Goal: Feedback & Contribution: Leave review/rating

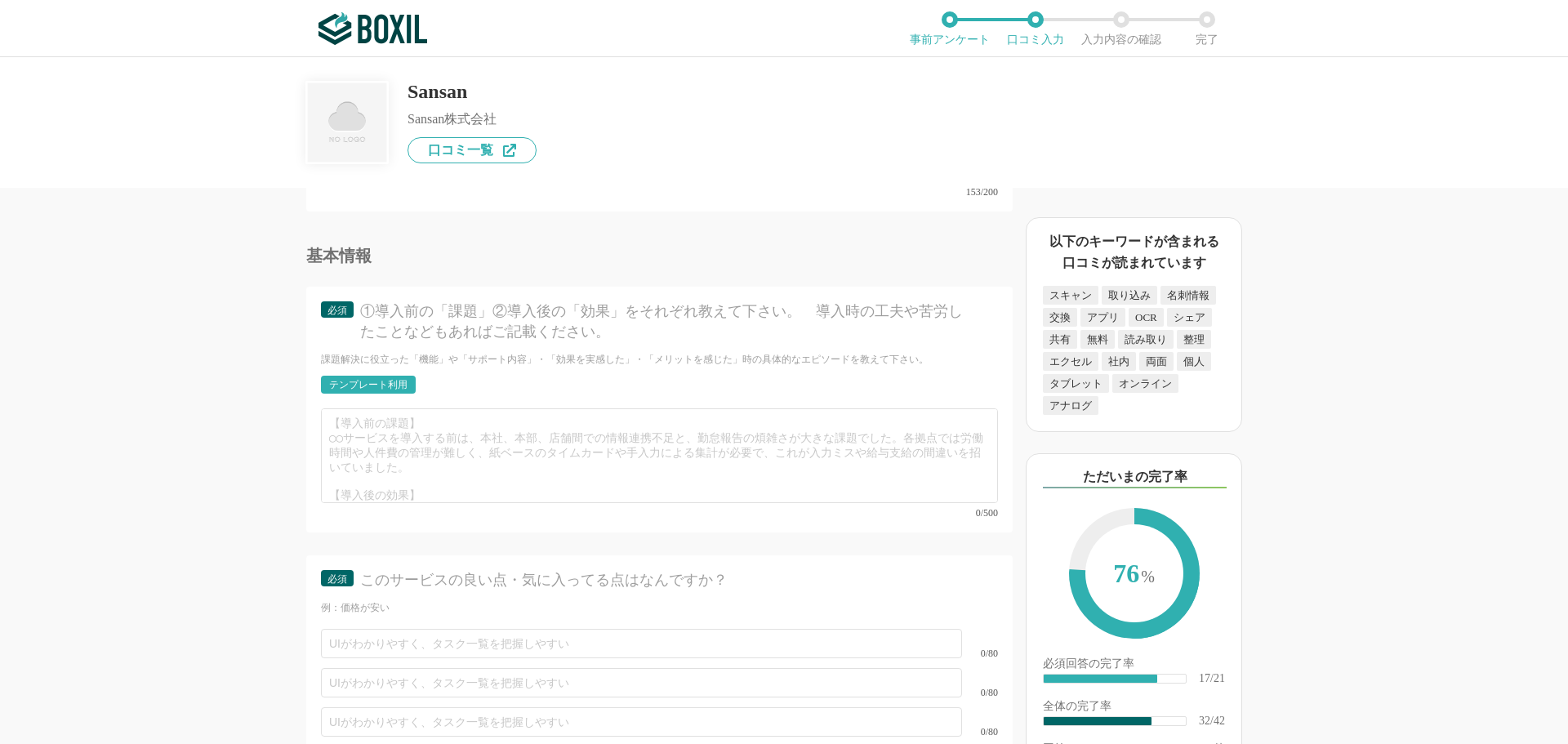
click at [403, 380] on div "テンプレート利用" at bounding box center [369, 384] width 78 height 10
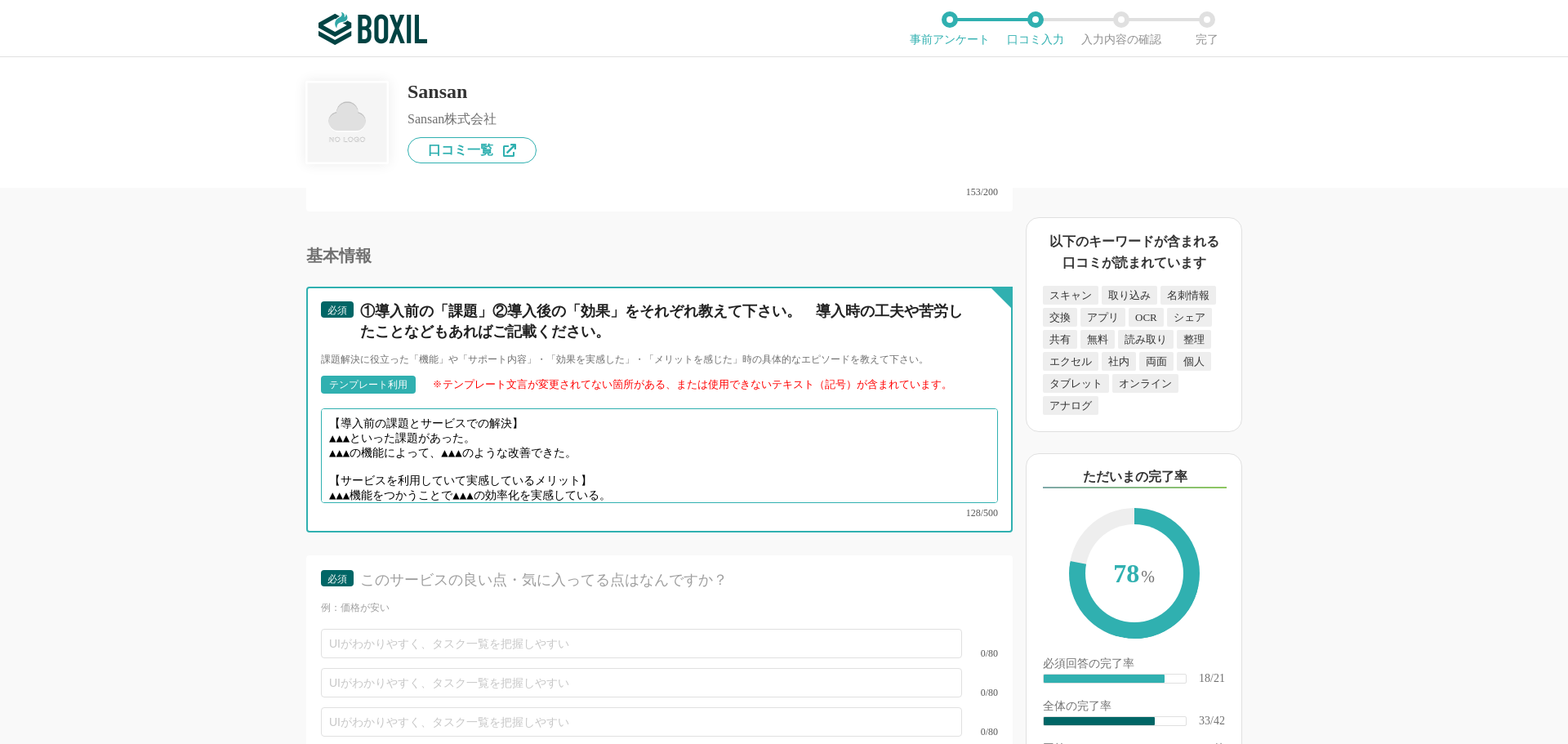
click at [605, 434] on textarea "【導入前の課題とサービスでの解決】 ▲▲▲といった課題があった。 ▲▲▲の機能によって、▲▲▲のような改善できた。 【サービスを利用していて実感しているメリッ…" at bounding box center [659, 455] width 677 height 94
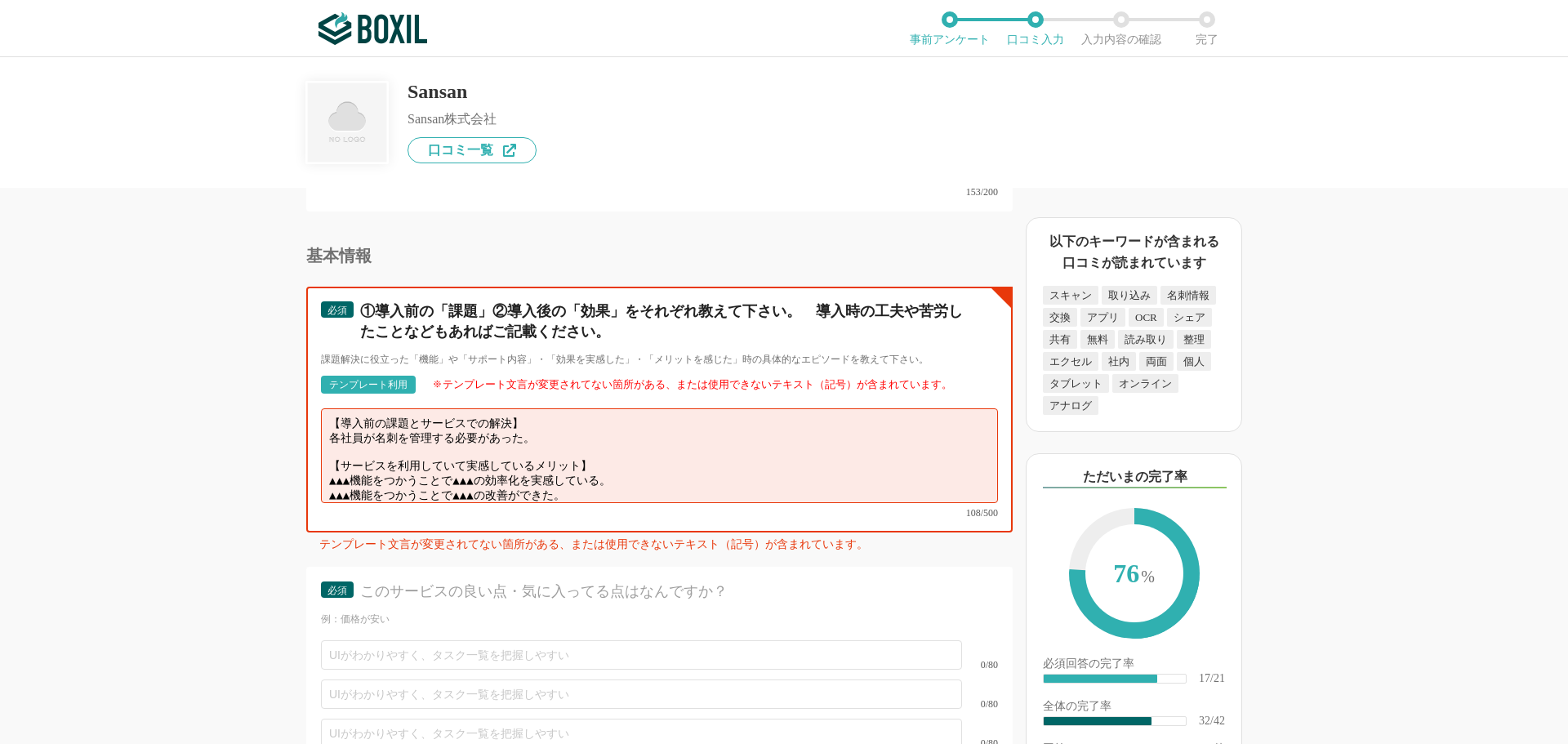
scroll to position [5275, 0]
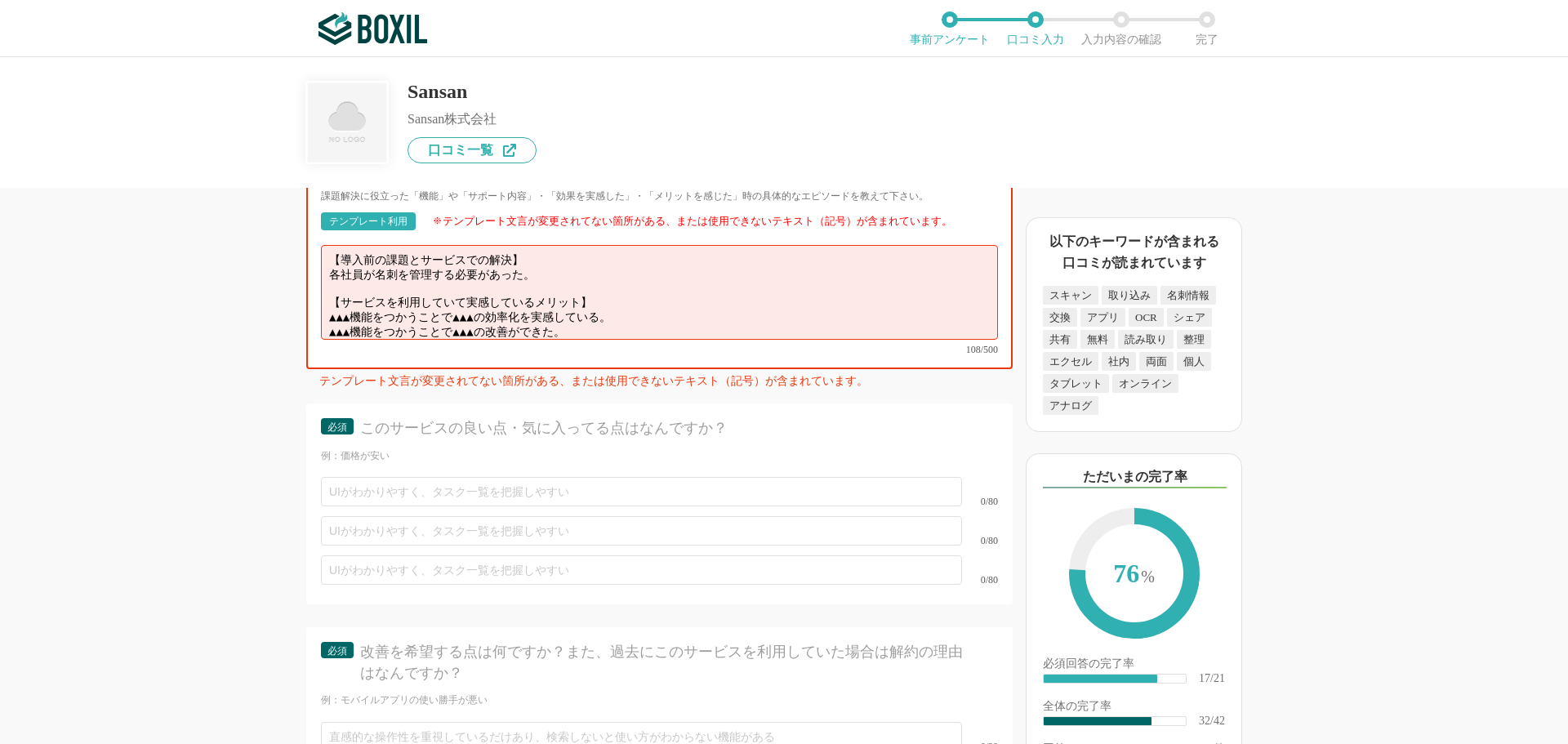
click at [600, 310] on textarea "【導入前の課題とサービスでの解決】 各社員が名刺を管理する必要があった。 【サービスを利用していて実感しているメリット】 ▲▲▲機能をつかうことで▲▲▲の効率…" at bounding box center [659, 292] width 677 height 94
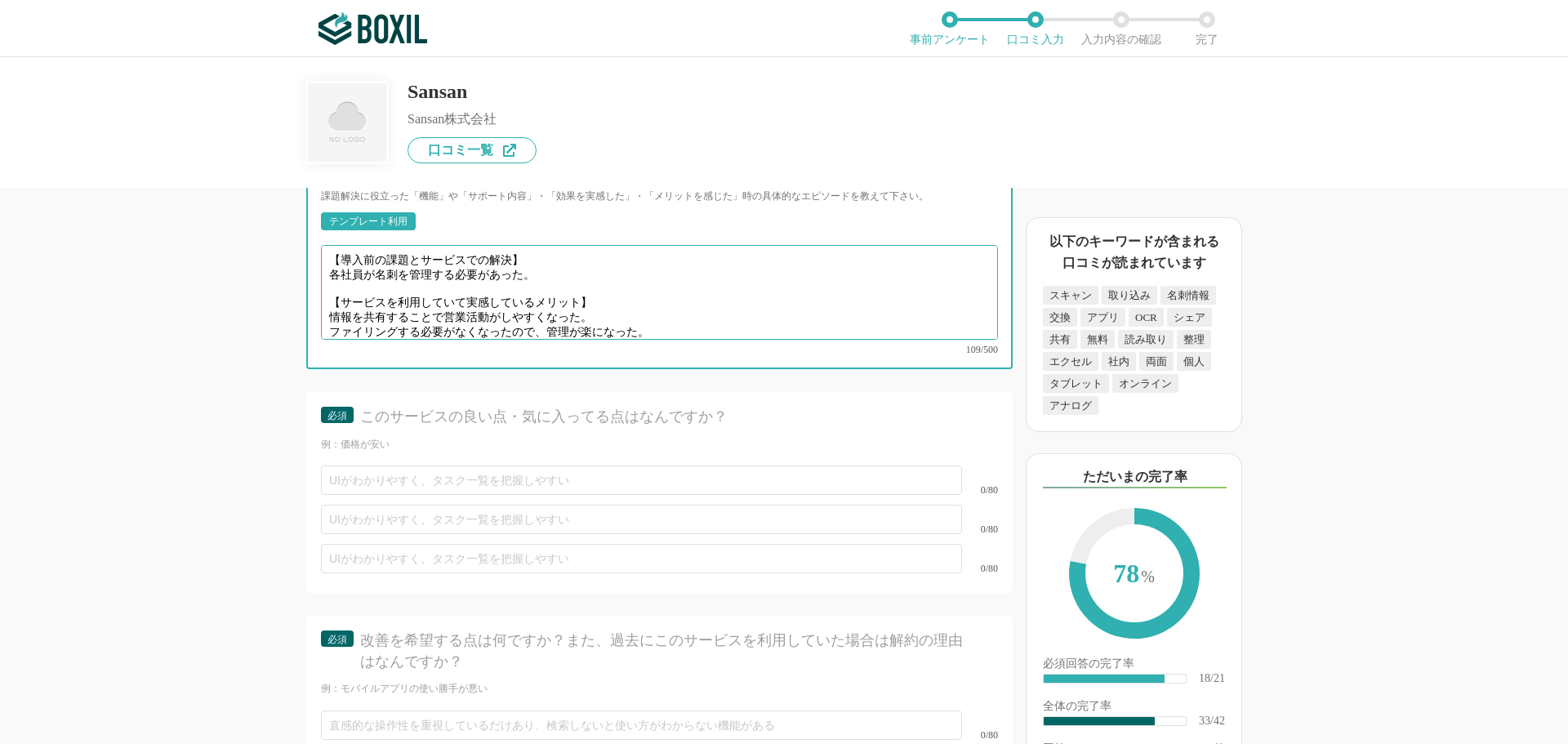
type textarea "【導入前の課題とサービスでの解決】 各社員が名刺を管理する必要があった。 【サービスを利用していて実感しているメリット】 情報を共有することで営業活動がしやす…"
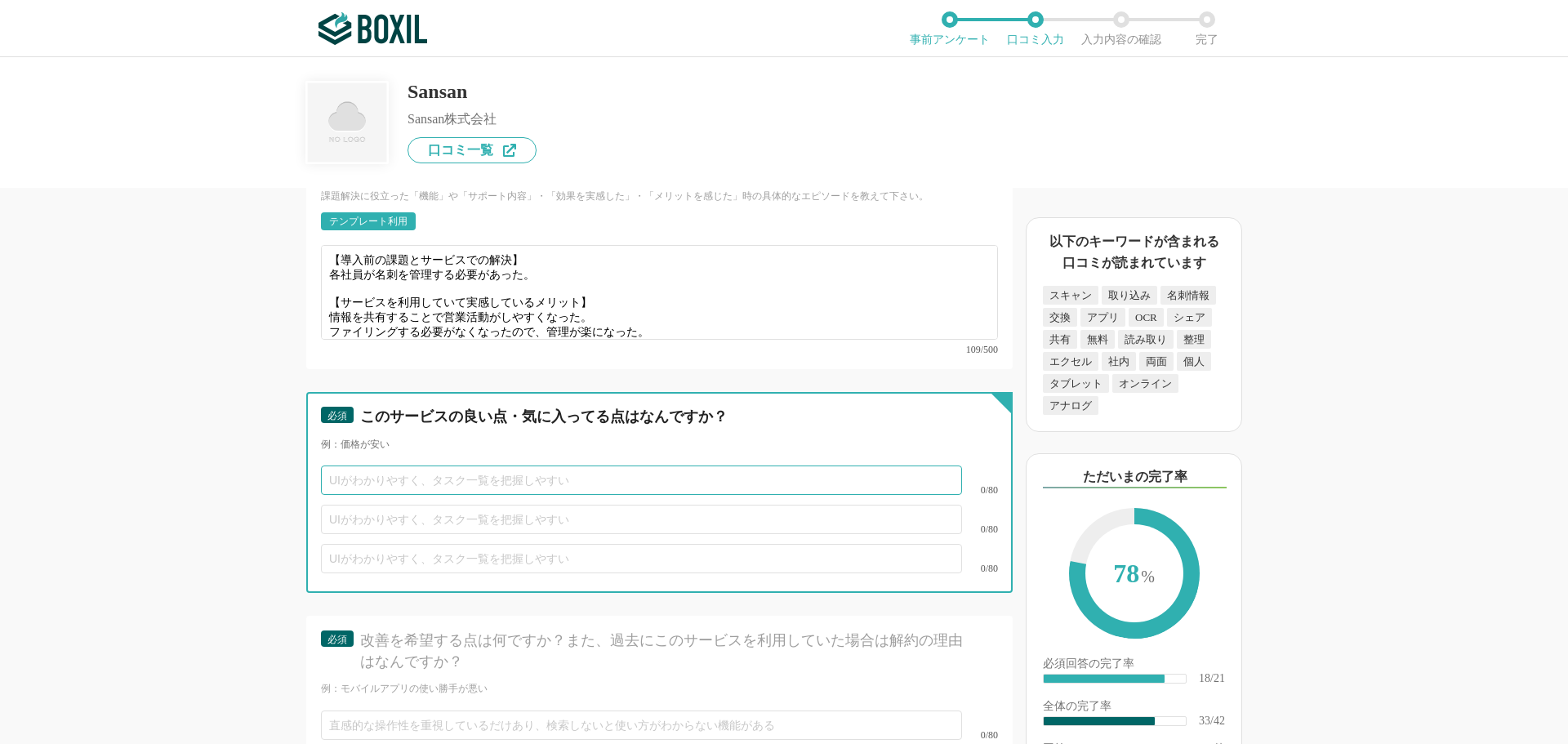
click at [370, 466] on input "text" at bounding box center [641, 480] width 641 height 29
type input "名刺をスキャンするだけでクラウドに保存できる点"
click at [377, 505] on input "text" at bounding box center [641, 519] width 641 height 29
type input "ｈ"
type input "社員同士で情報を共有できる点"
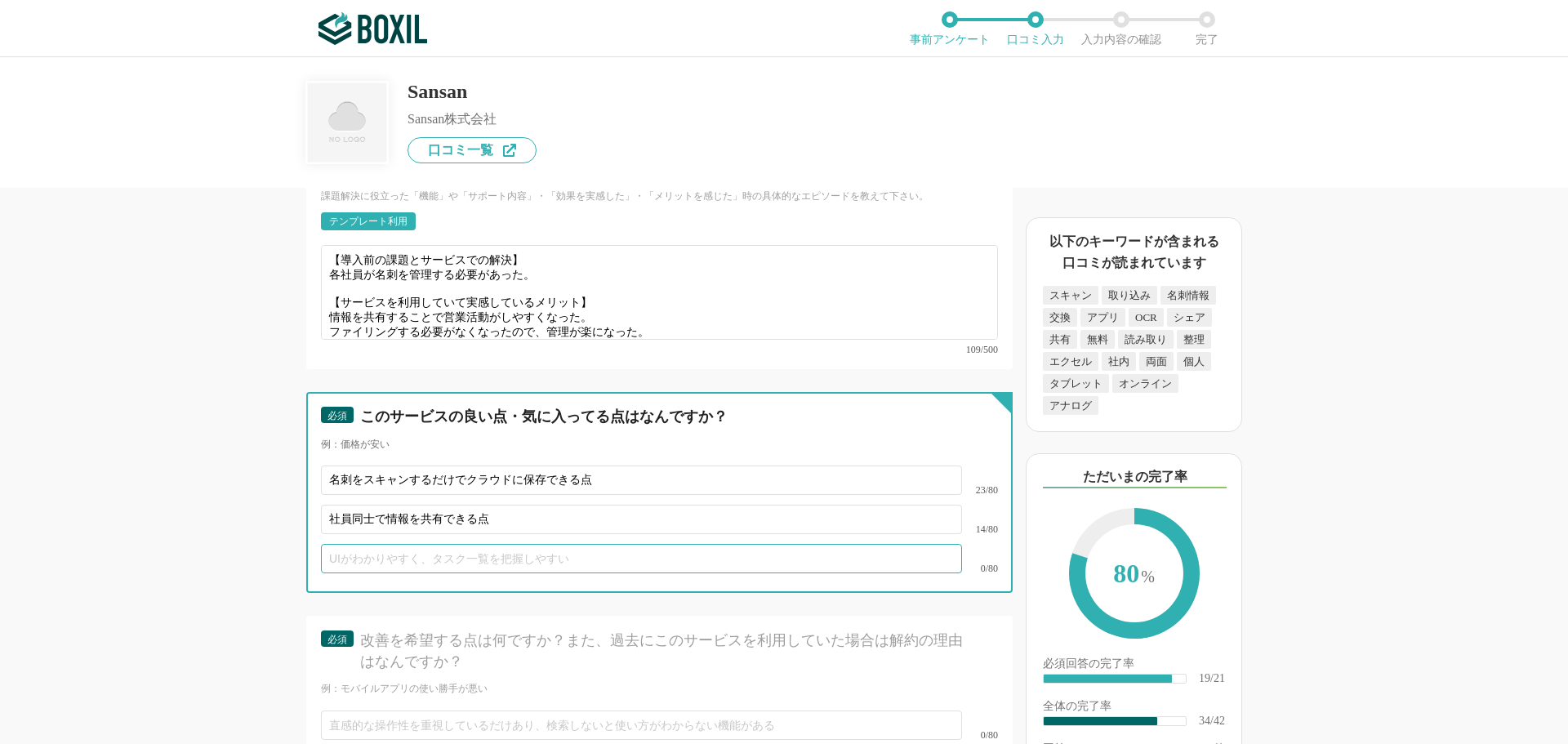
click at [349, 544] on input "text" at bounding box center [641, 559] width 641 height 29
click at [363, 544] on input "text" at bounding box center [641, 559] width 641 height 29
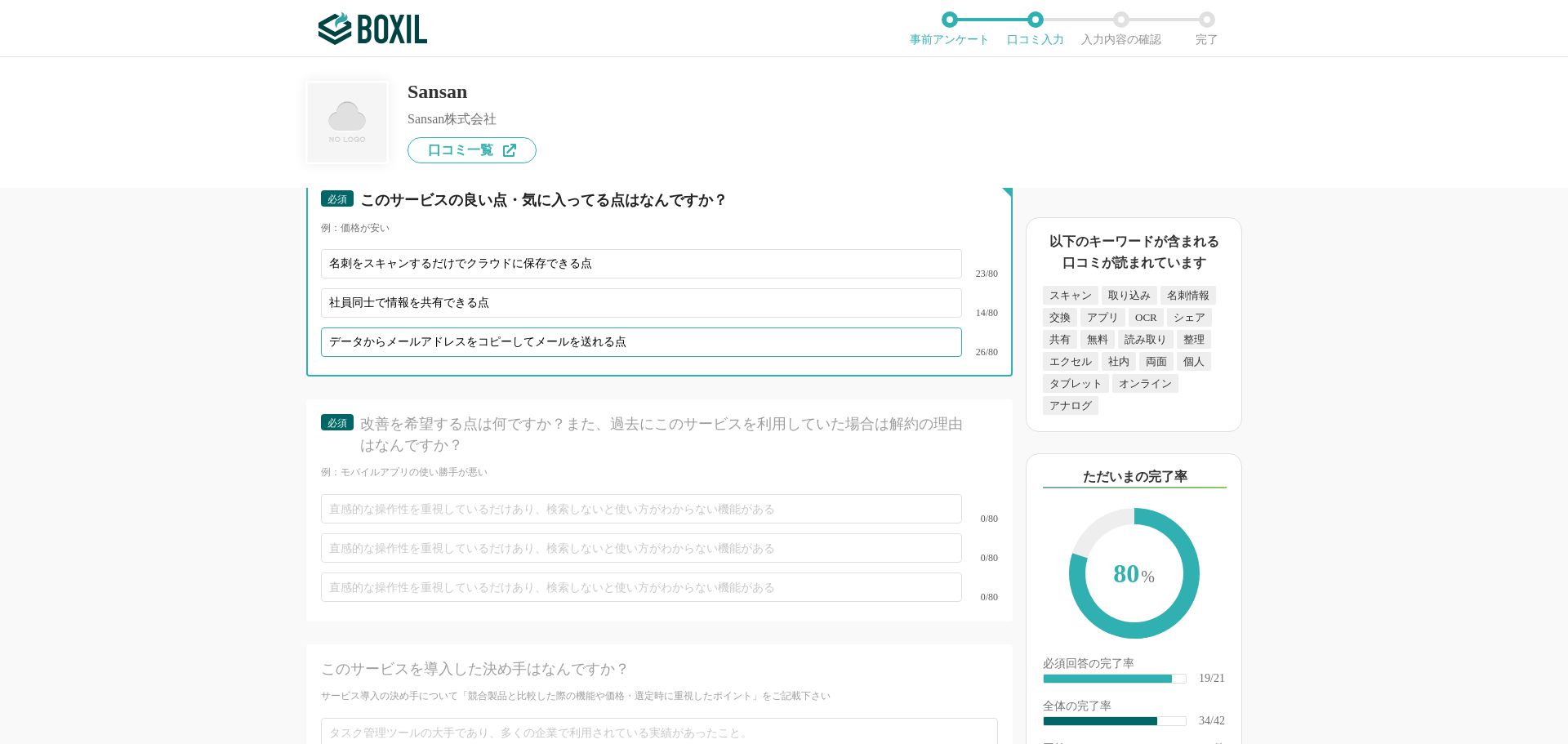
scroll to position [5520, 0]
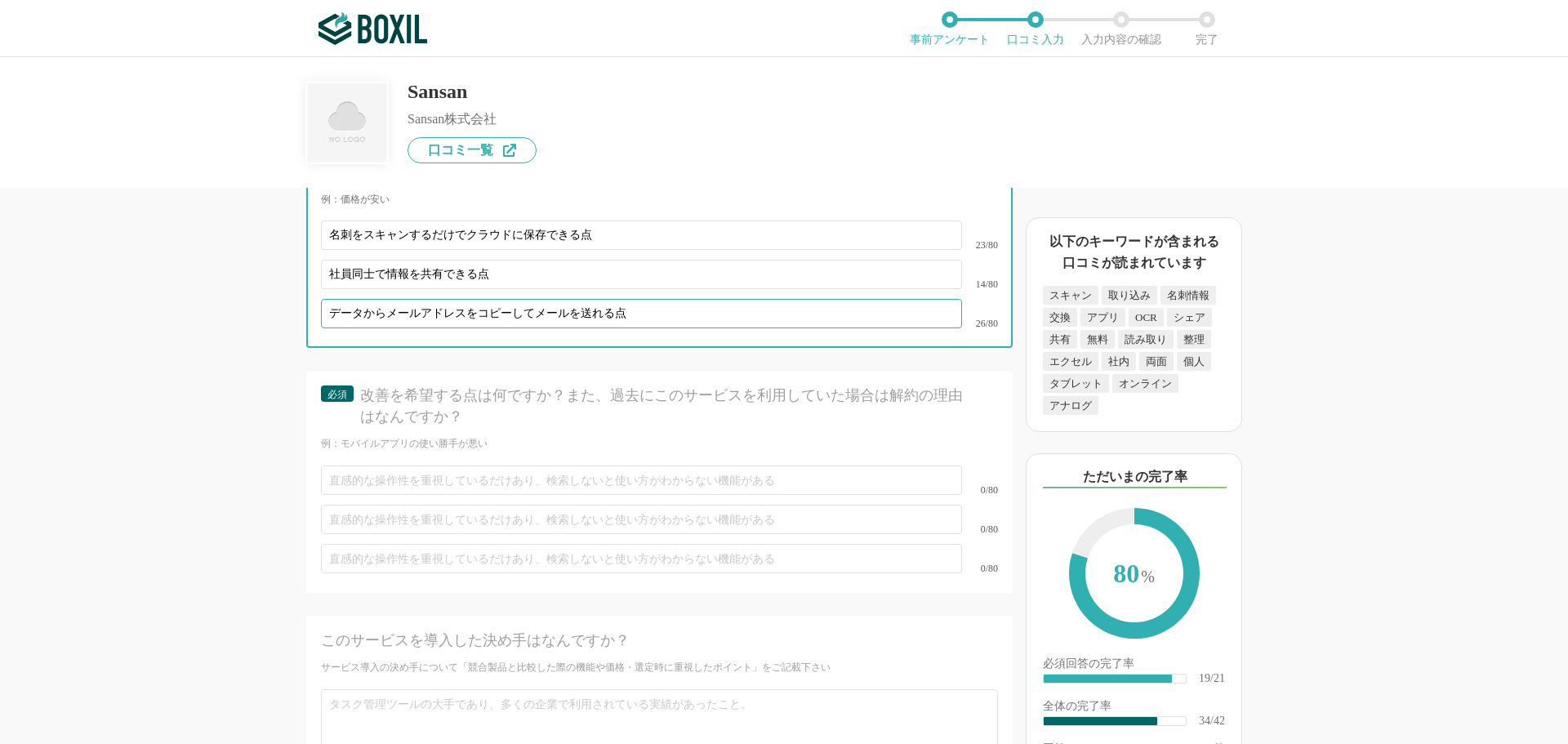
type input "データからメールアドレスをコピーしてメールを送れる点"
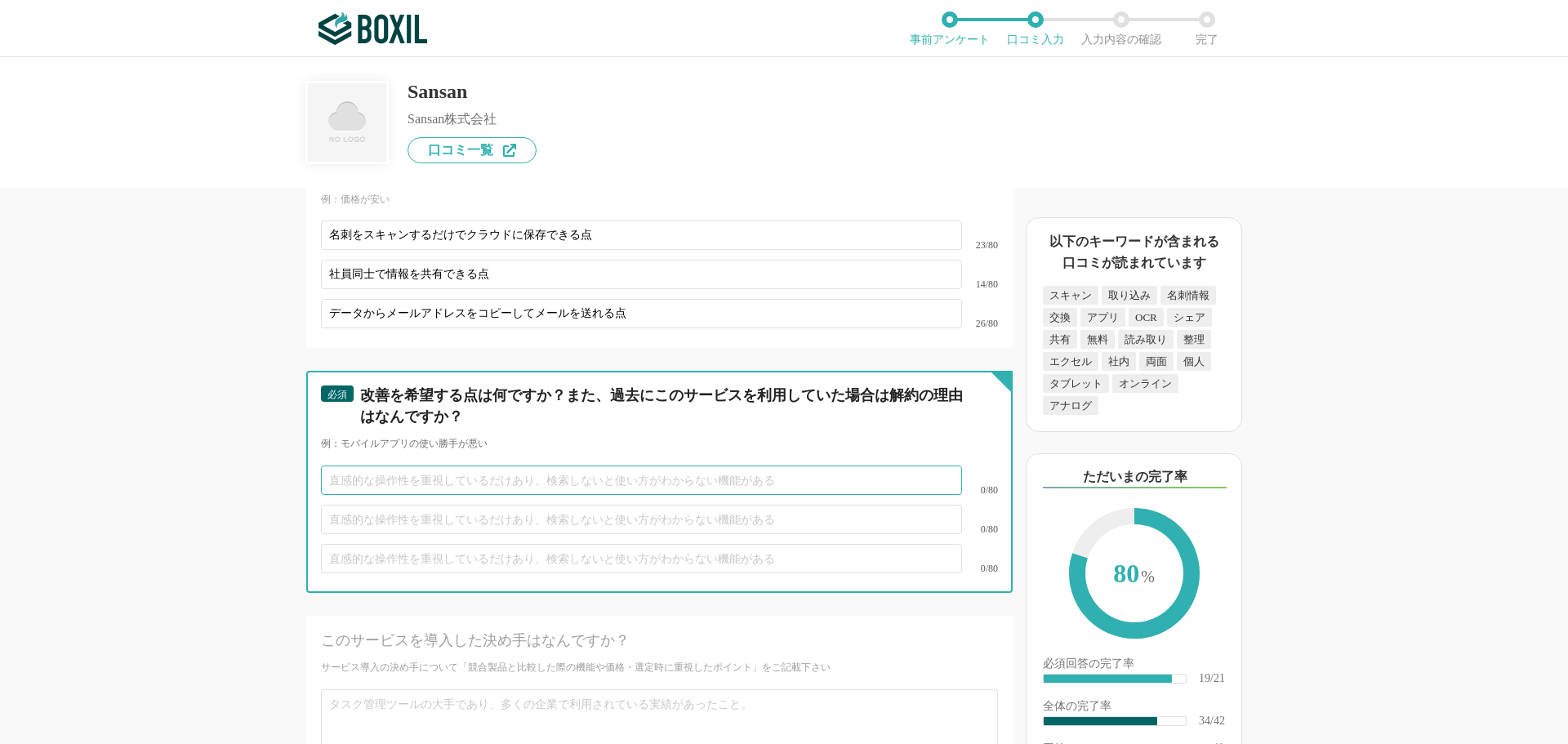
click at [418, 466] on input "text" at bounding box center [641, 480] width 641 height 29
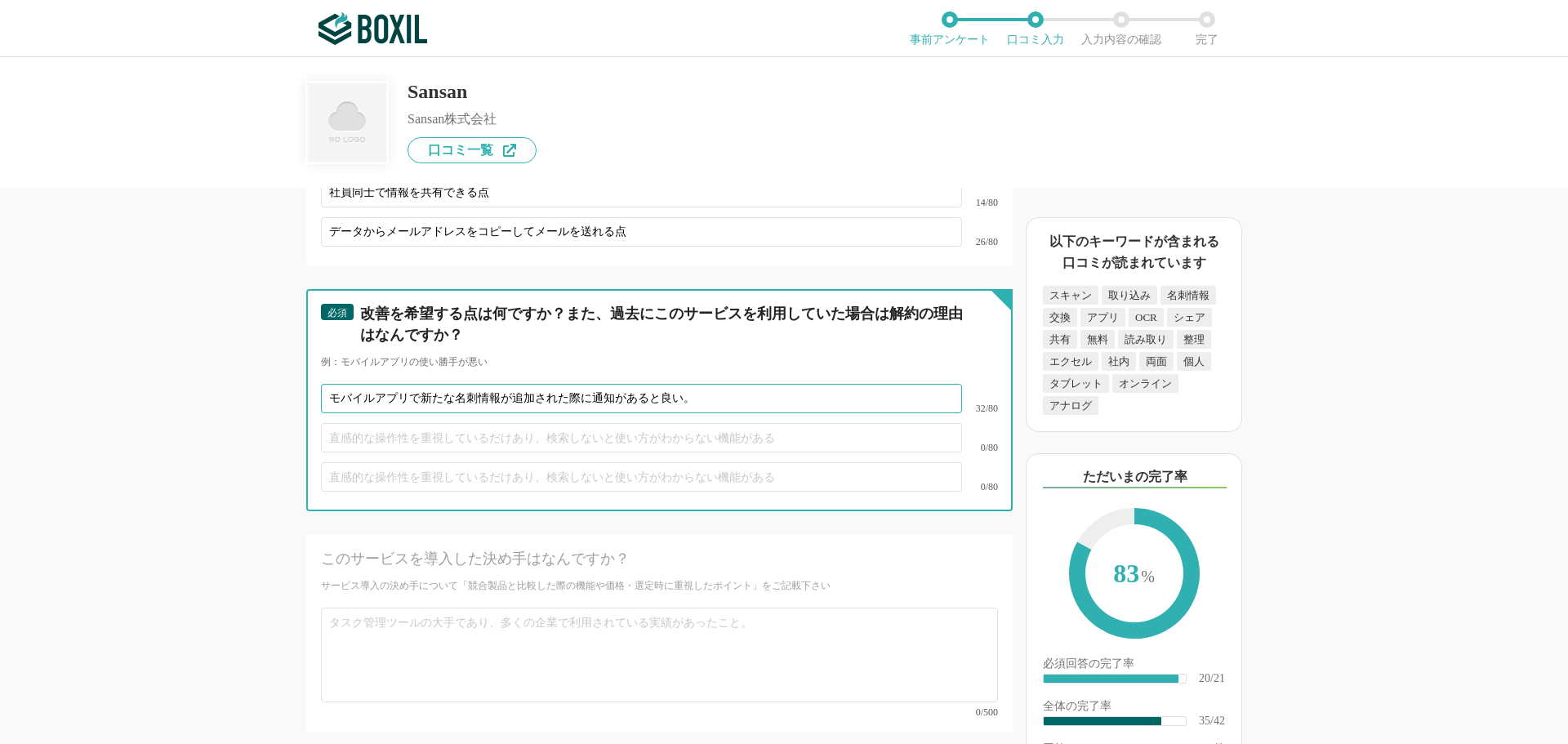
type input "モバイルアプリで新たな名刺情報が追加された際に通知があると良い。"
click at [451, 423] on input "text" at bounding box center [641, 437] width 641 height 29
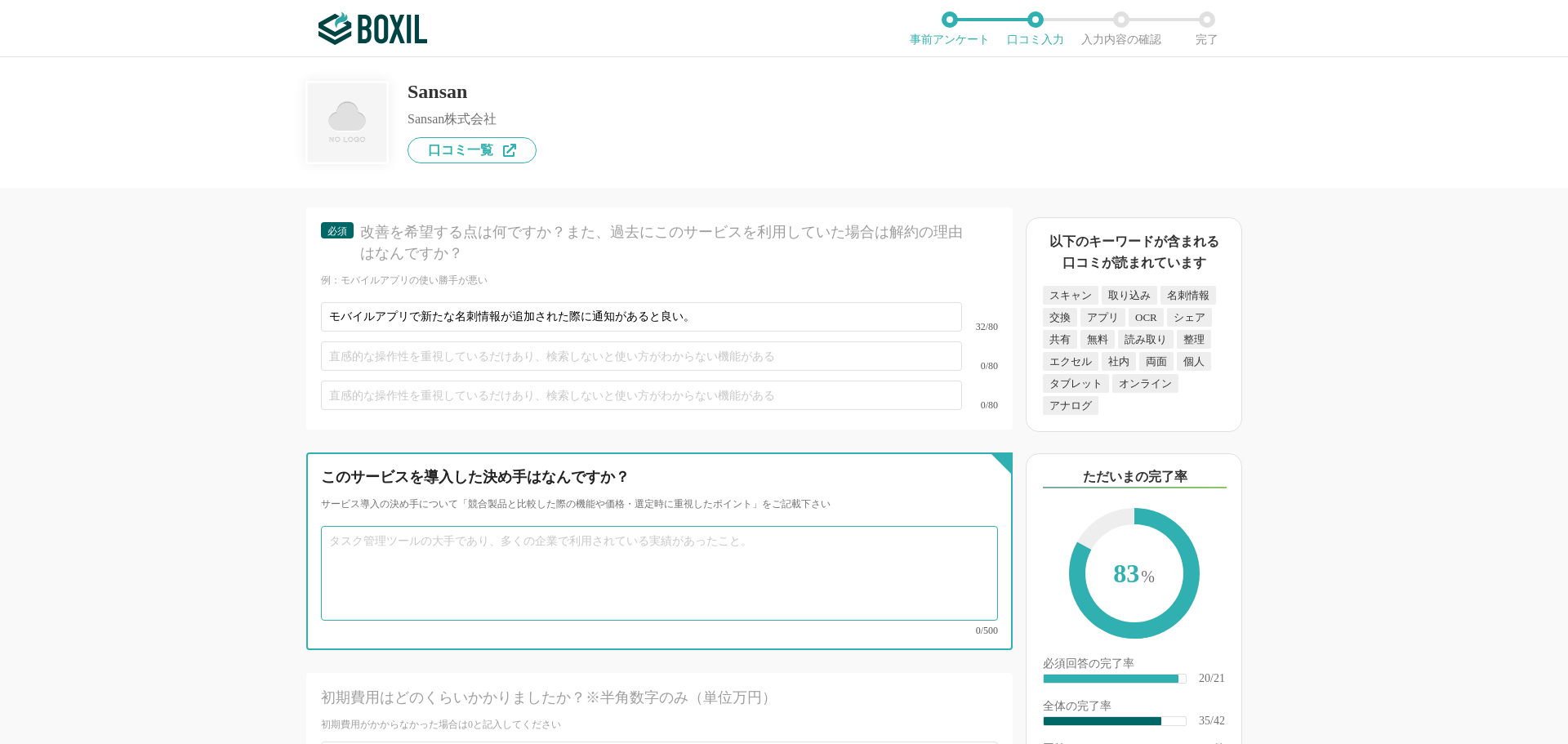
click at [426, 527] on textarea at bounding box center [659, 573] width 677 height 94
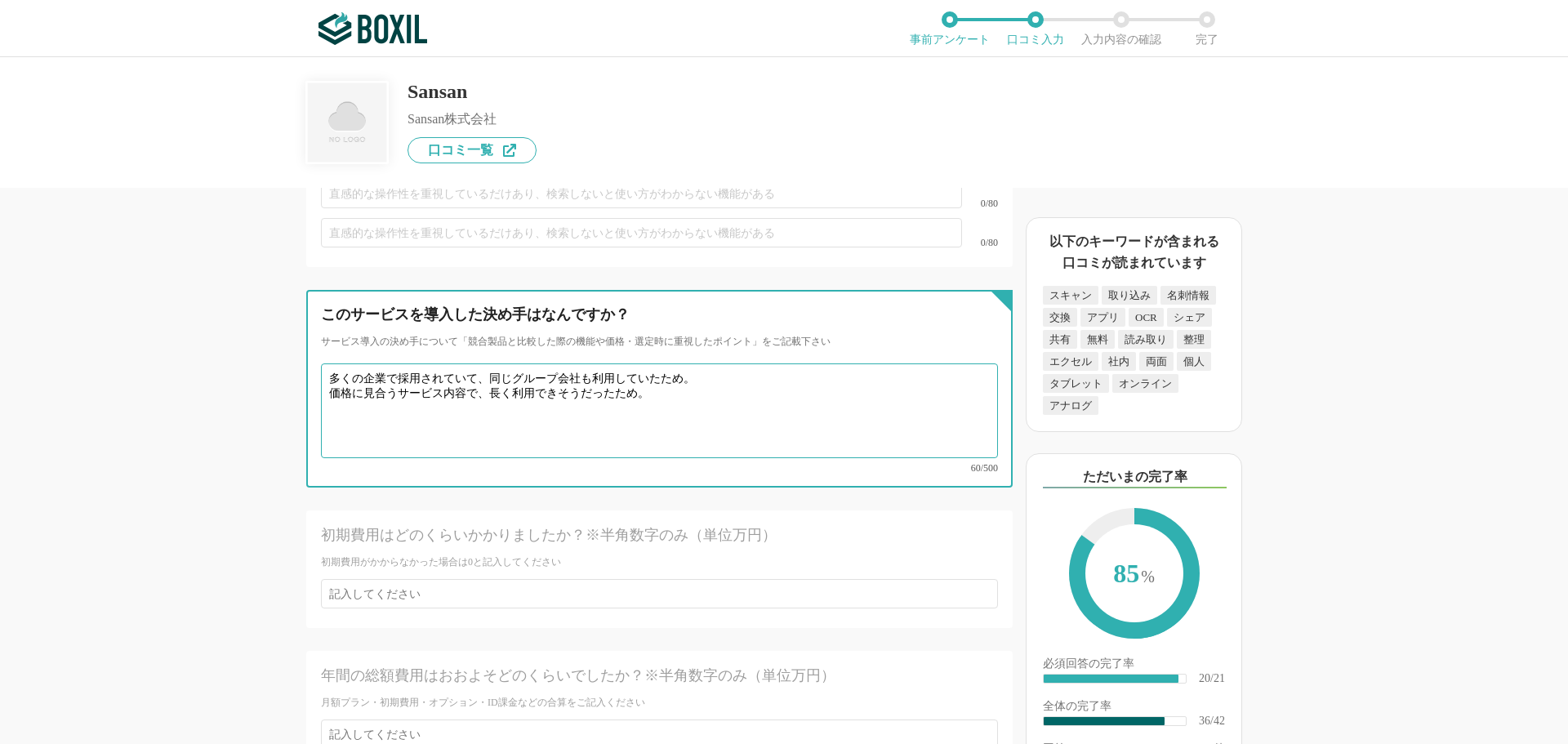
scroll to position [5846, 0]
type textarea "多くの企業で採用されていて、同じグループ会社も利用していたため。 価格に見合うサービス内容で、長く利用できそうだったため。"
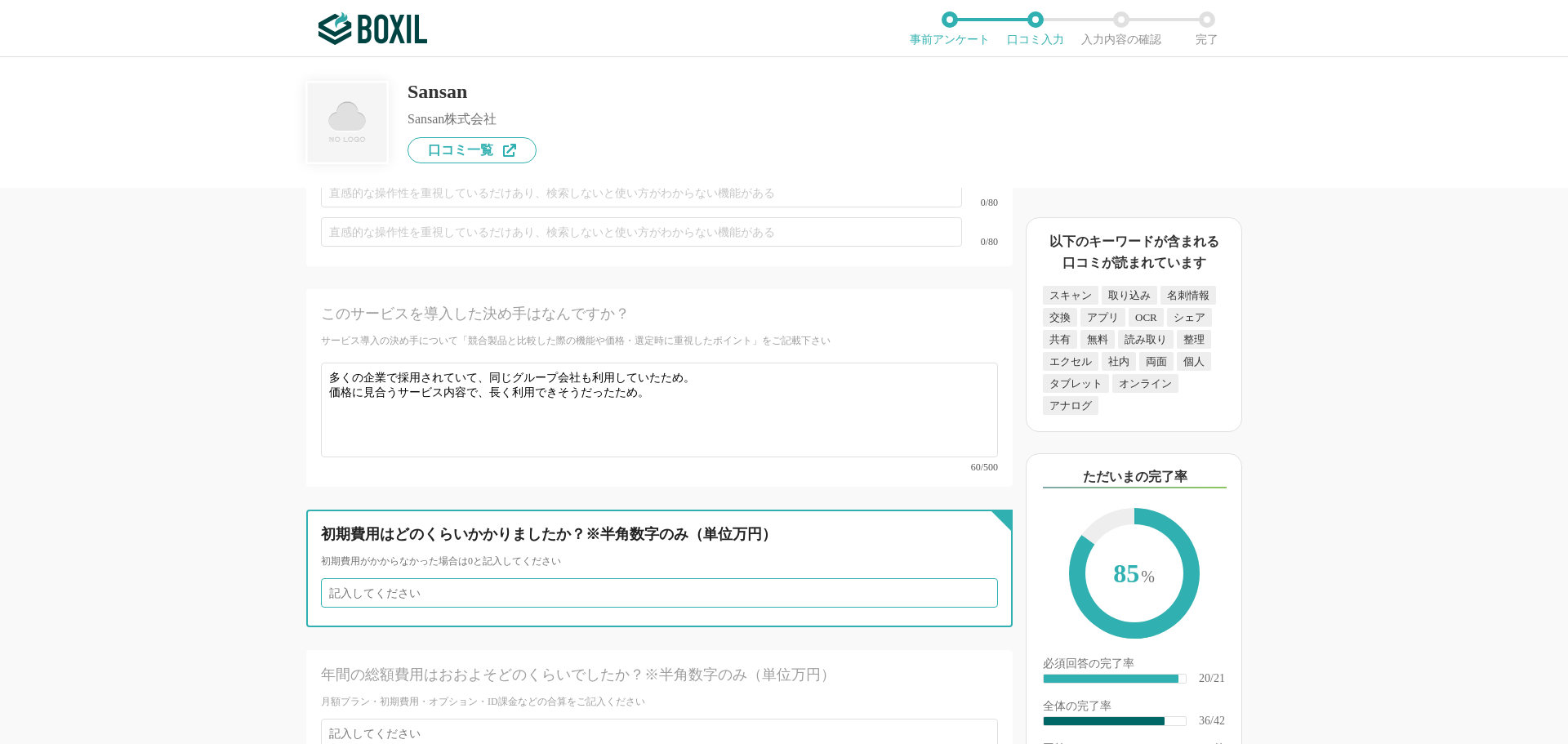
click at [404, 578] on input "number" at bounding box center [659, 593] width 677 height 29
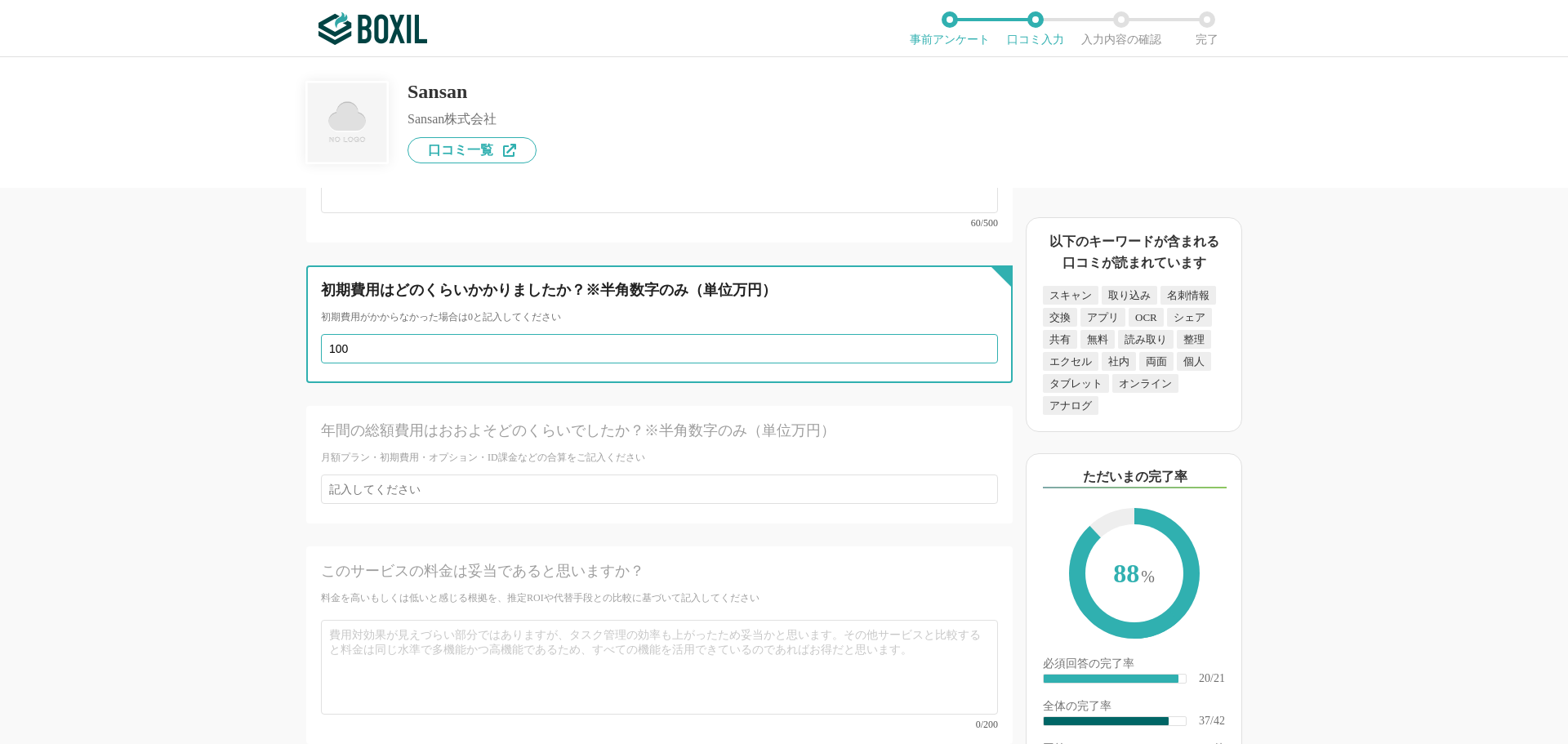
scroll to position [6091, 0]
type input "100"
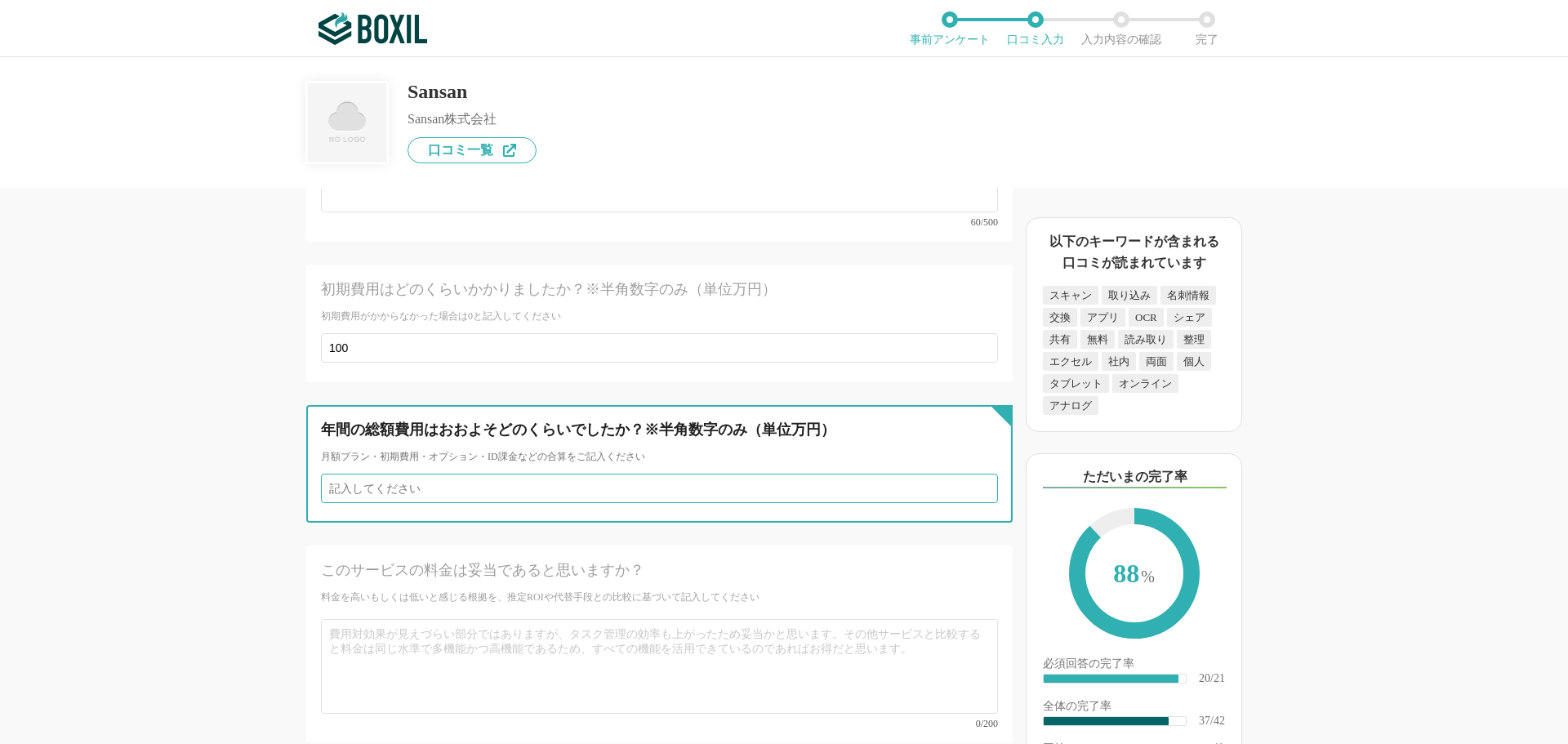
click at [467, 474] on input "number" at bounding box center [659, 488] width 677 height 29
click at [974, 474] on input "1" at bounding box center [659, 488] width 677 height 29
click at [974, 474] on input "2" at bounding box center [659, 488] width 677 height 29
click at [974, 474] on input "3" at bounding box center [659, 488] width 677 height 29
click at [968, 474] on input "3" at bounding box center [659, 488] width 677 height 29
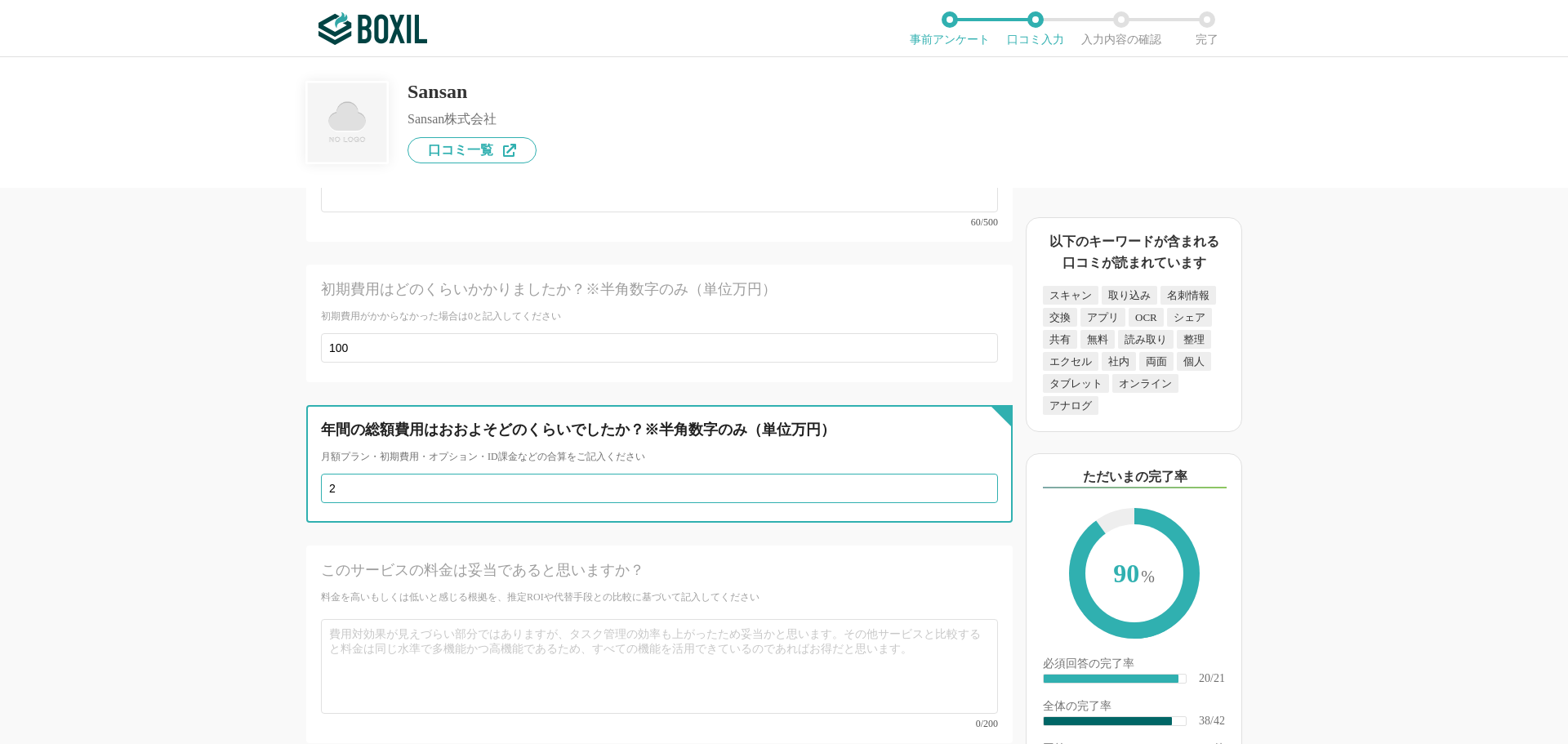
click at [971, 474] on input "2" at bounding box center [659, 488] width 677 height 29
type input "1"
click at [971, 474] on input "1" at bounding box center [659, 488] width 677 height 29
click at [351, 474] on input "1" at bounding box center [659, 488] width 677 height 29
type input "20"
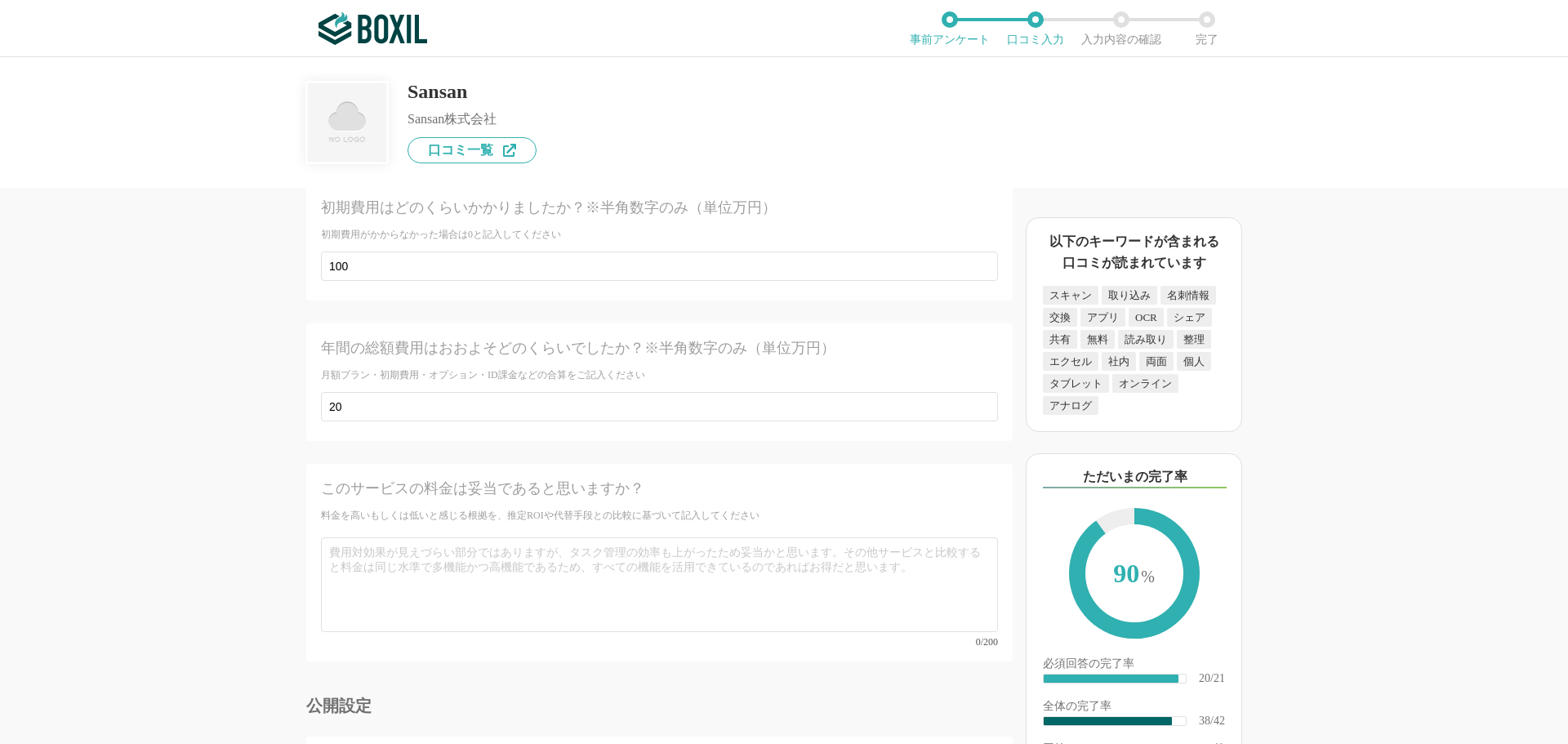
scroll to position [6255, 0]
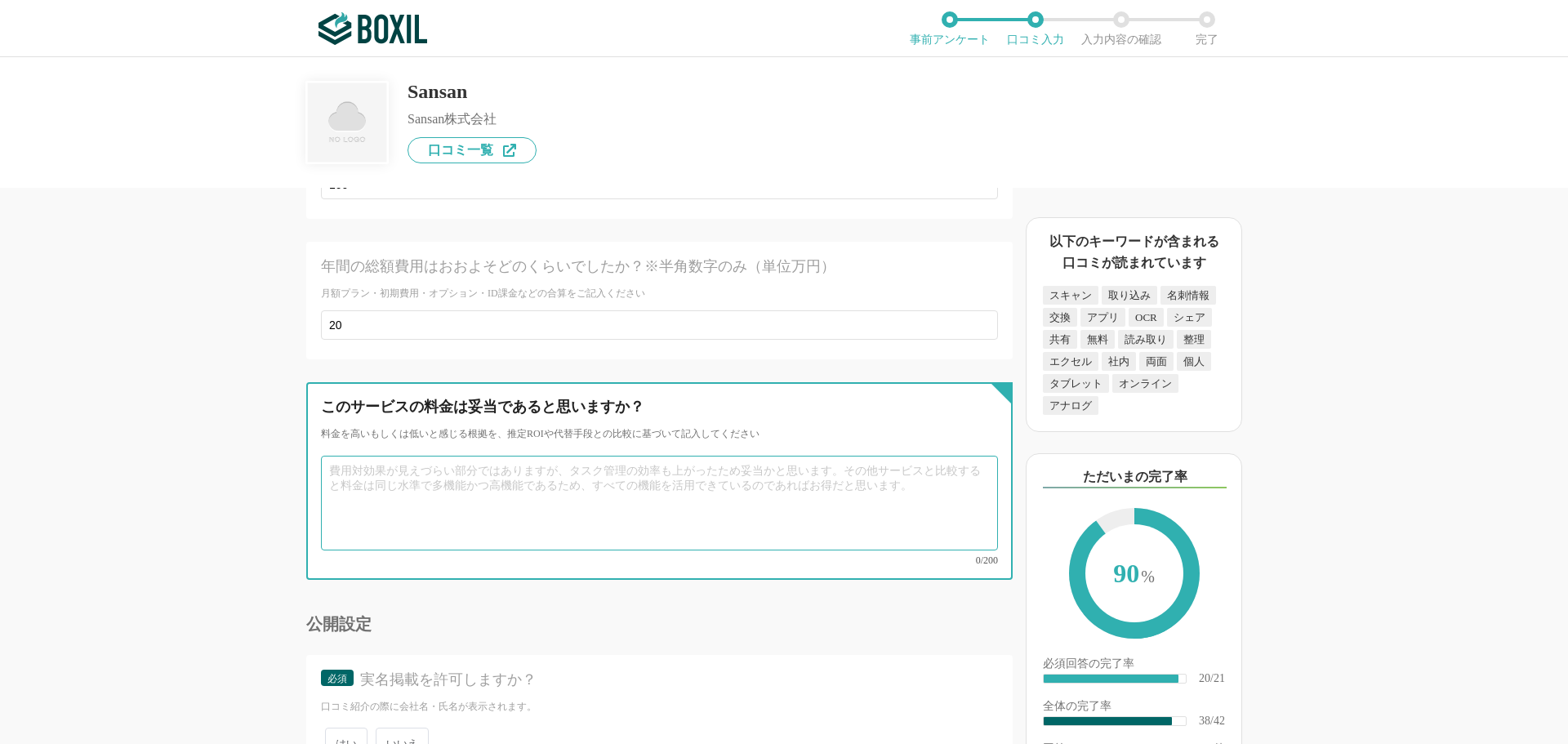
click at [381, 456] on textarea at bounding box center [659, 503] width 677 height 94
type textarea "m"
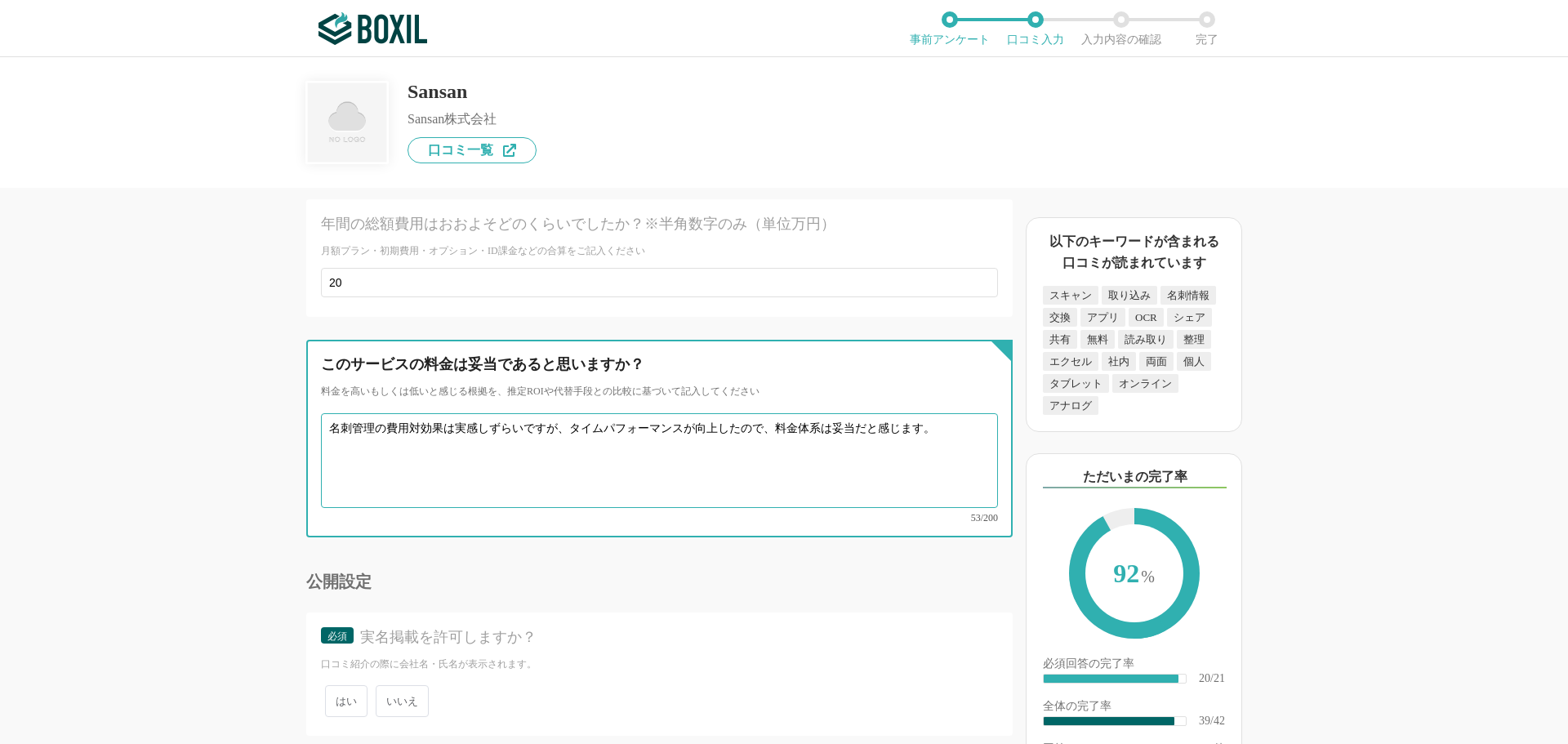
scroll to position [6337, 0]
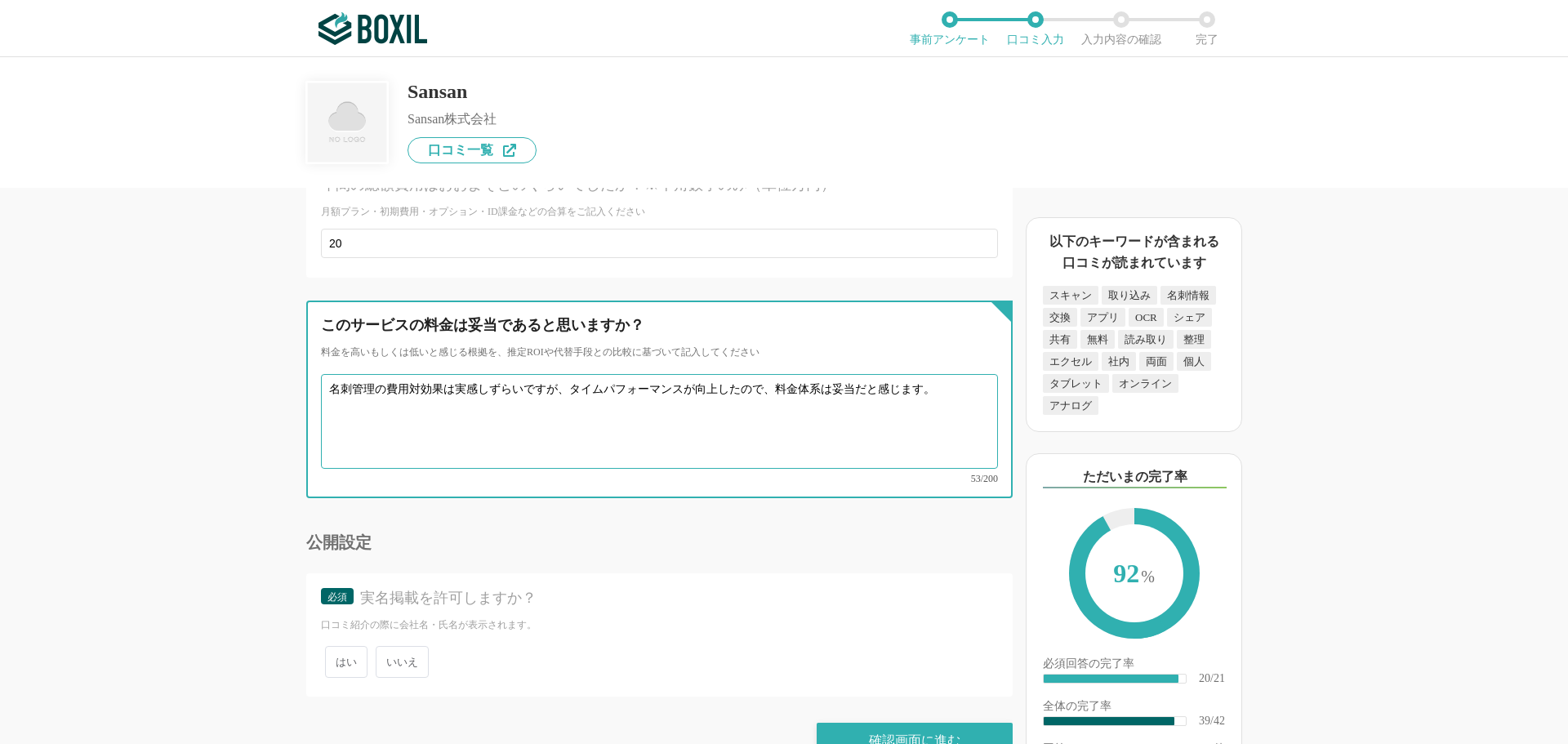
type textarea "名刺管理の費用対効果は実感しずらいですが、タイムパフォーマンスが向上したので、料金体系は妥当だと感じます。"
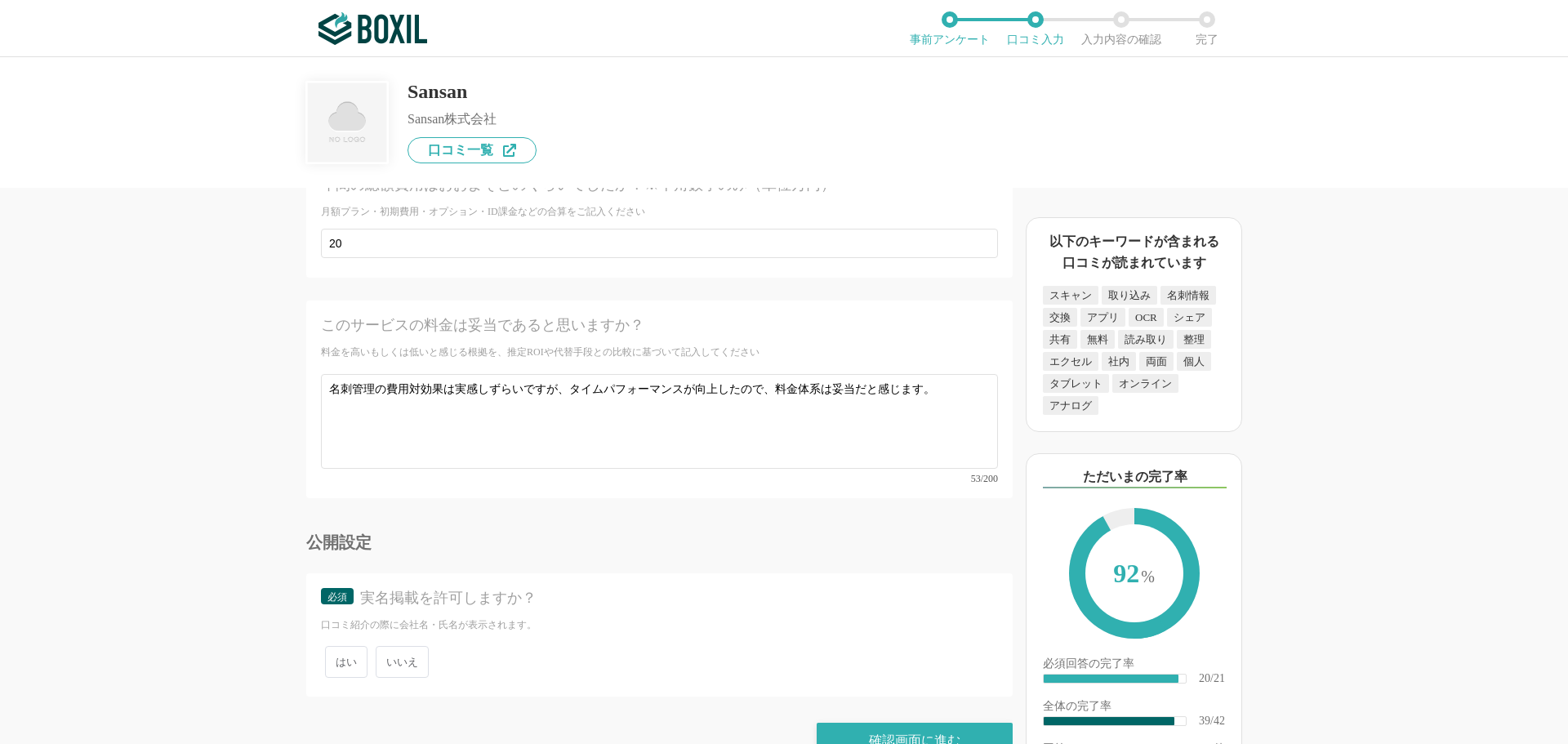
click at [350, 646] on span "はい" at bounding box center [347, 662] width 43 height 32
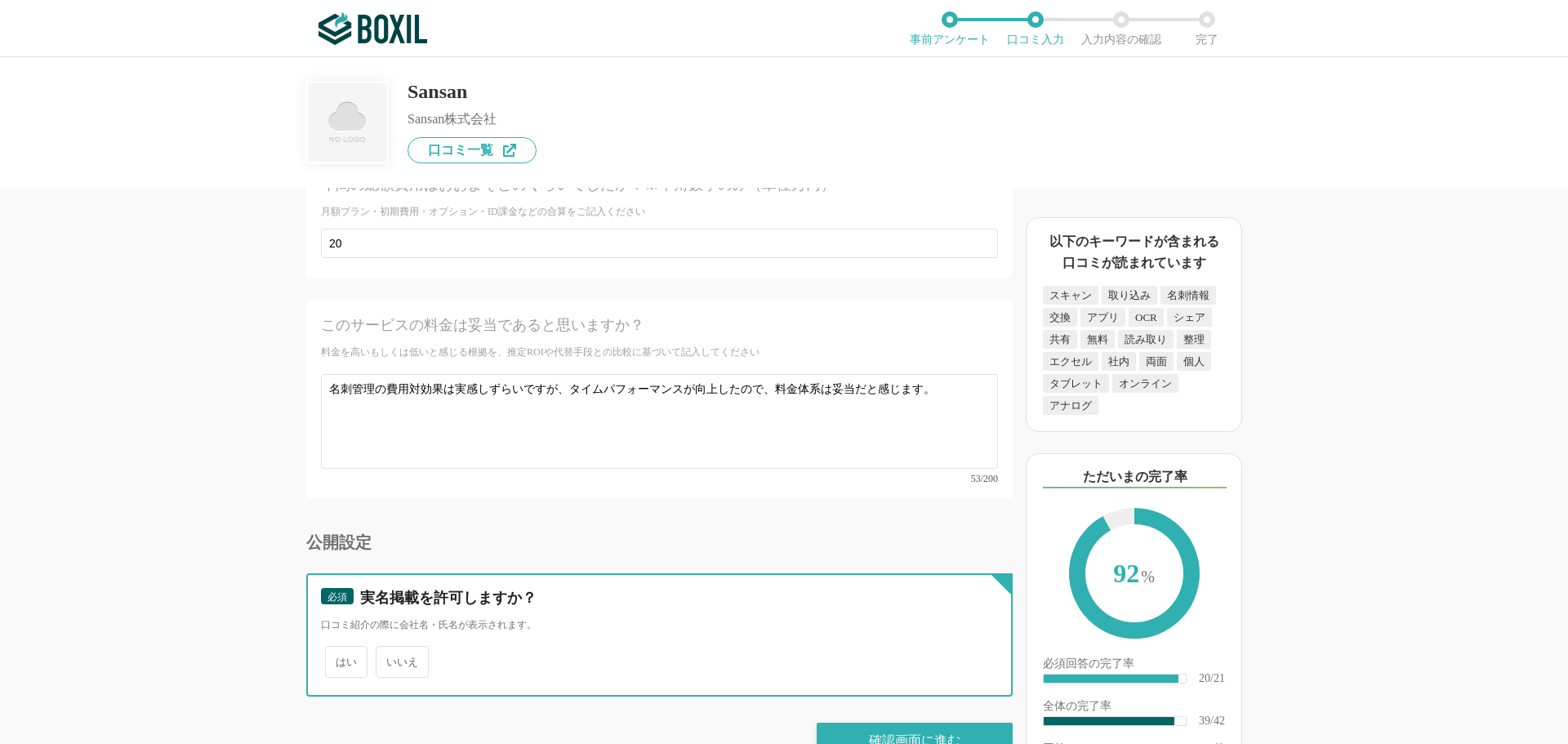
click at [339, 649] on input "はい" at bounding box center [335, 654] width 11 height 11
radio input "true"
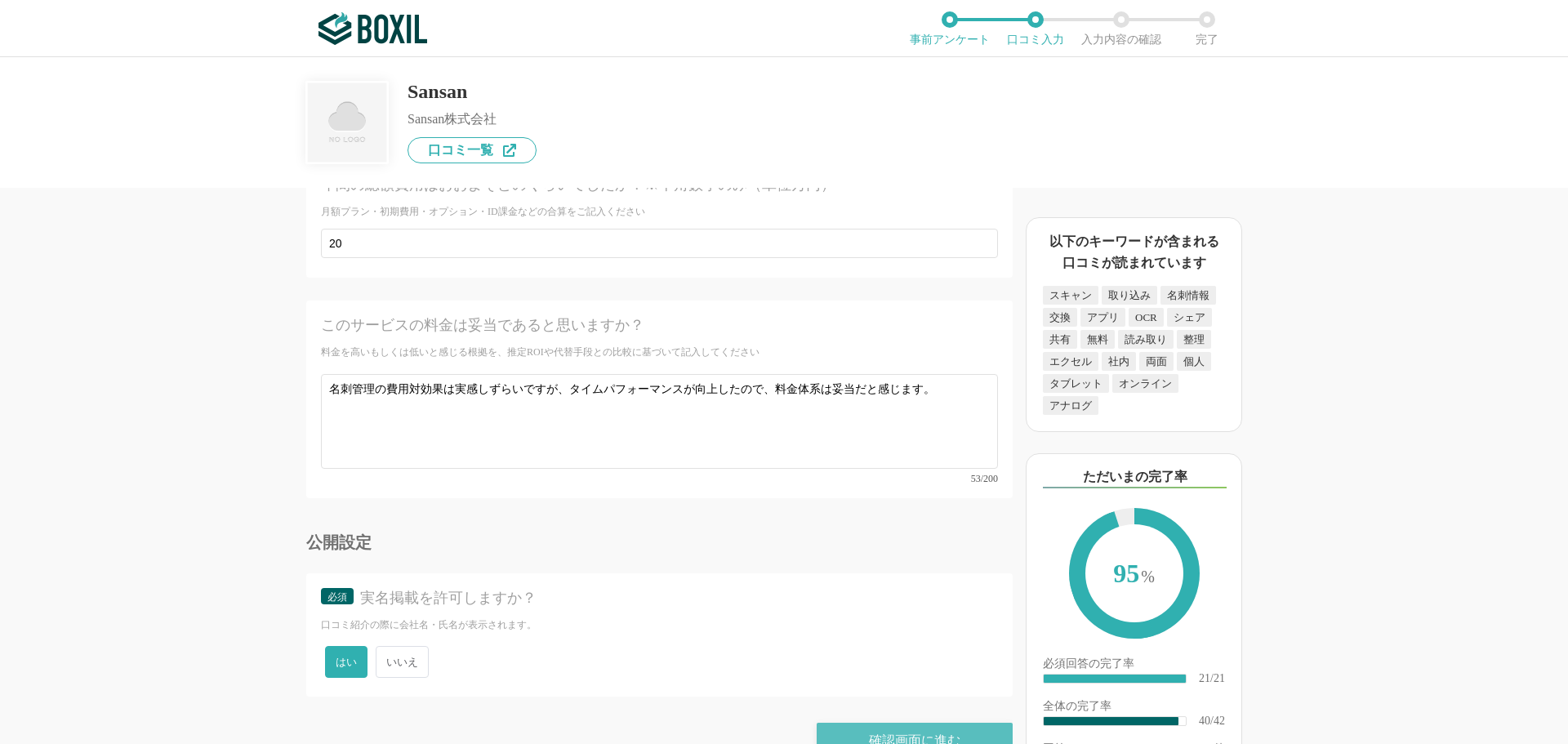
click at [915, 723] on div "確認画面に進む" at bounding box center [915, 740] width 196 height 36
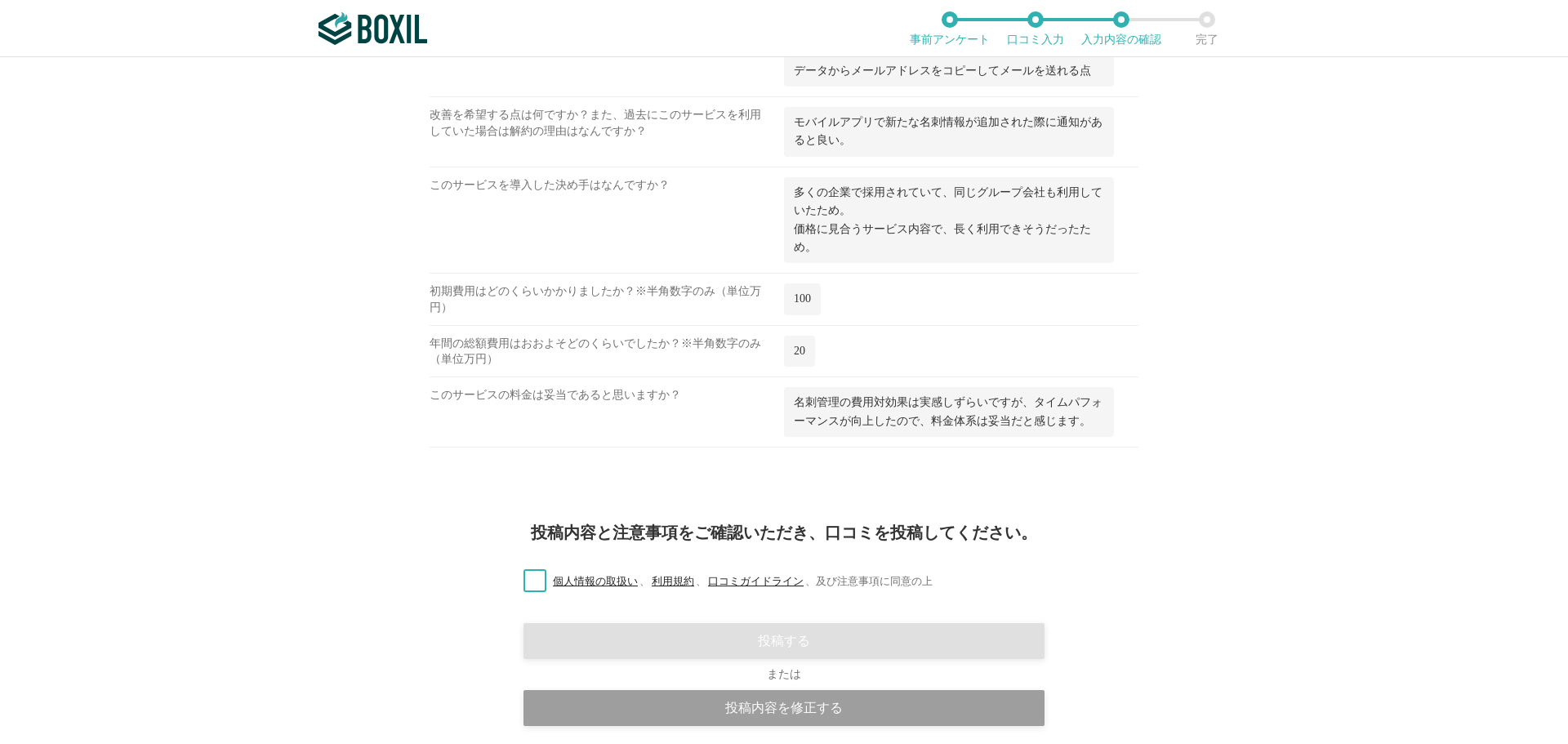
scroll to position [2517, 0]
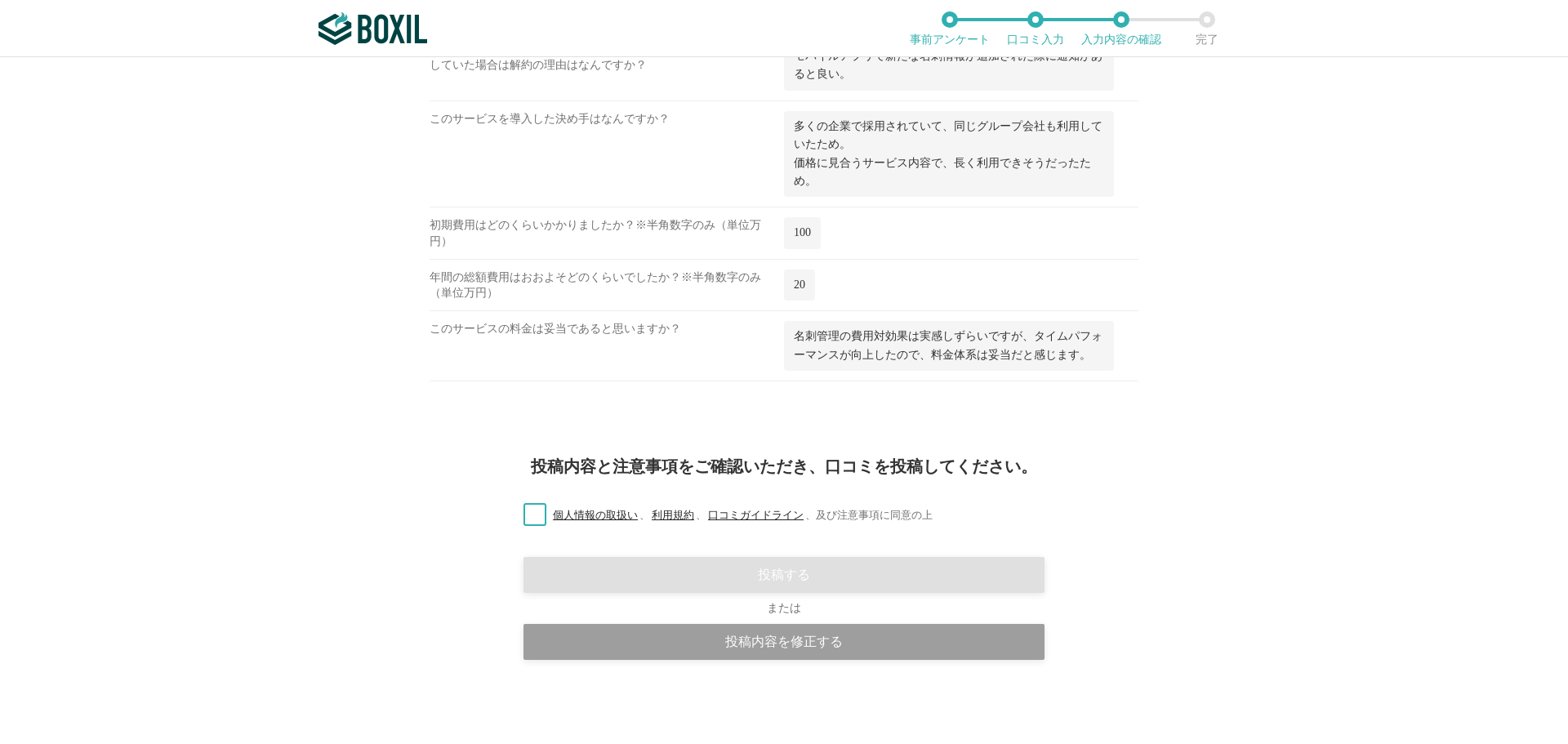
click at [532, 513] on label "個人情報の取扱い 、 利用規約 、 口コミガイドライン 、 及び注意事項に同意の上" at bounding box center [722, 515] width 422 height 17
click at [0, 0] on input "個人情報の取扱い 、 利用規約 、 口コミガイドライン 、 及び注意事項に同意の上" at bounding box center [0, 0] width 0 height 0
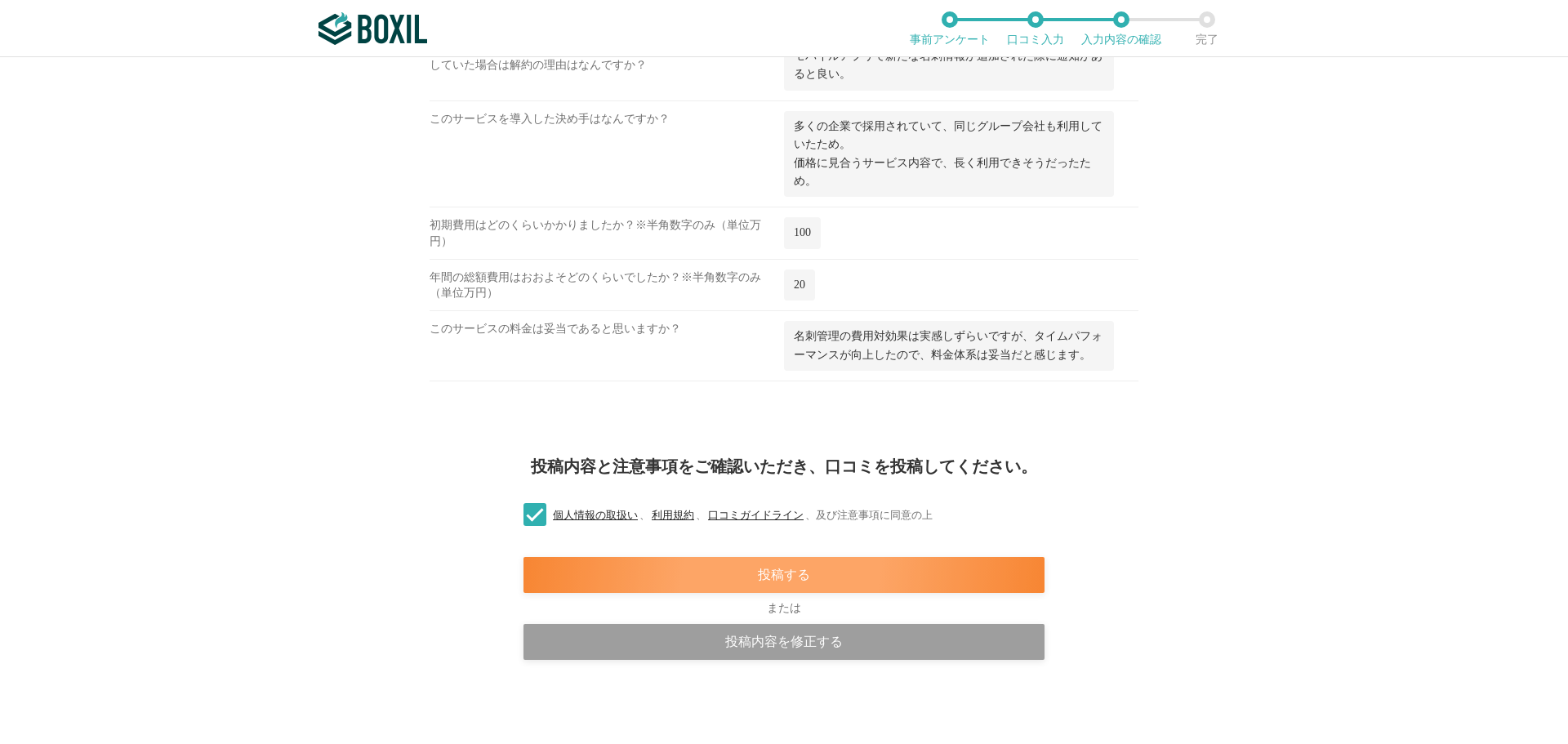
click at [801, 573] on div "投稿する" at bounding box center [784, 575] width 521 height 36
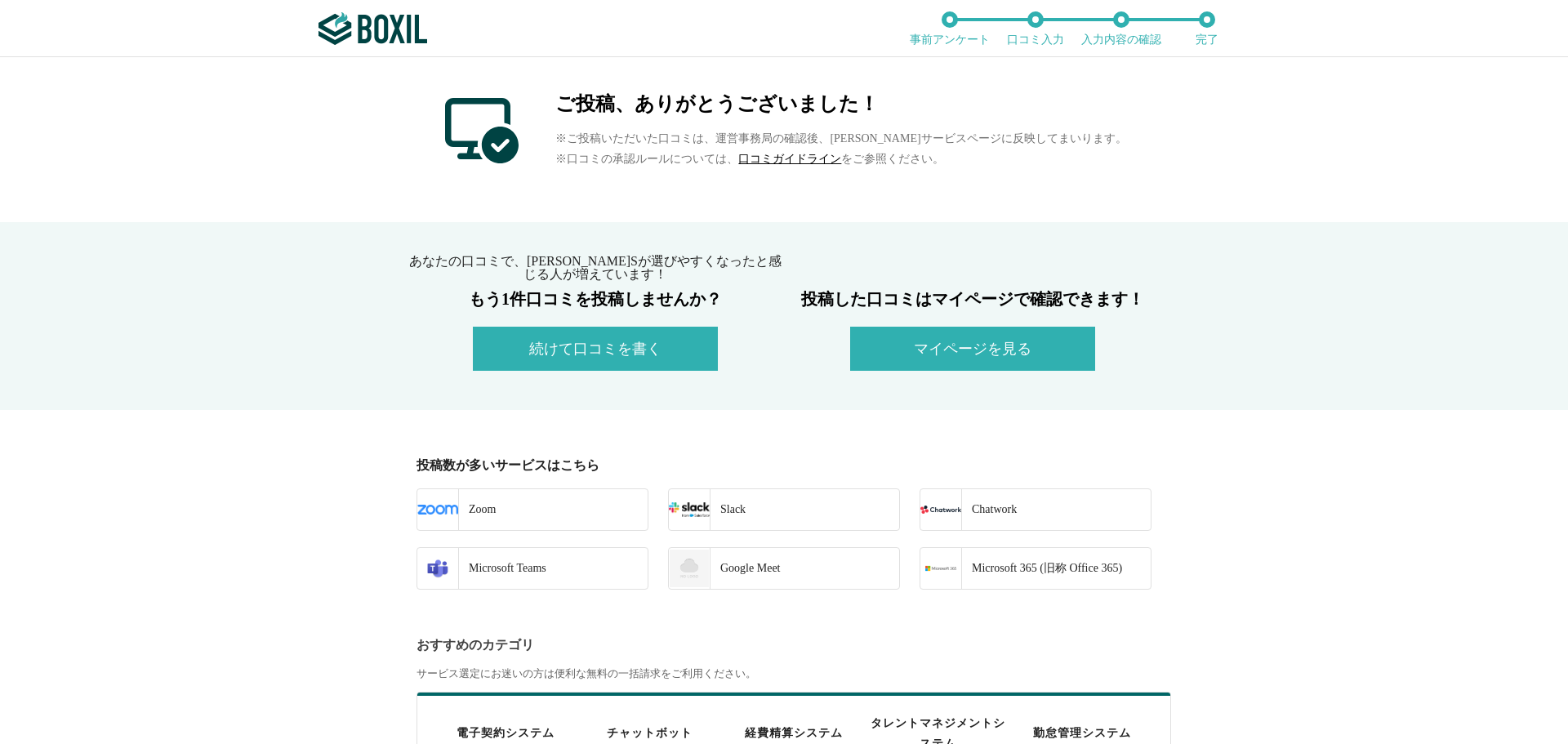
click at [896, 350] on button "マイページを見る" at bounding box center [973, 349] width 245 height 45
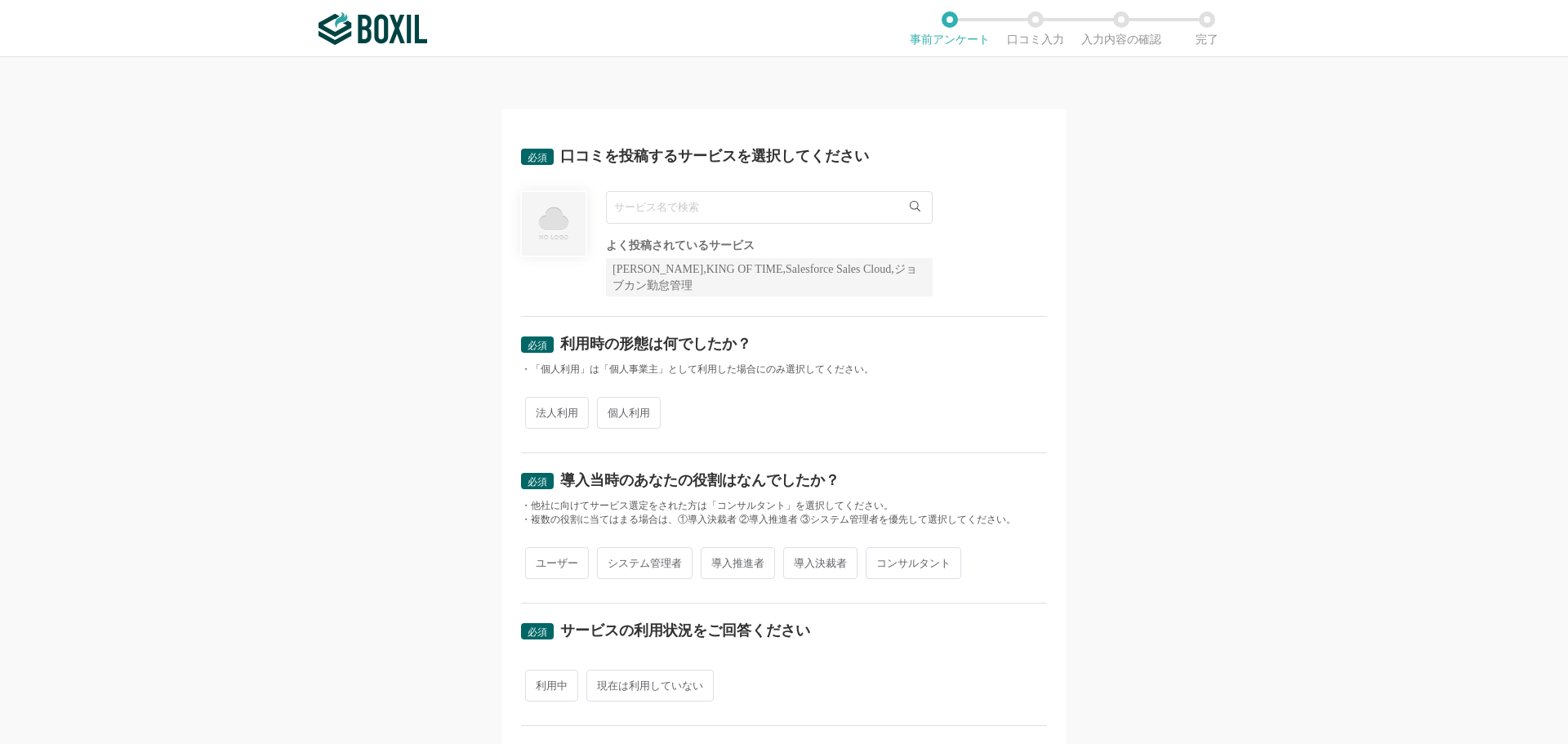
click at [674, 215] on input "text" at bounding box center [769, 208] width 327 height 33
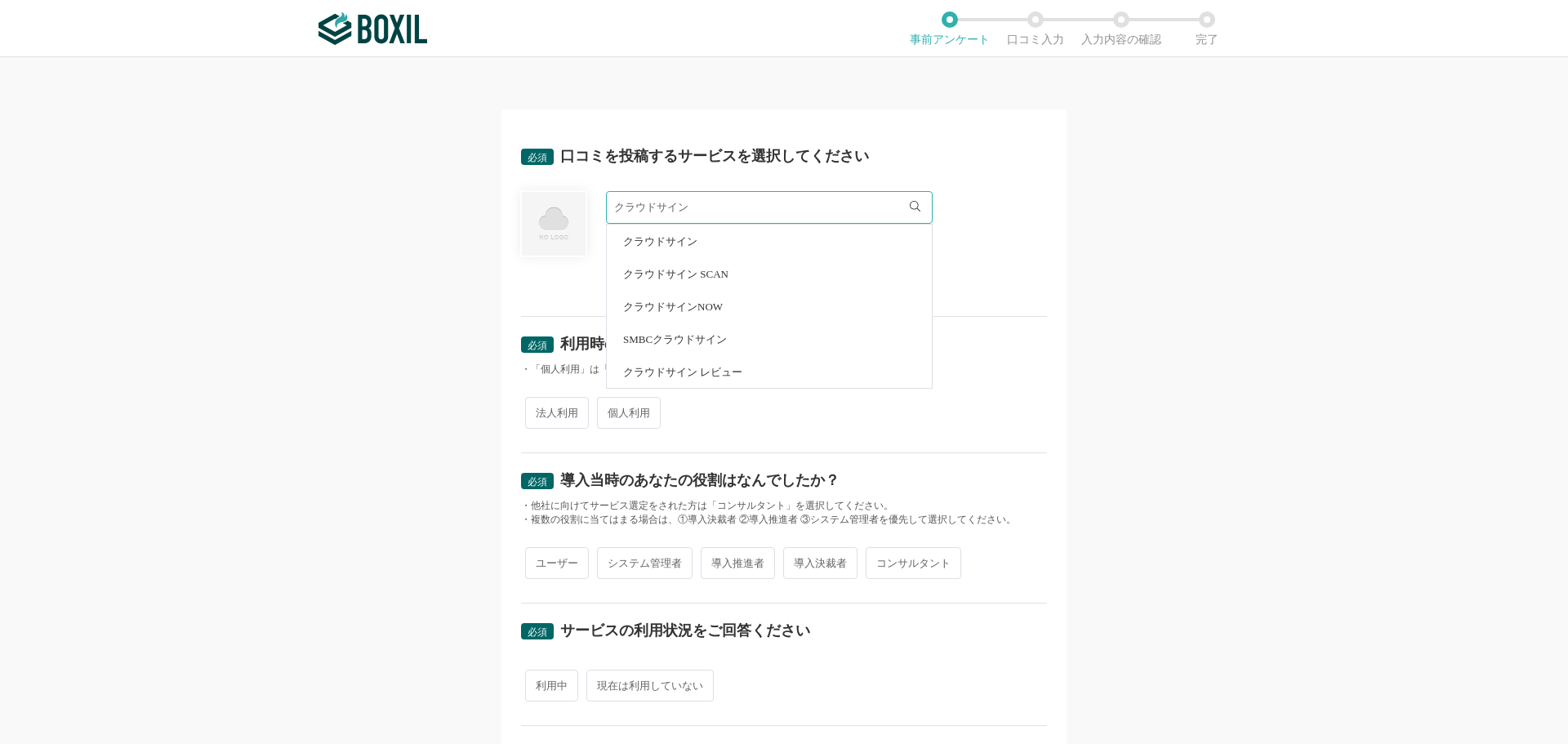
type input "クラウドサイン"
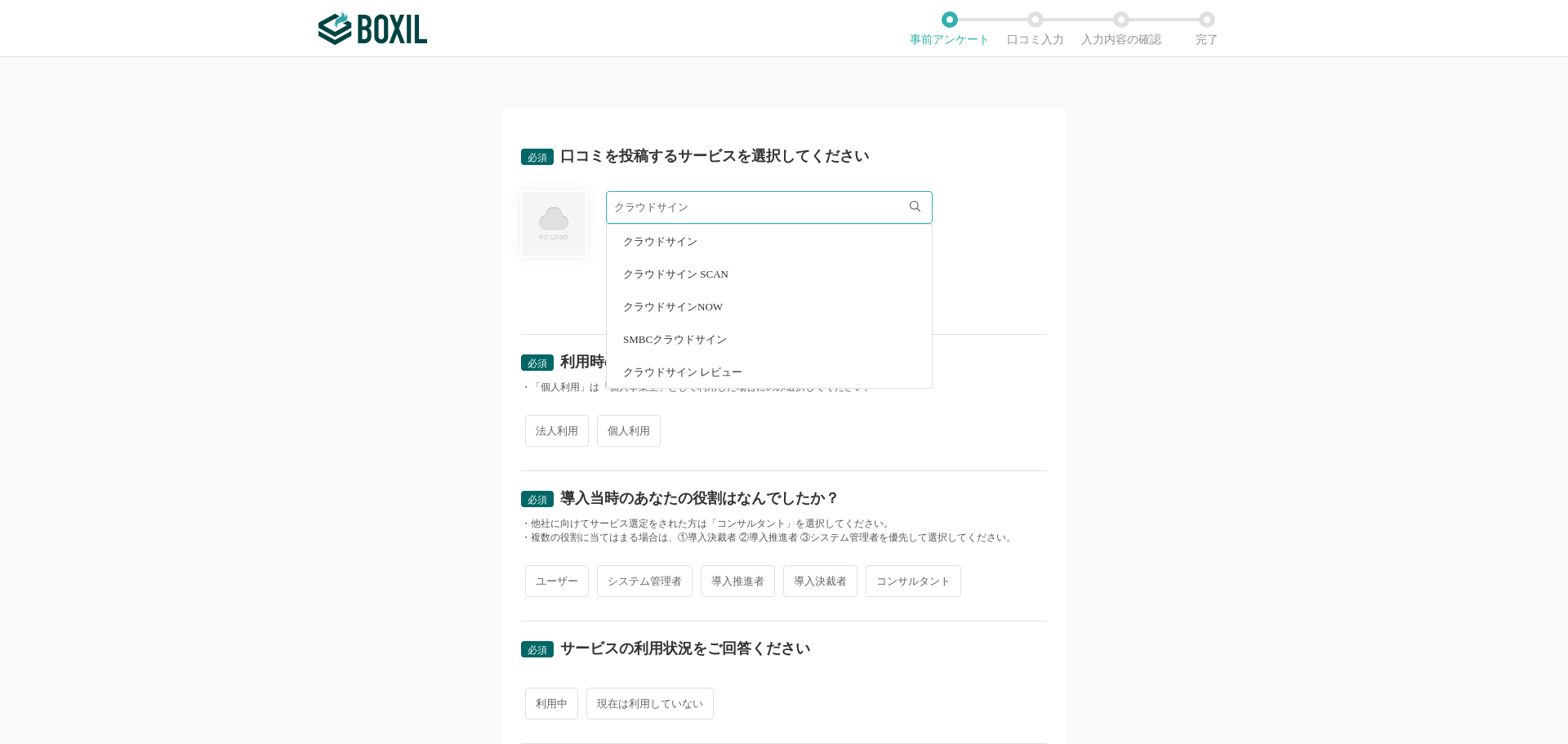
click at [673, 253] on li "クラウドサイン" at bounding box center [769, 241] width 325 height 33
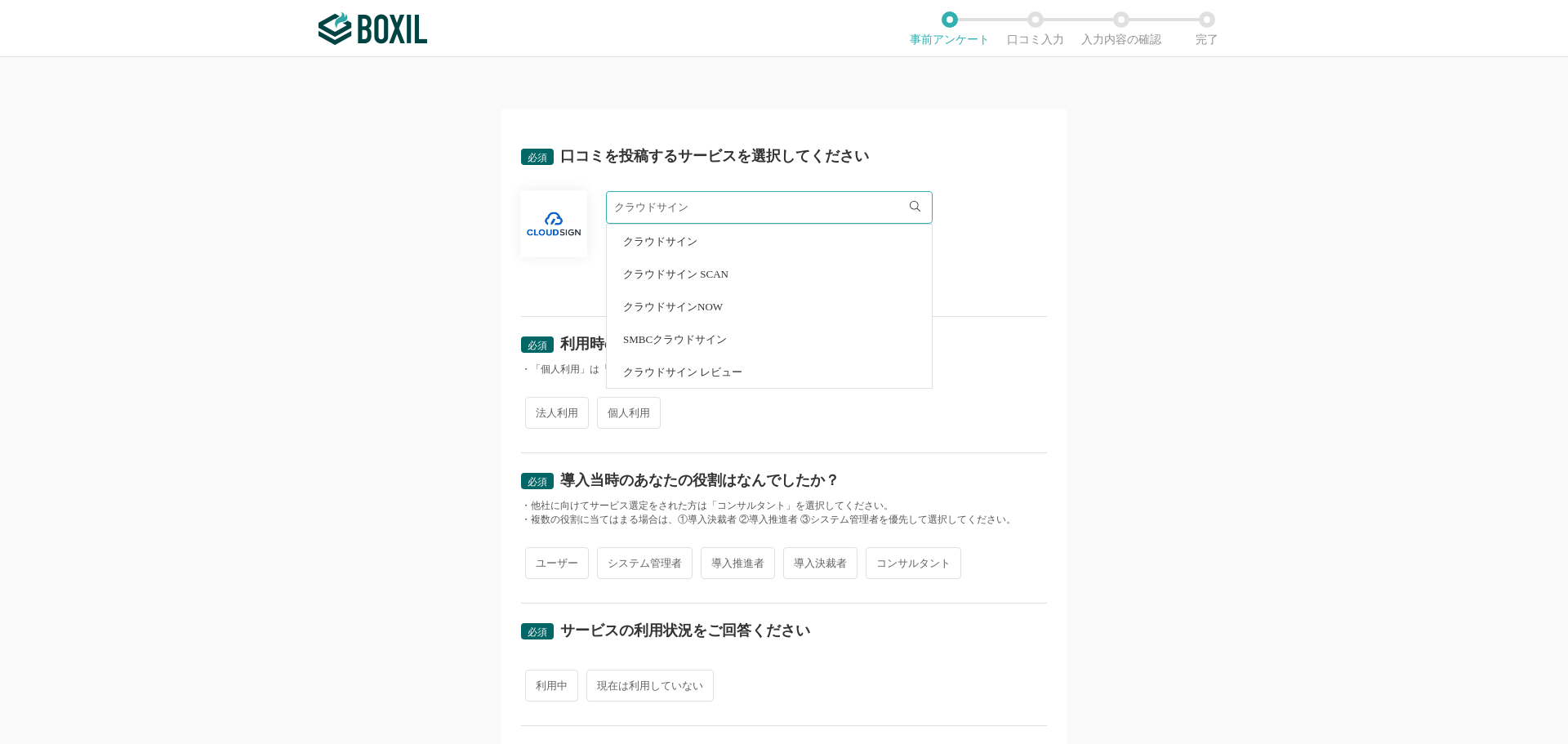
click at [813, 407] on div "法人利用 個人利用" at bounding box center [784, 413] width 526 height 40
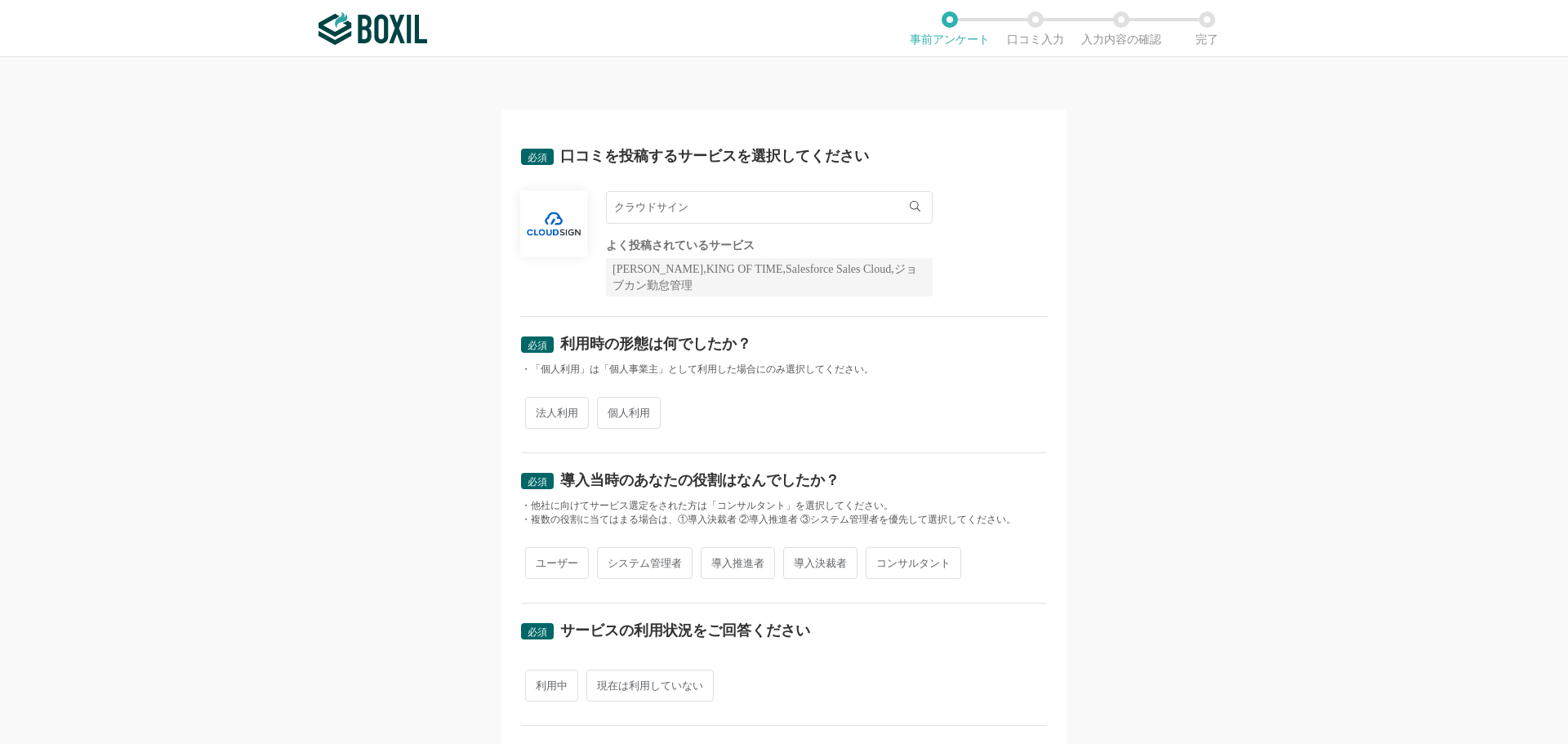
click at [545, 416] on span "法人利用" at bounding box center [558, 413] width 64 height 32
click at [540, 410] on input "法人利用" at bounding box center [535, 405] width 11 height 11
radio input "true"
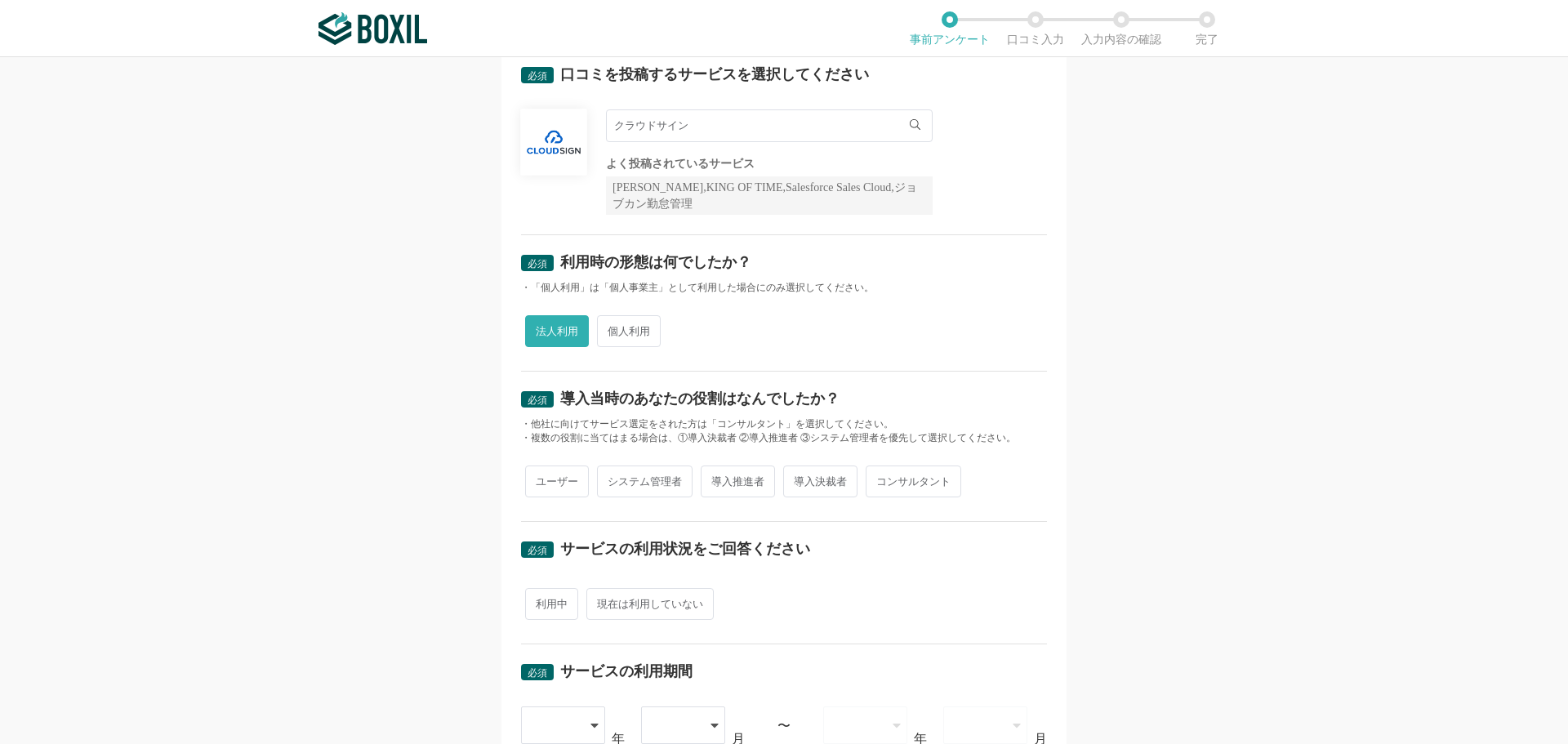
scroll to position [163, 0]
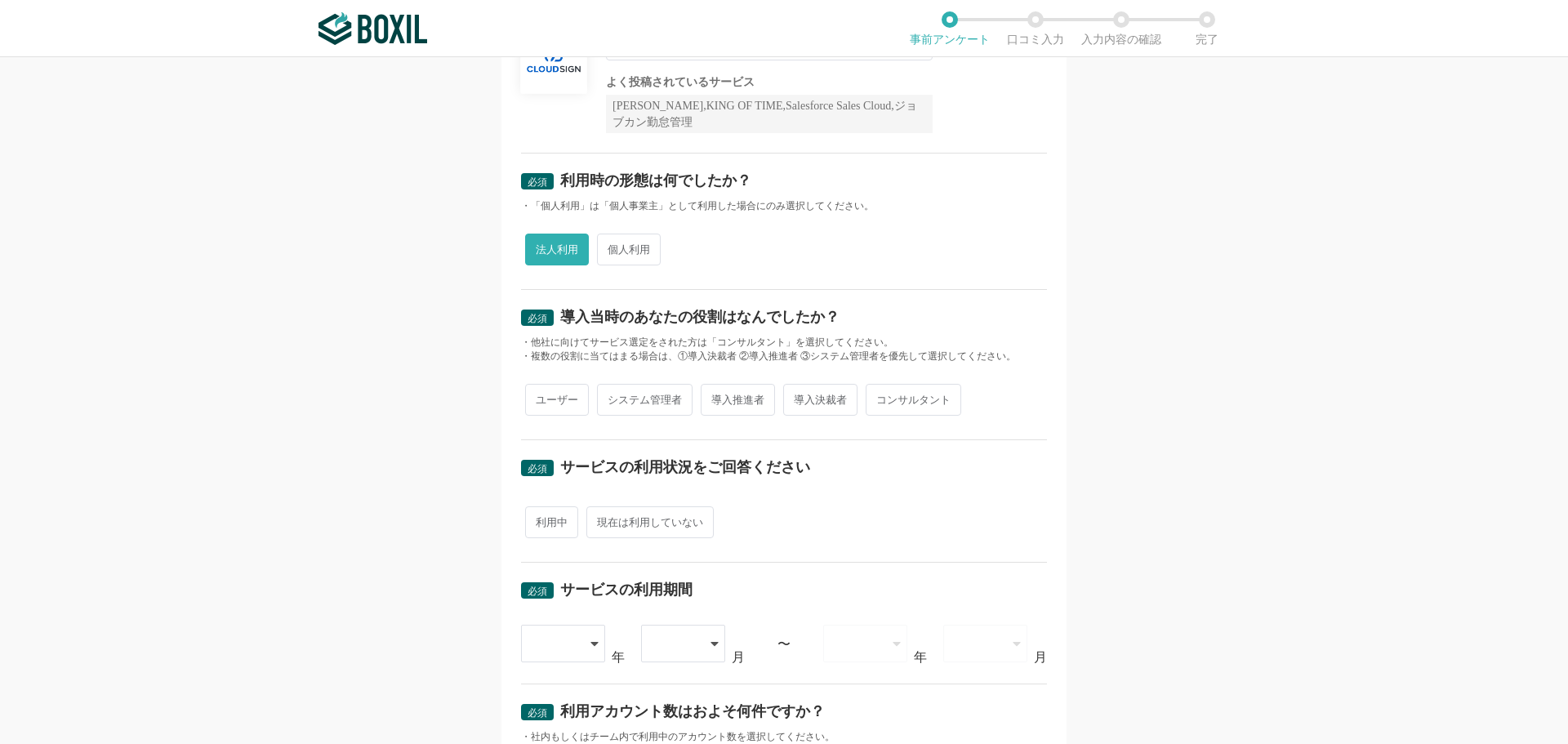
click at [713, 402] on span "導入推進者" at bounding box center [738, 400] width 74 height 32
click at [713, 397] on input "導入推進者" at bounding box center [710, 392] width 11 height 11
radio input "true"
click at [526, 526] on span "利用中" at bounding box center [552, 522] width 53 height 32
click at [529, 519] on input "利用中" at bounding box center [535, 514] width 11 height 11
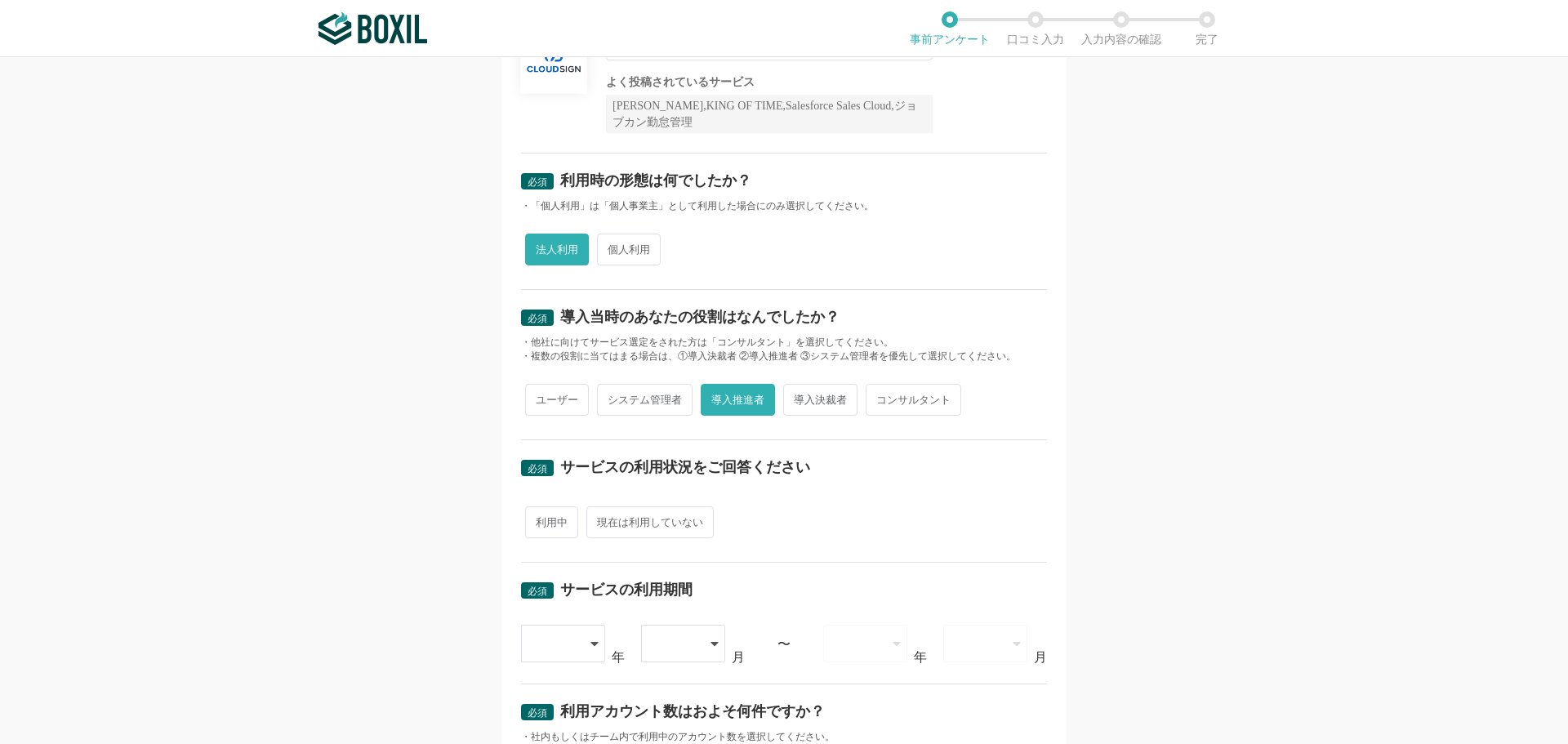
radio input "true"
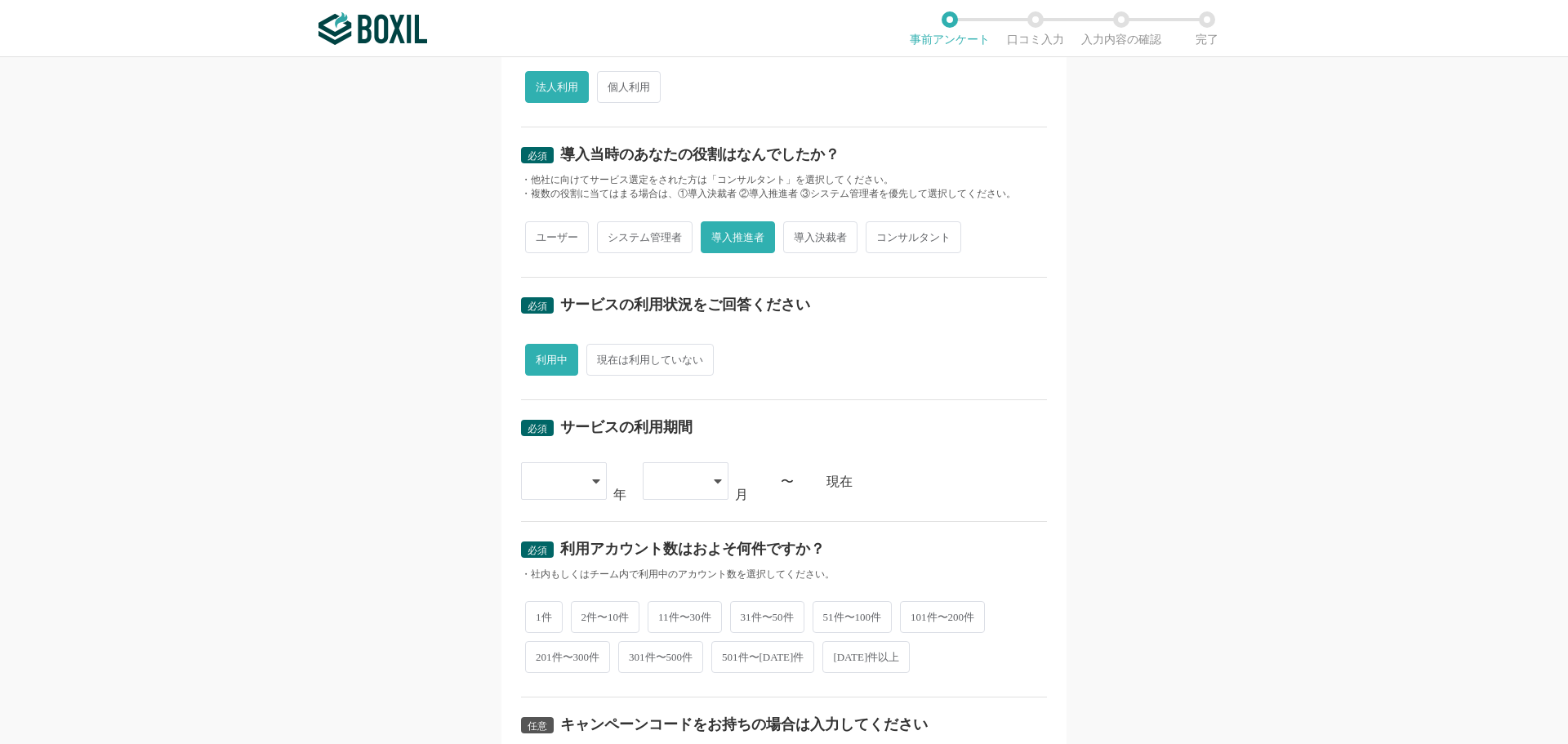
scroll to position [327, 0]
click at [592, 479] on icon at bounding box center [596, 480] width 7 height 4
click at [553, 713] on span "2024" at bounding box center [556, 716] width 43 height 13
click at [682, 485] on div at bounding box center [678, 480] width 48 height 36
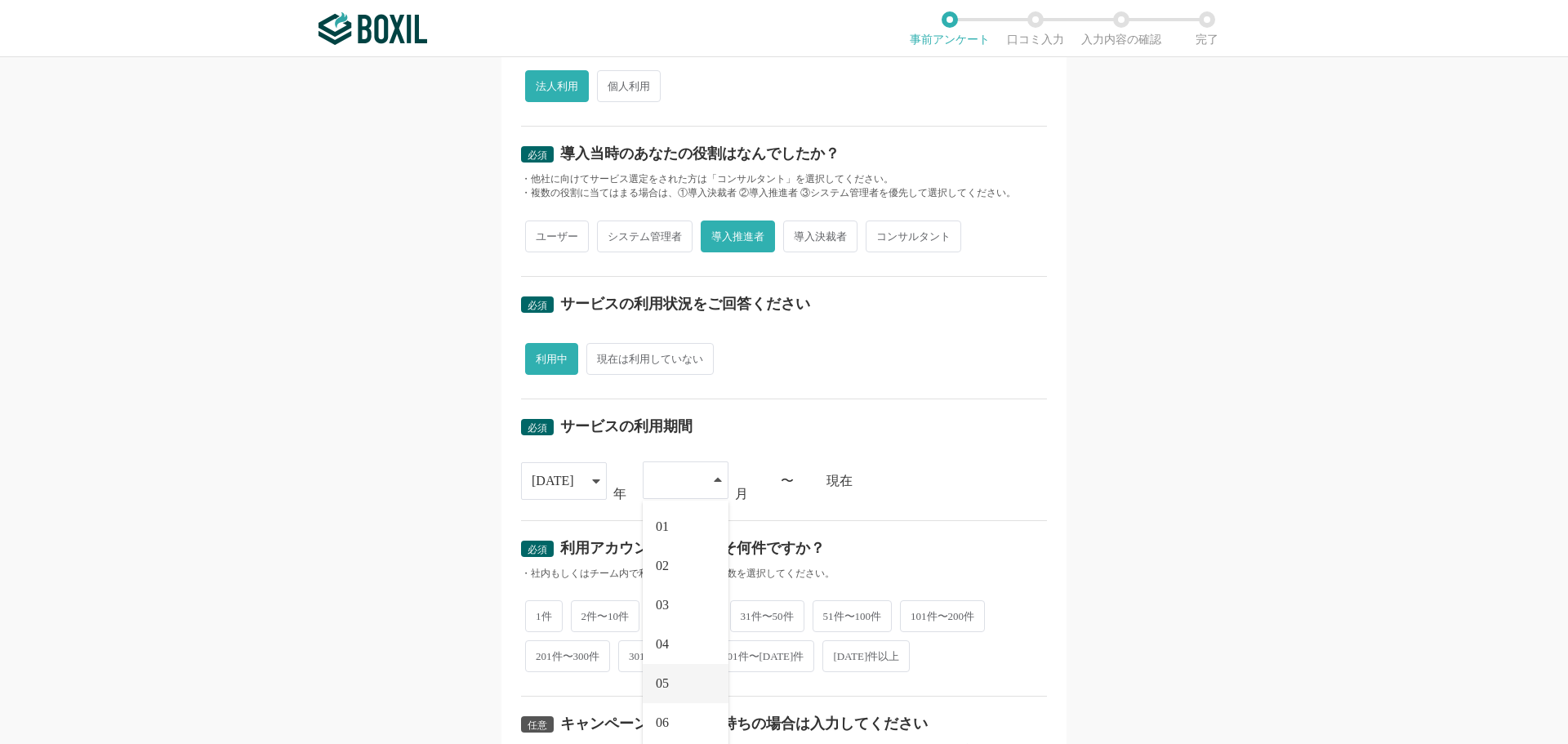
click at [672, 683] on li "05" at bounding box center [686, 683] width 86 height 39
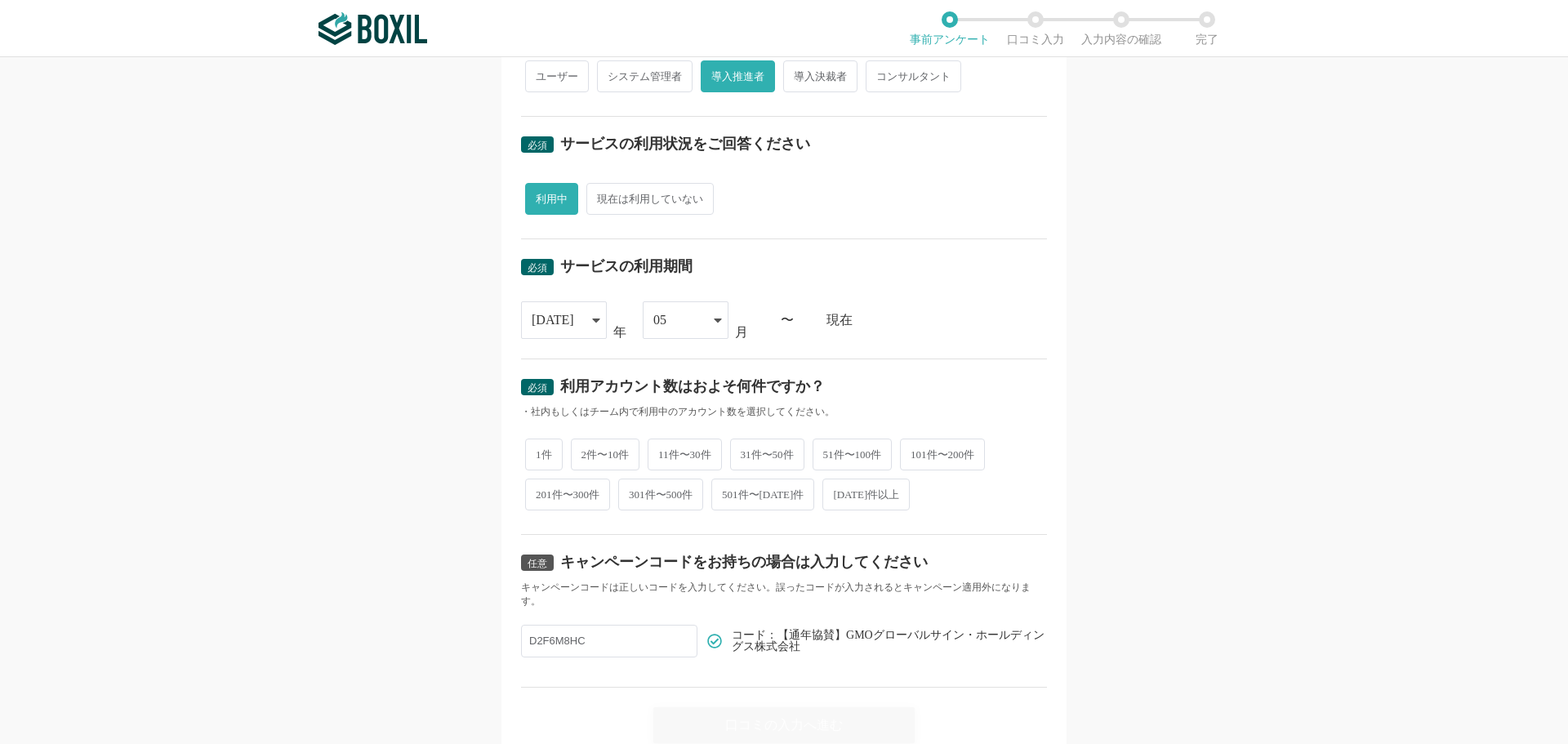
scroll to position [490, 0]
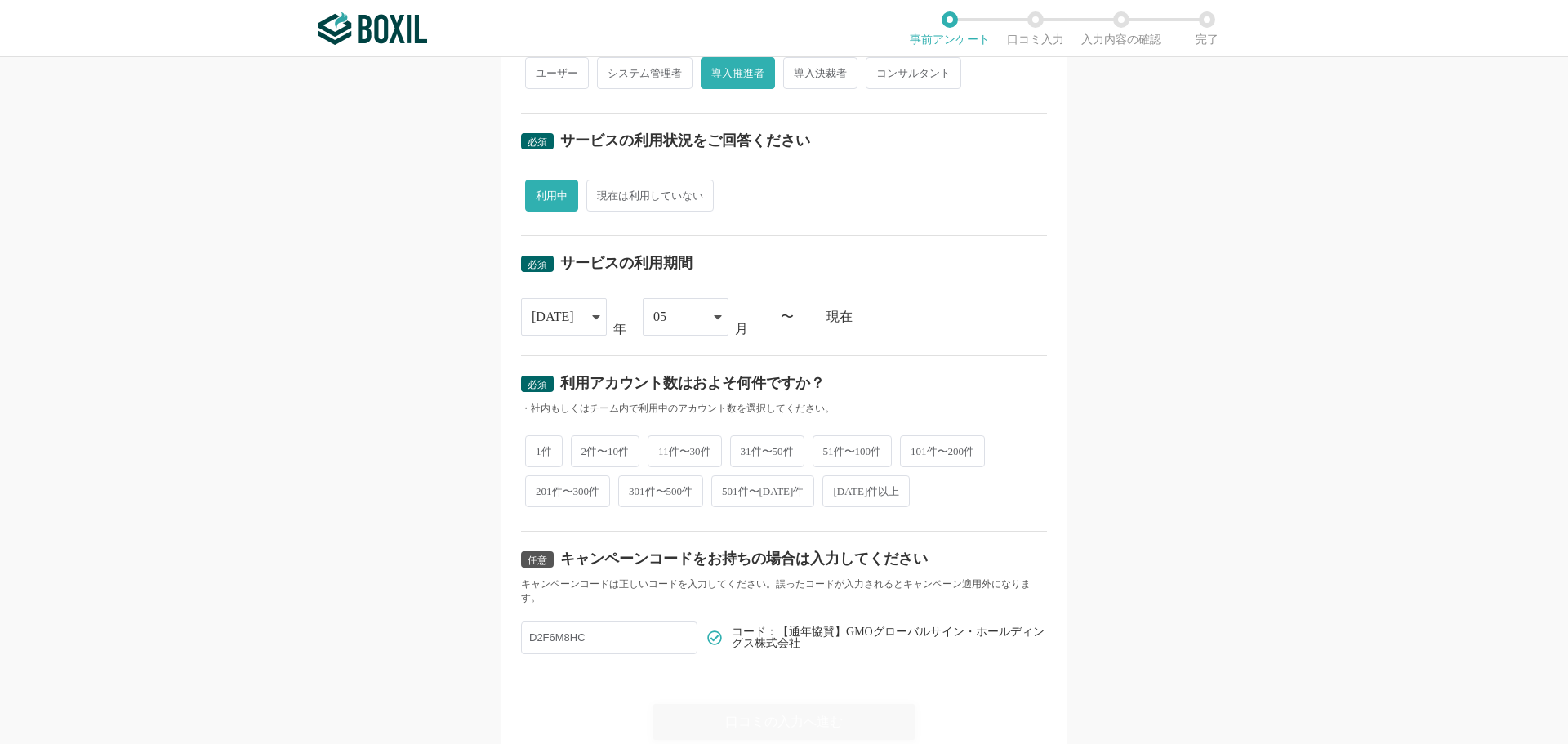
click at [585, 453] on span "2件〜10件" at bounding box center [606, 452] width 69 height 32
click at [585, 448] on input "2件〜10件" at bounding box center [581, 443] width 11 height 11
radio input "true"
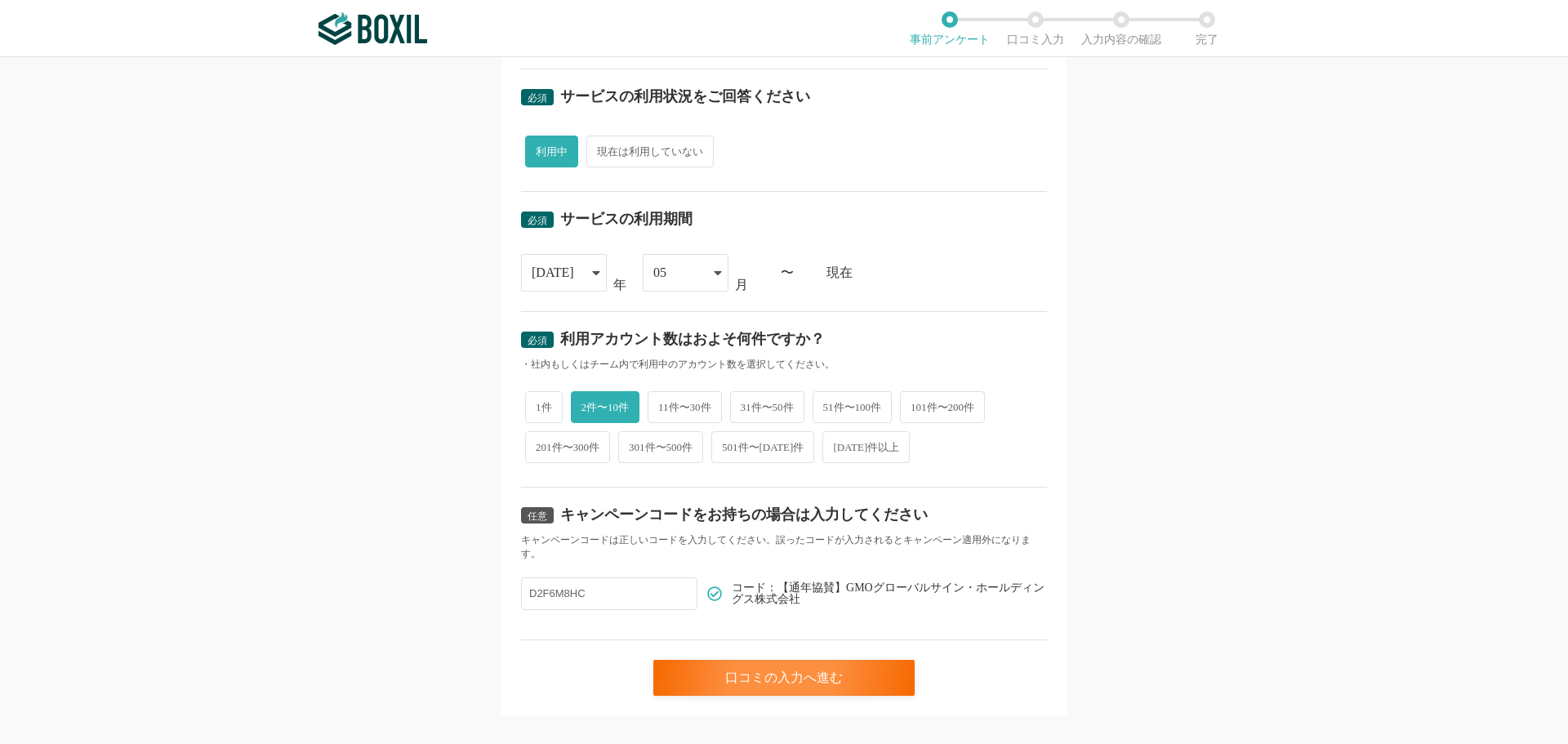
scroll to position [558, 0]
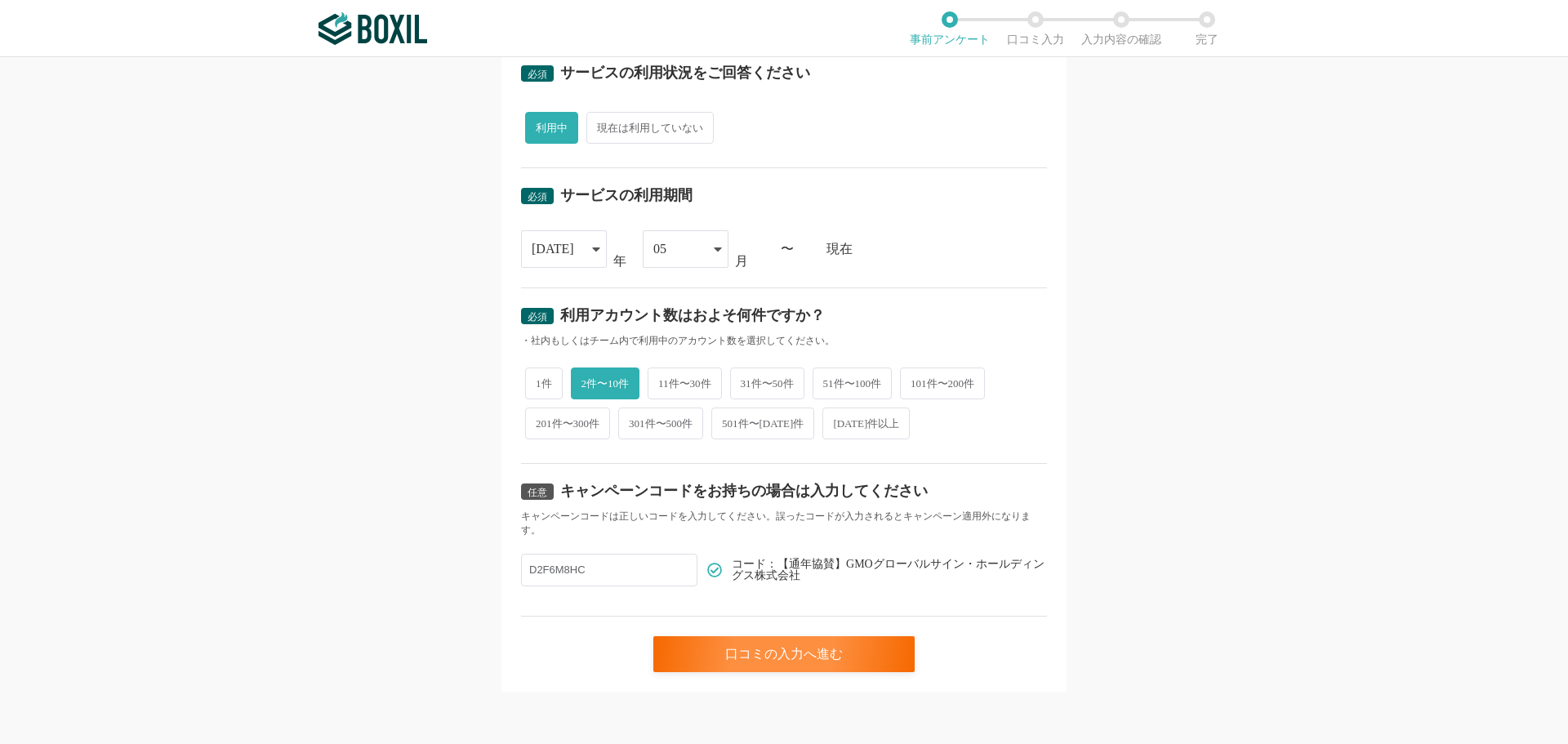
click at [625, 562] on input "D2F6M8HC" at bounding box center [609, 570] width 176 height 33
type input "D"
paste input "D2F6M8HC"
type input "D2F6M8HC"
click at [784, 648] on div "口コミの入力へ進む" at bounding box center [784, 654] width 261 height 36
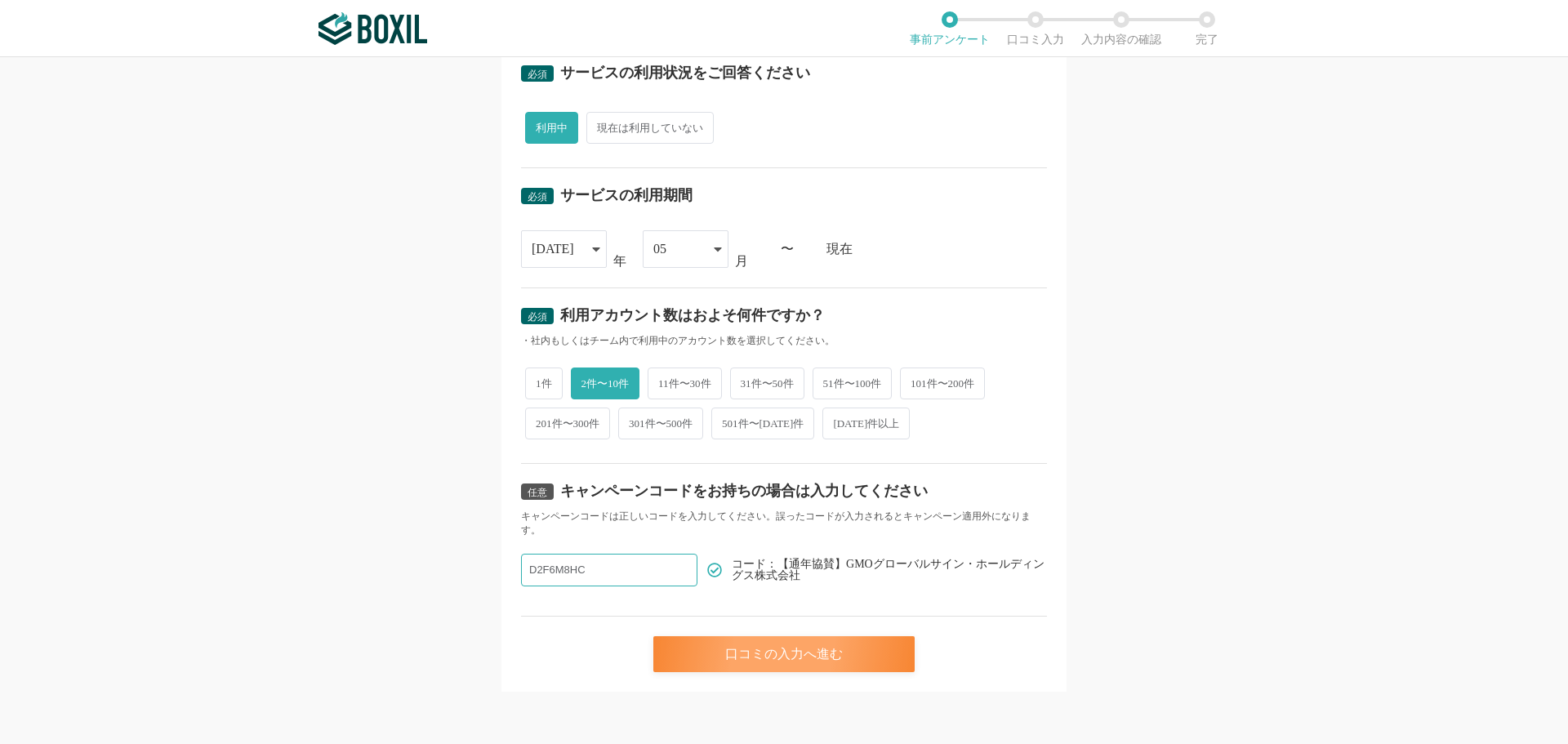
scroll to position [0, 0]
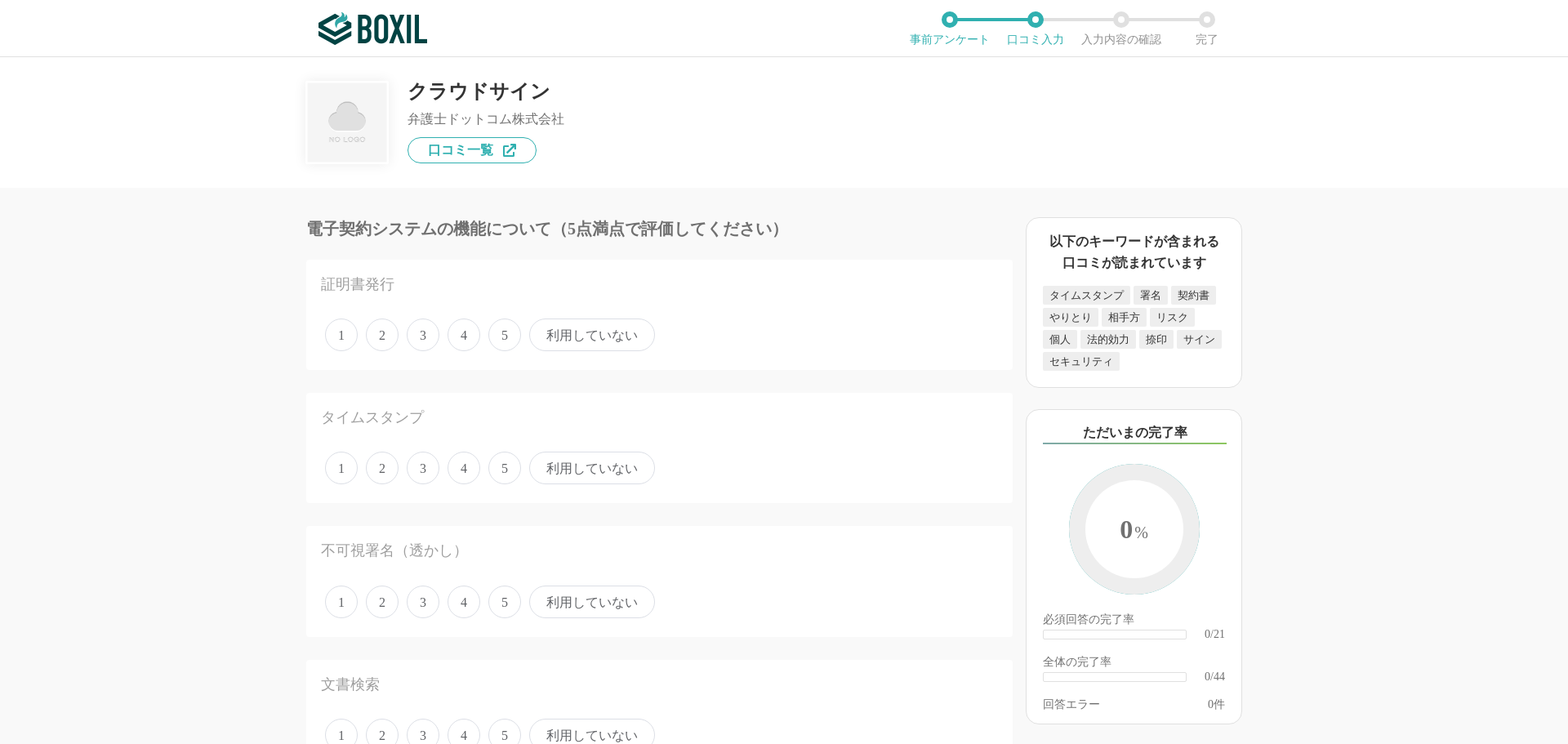
click at [475, 332] on span "4" at bounding box center [463, 335] width 33 height 33
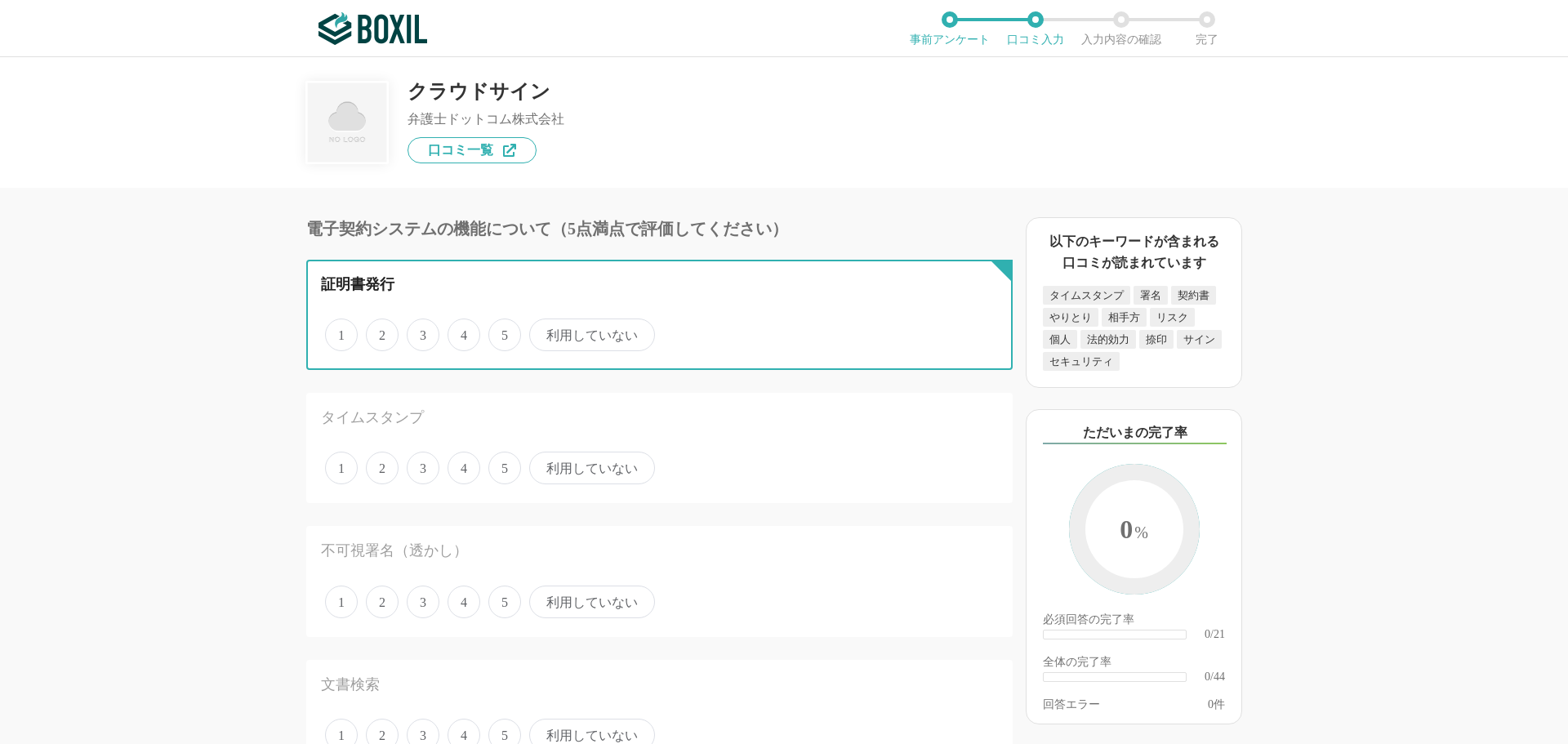
click at [462, 331] on input "4" at bounding box center [457, 326] width 11 height 11
radio input "true"
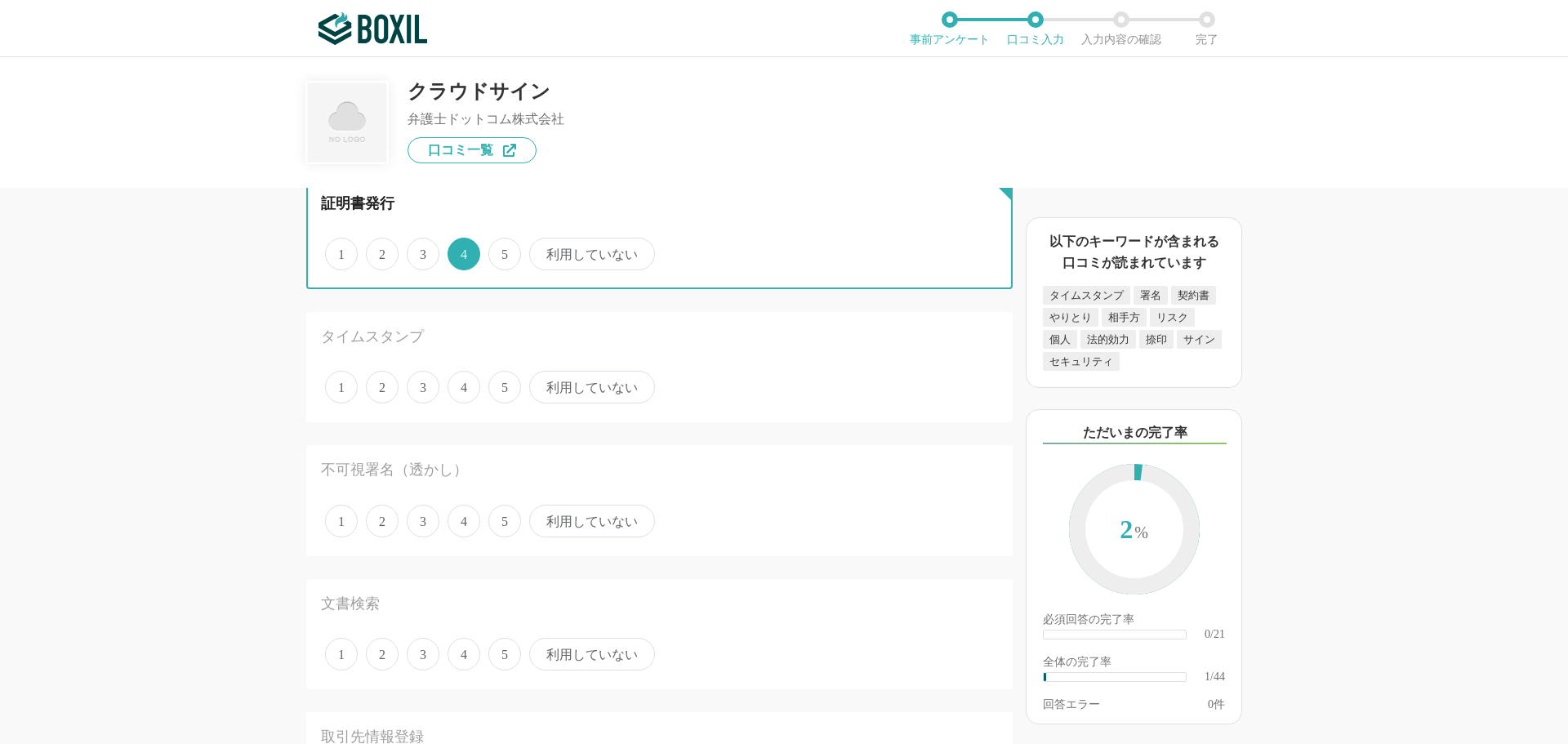
scroll to position [82, 0]
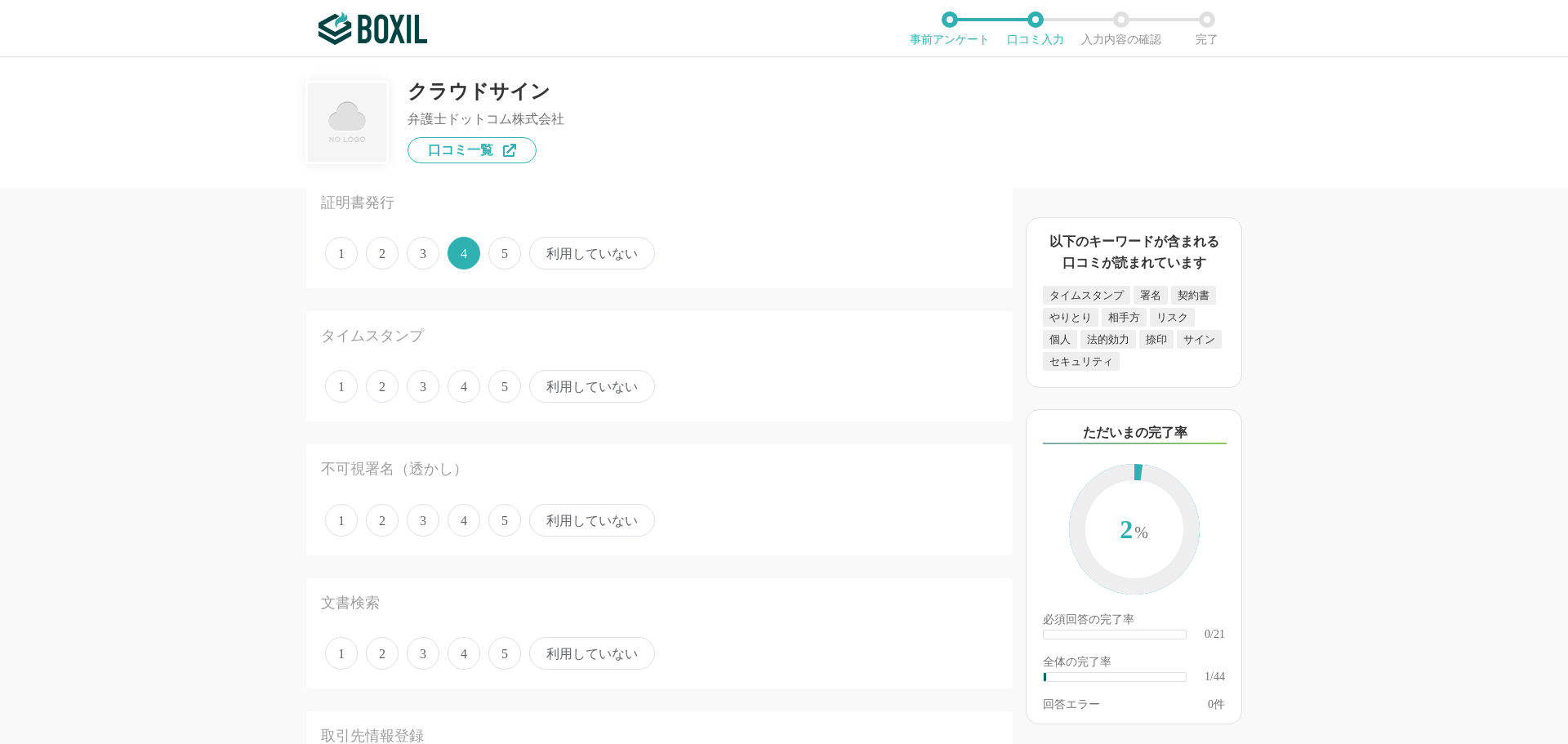
click at [460, 395] on span "4" at bounding box center [463, 386] width 33 height 33
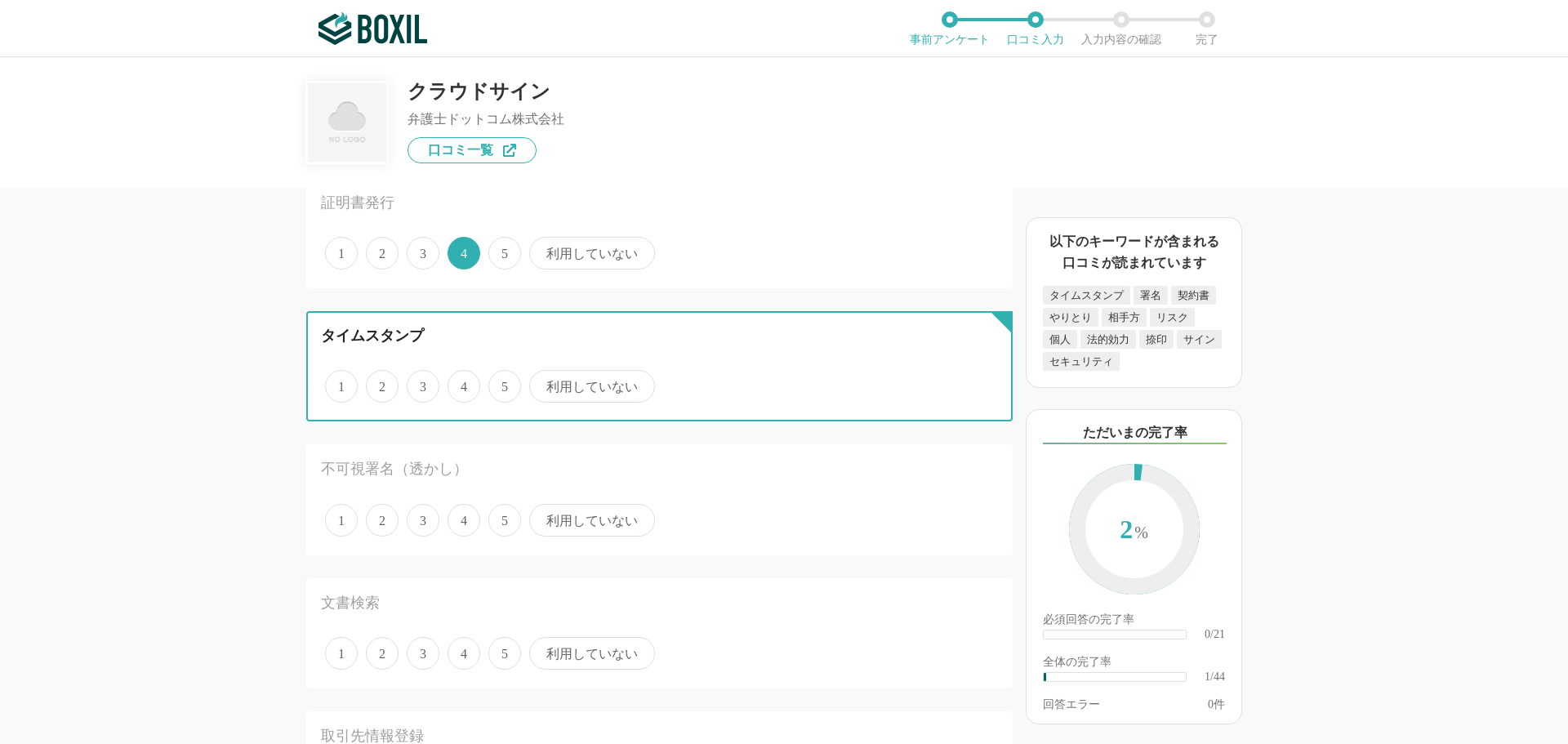
click at [460, 383] on input "4" at bounding box center [457, 378] width 11 height 11
radio input "true"
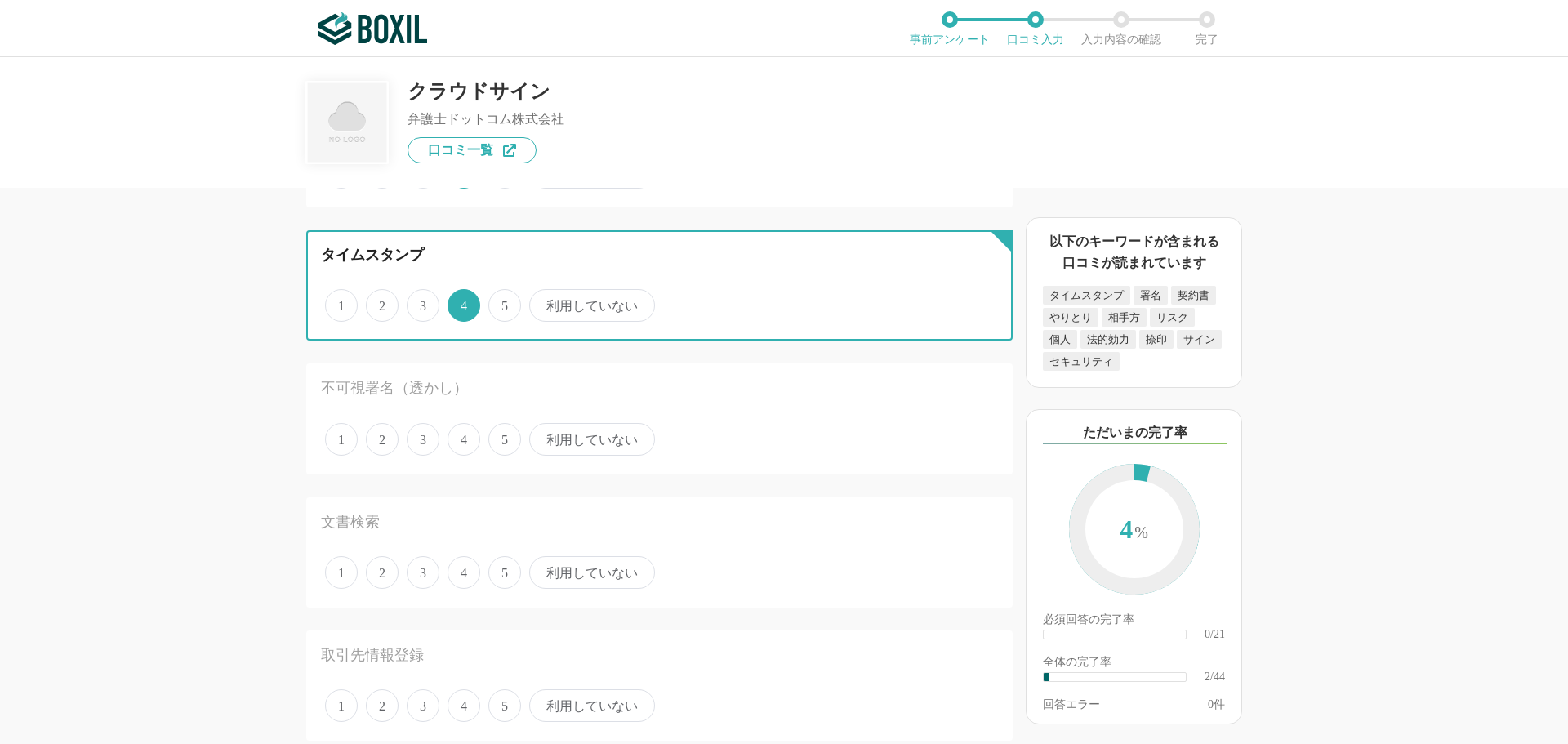
scroll to position [163, 0]
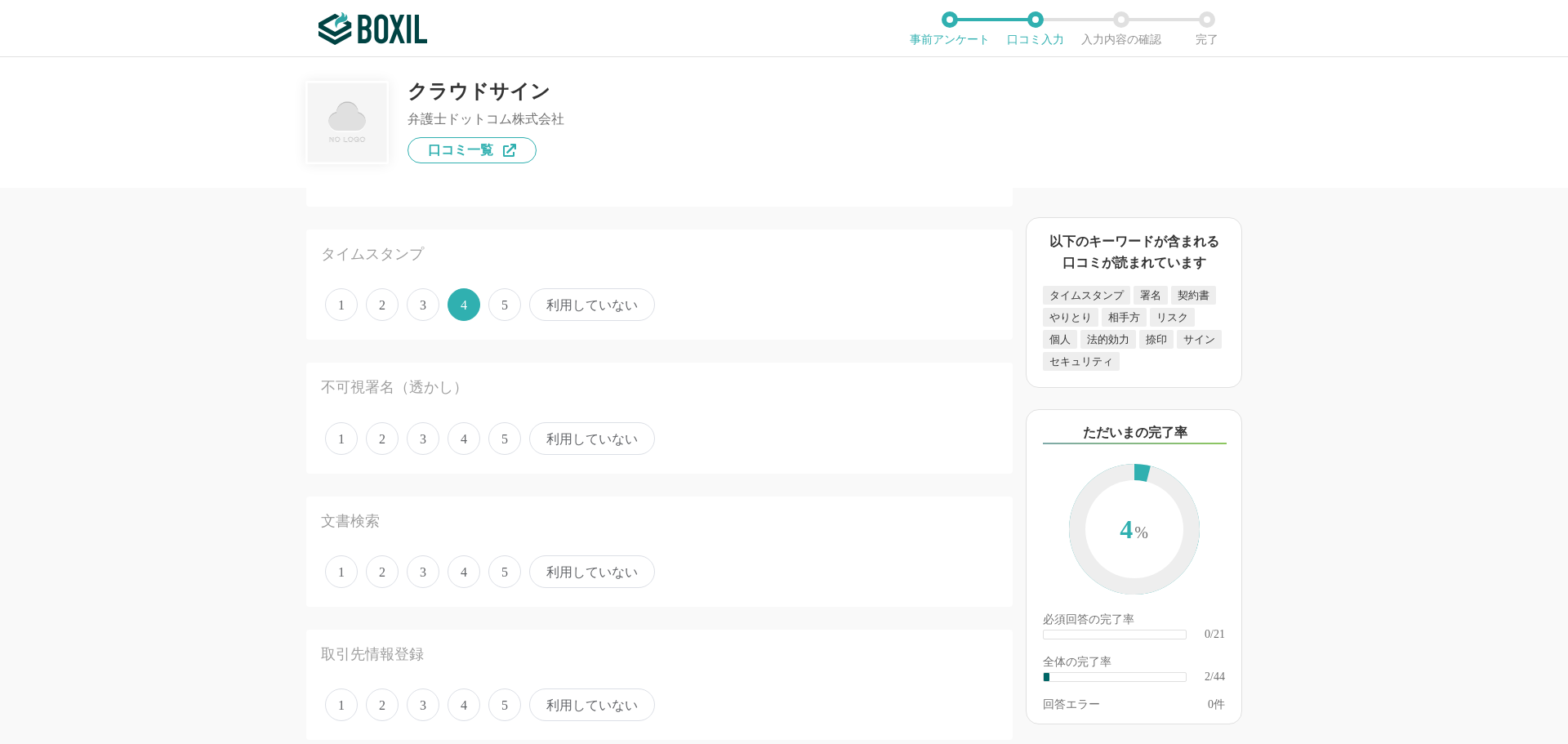
click at [430, 444] on span "3" at bounding box center [423, 438] width 33 height 33
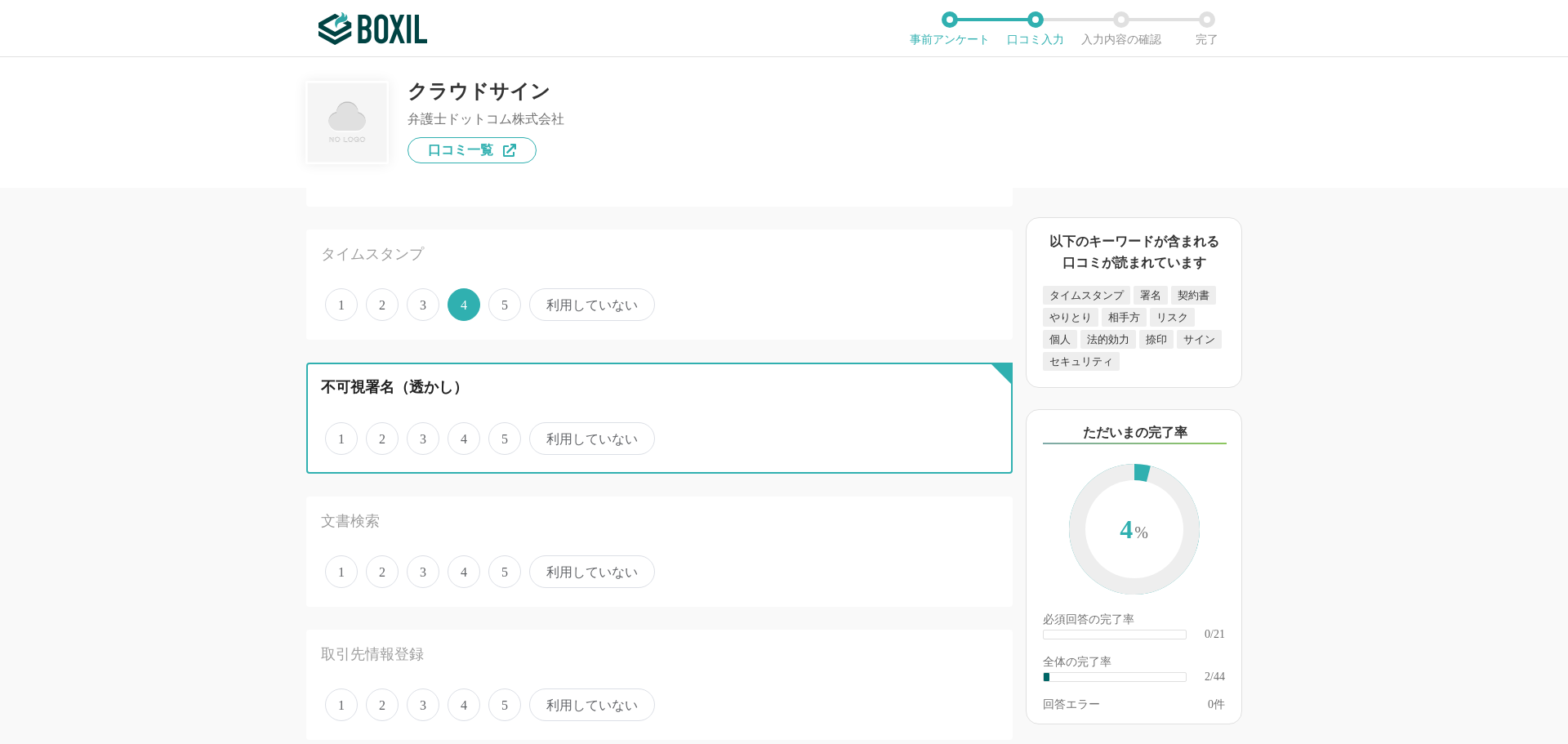
click at [421, 436] on input "3" at bounding box center [416, 430] width 11 height 11
radio input "true"
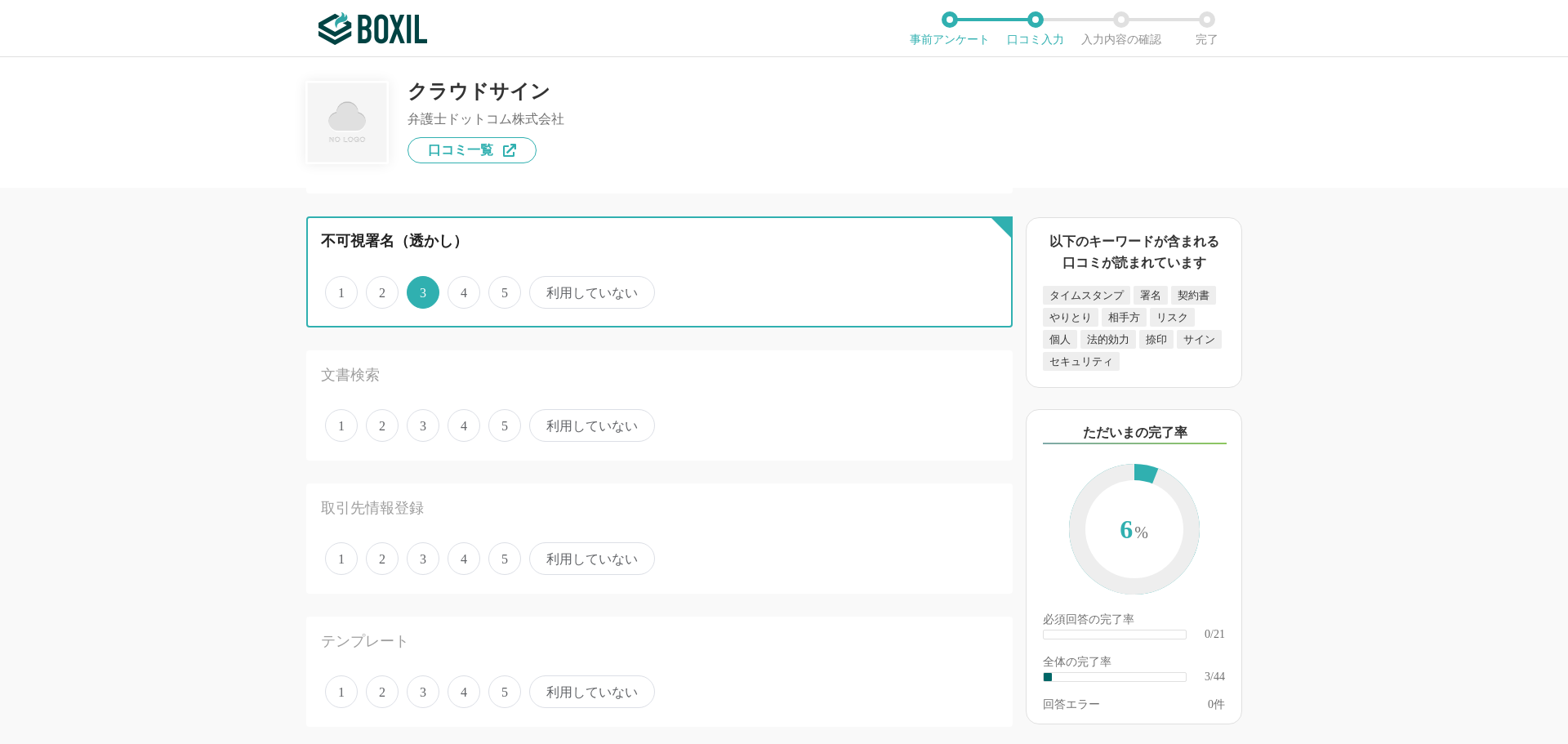
scroll to position [327, 0]
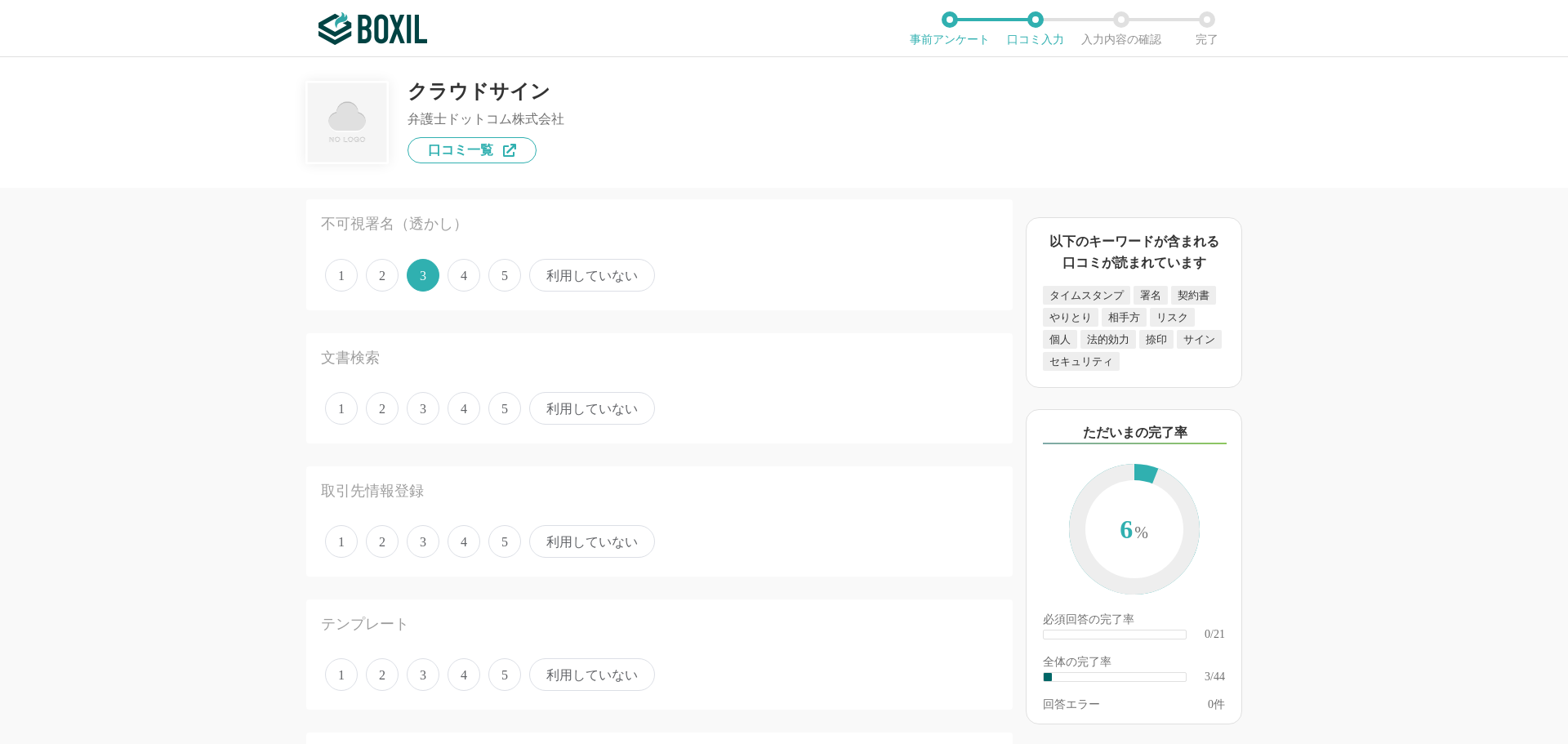
click at [435, 411] on span "3" at bounding box center [423, 408] width 33 height 33
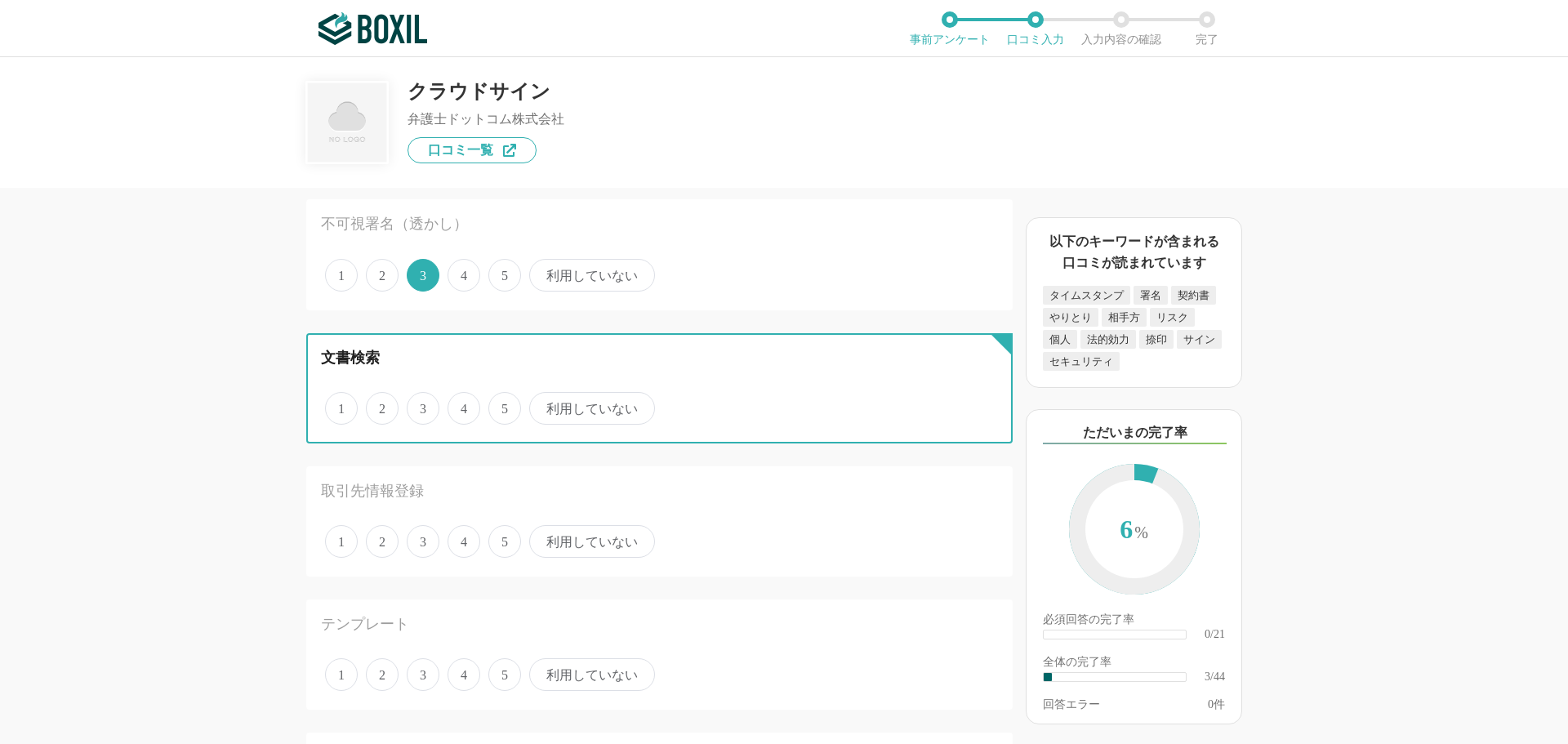
click at [421, 405] on input "3" at bounding box center [416, 400] width 11 height 11
radio input "true"
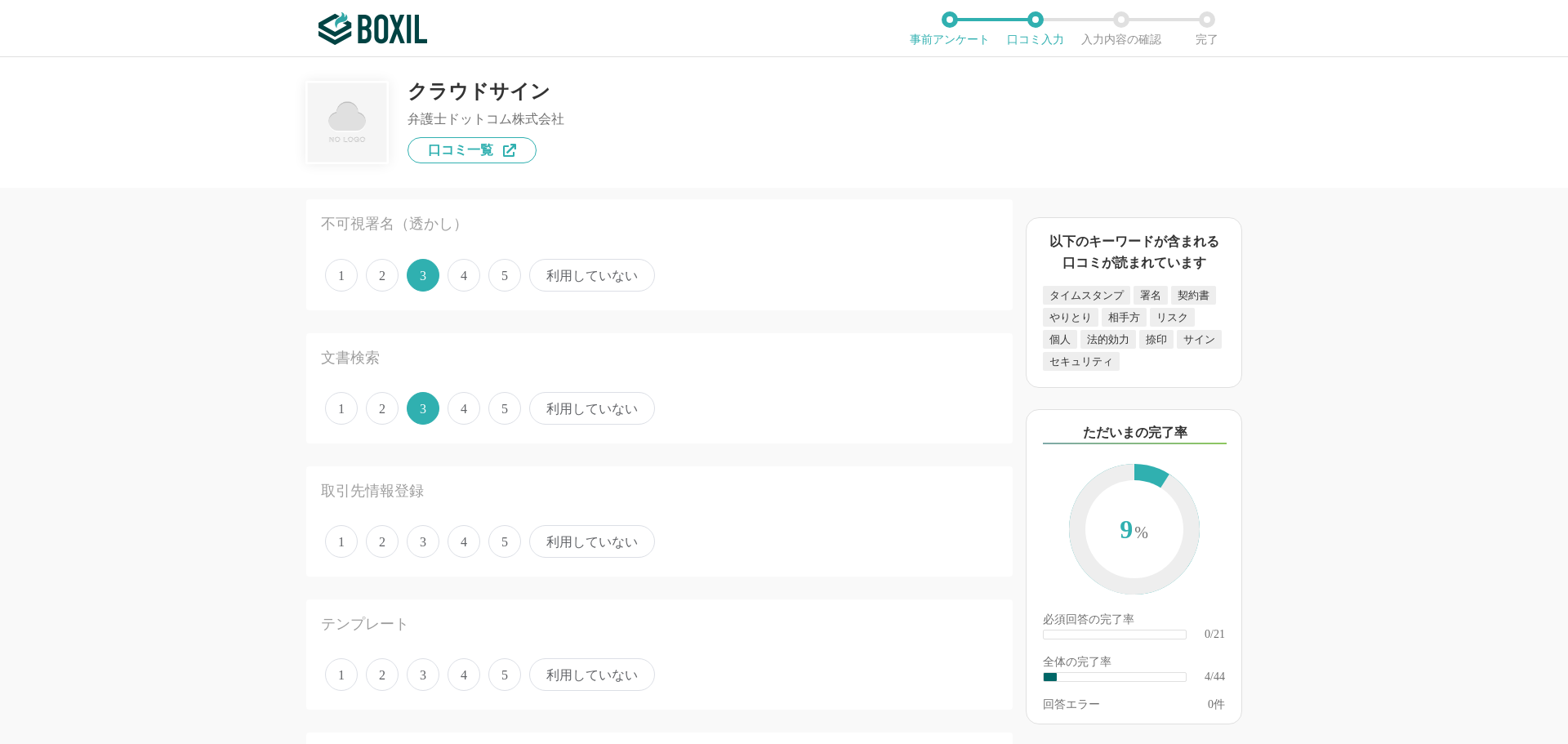
click at [428, 537] on span "3" at bounding box center [423, 542] width 33 height 33
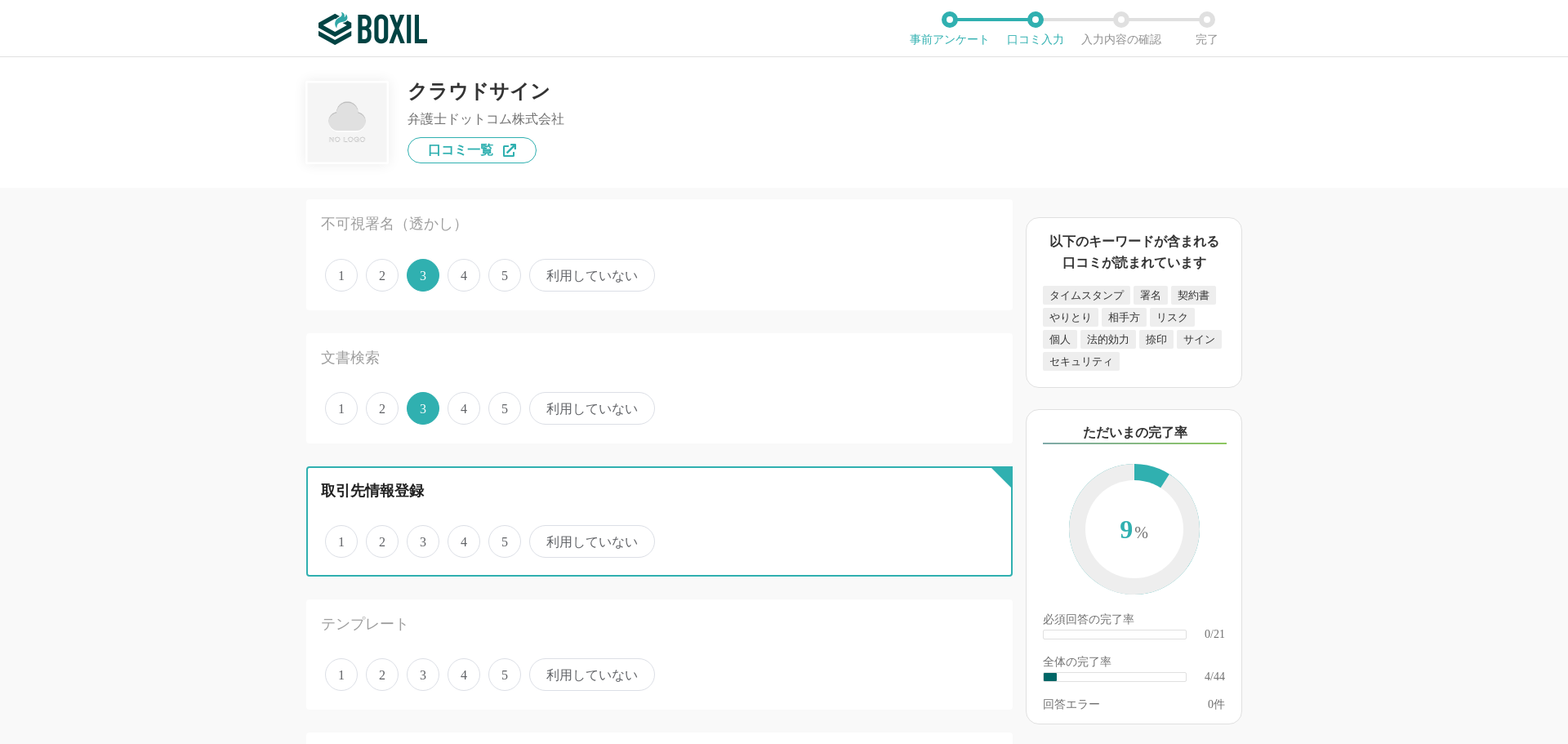
click at [421, 537] on input "3" at bounding box center [416, 533] width 11 height 11
radio input "true"
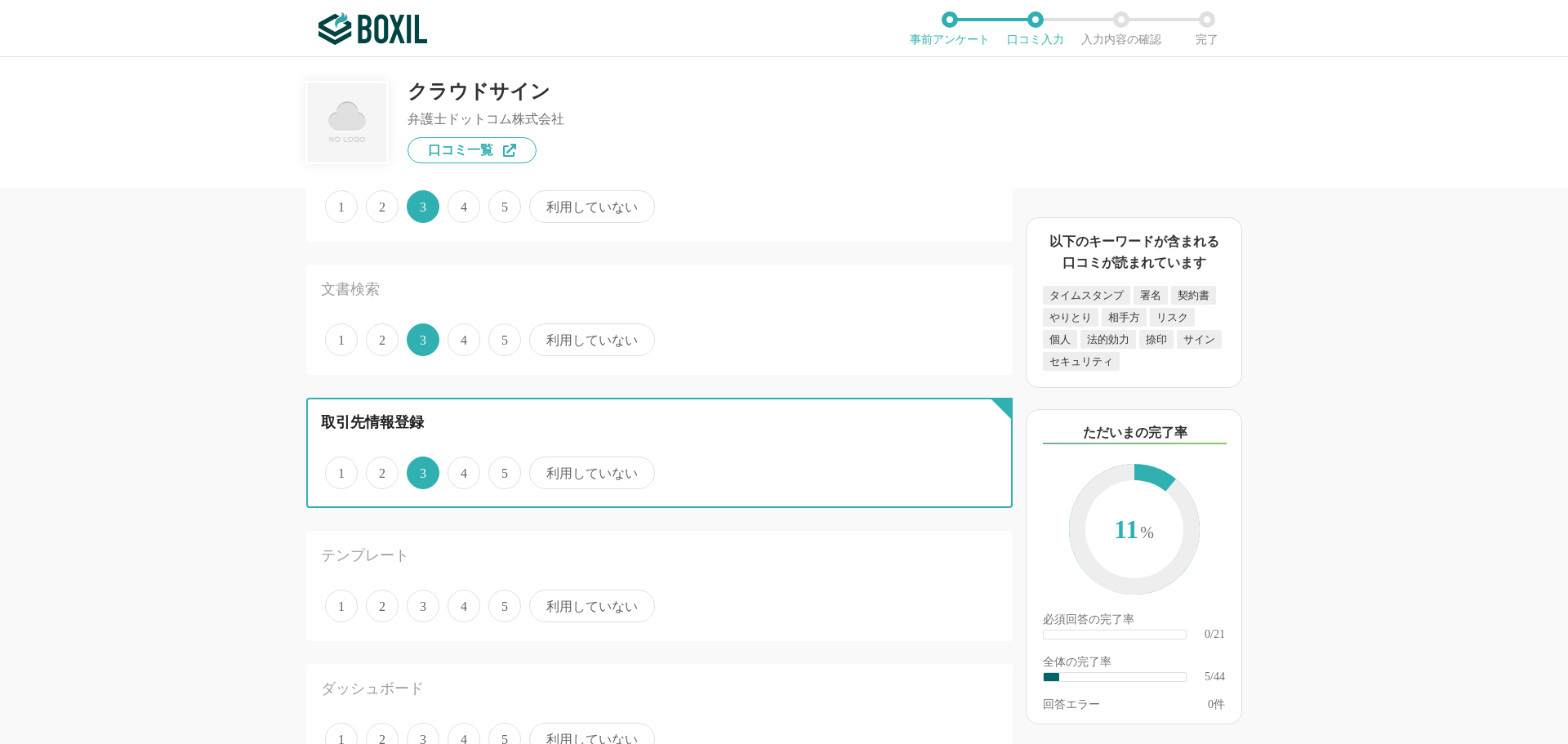
scroll to position [490, 0]
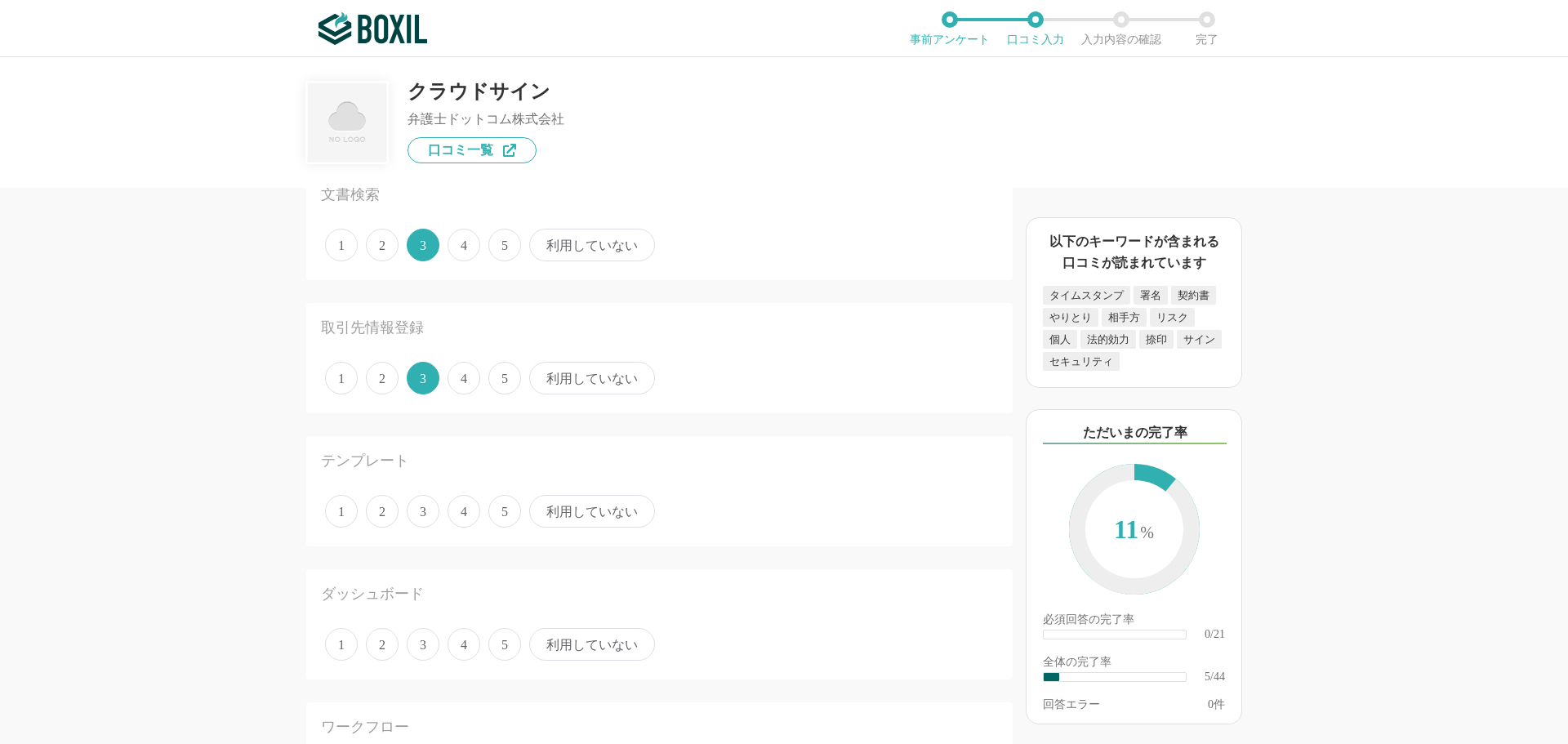
click at [431, 515] on span "3" at bounding box center [423, 511] width 33 height 33
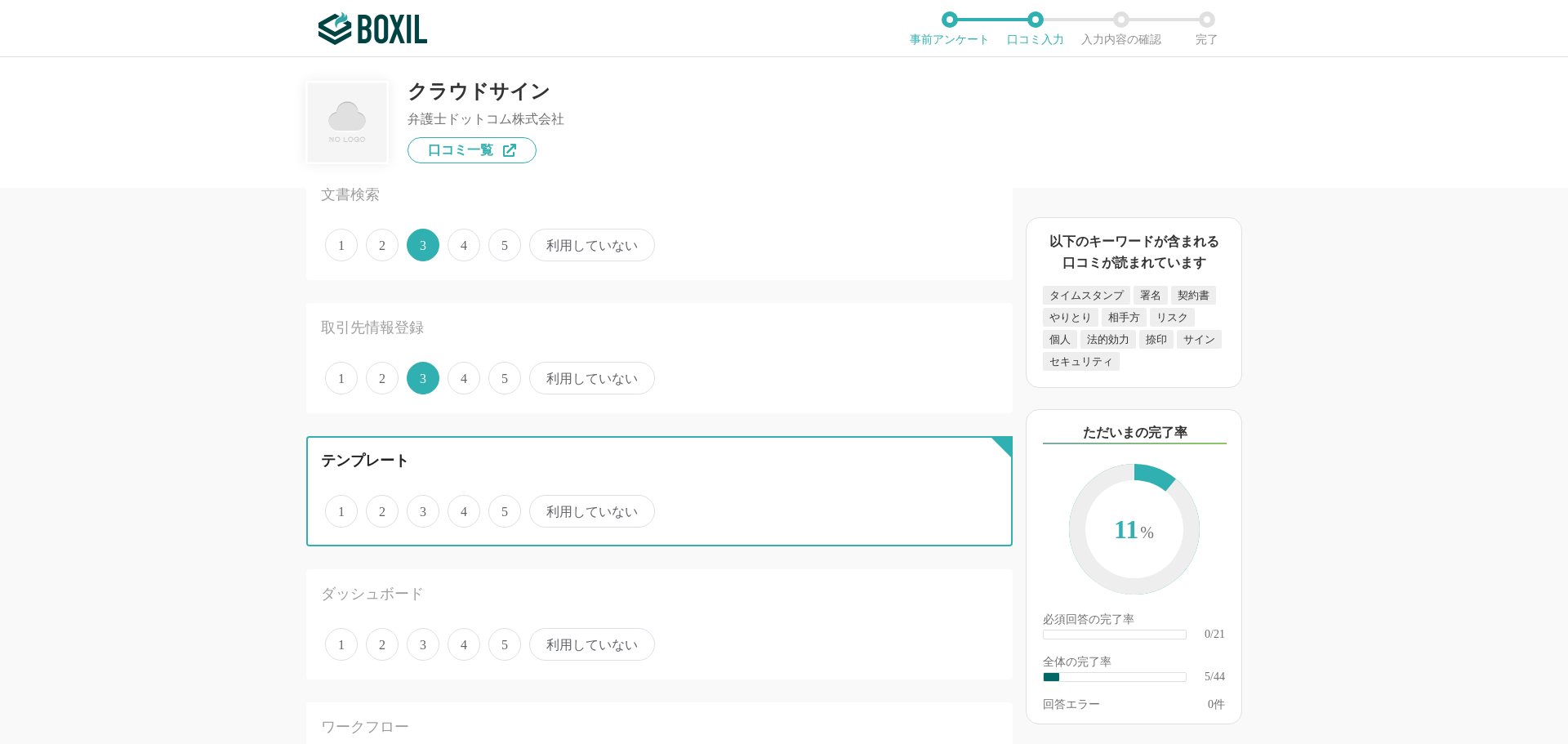
click at [421, 508] on input "3" at bounding box center [416, 503] width 11 height 11
radio input "true"
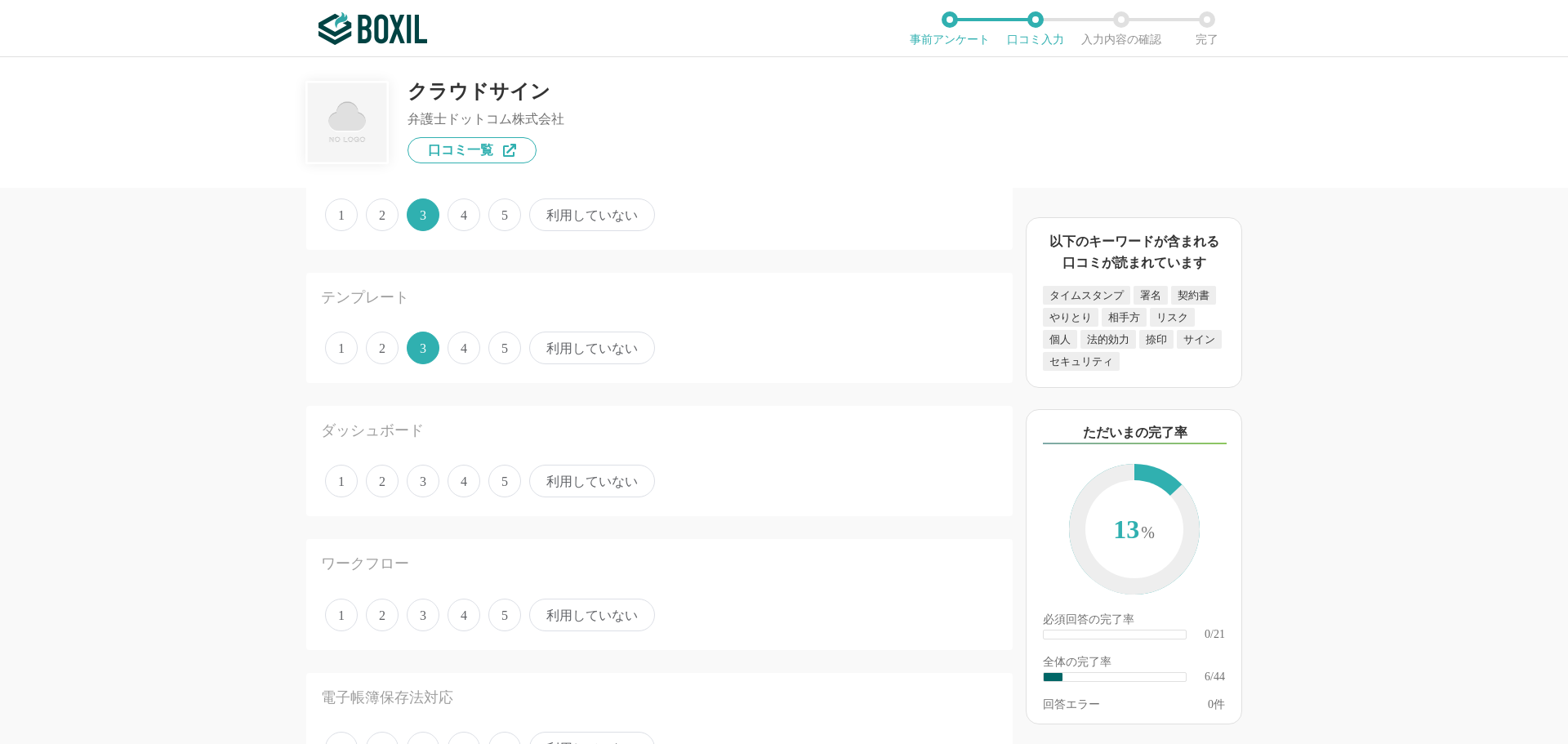
click at [425, 486] on span "3" at bounding box center [423, 481] width 33 height 33
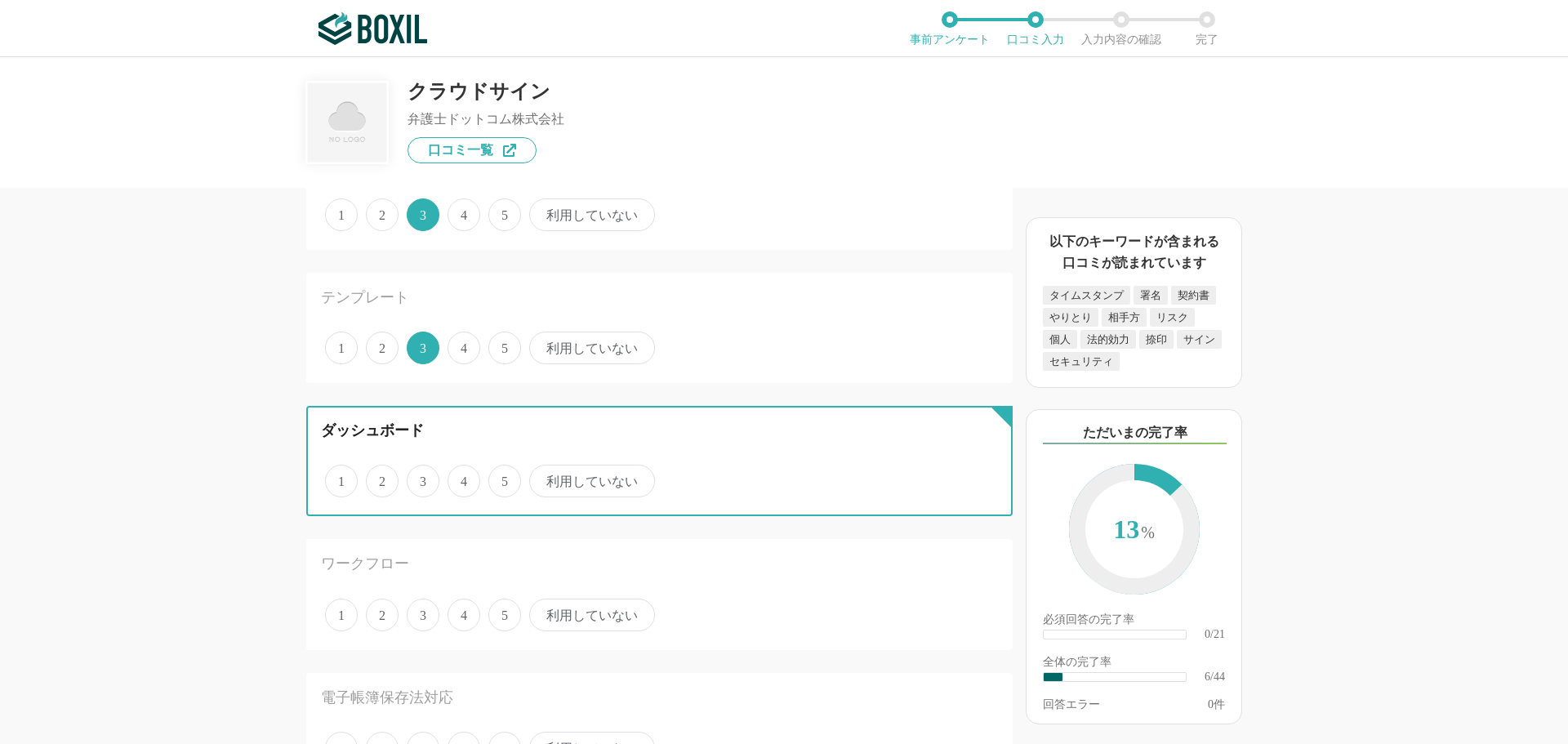
click at [421, 478] on input "3" at bounding box center [416, 472] width 11 height 11
radio input "true"
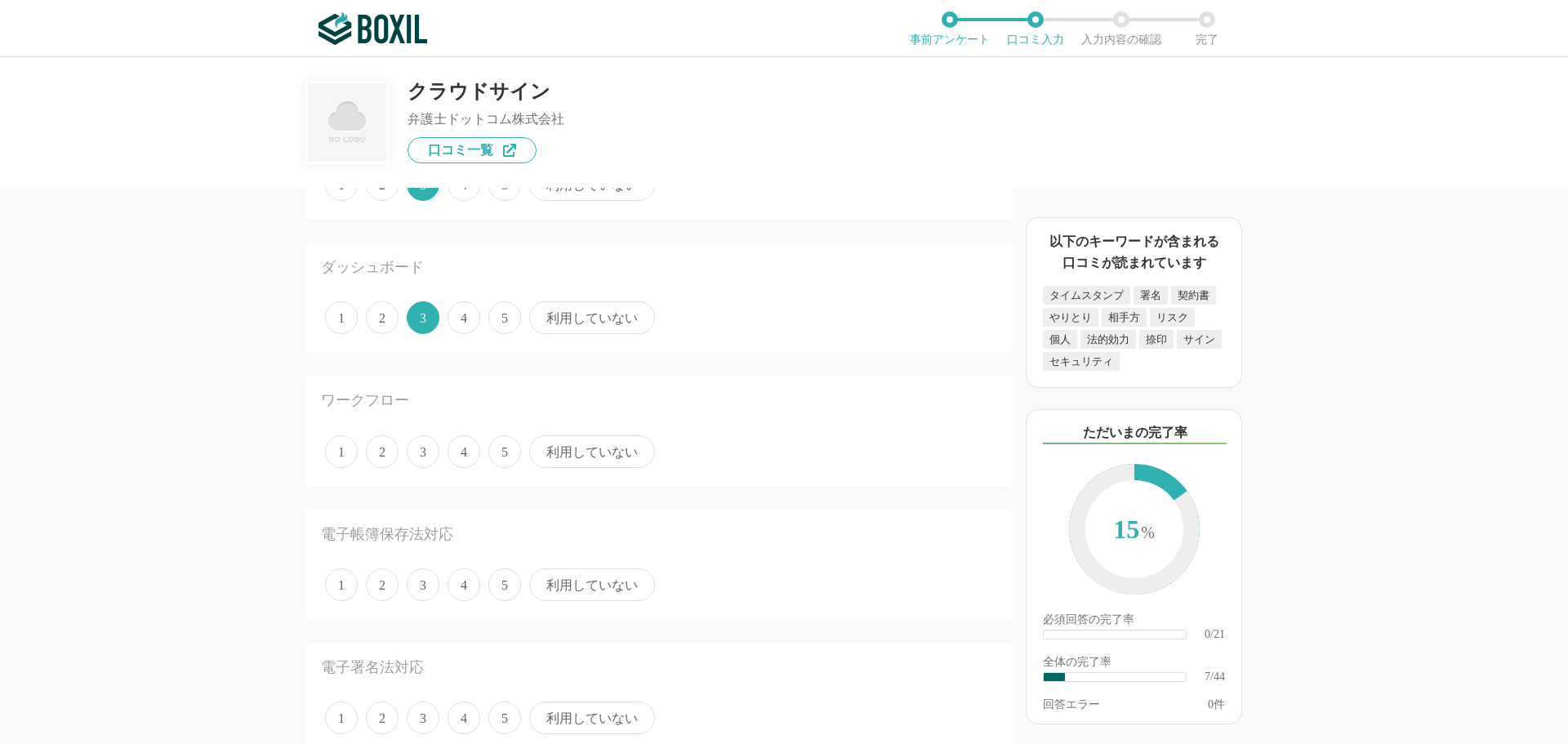
click at [464, 457] on span "4" at bounding box center [463, 452] width 33 height 33
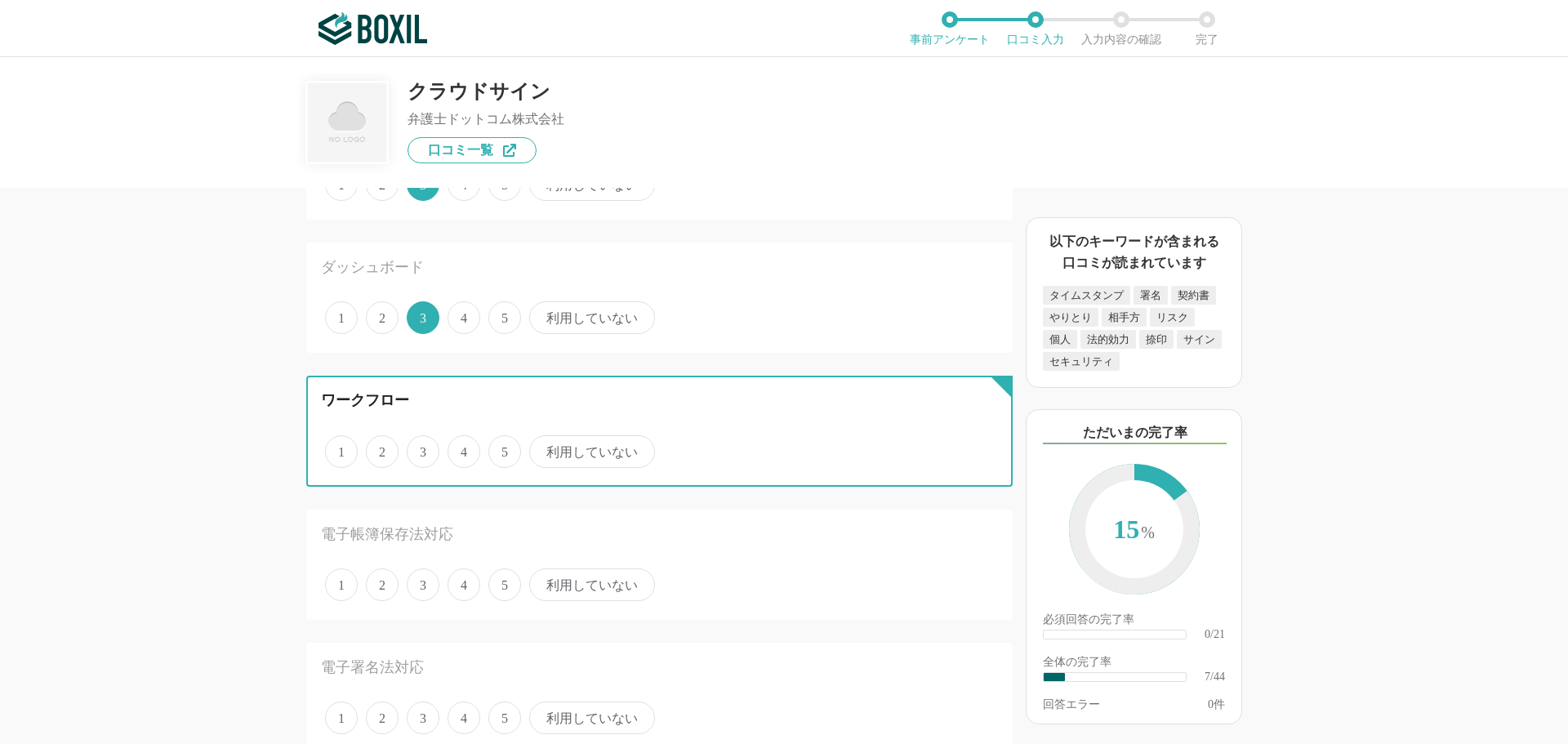
click at [462, 448] on input "4" at bounding box center [457, 443] width 11 height 11
radio input "true"
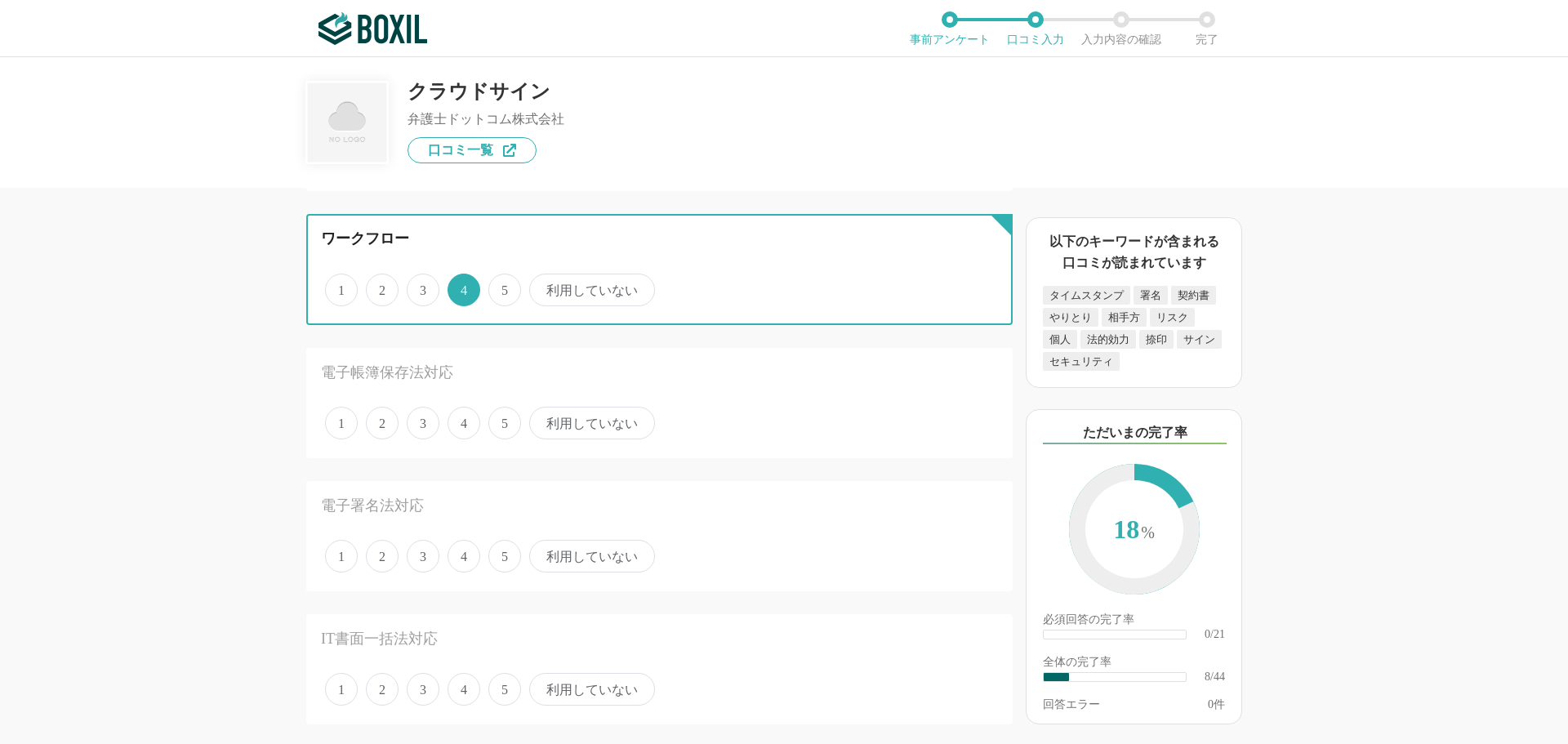
scroll to position [980, 0]
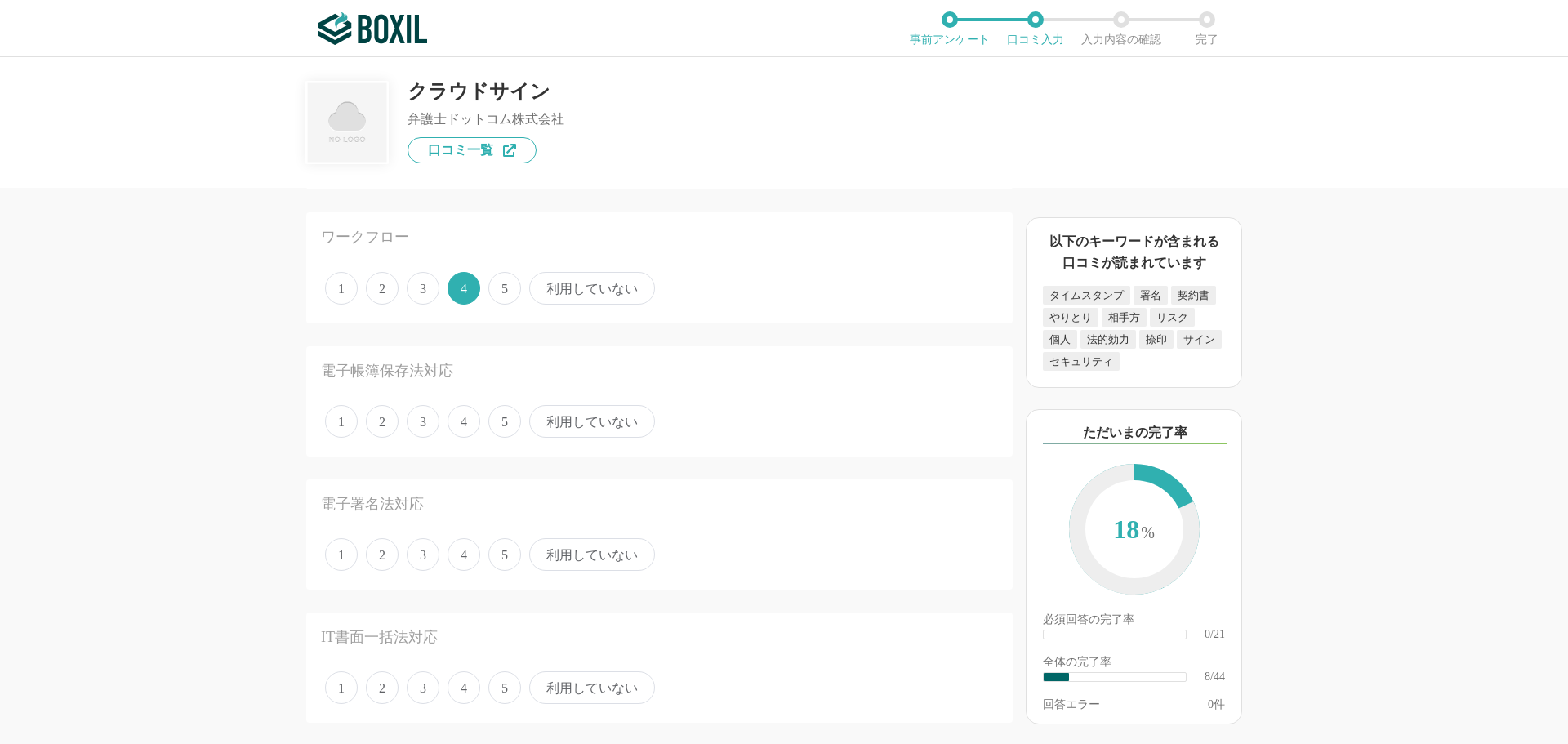
click at [467, 434] on span "4" at bounding box center [463, 421] width 33 height 33
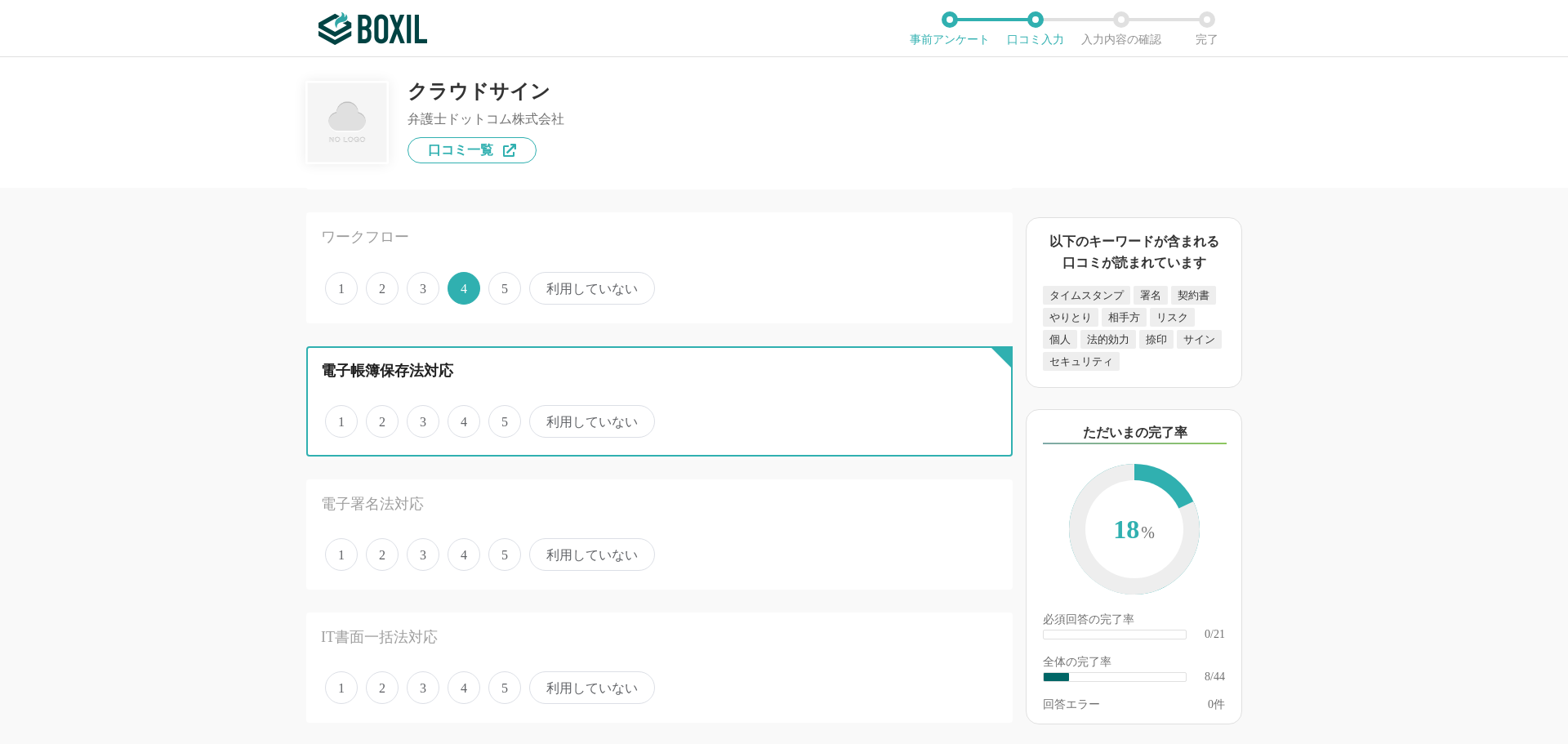
click at [462, 418] on input "4" at bounding box center [457, 413] width 11 height 11
radio input "true"
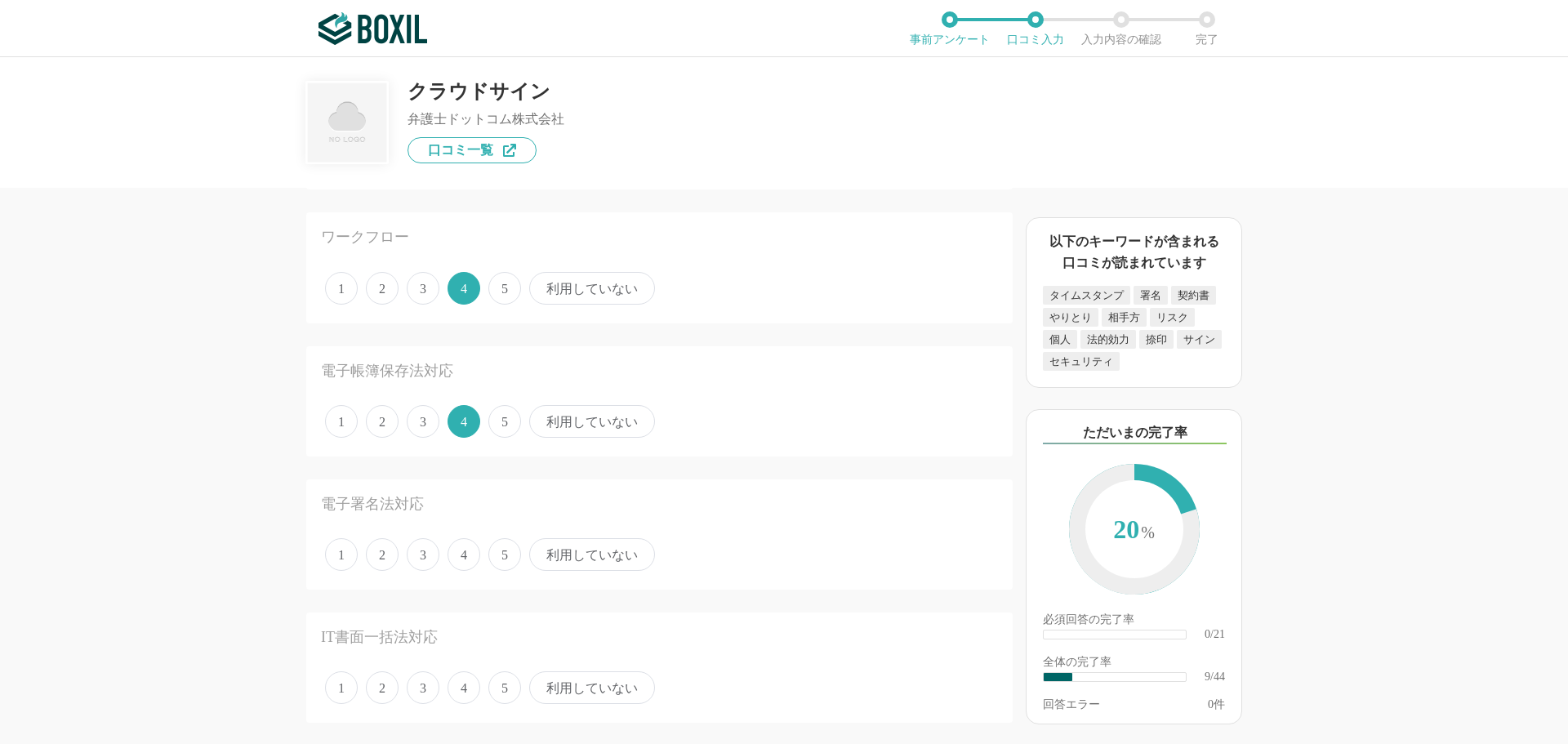
click at [459, 558] on span "4" at bounding box center [463, 554] width 33 height 33
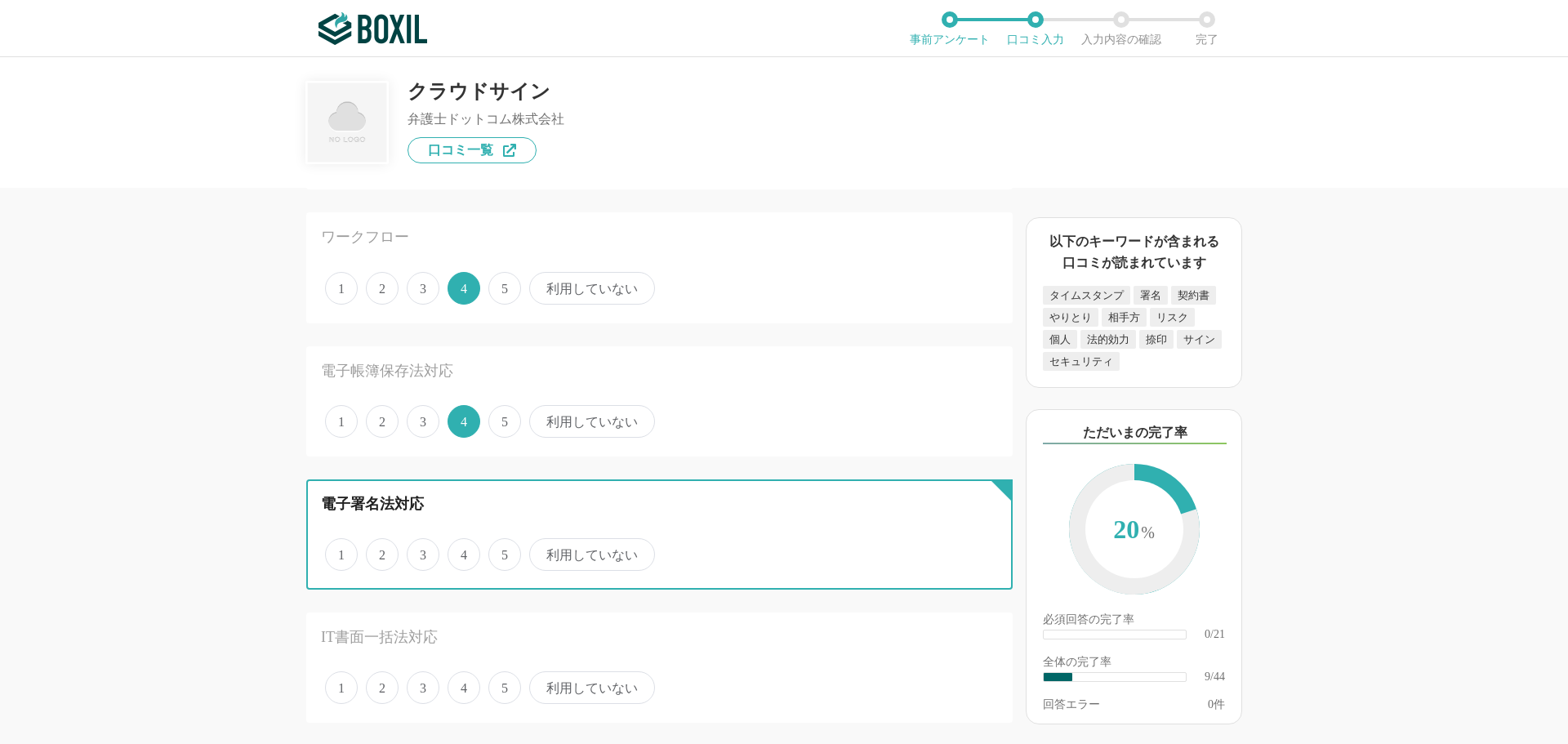
click at [459, 552] on input "4" at bounding box center [457, 546] width 11 height 11
radio input "true"
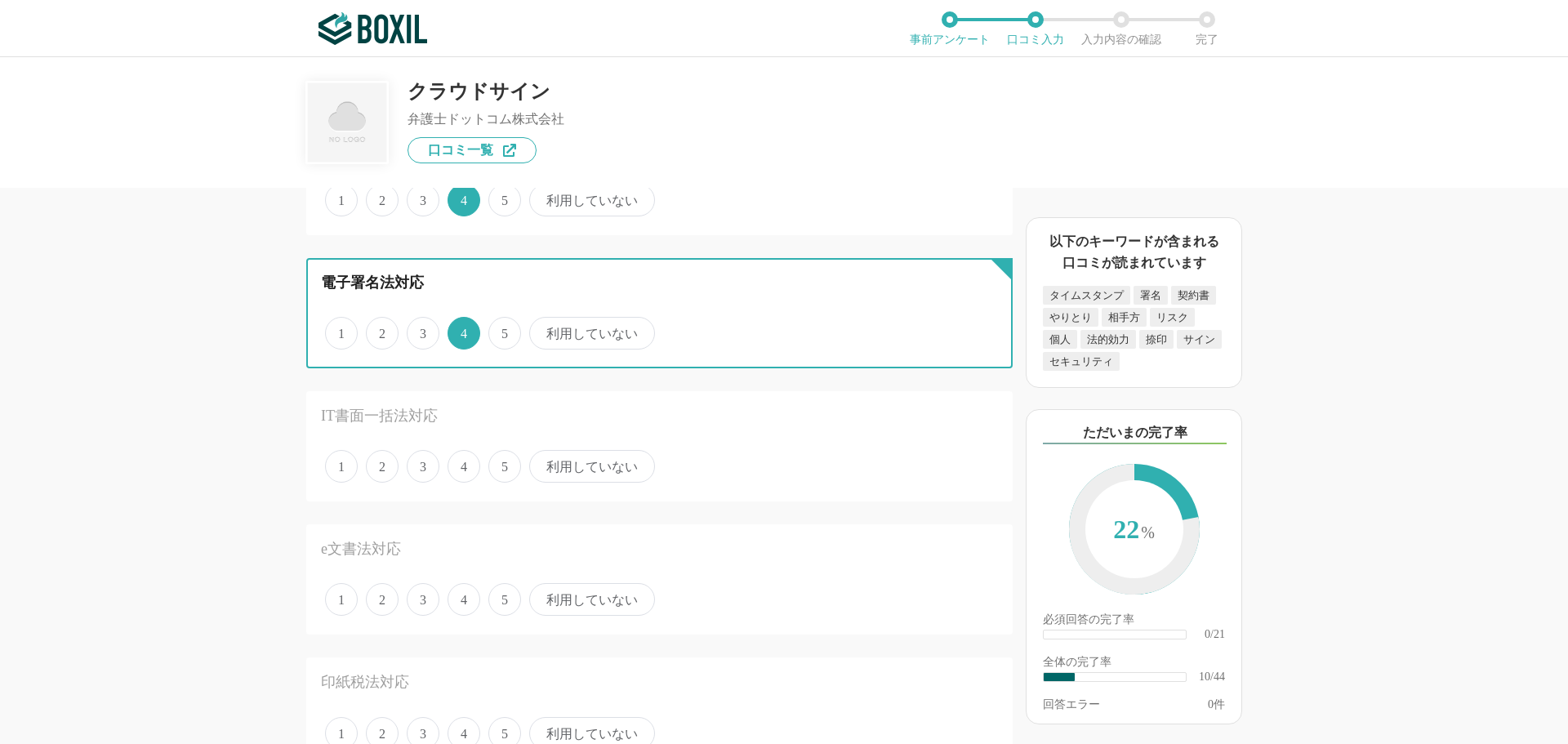
scroll to position [1225, 0]
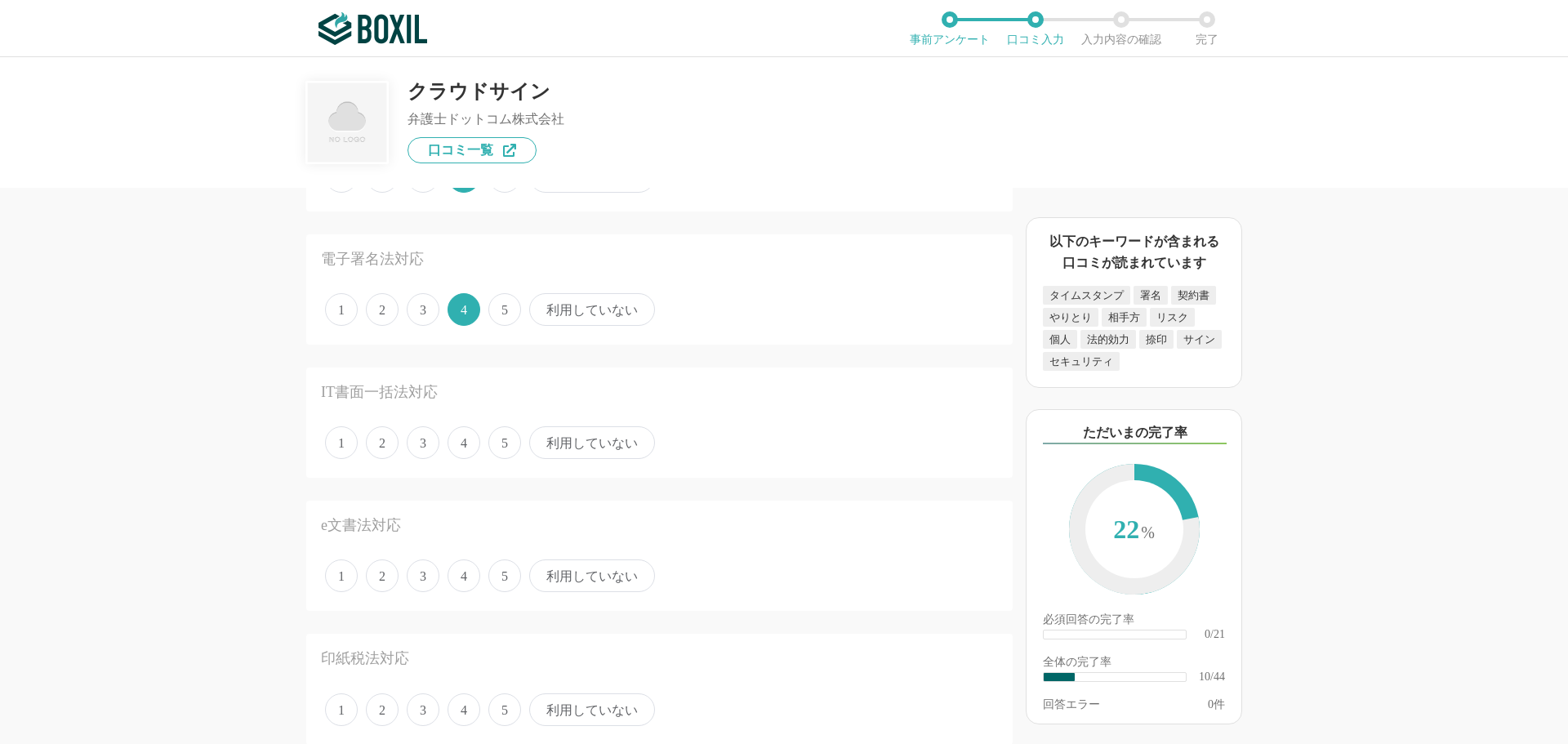
click at [418, 443] on span "3" at bounding box center [423, 443] width 33 height 33
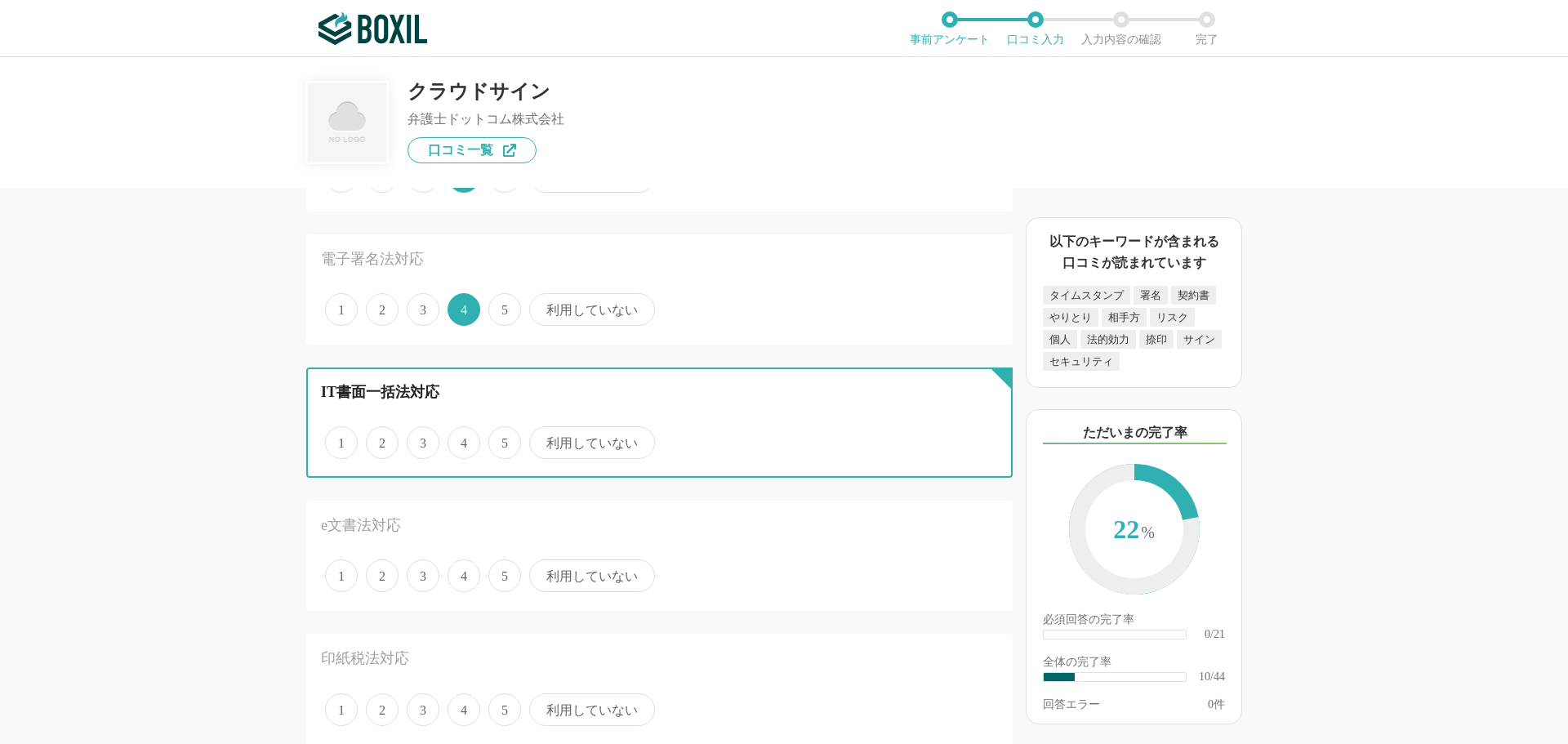
click at [418, 439] on input "3" at bounding box center [416, 434] width 11 height 11
radio input "true"
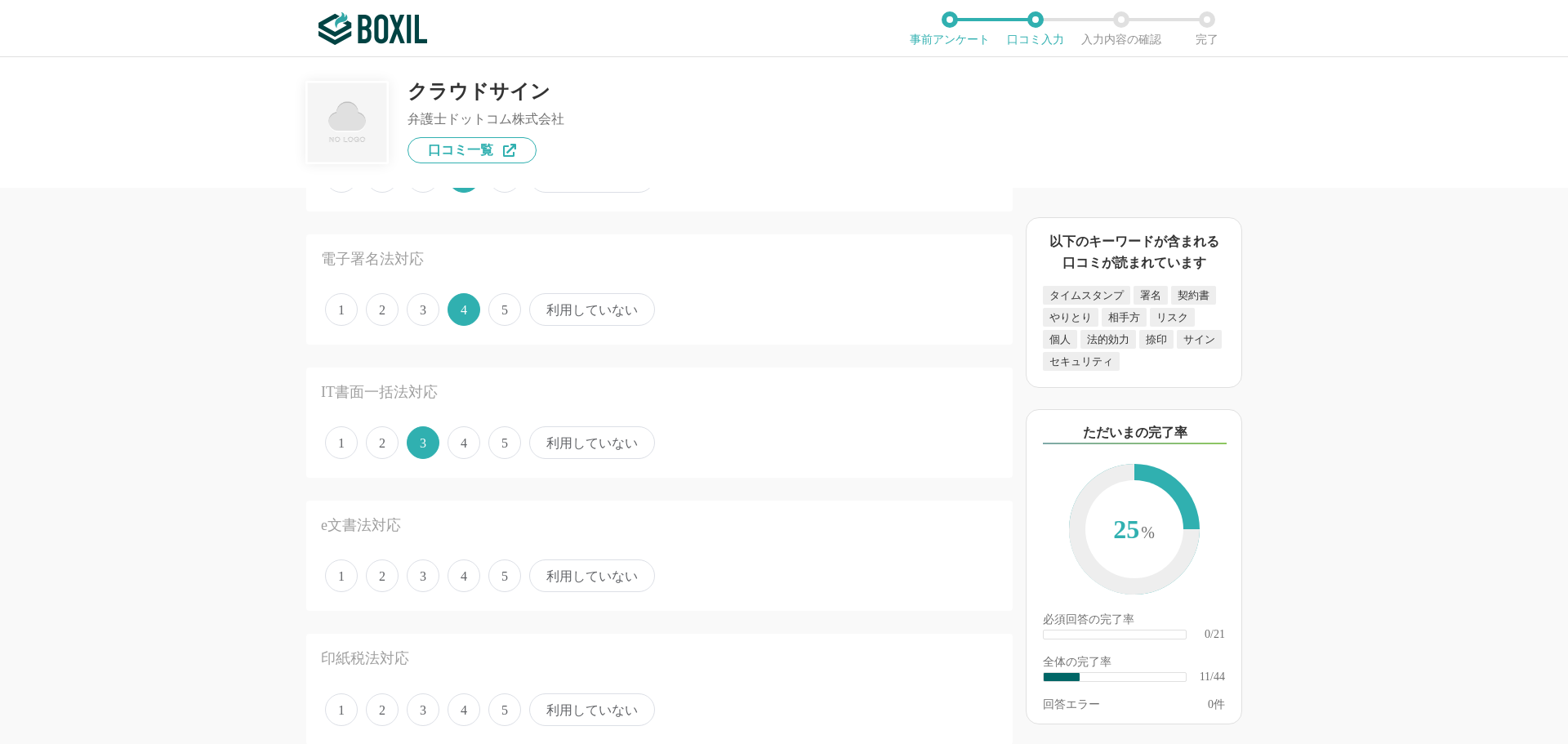
click at [422, 577] on span "3" at bounding box center [423, 576] width 33 height 33
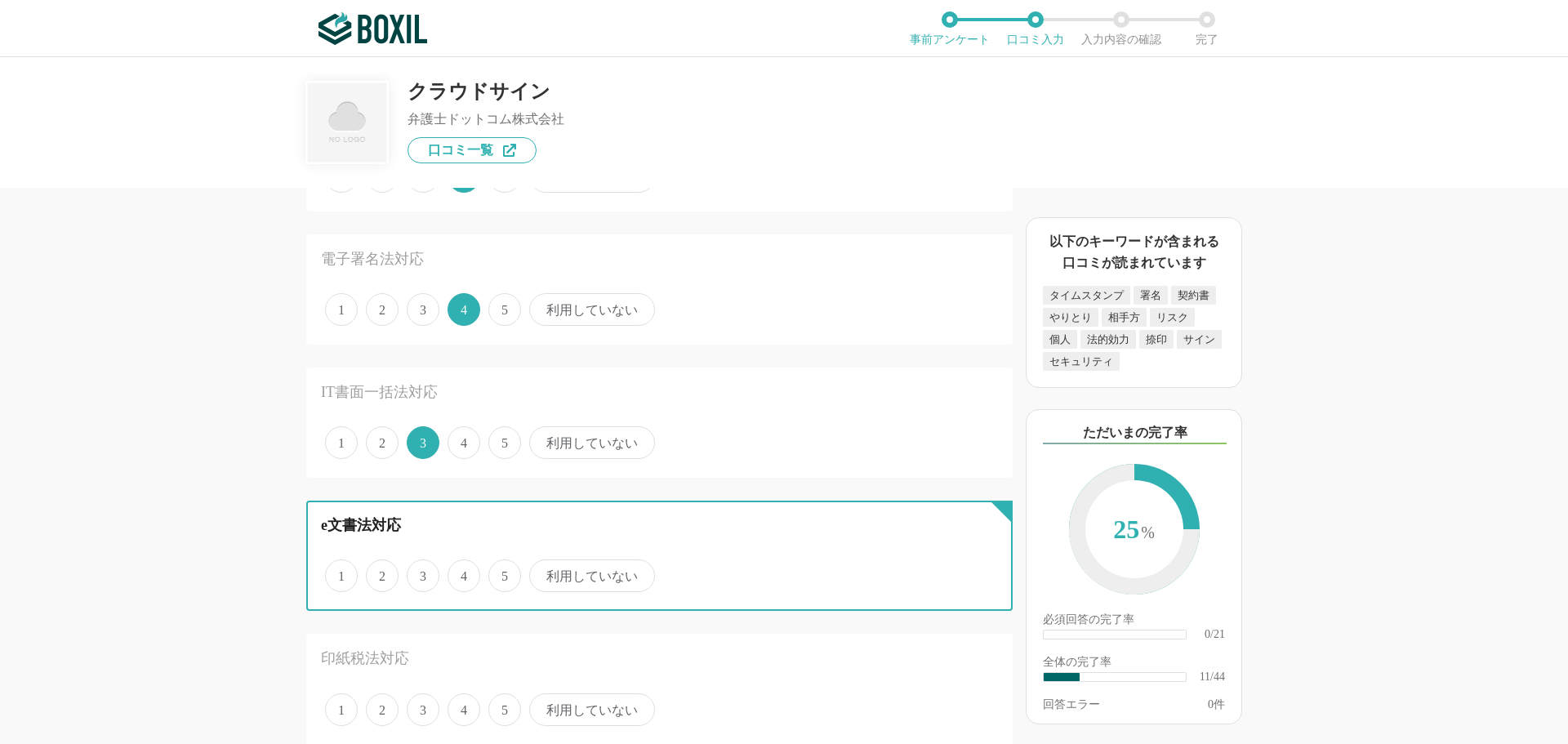
click at [421, 573] on input "3" at bounding box center [416, 568] width 11 height 11
radio input "true"
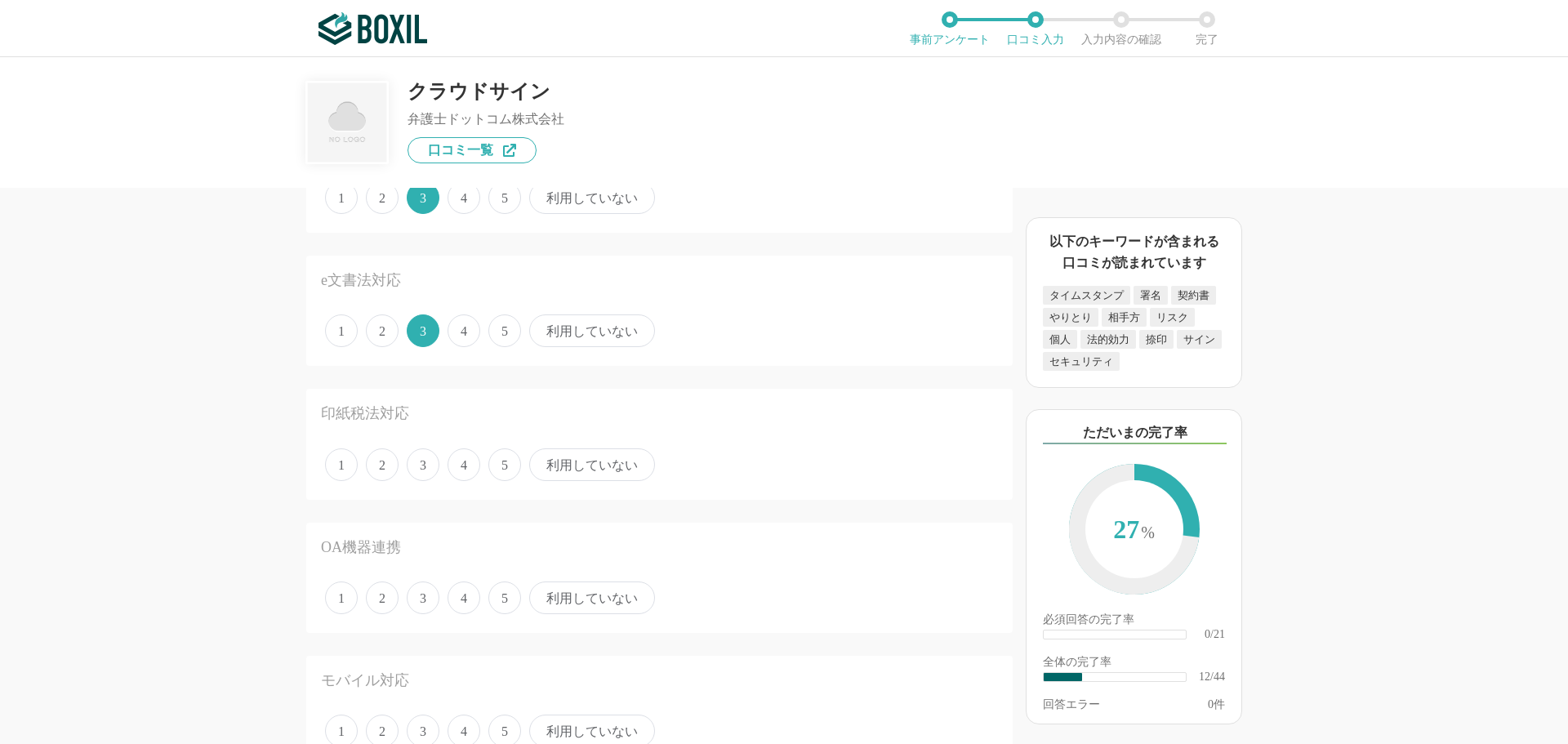
click at [422, 472] on span "3" at bounding box center [423, 464] width 33 height 33
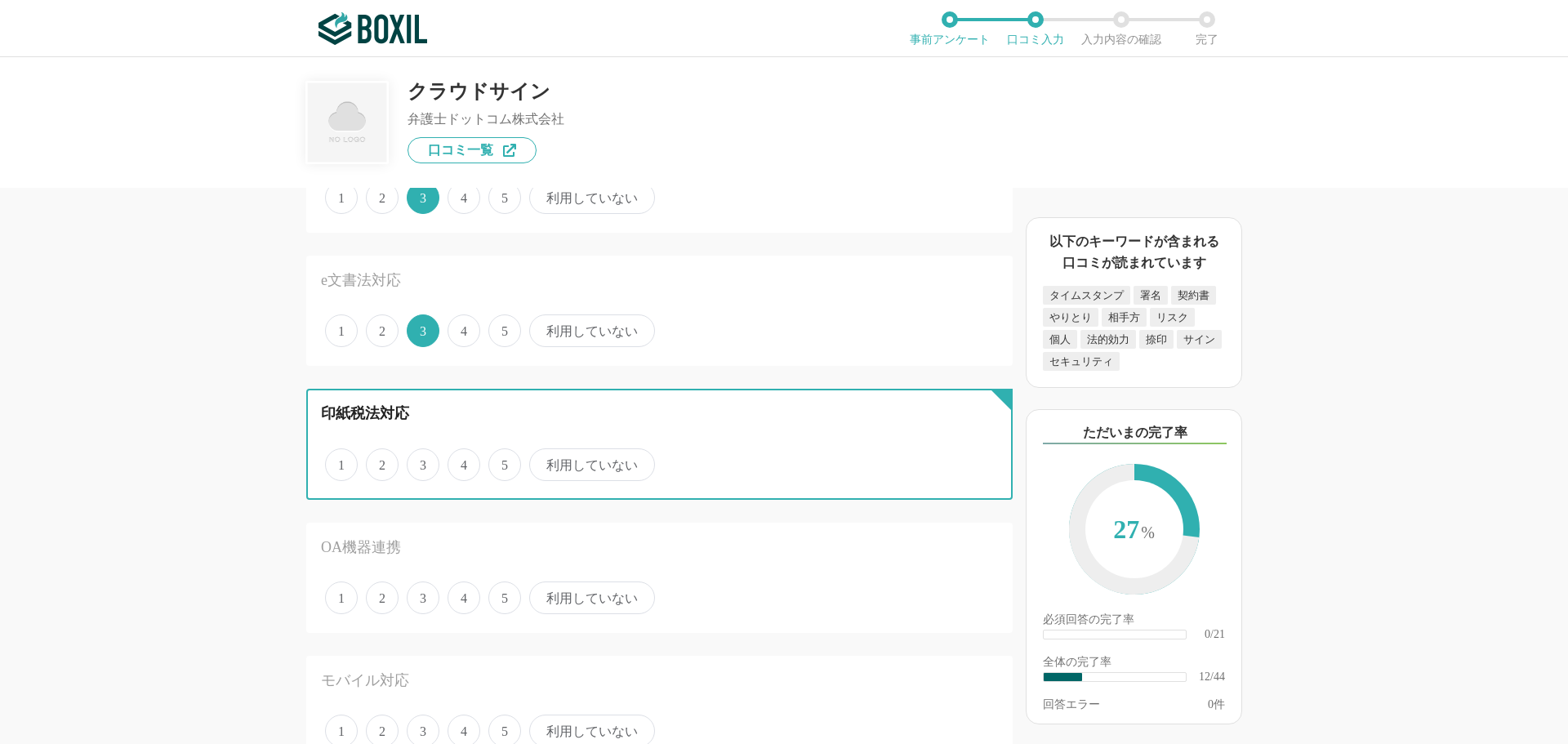
click at [421, 462] on input "3" at bounding box center [416, 456] width 11 height 11
radio input "true"
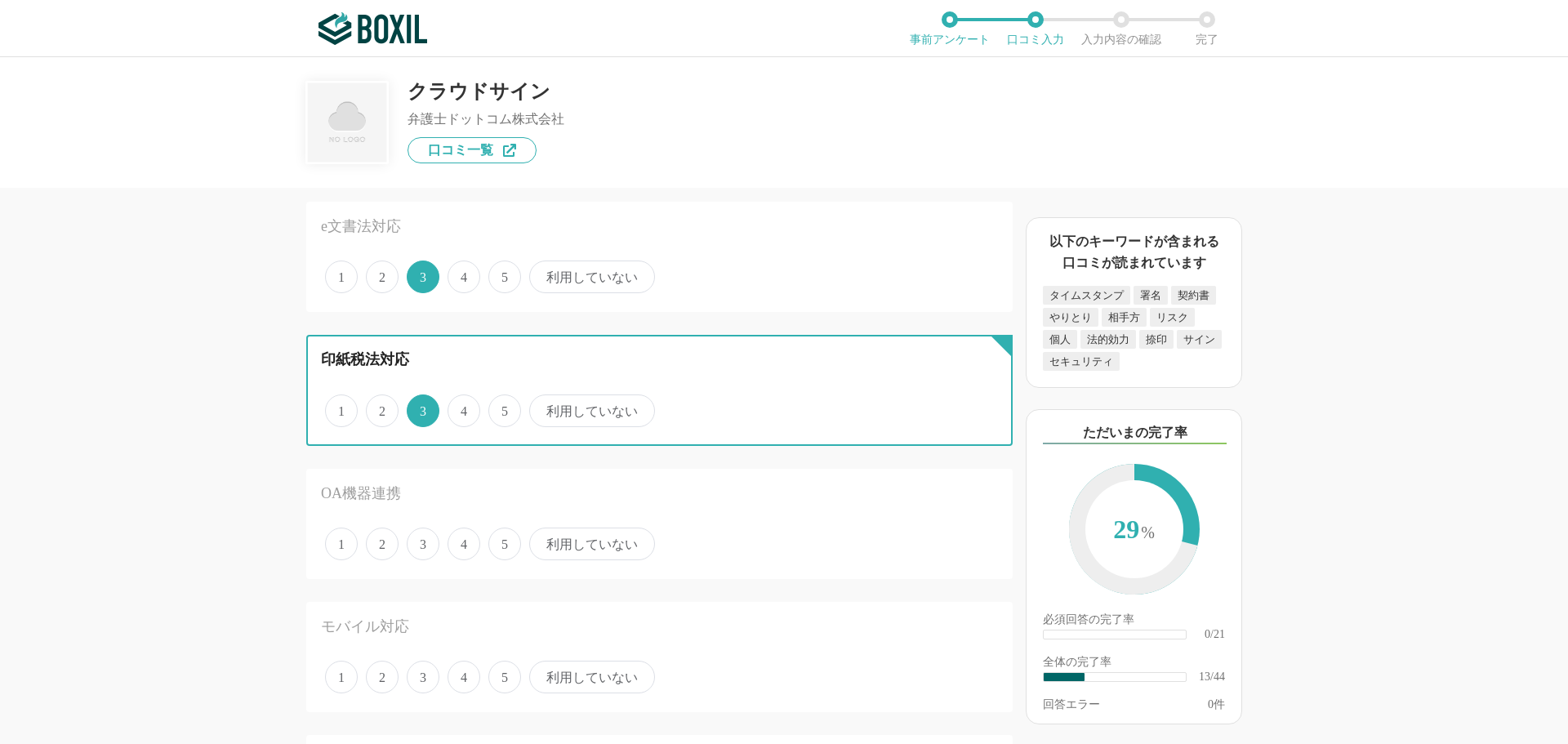
scroll to position [1634, 0]
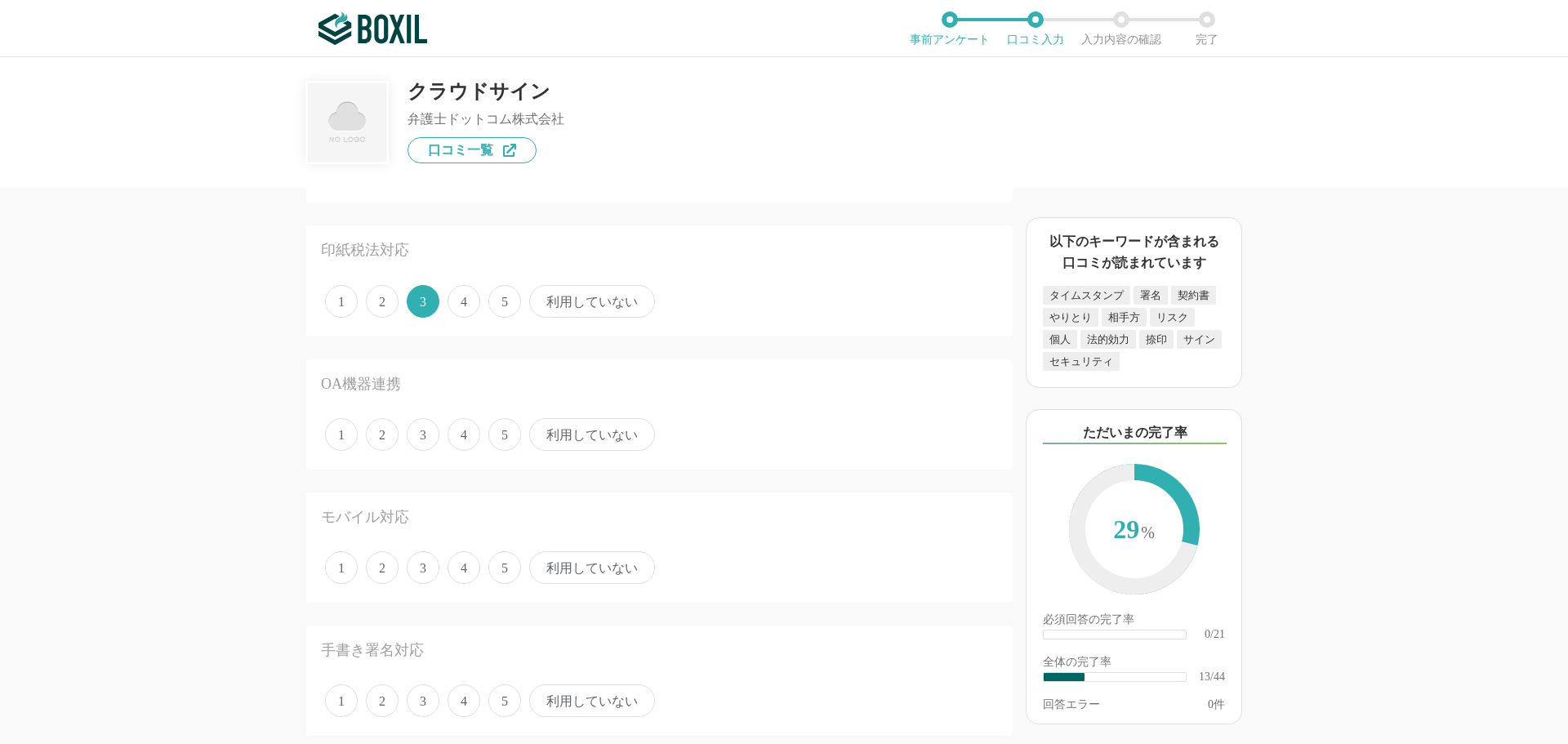
click at [559, 440] on span "利用していない" at bounding box center [592, 434] width 126 height 33
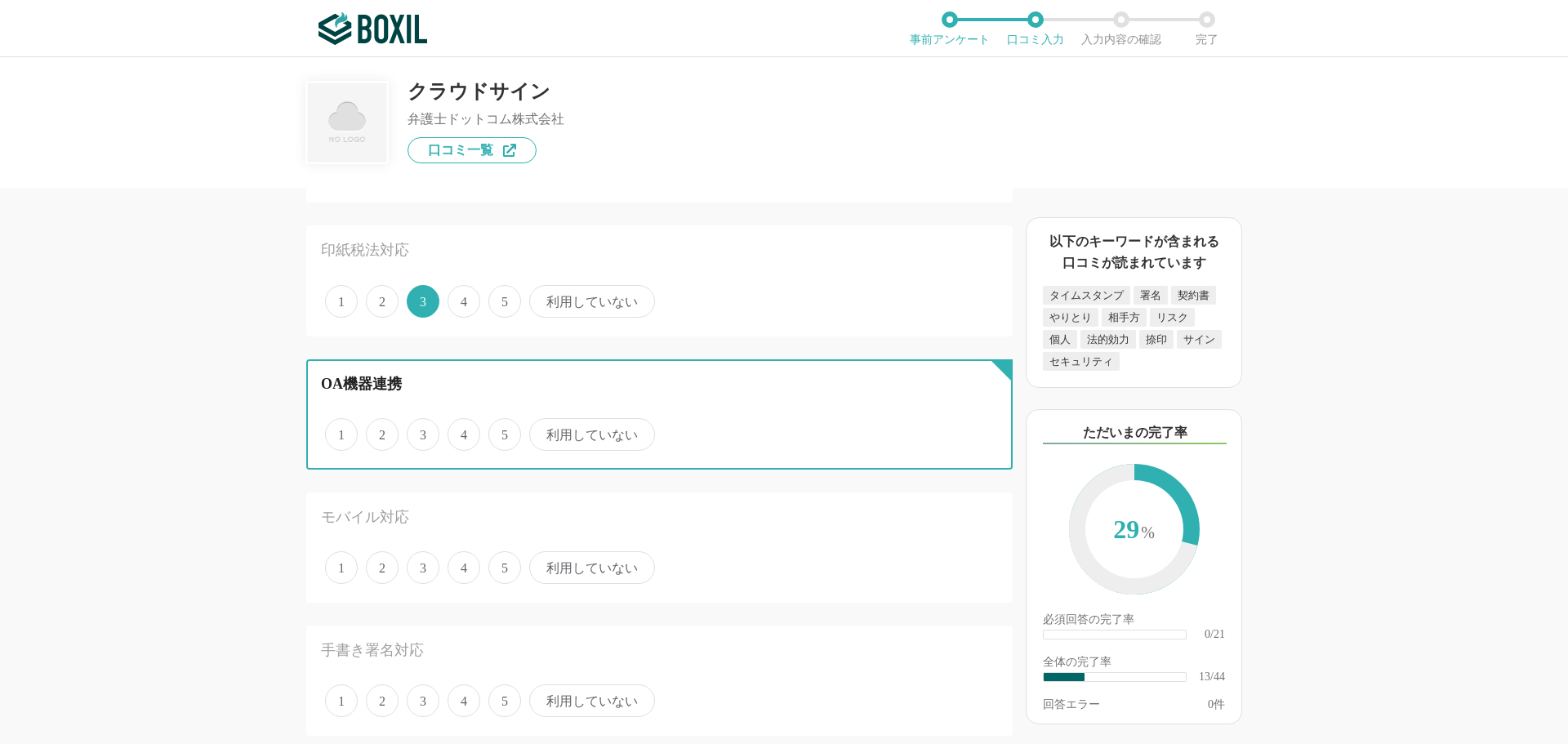
click at [544, 431] on input "利用していない" at bounding box center [539, 426] width 11 height 11
radio input "true"
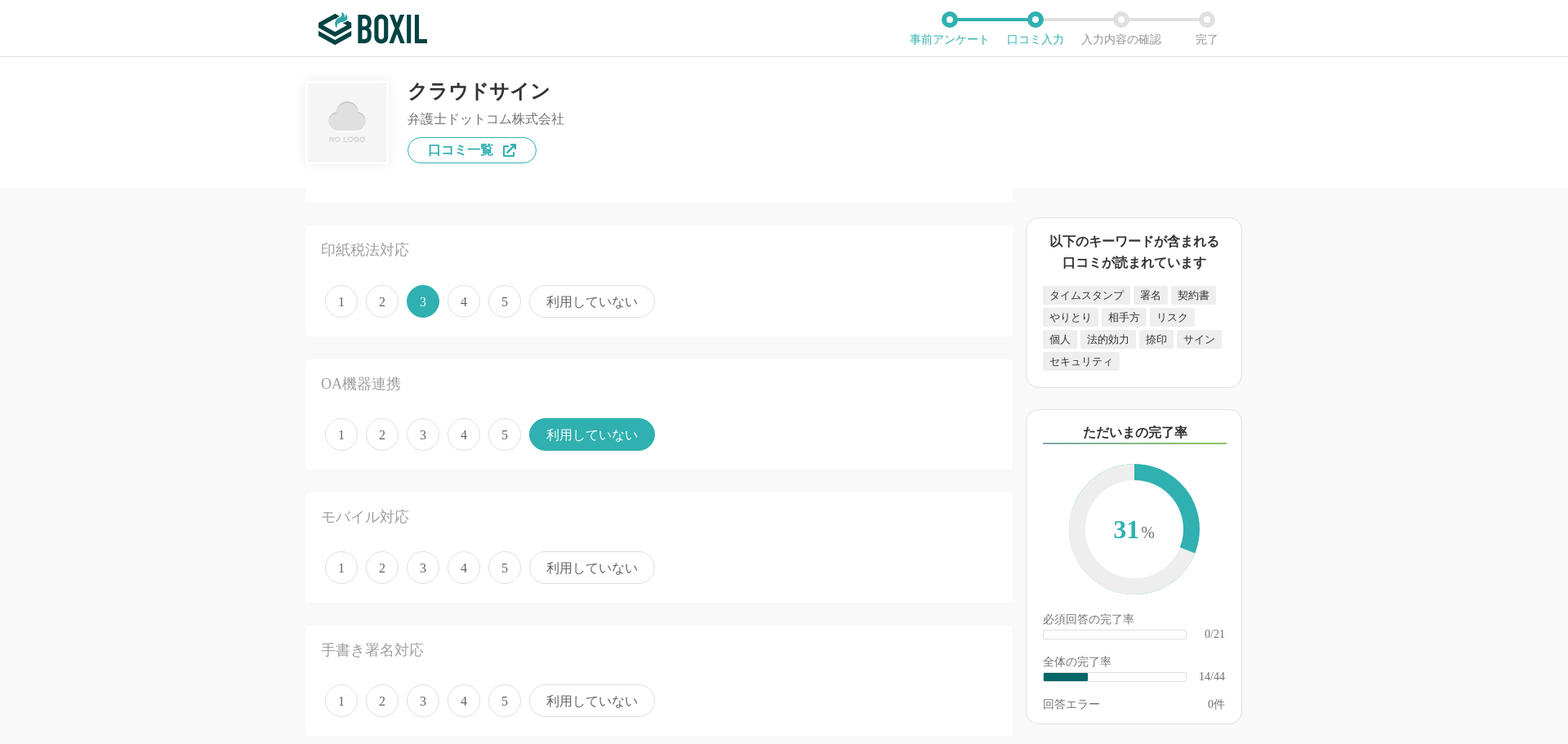
click at [471, 564] on span "4" at bounding box center [463, 568] width 33 height 33
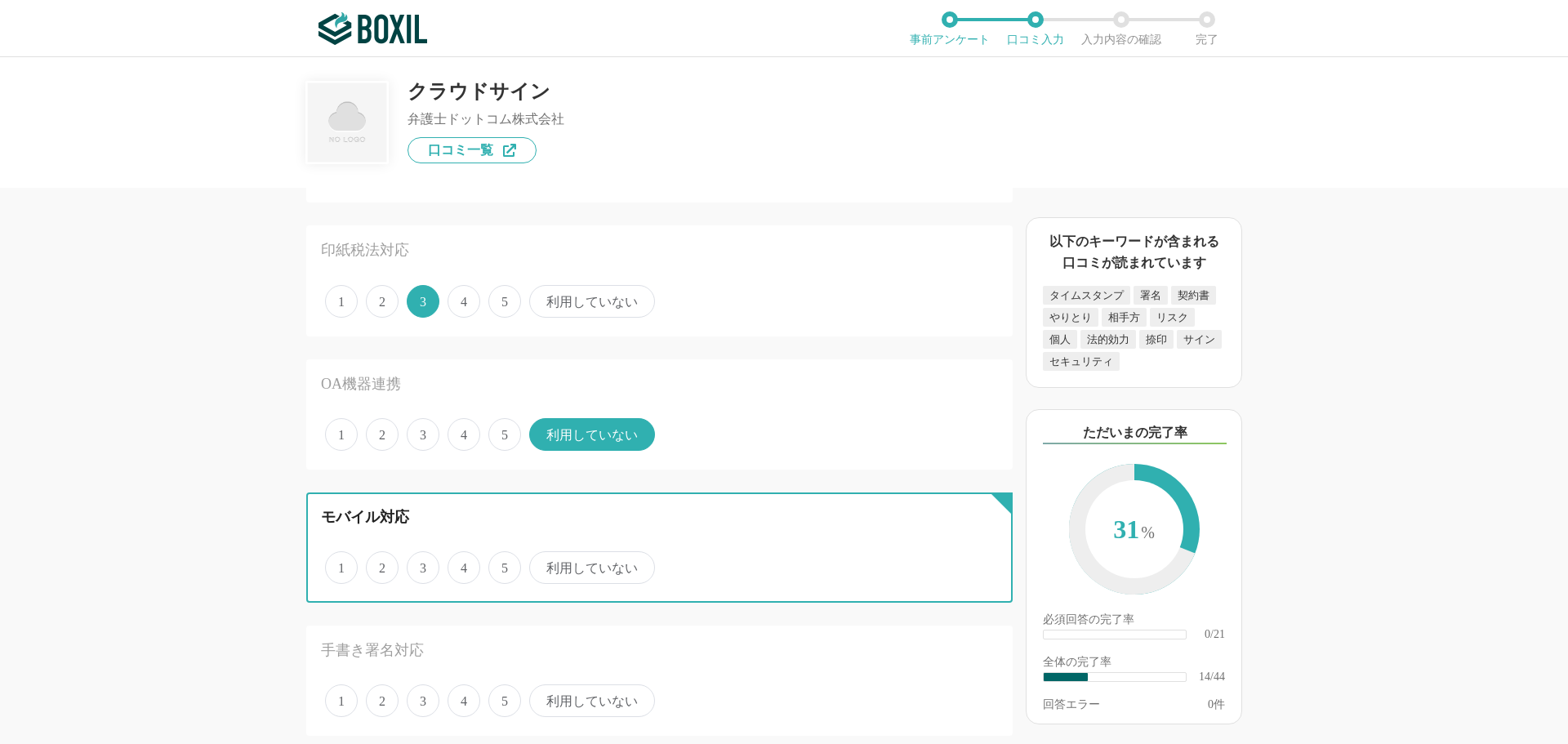
click at [462, 564] on input "4" at bounding box center [457, 560] width 11 height 11
radio input "true"
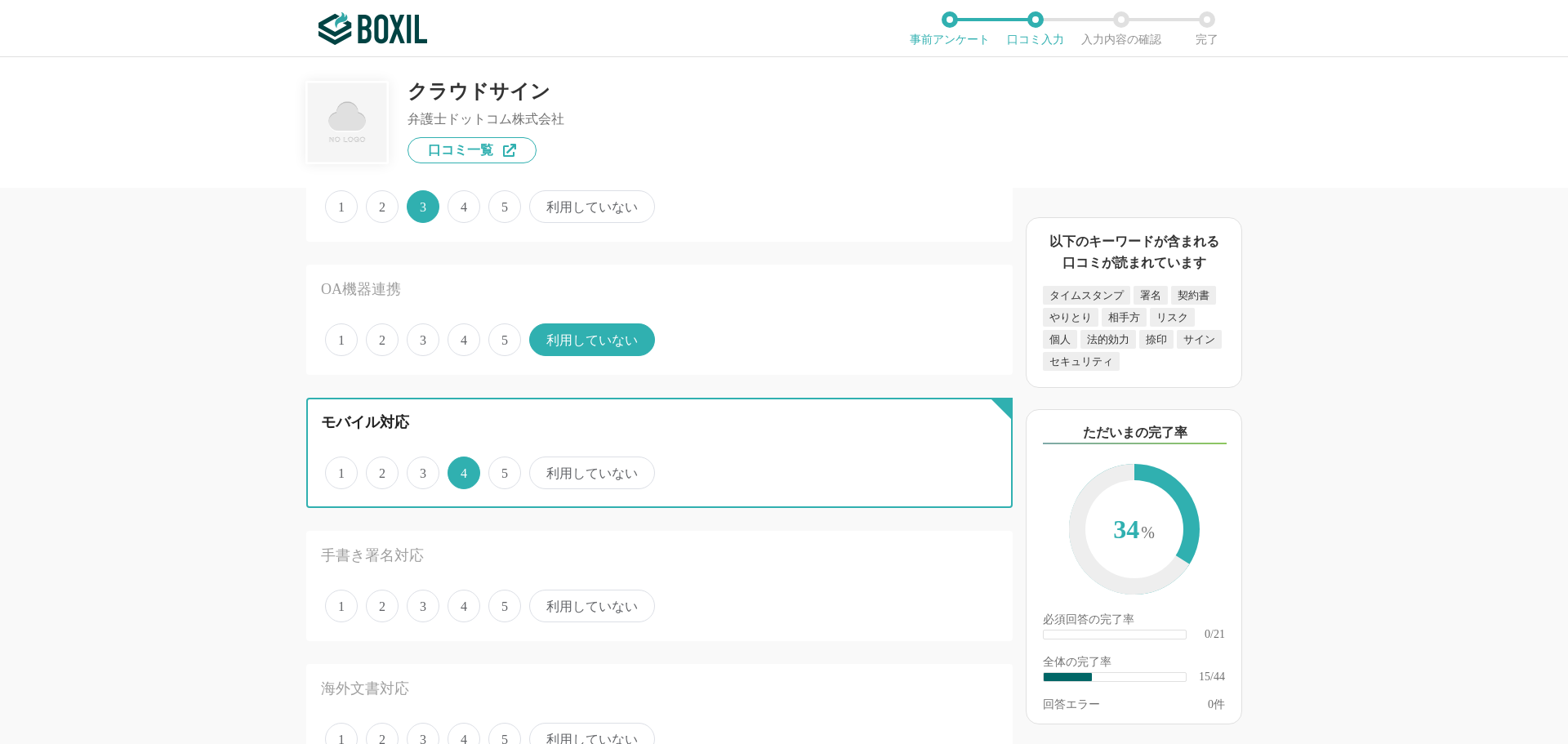
scroll to position [1879, 0]
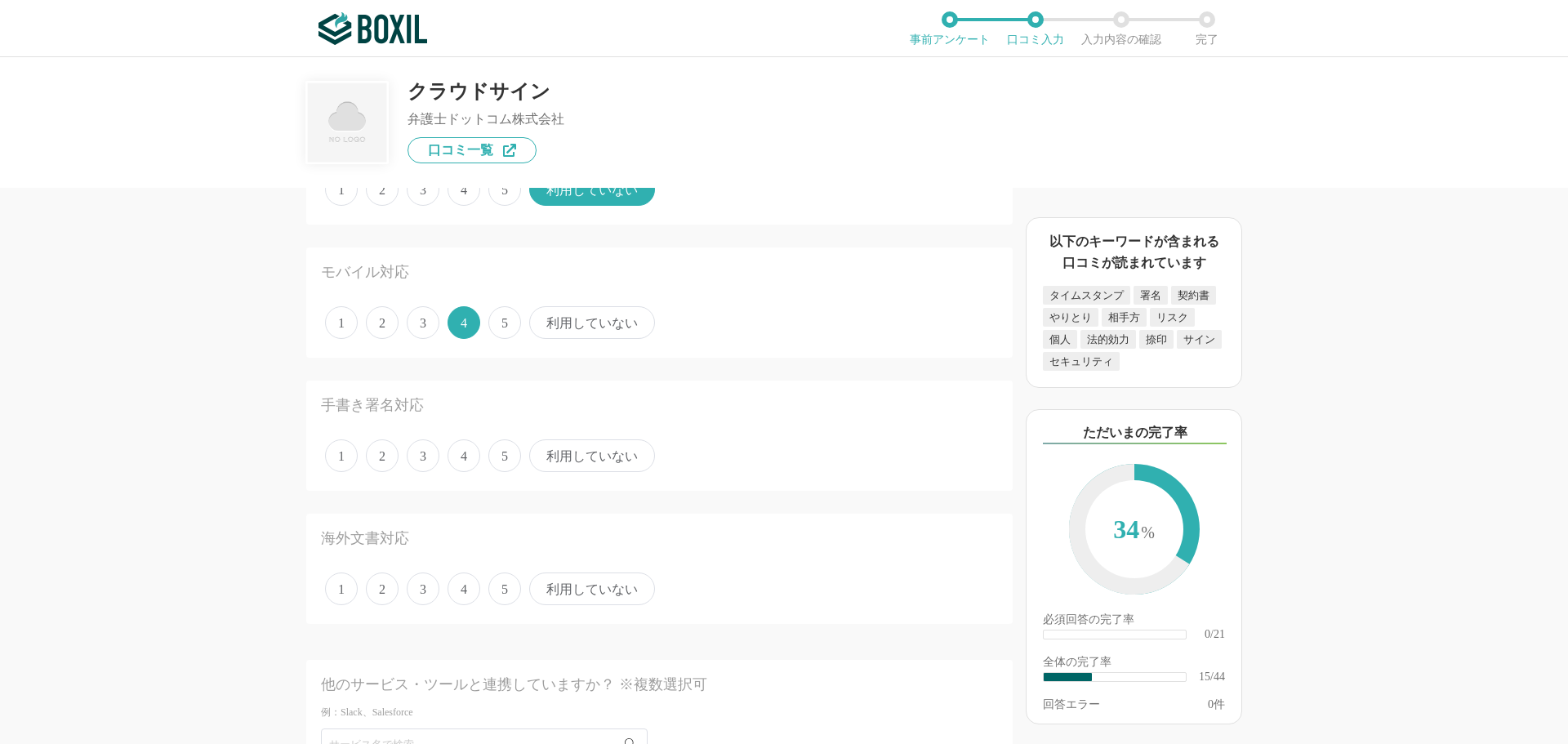
click at [559, 450] on span "利用していない" at bounding box center [592, 455] width 126 height 33
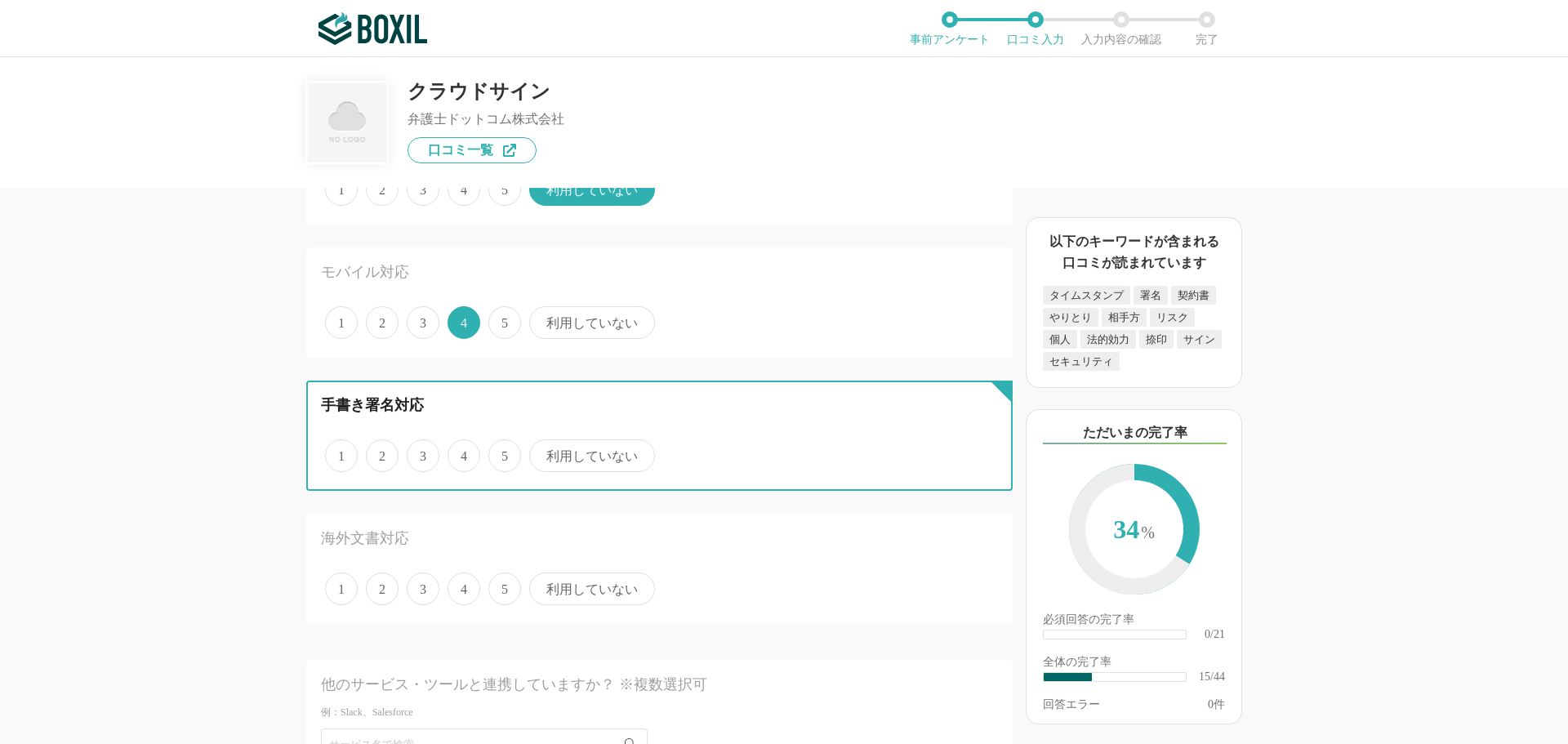
click at [544, 450] on input "利用していない" at bounding box center [539, 447] width 11 height 11
radio input "true"
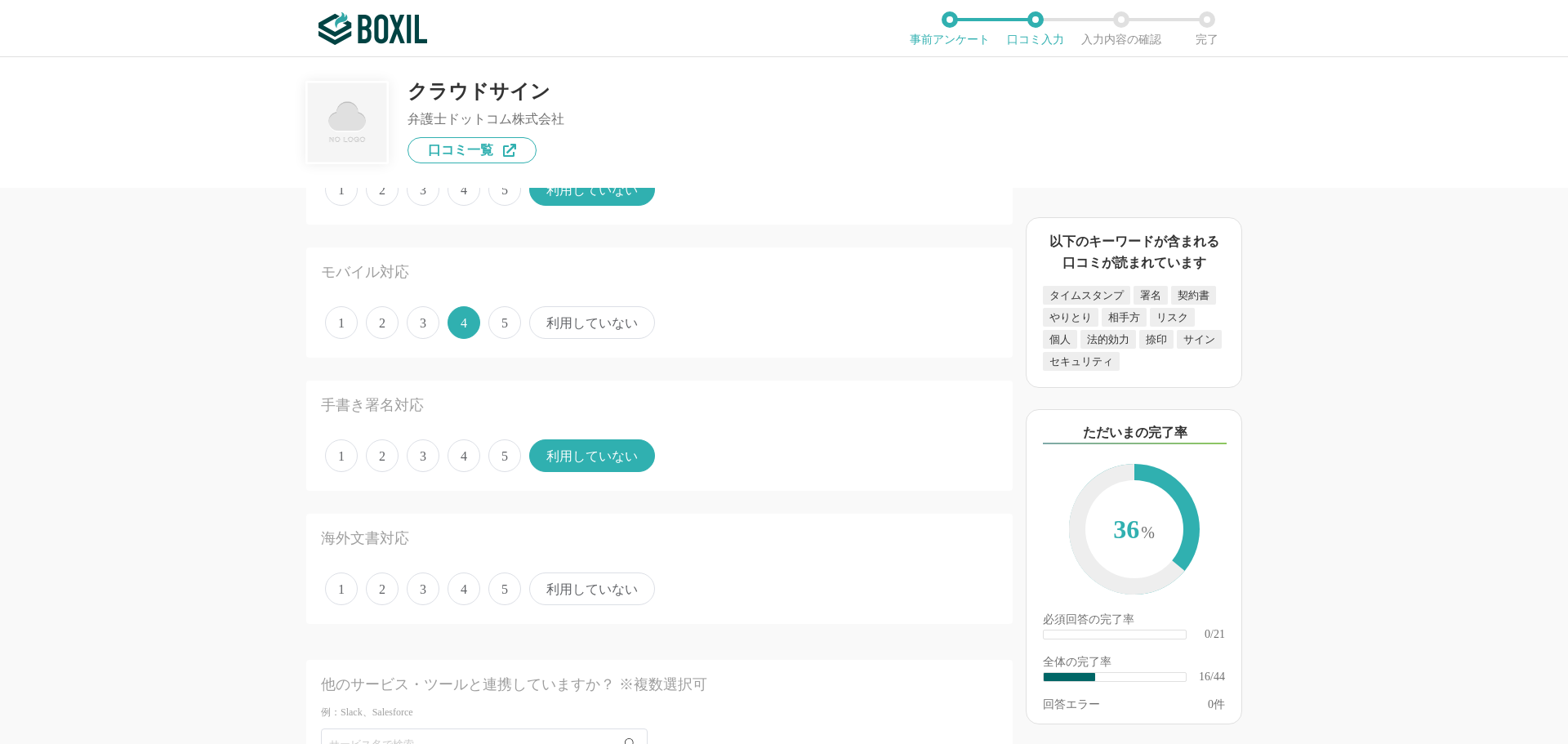
click at [461, 585] on span "4" at bounding box center [463, 589] width 33 height 33
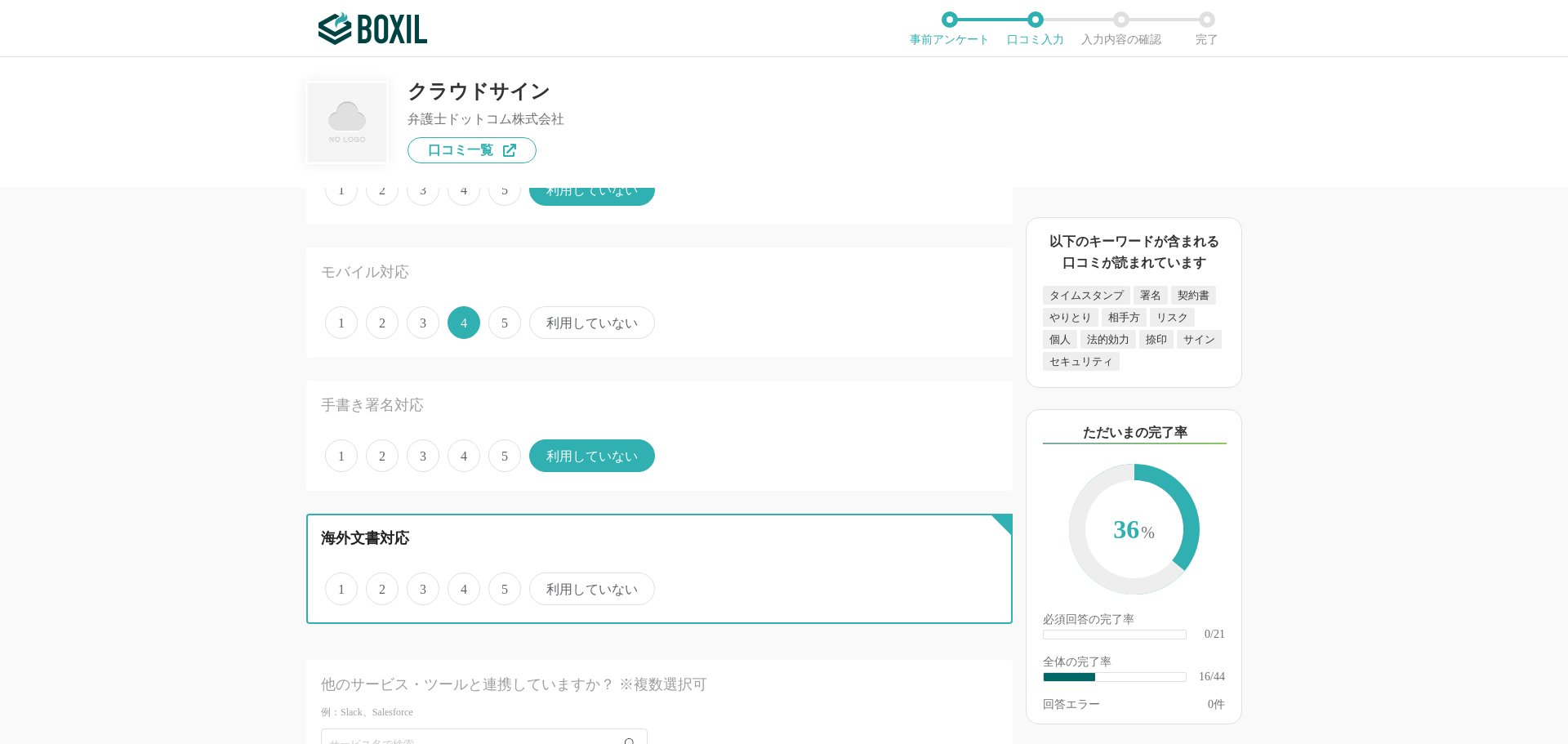
click at [461, 585] on input "4" at bounding box center [457, 581] width 11 height 11
radio input "true"
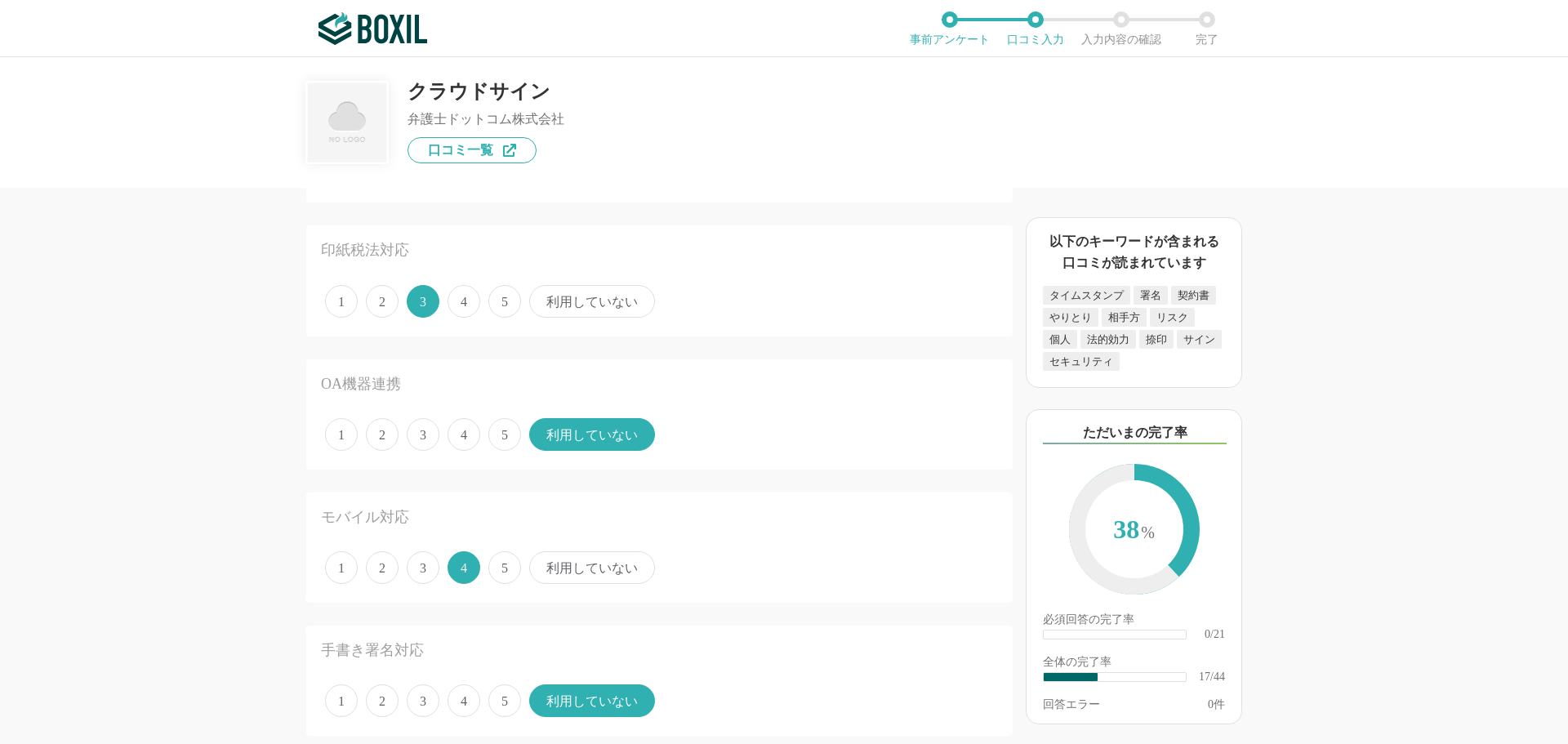
scroll to position [1389, 0]
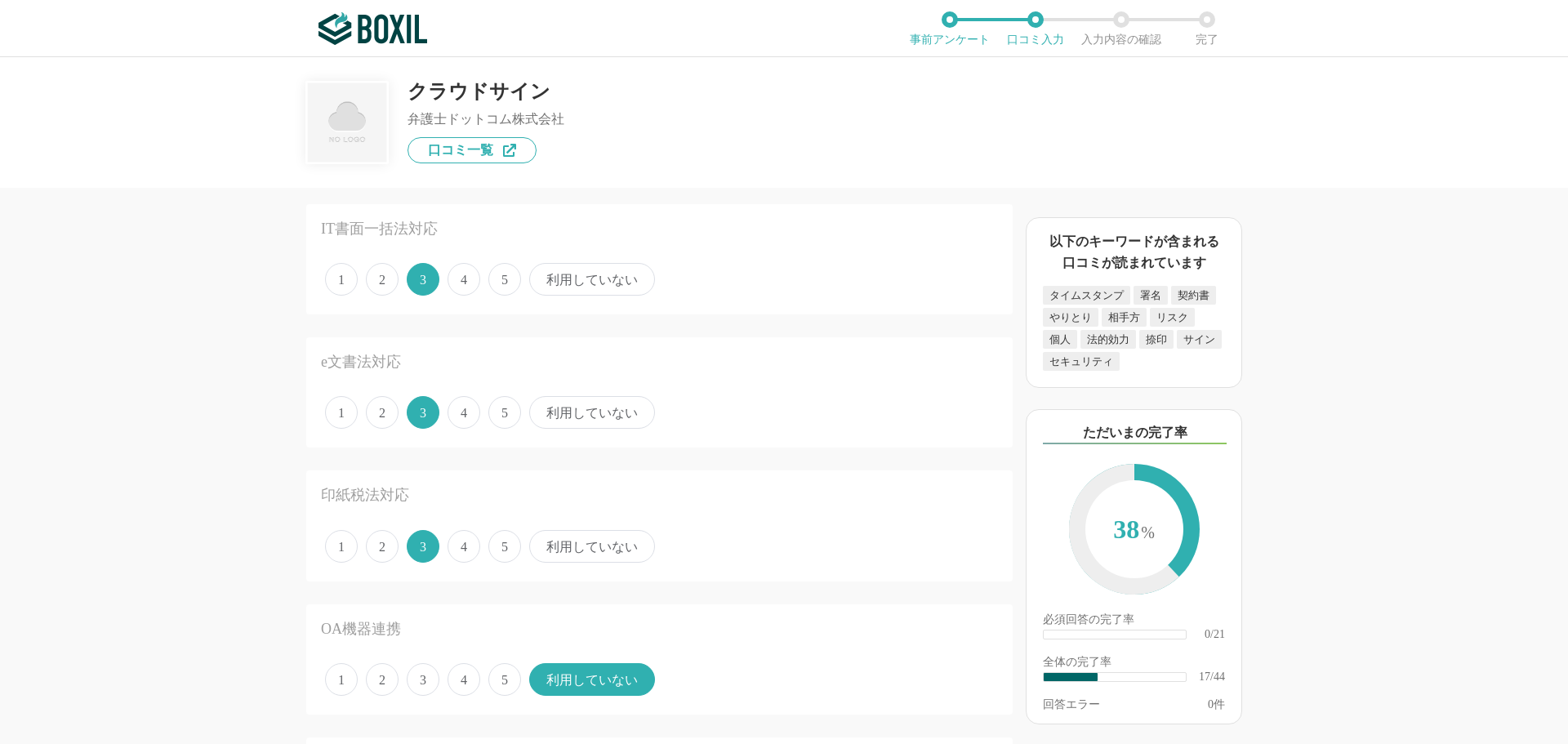
click at [568, 545] on span "利用していない" at bounding box center [592, 546] width 126 height 33
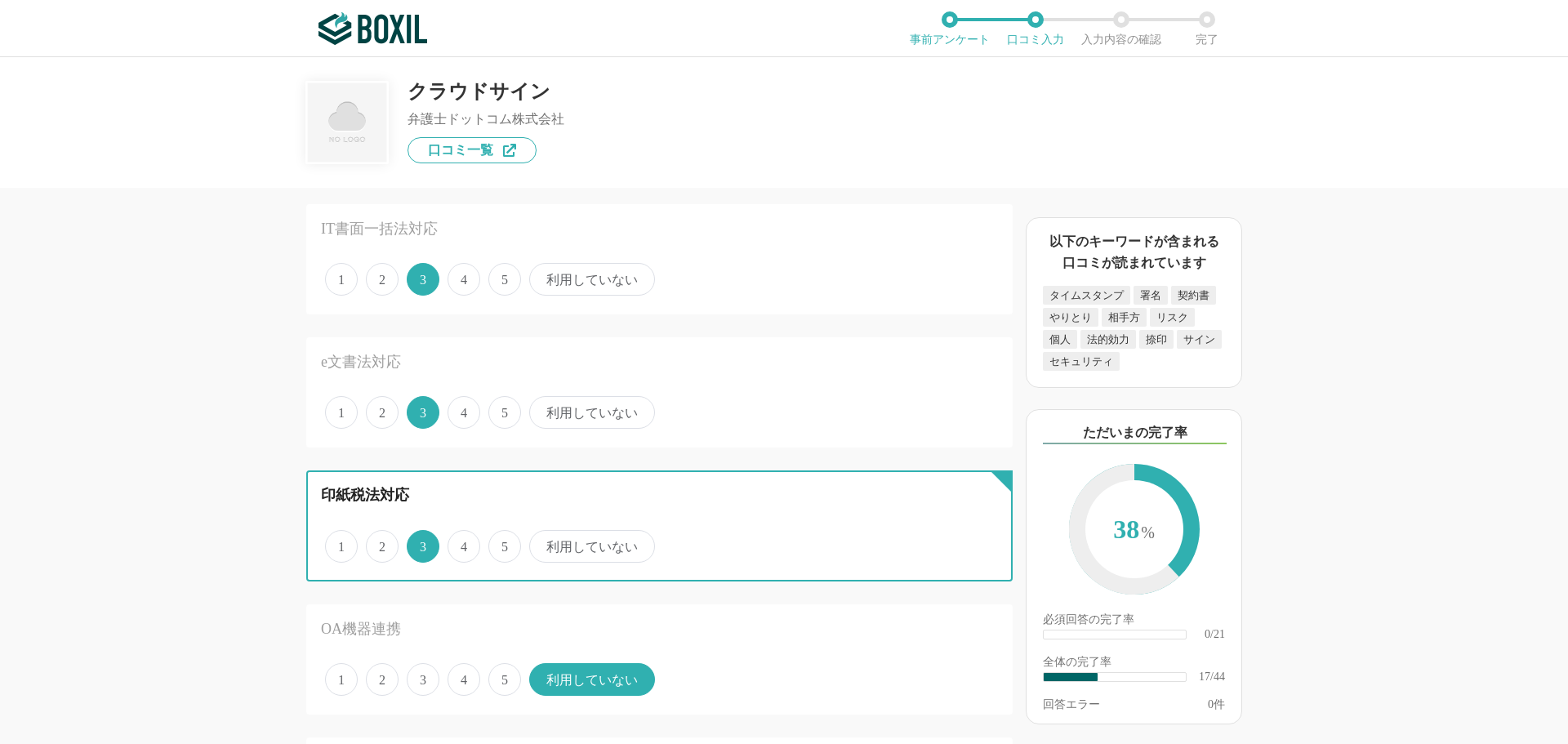
click at [544, 544] on input "利用していない" at bounding box center [539, 538] width 11 height 11
radio input "true"
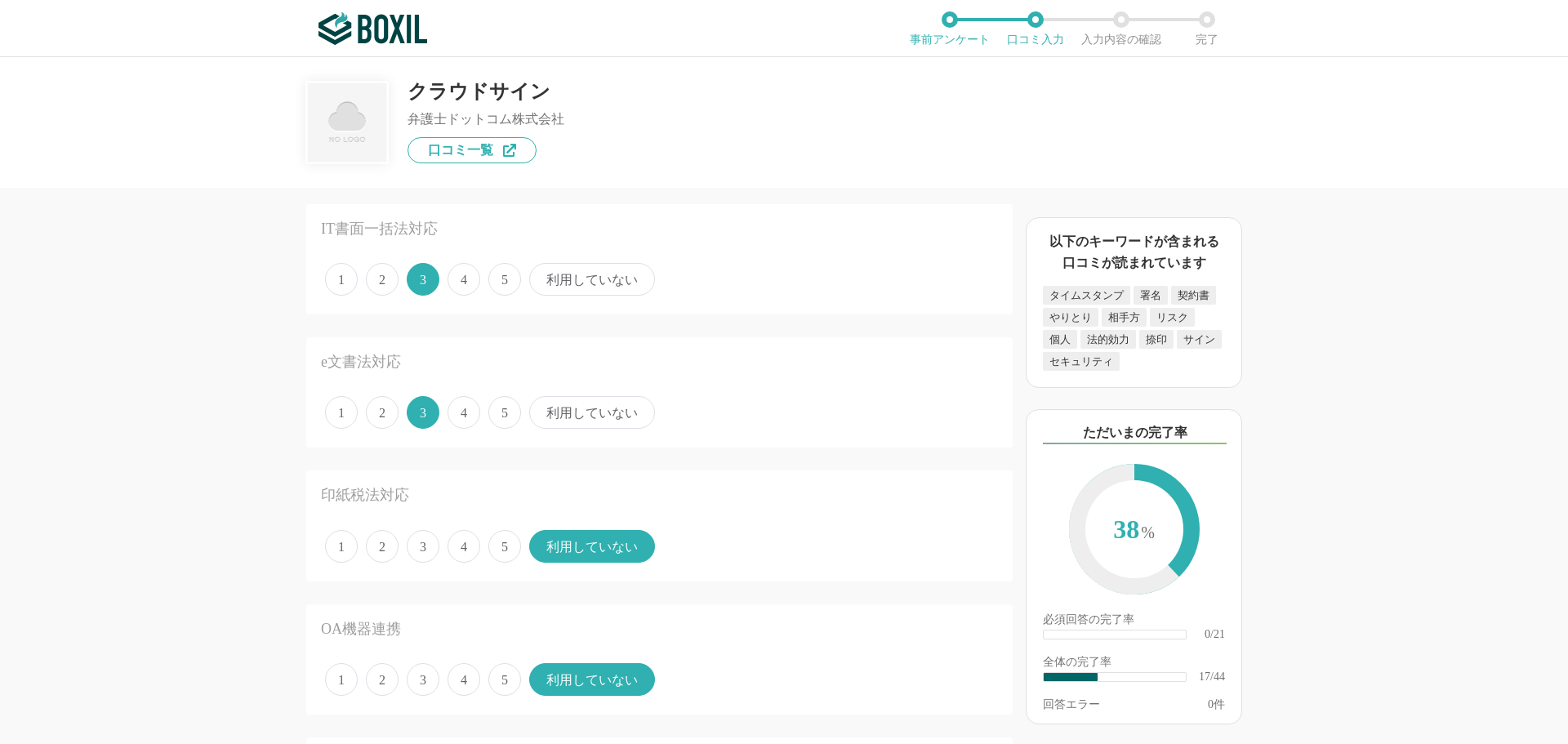
click at [572, 414] on span "利用していない" at bounding box center [592, 413] width 126 height 33
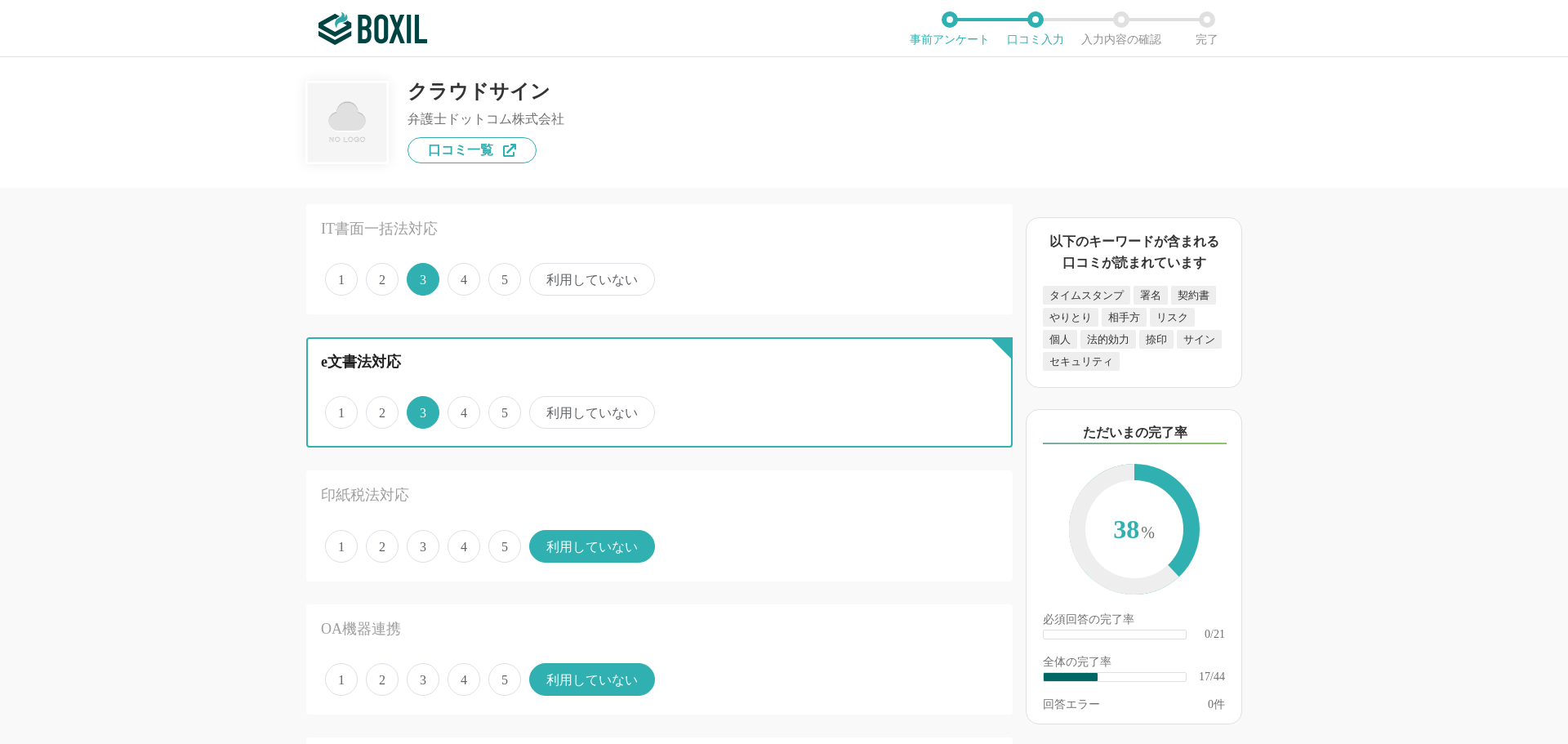
click at [544, 409] on input "利用していない" at bounding box center [539, 404] width 11 height 11
radio input "true"
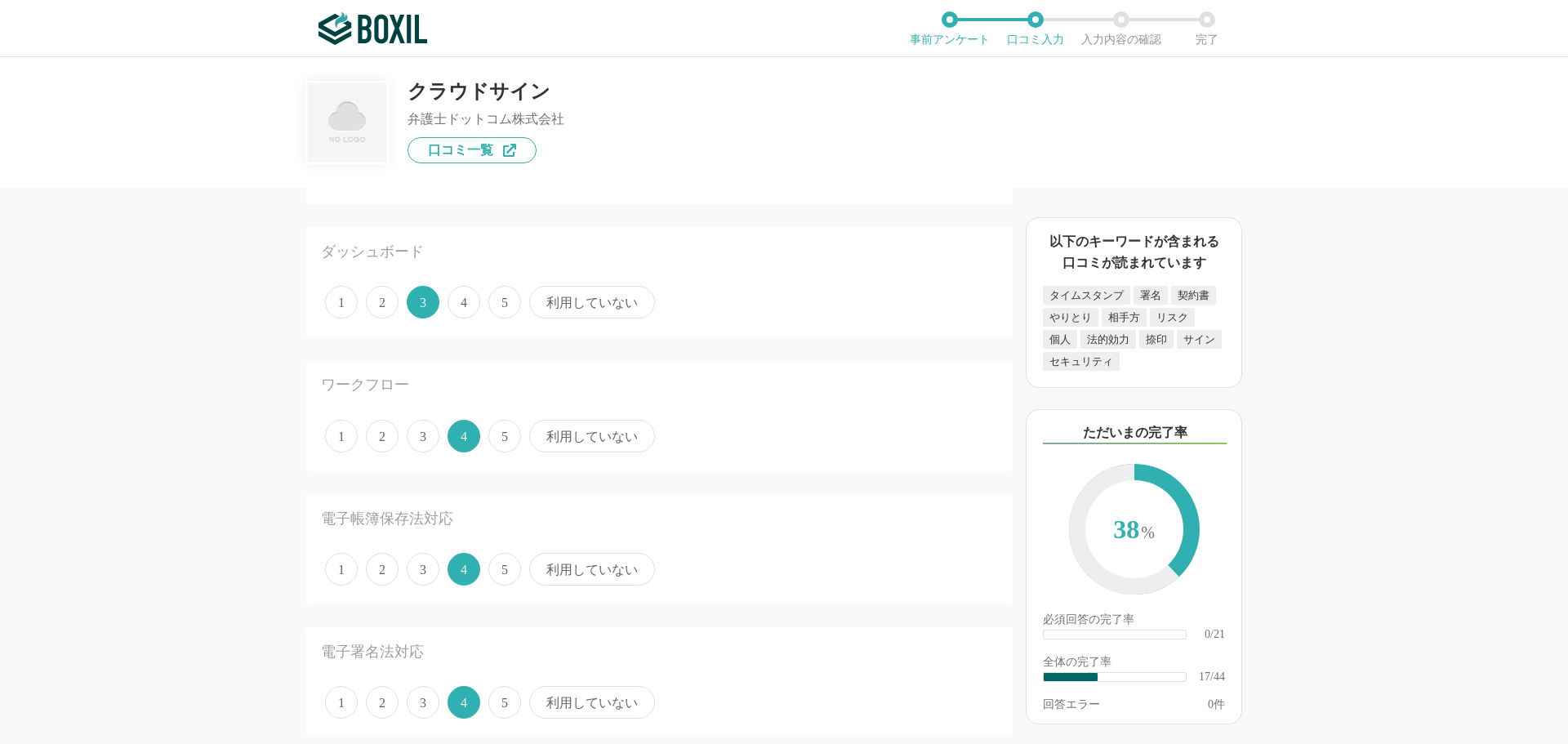
scroll to position [817, 0]
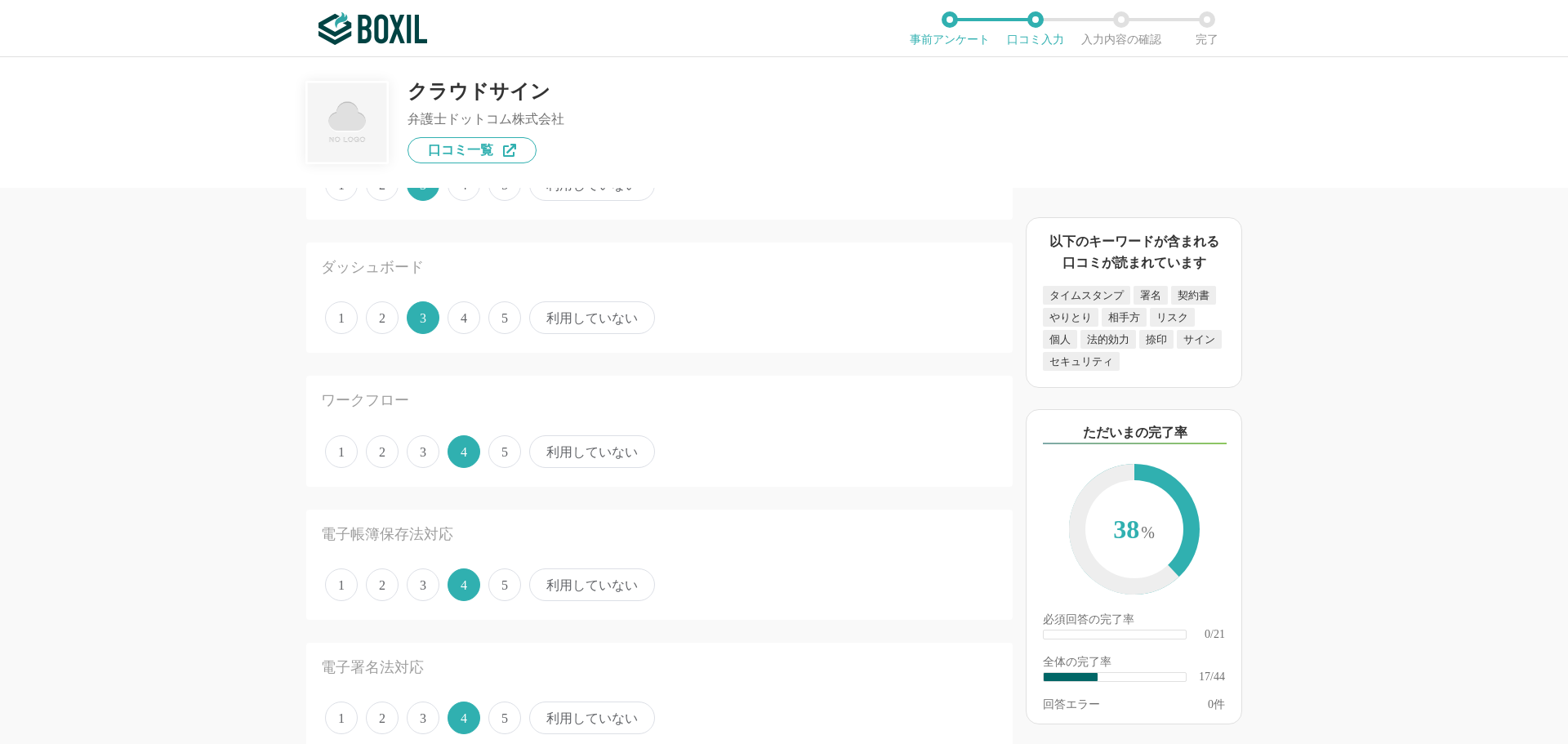
click at [585, 323] on span "利用していない" at bounding box center [592, 317] width 126 height 33
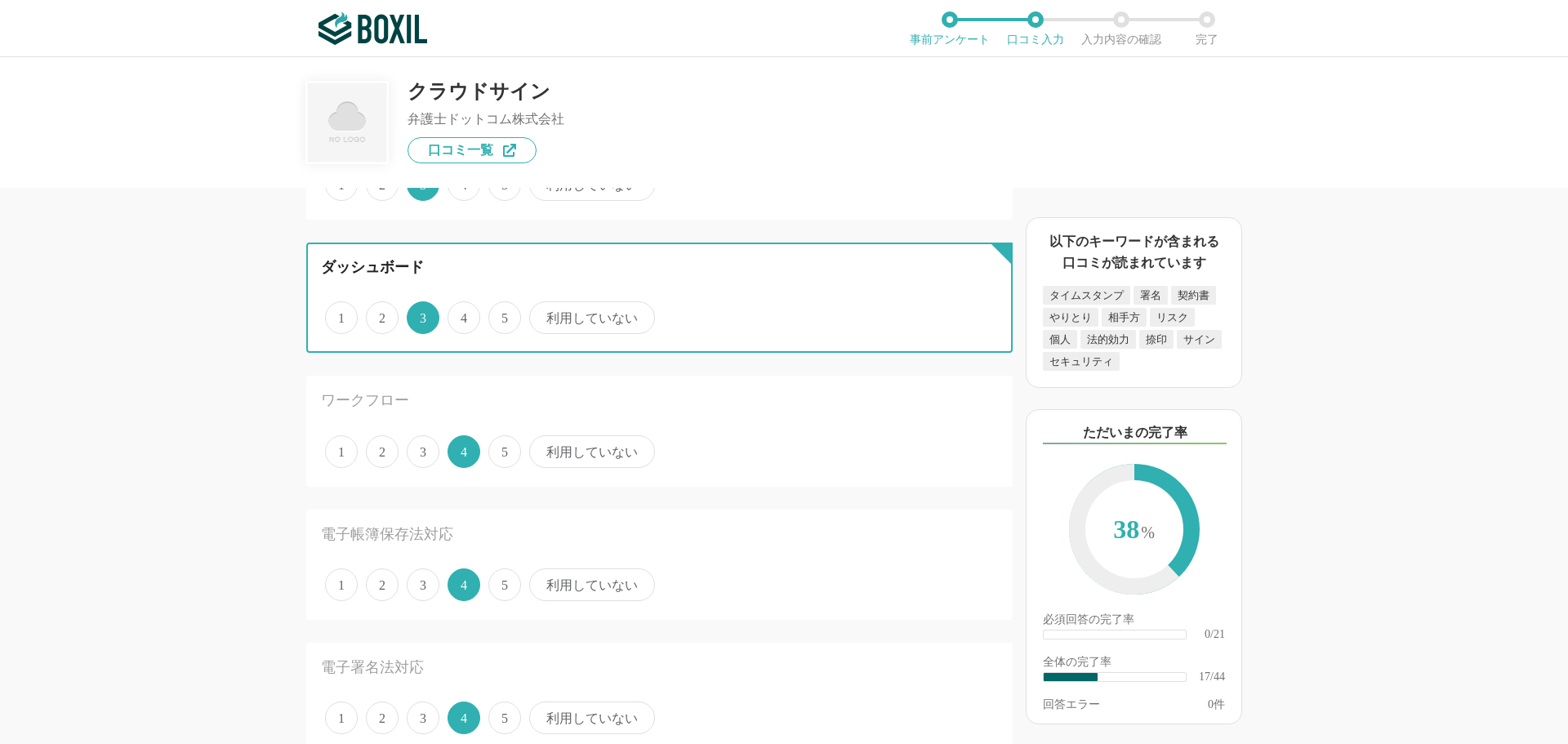
click at [544, 315] on input "利用していない" at bounding box center [539, 309] width 11 height 11
radio input "true"
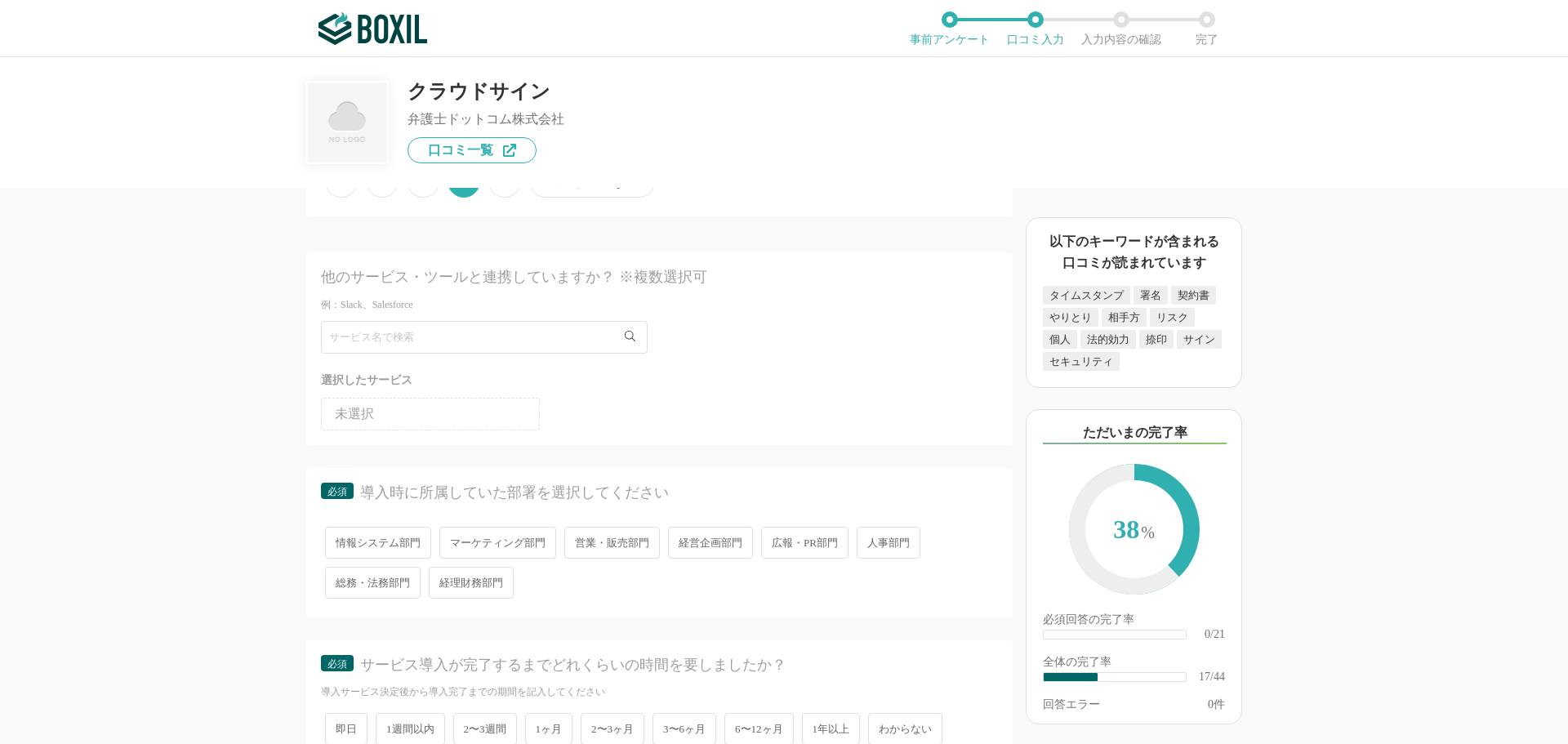
scroll to position [2287, 0]
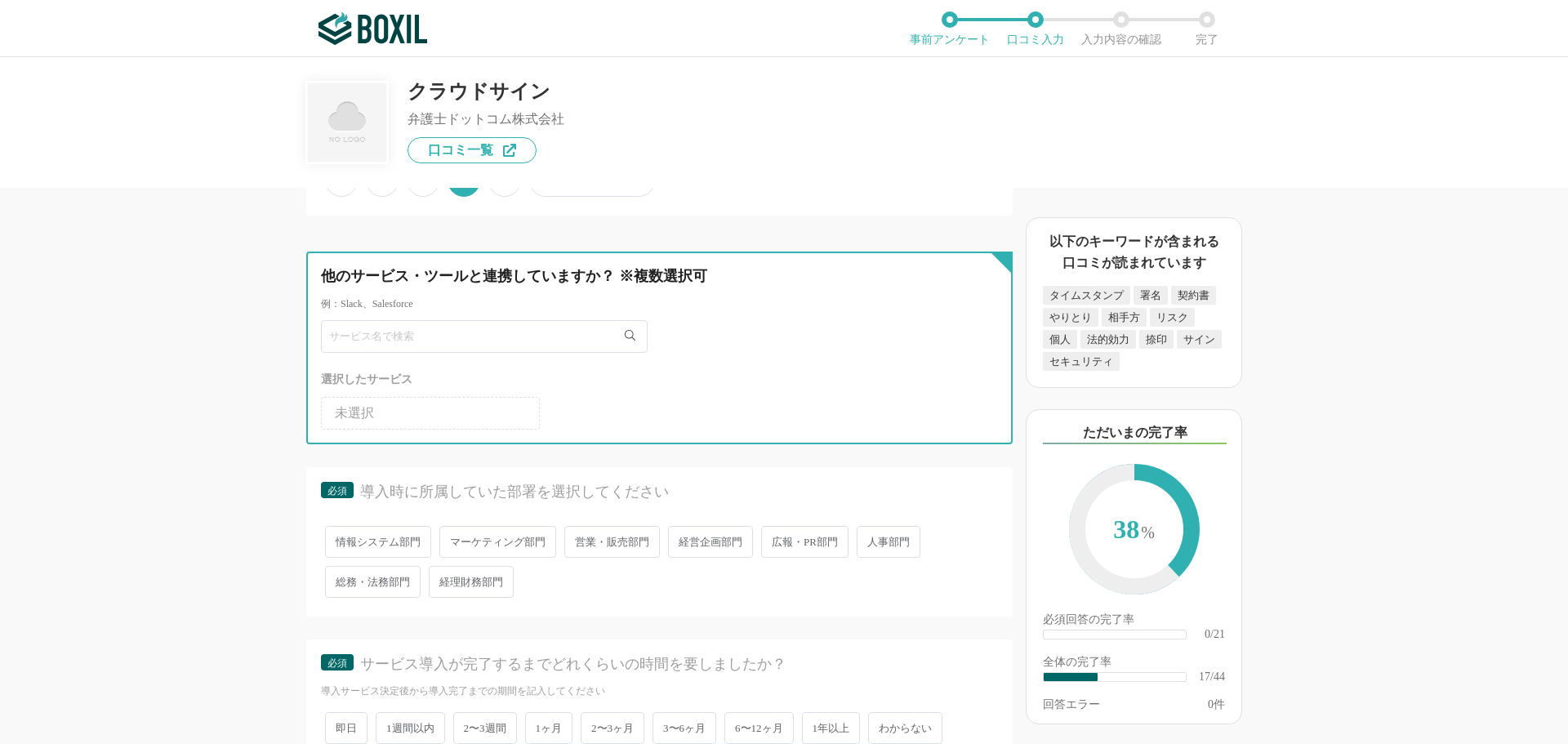
click at [459, 341] on input "text" at bounding box center [484, 336] width 327 height 33
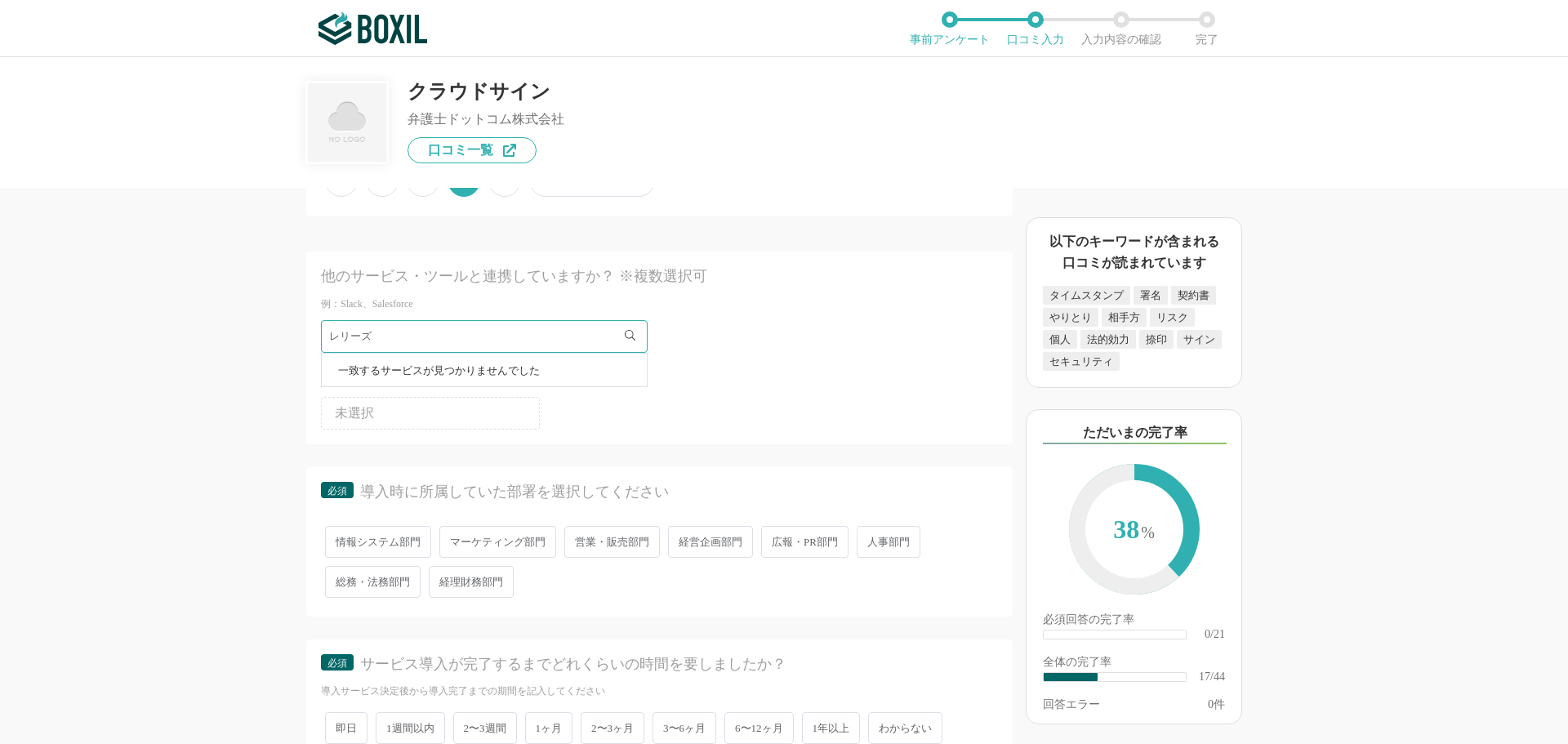
click at [576, 408] on ul "未選択" at bounding box center [659, 410] width 677 height 39
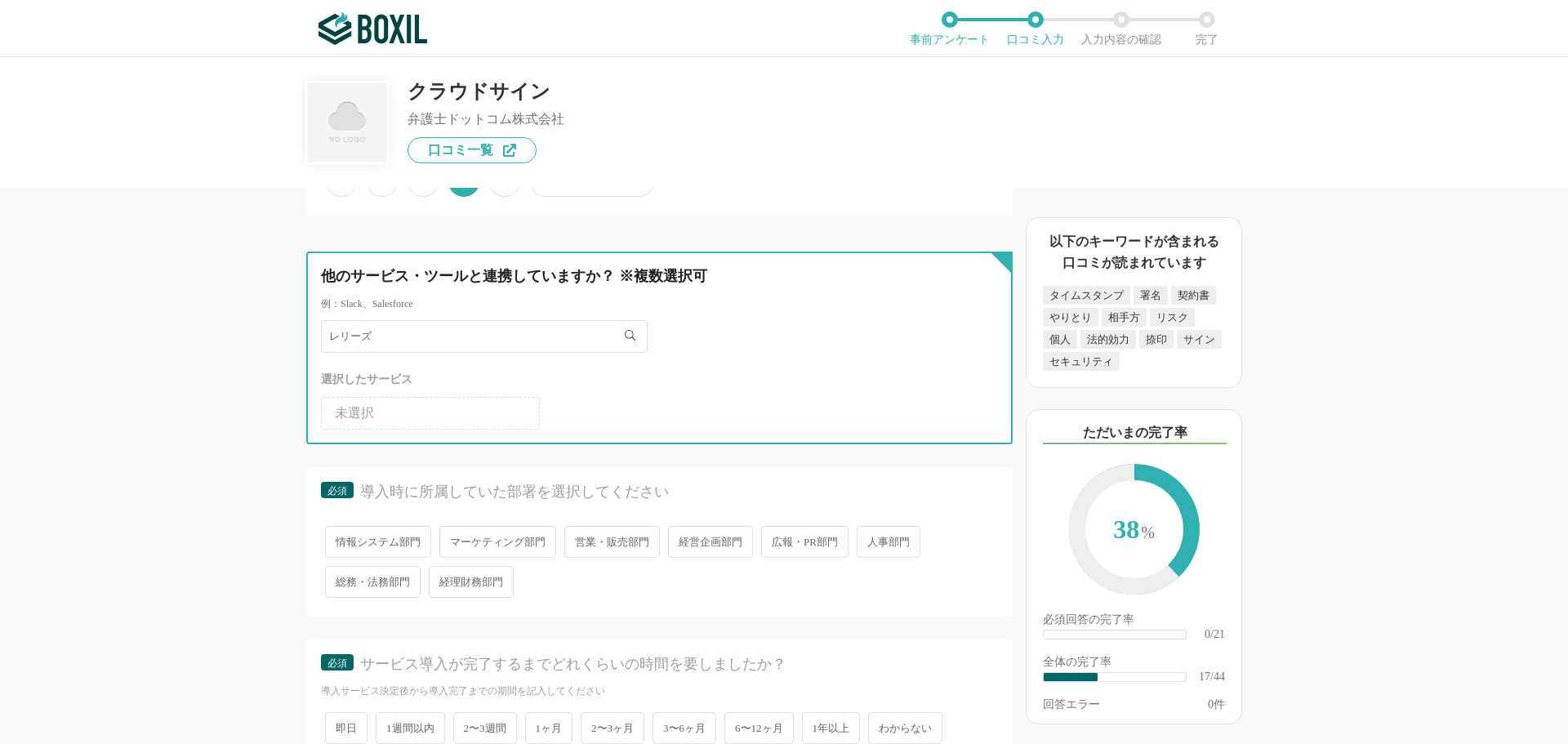
click at [455, 351] on input "レリーズ" at bounding box center [484, 336] width 327 height 33
type input "レ"
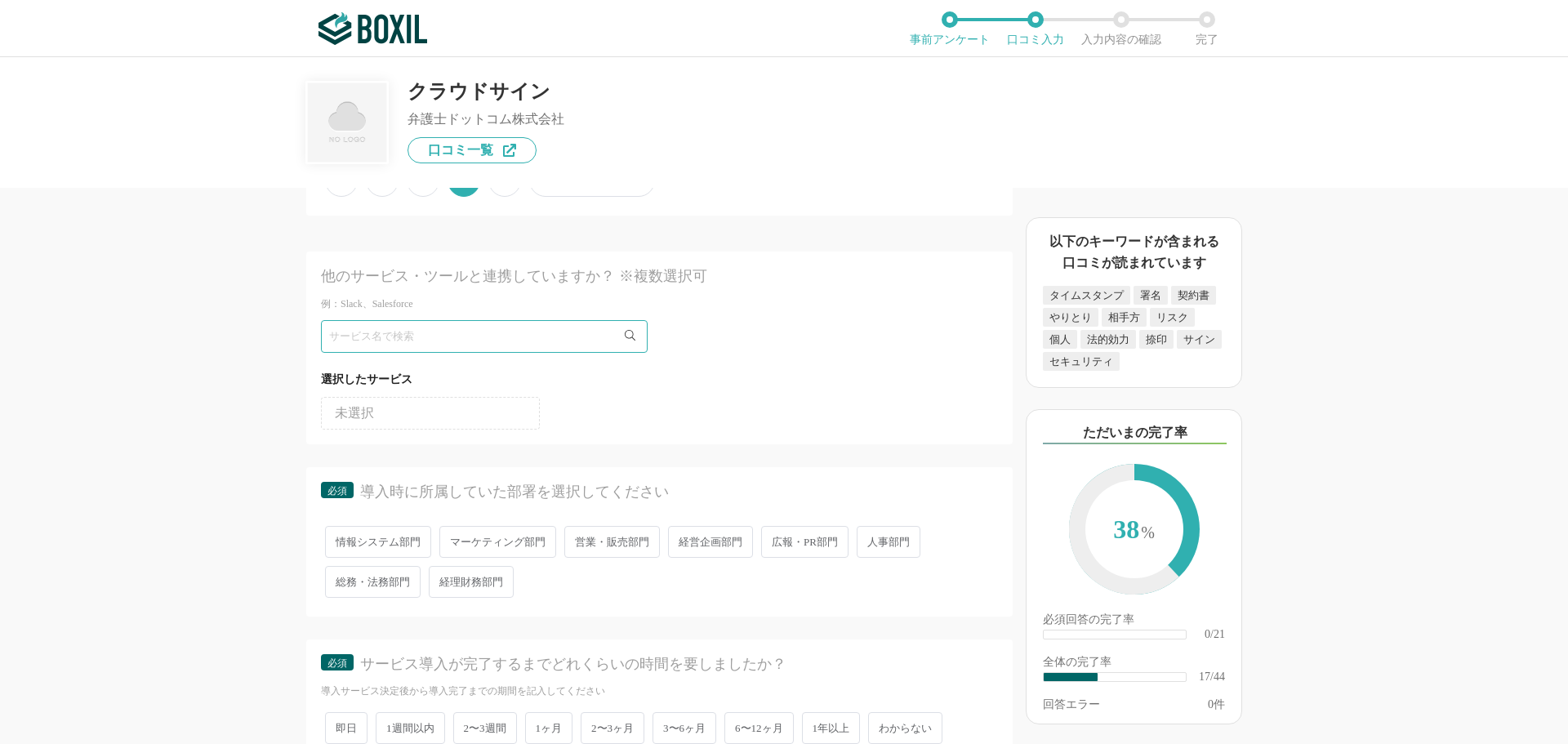
click at [633, 407] on ul "未選択" at bounding box center [659, 410] width 677 height 39
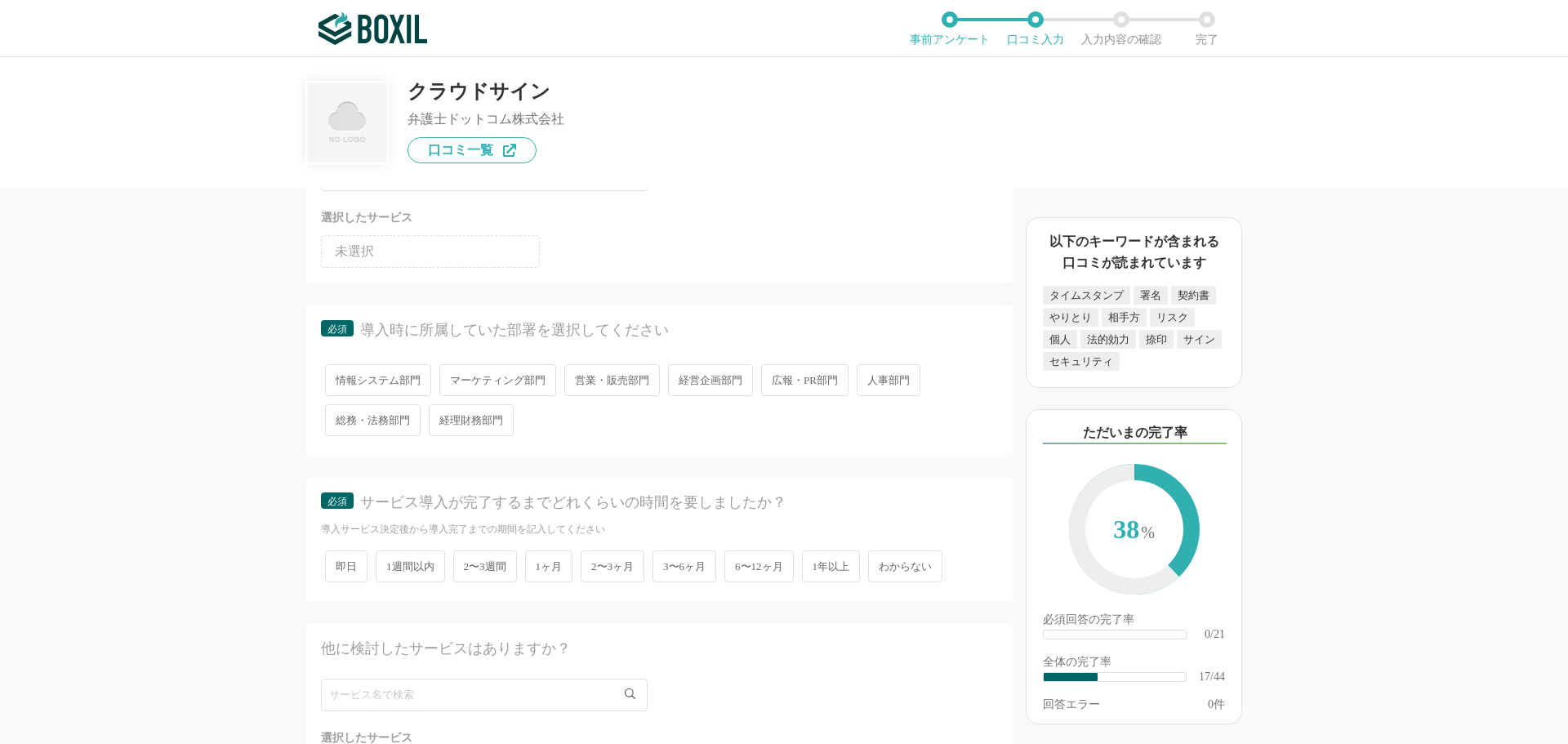
scroll to position [2451, 0]
click at [624, 381] on span "営業・販売部門" at bounding box center [612, 379] width 95 height 32
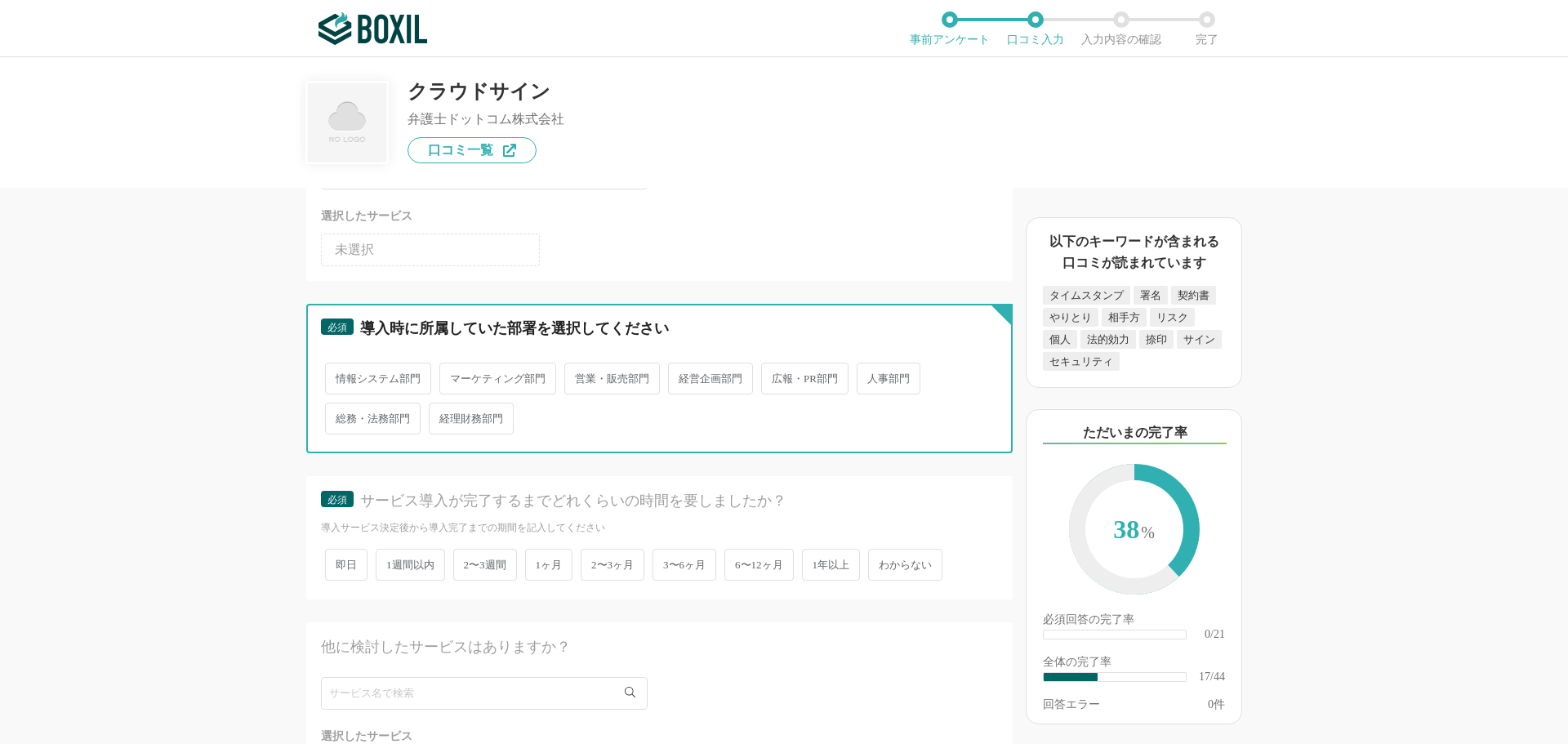
click at [579, 376] on input "営業・販売部門" at bounding box center [574, 371] width 11 height 11
radio input "true"
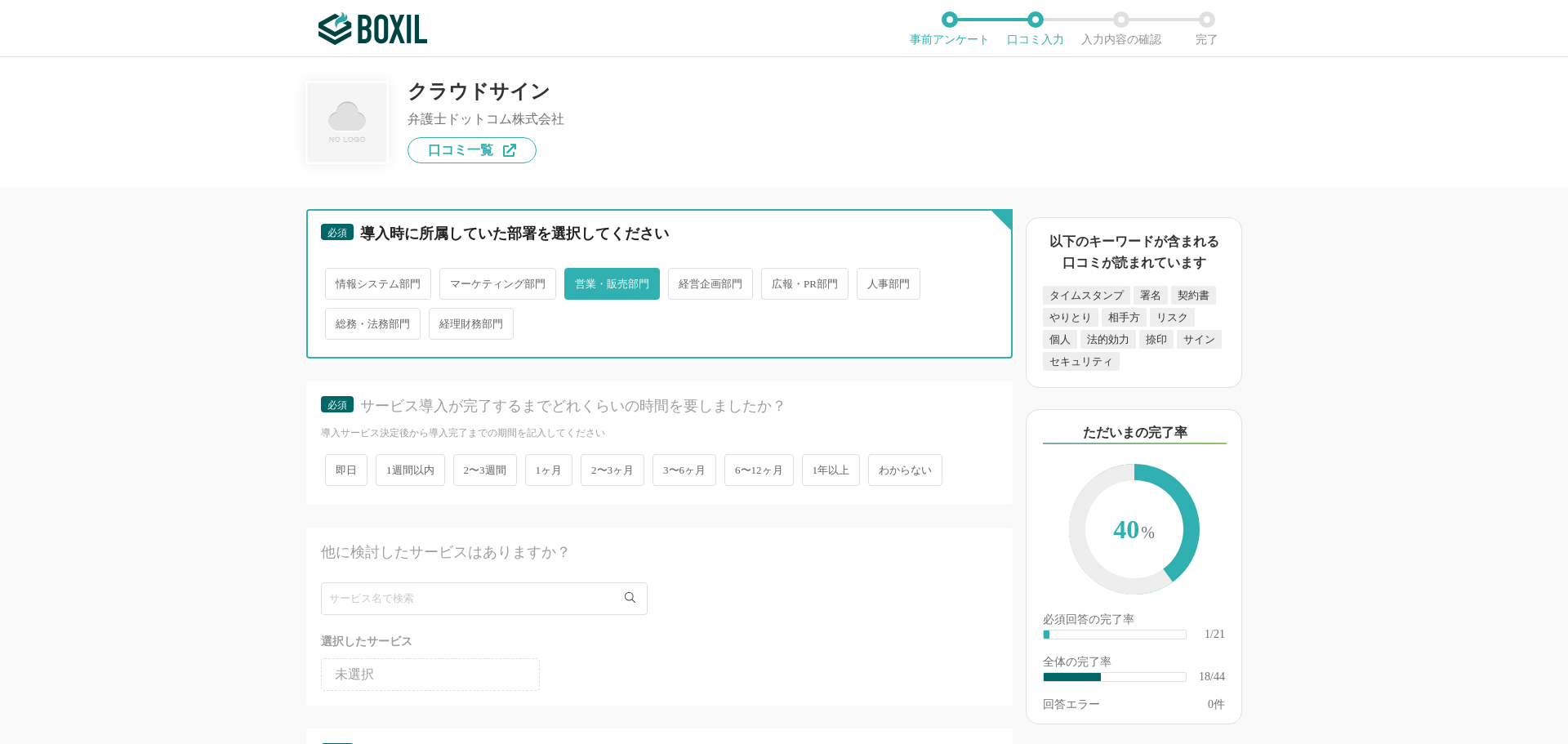
scroll to position [2614, 0]
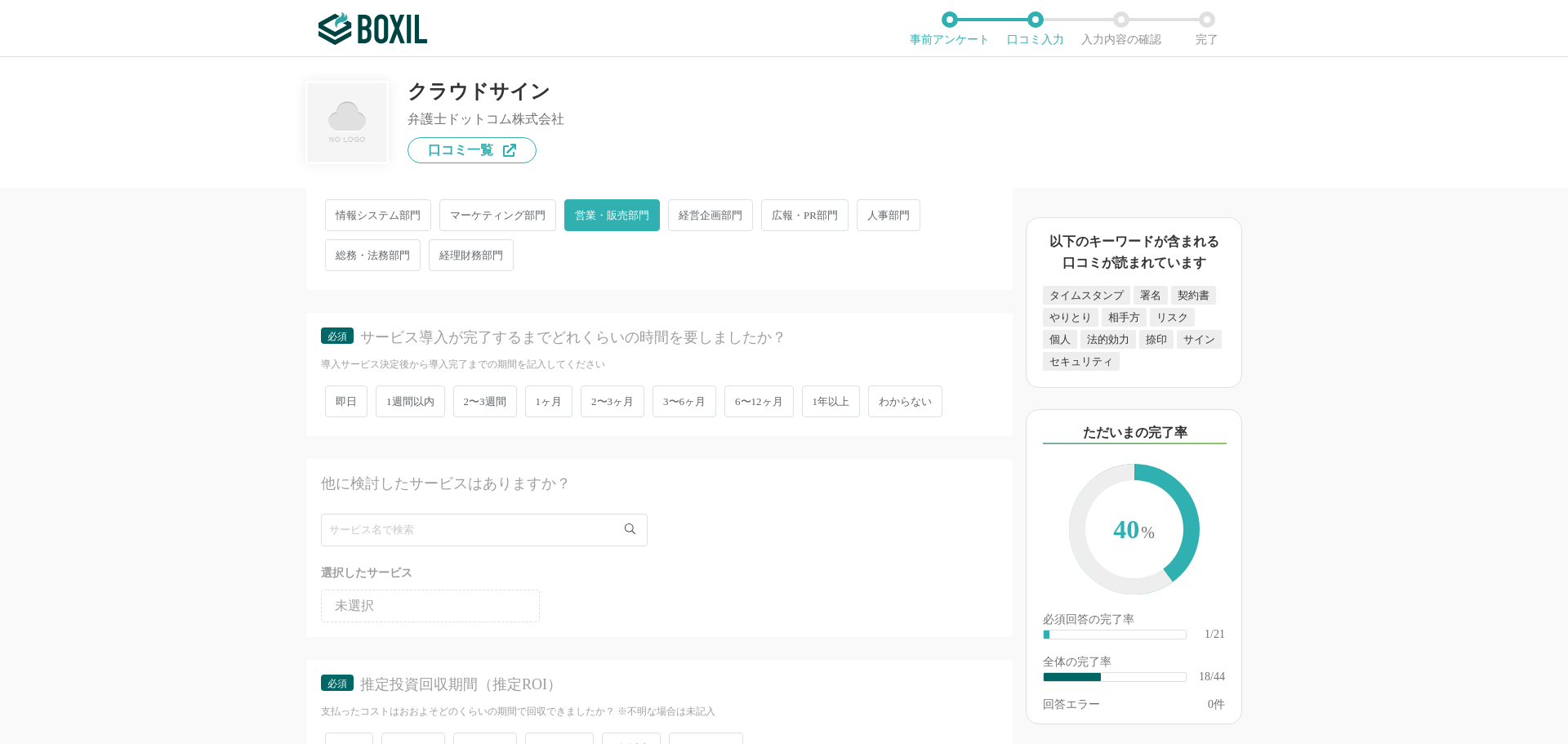
click at [557, 406] on span "1ヶ月" at bounding box center [550, 402] width 48 height 32
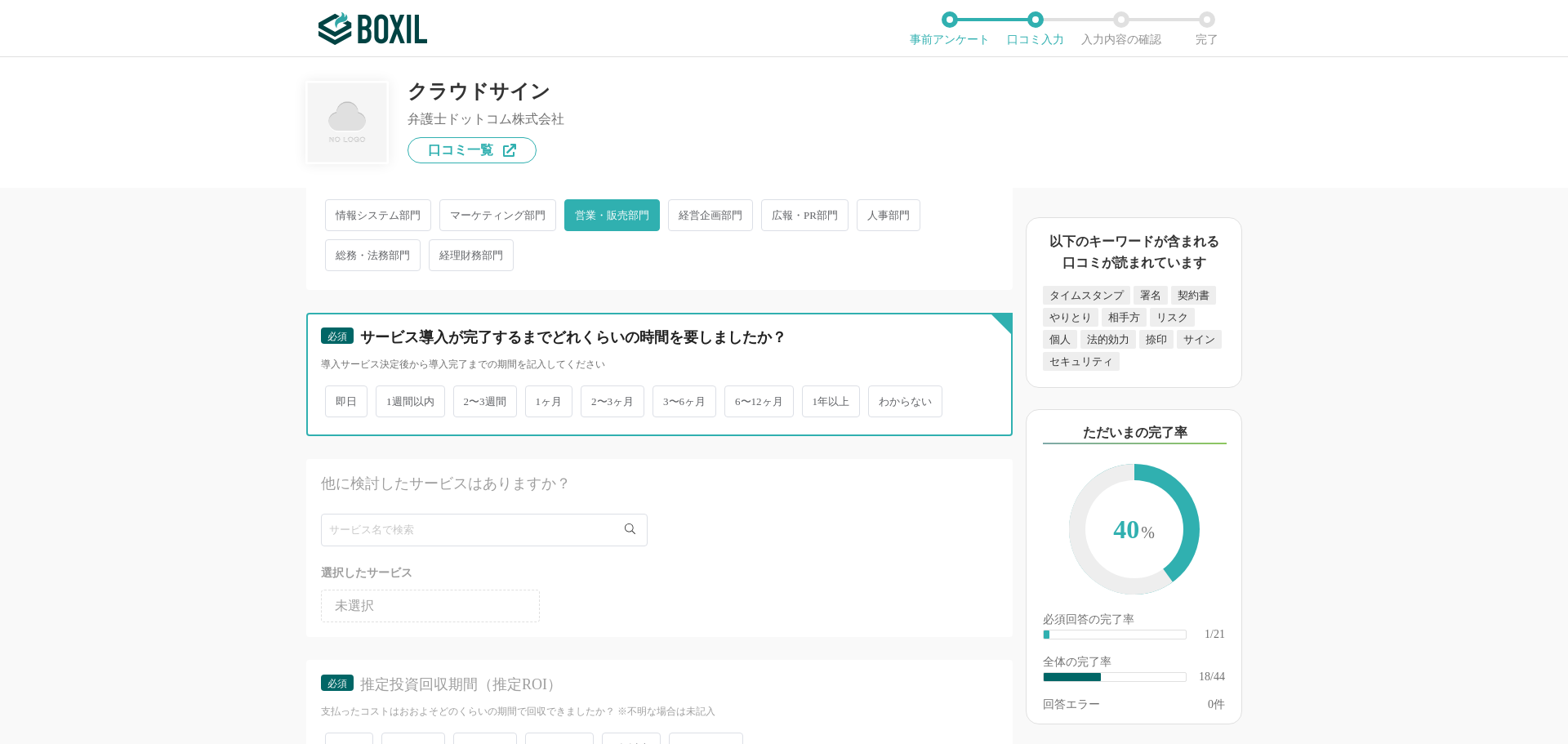
click at [540, 398] on input "1ヶ月" at bounding box center [535, 394] width 11 height 11
radio input "true"
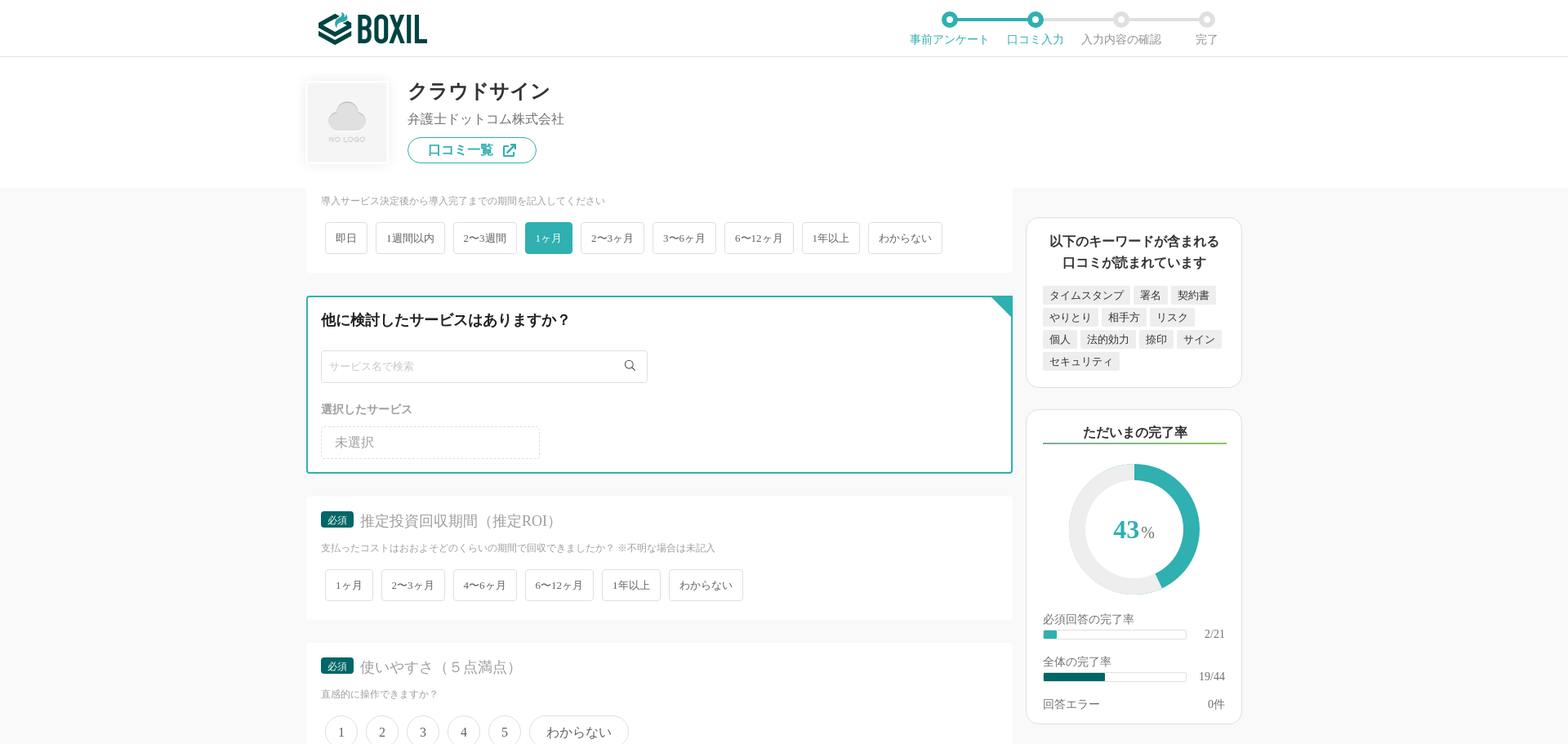
click at [421, 370] on input "text" at bounding box center [484, 366] width 327 height 33
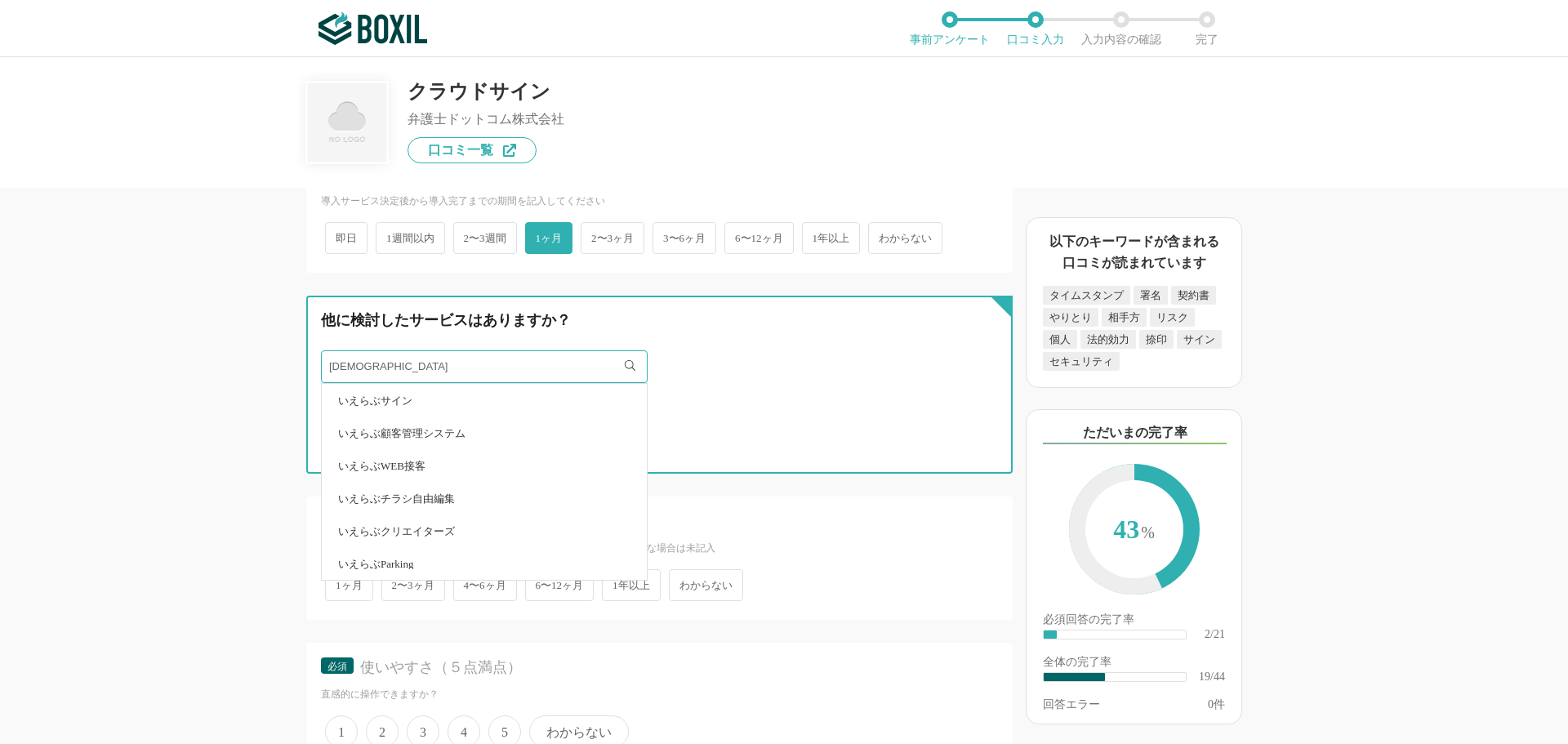
type input "イエラブ"
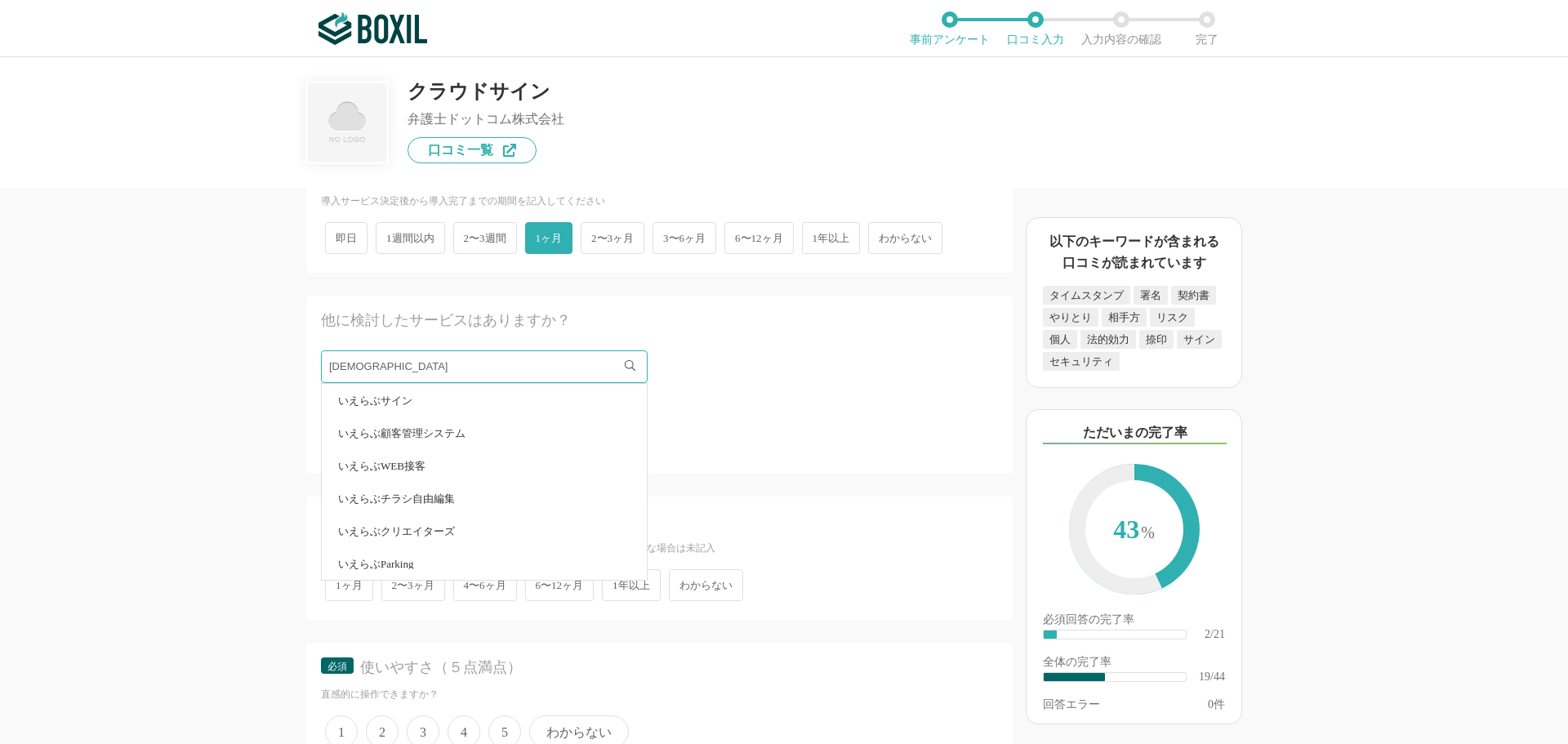
click at [417, 386] on li "いえらぶサイン" at bounding box center [484, 400] width 325 height 33
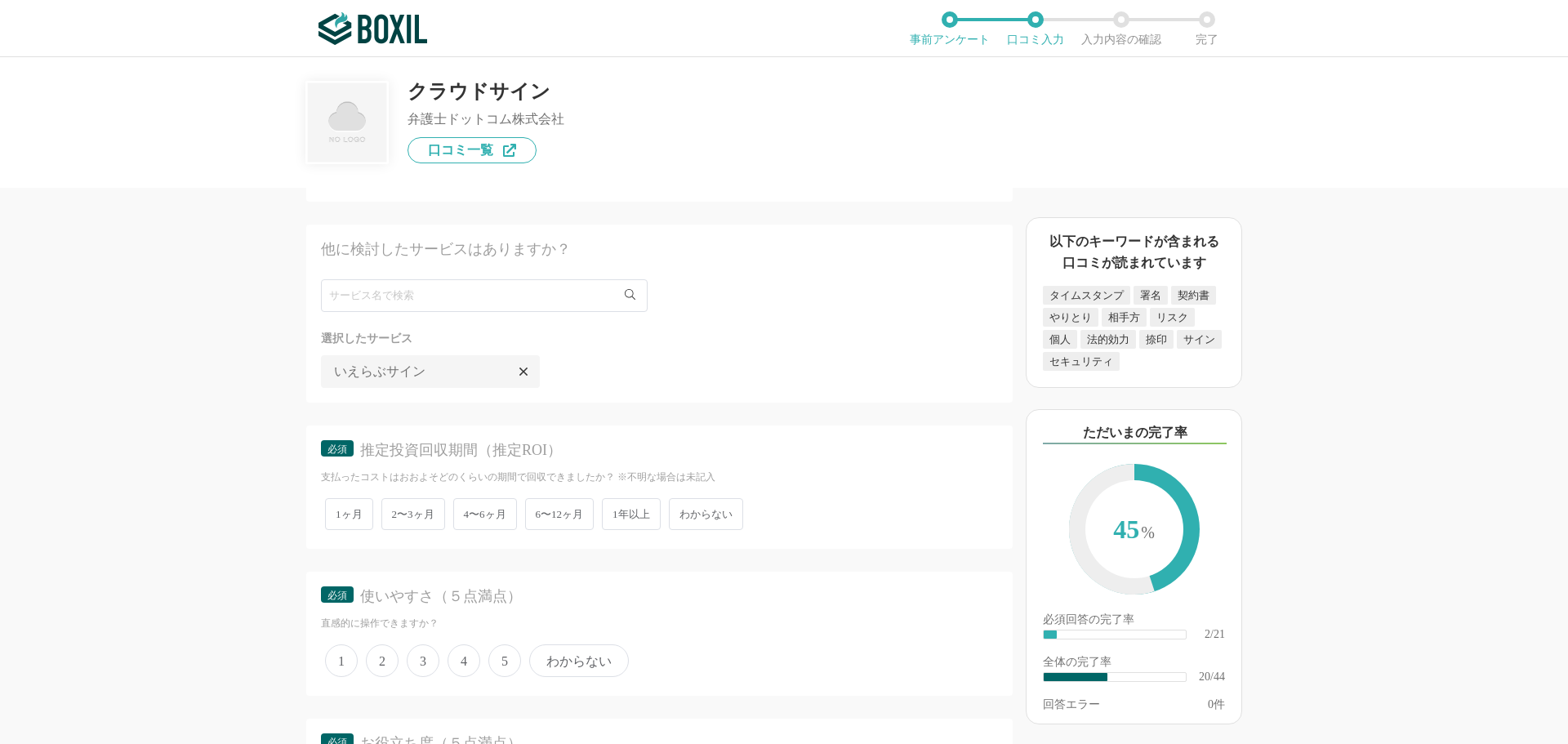
scroll to position [2941, 0]
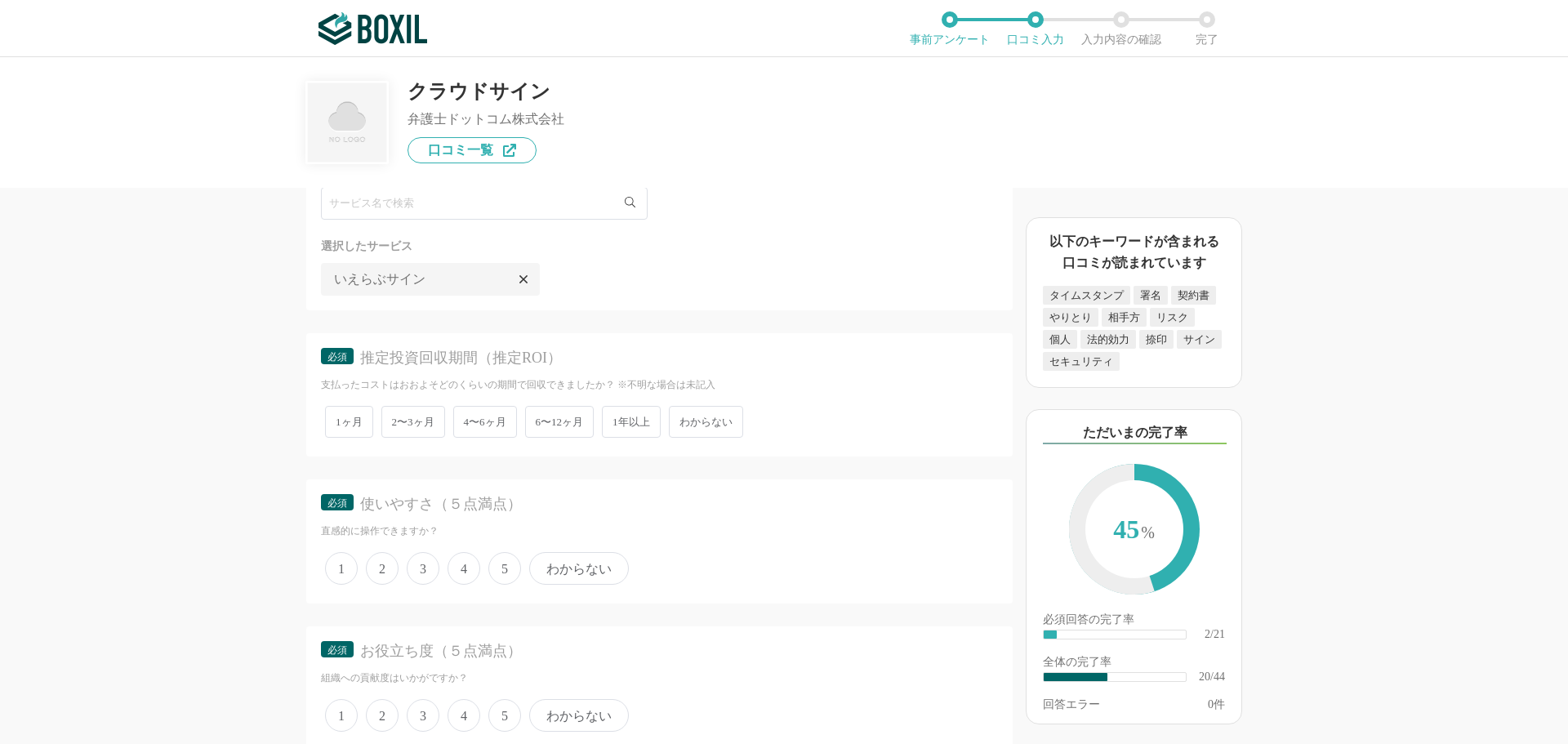
click at [488, 422] on span "4〜6ヶ月" at bounding box center [486, 422] width 64 height 32
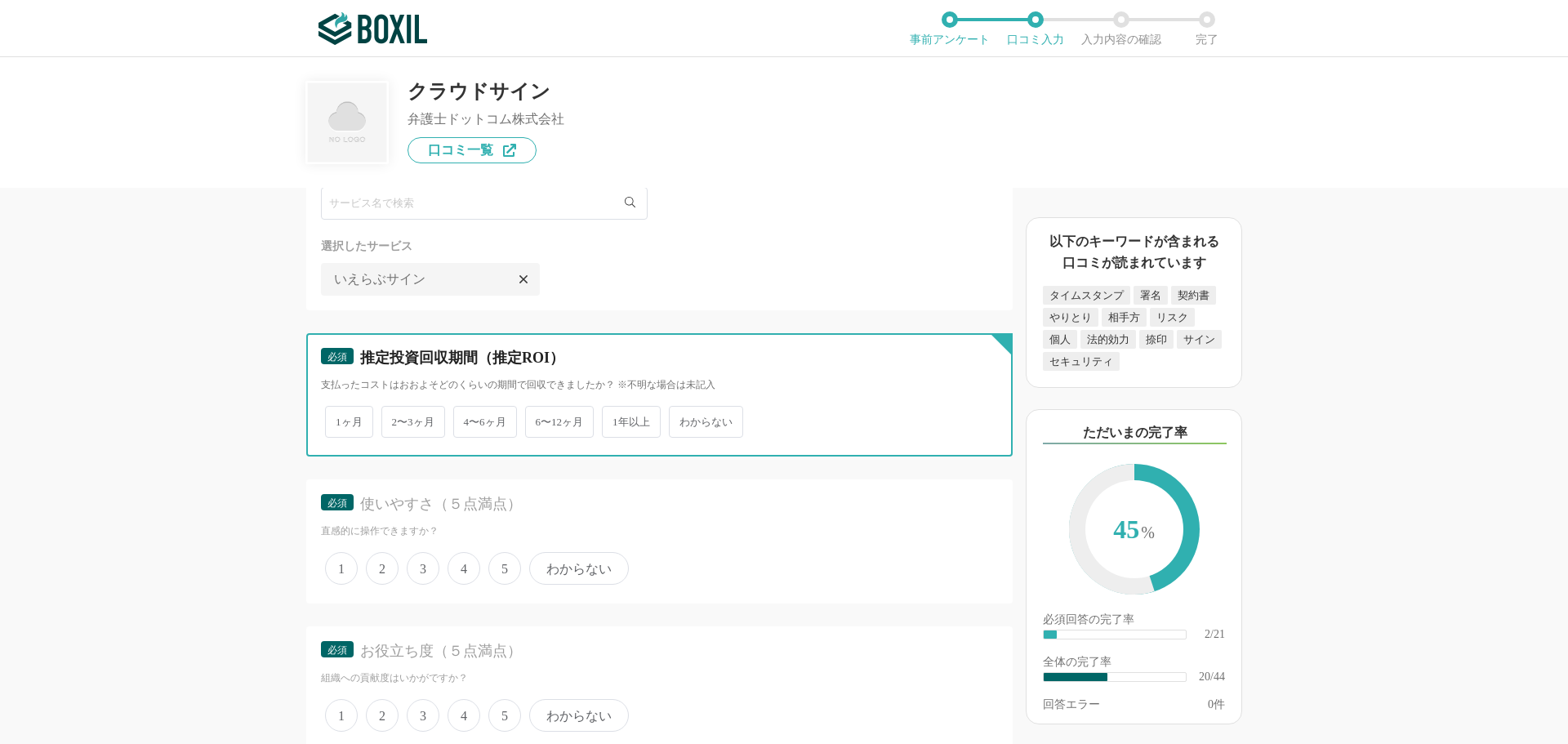
click at [468, 419] on input "4〜6ヶ月" at bounding box center [462, 413] width 11 height 11
radio input "true"
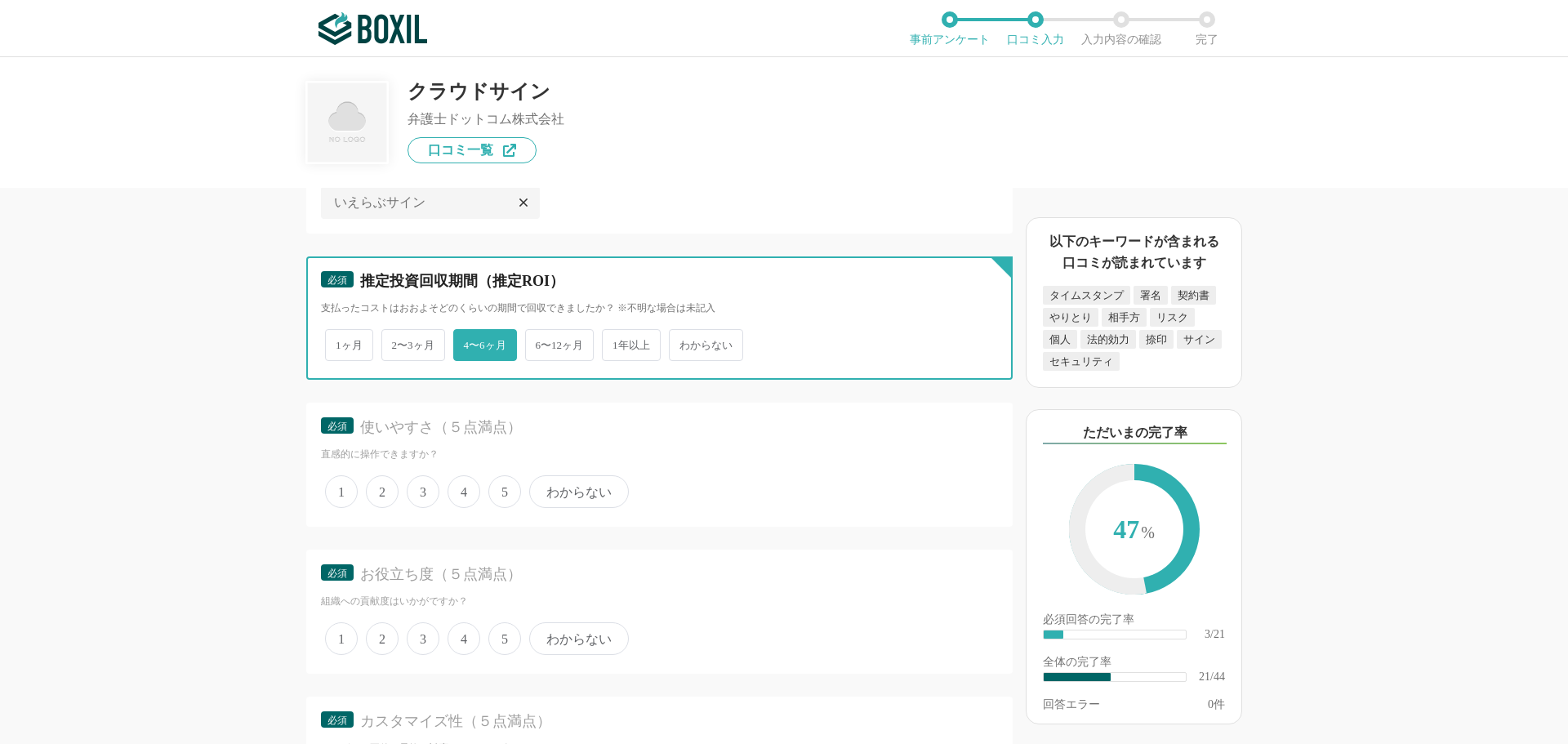
scroll to position [3104, 0]
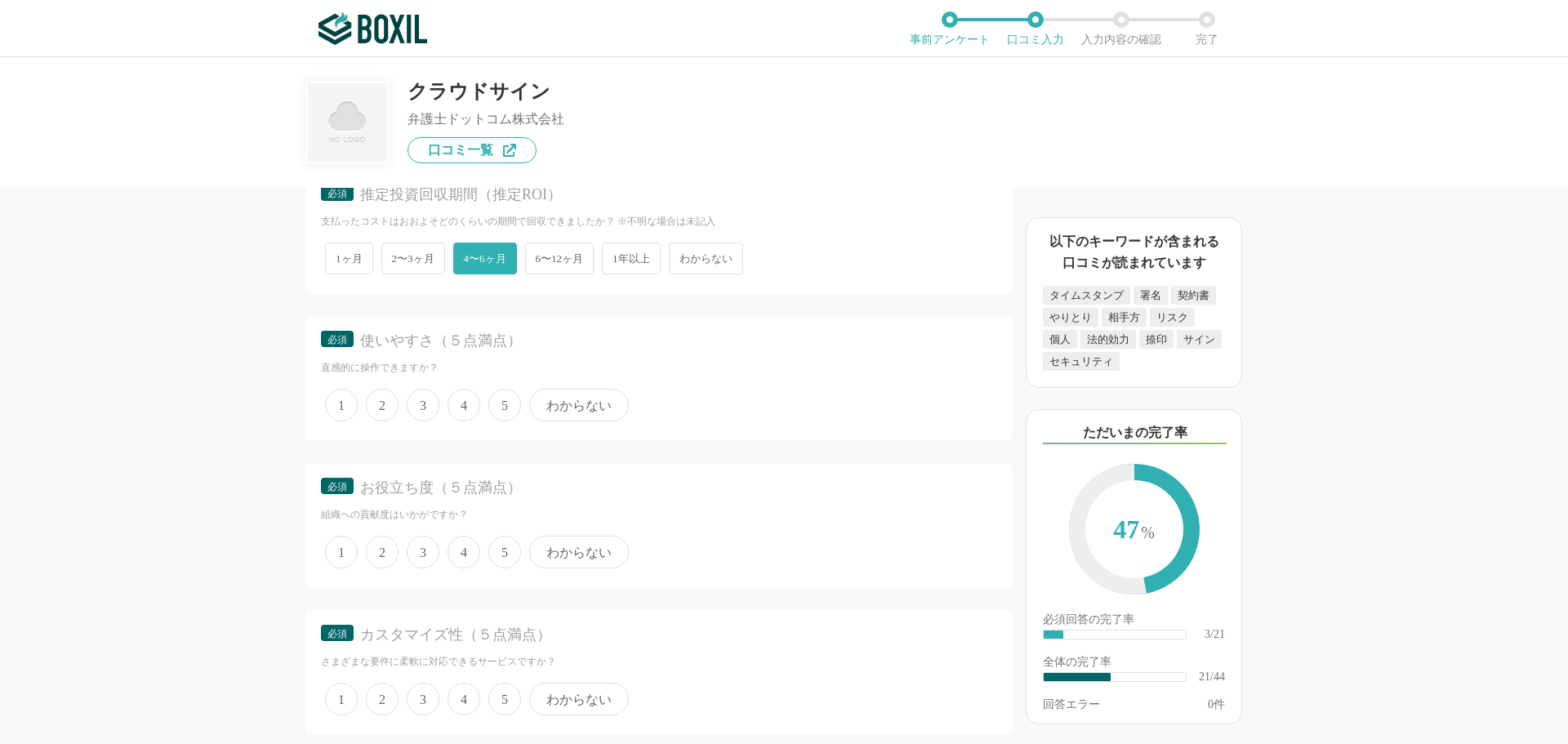
click at [461, 413] on span "4" at bounding box center [463, 405] width 33 height 33
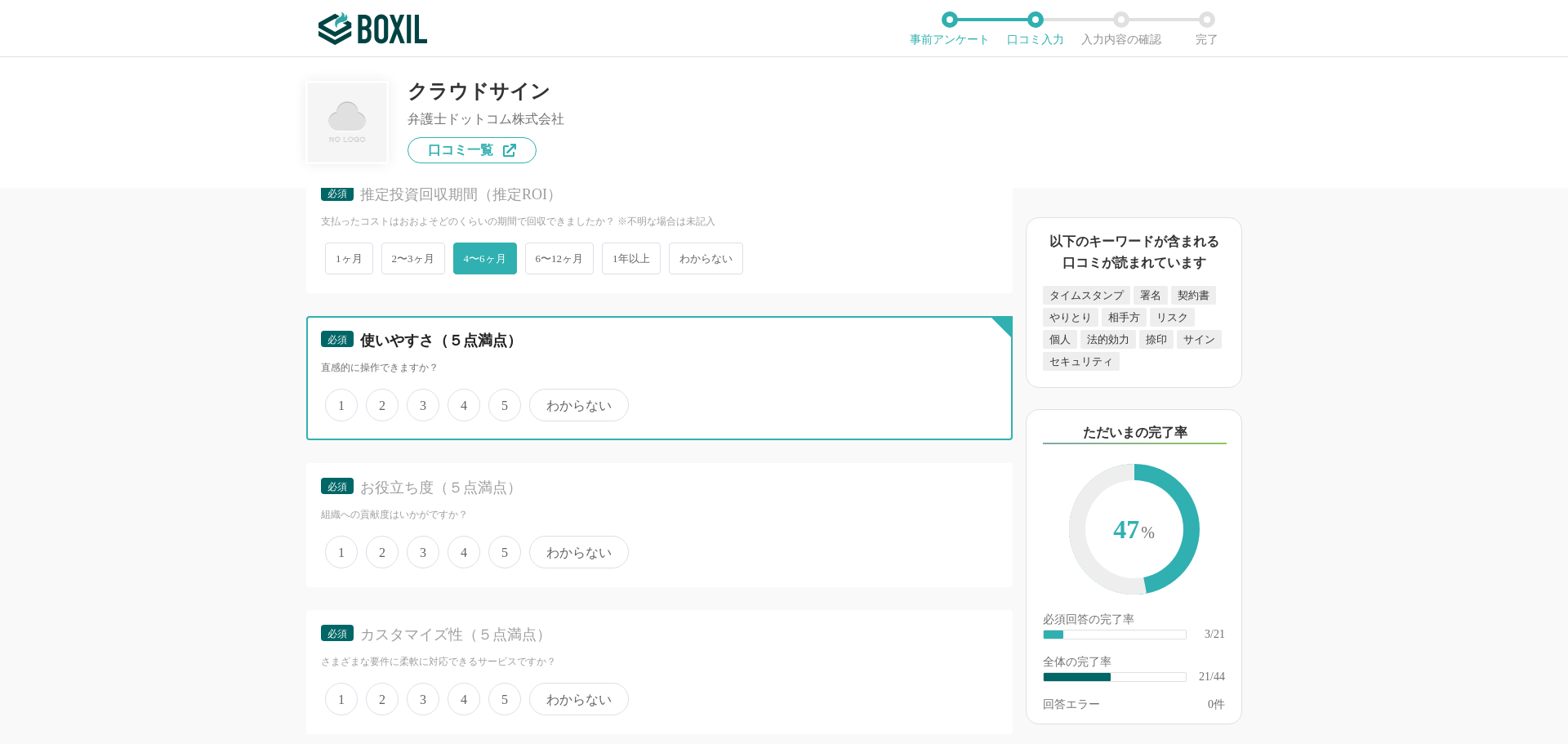
click at [461, 402] on input "4" at bounding box center [457, 397] width 11 height 11
radio input "true"
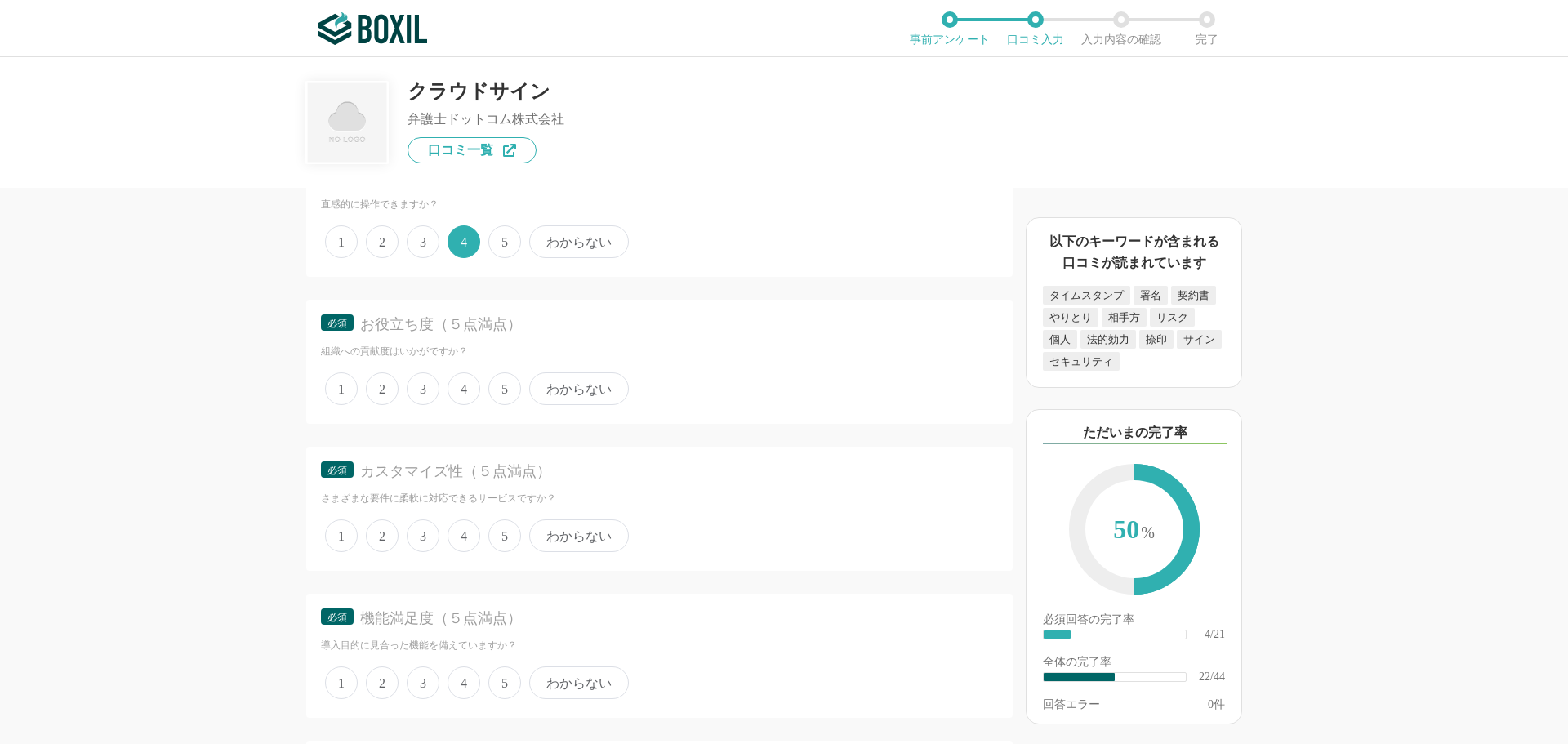
click at [466, 399] on span "4" at bounding box center [463, 388] width 33 height 33
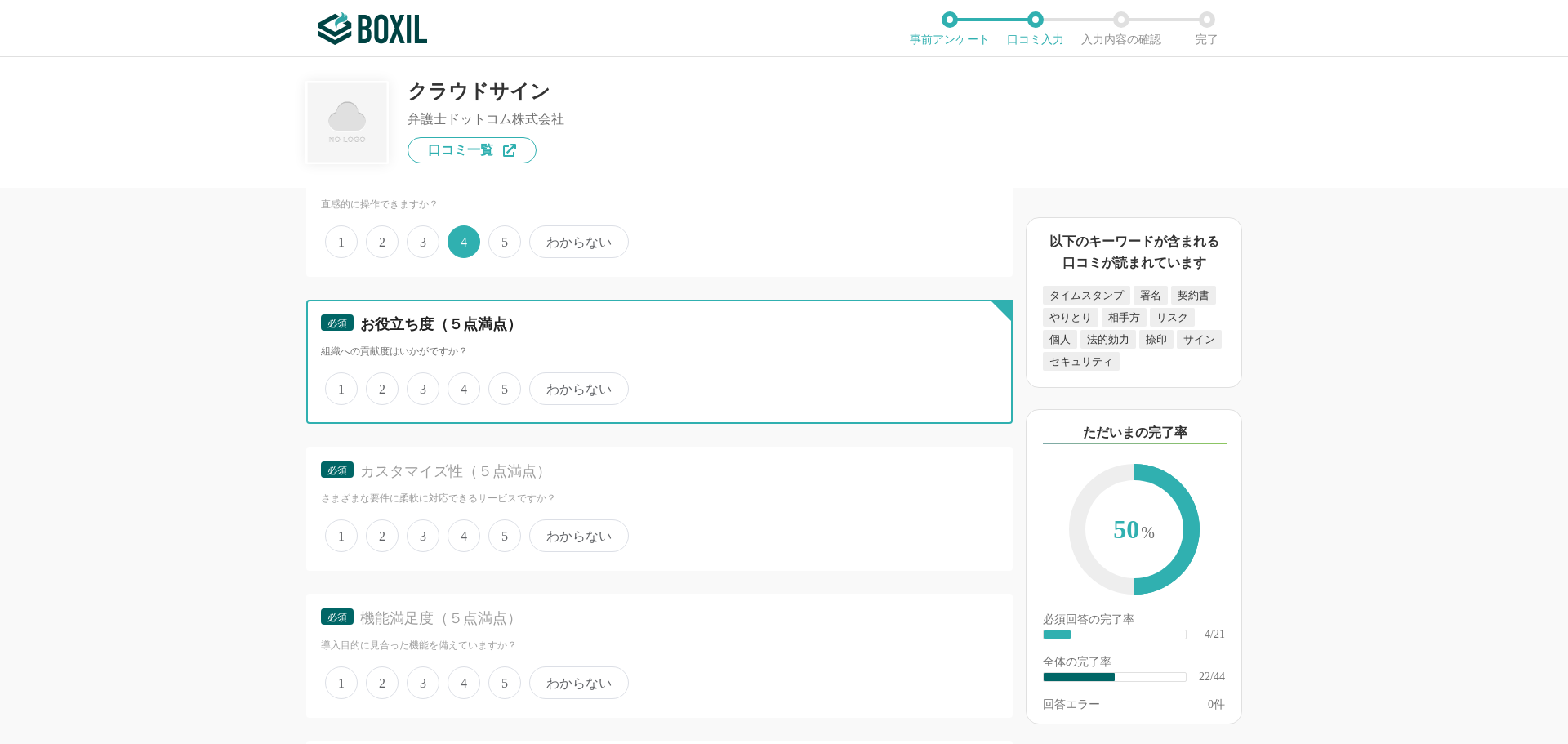
click at [462, 386] on input "4" at bounding box center [457, 380] width 11 height 11
radio input "true"
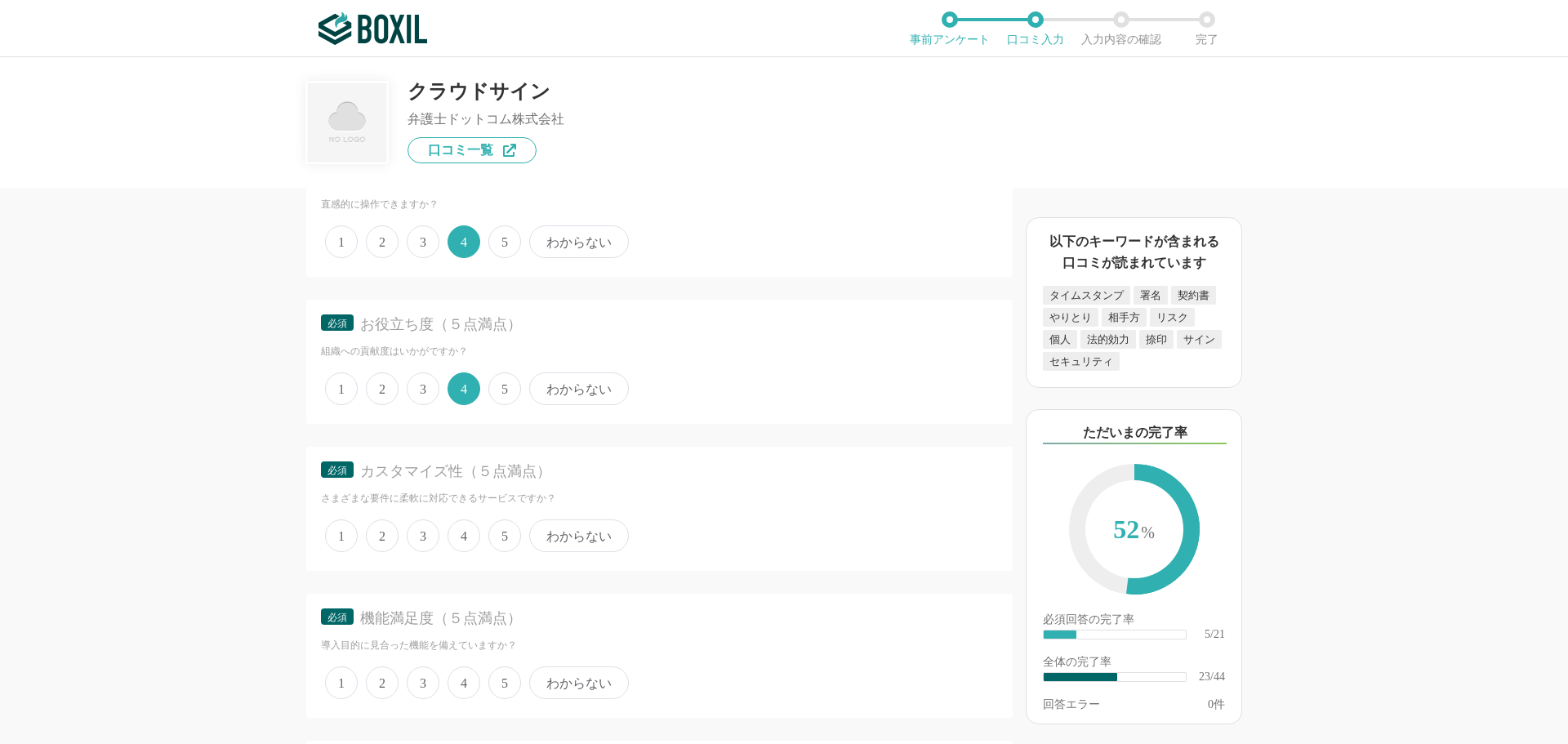
click at [461, 531] on span "4" at bounding box center [463, 536] width 33 height 33
click at [461, 531] on input "4" at bounding box center [457, 527] width 11 height 11
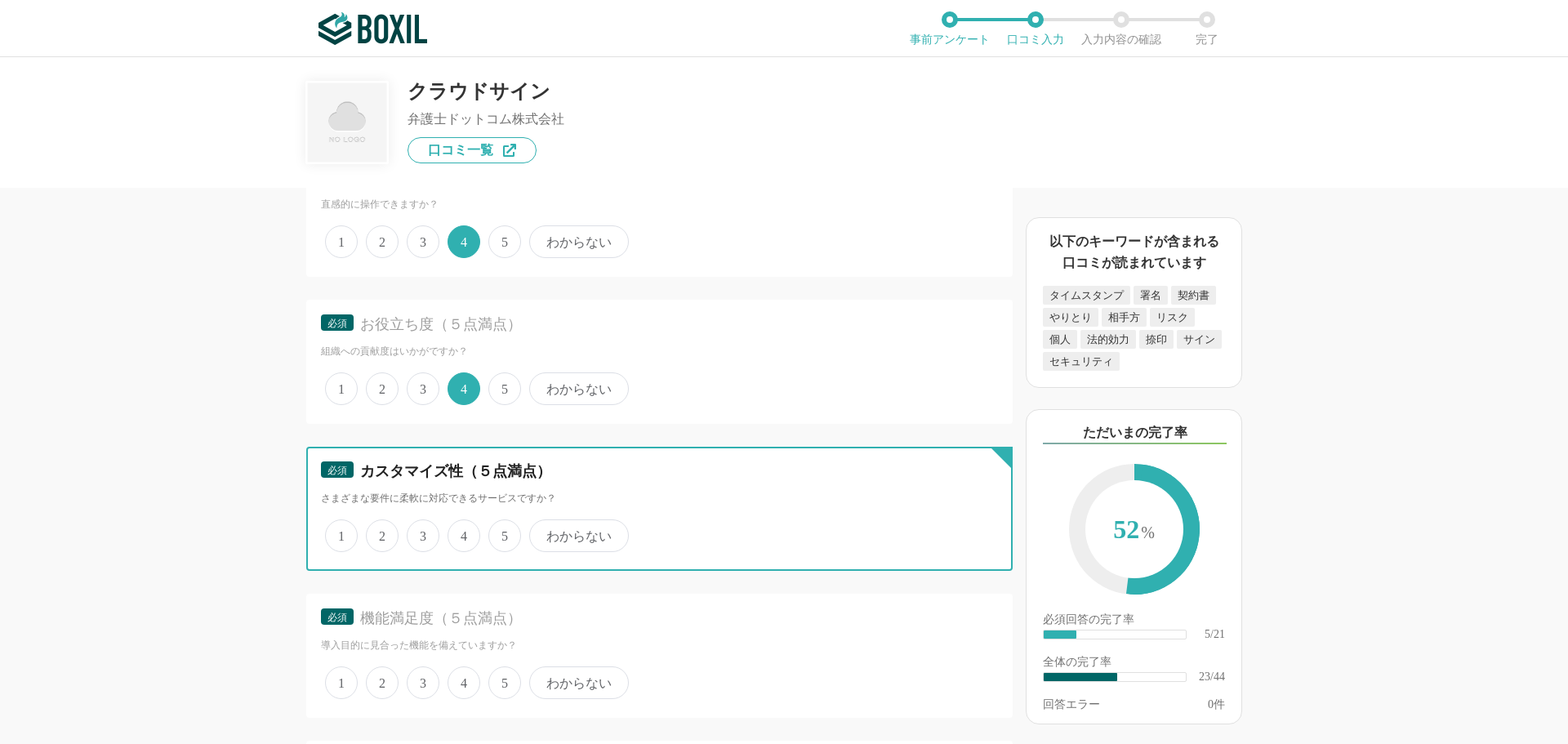
radio input "true"
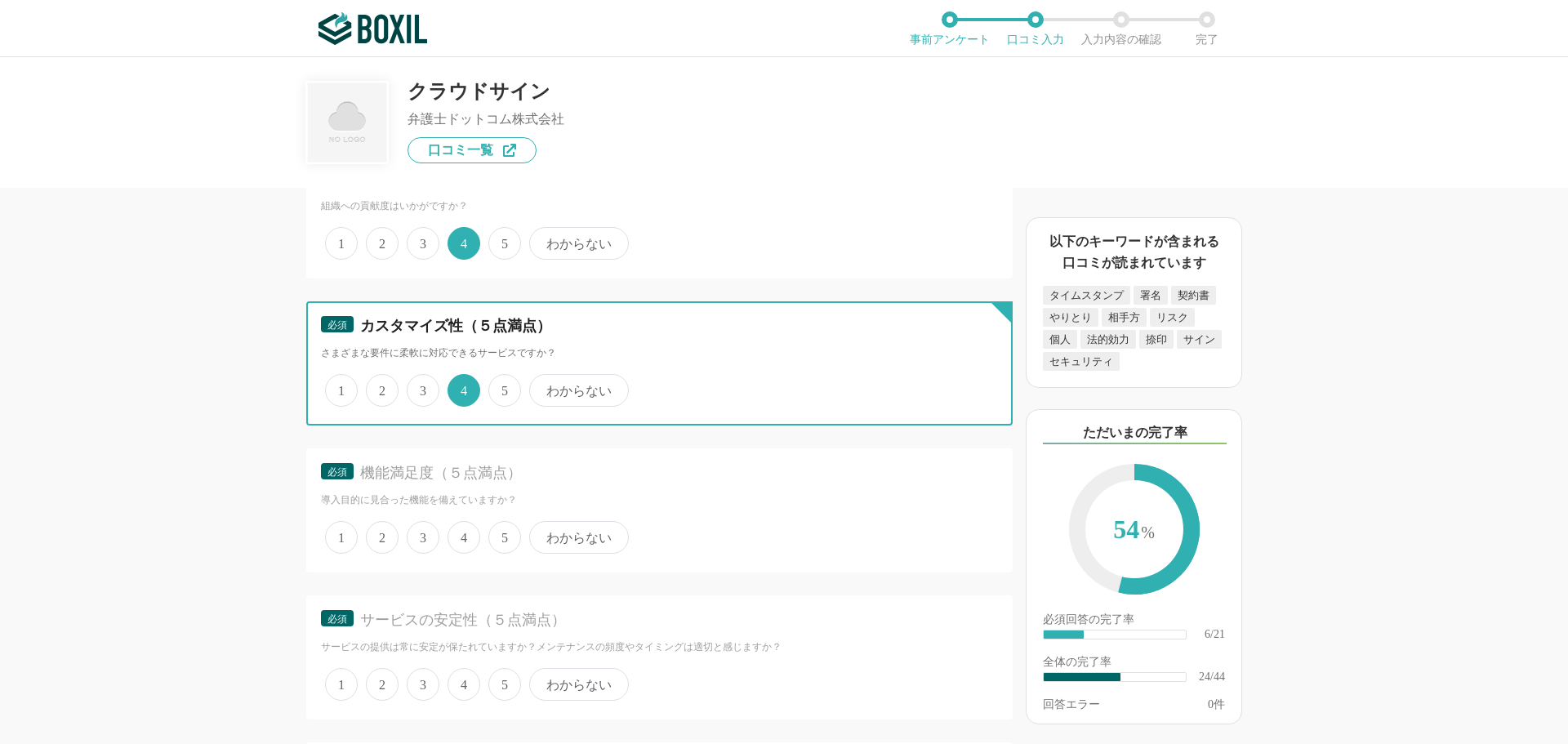
scroll to position [3513, 0]
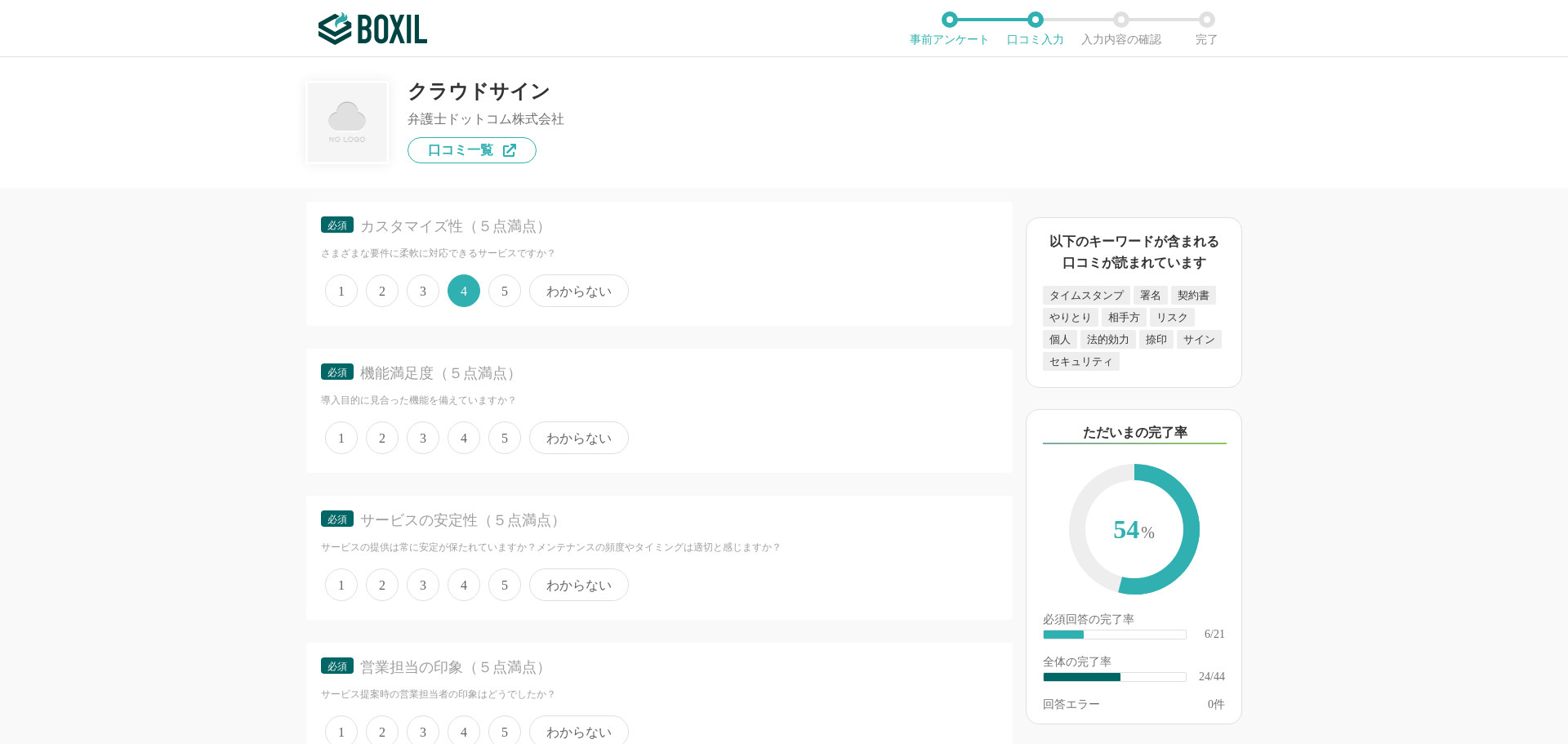
click at [464, 439] on span "4" at bounding box center [463, 437] width 33 height 33
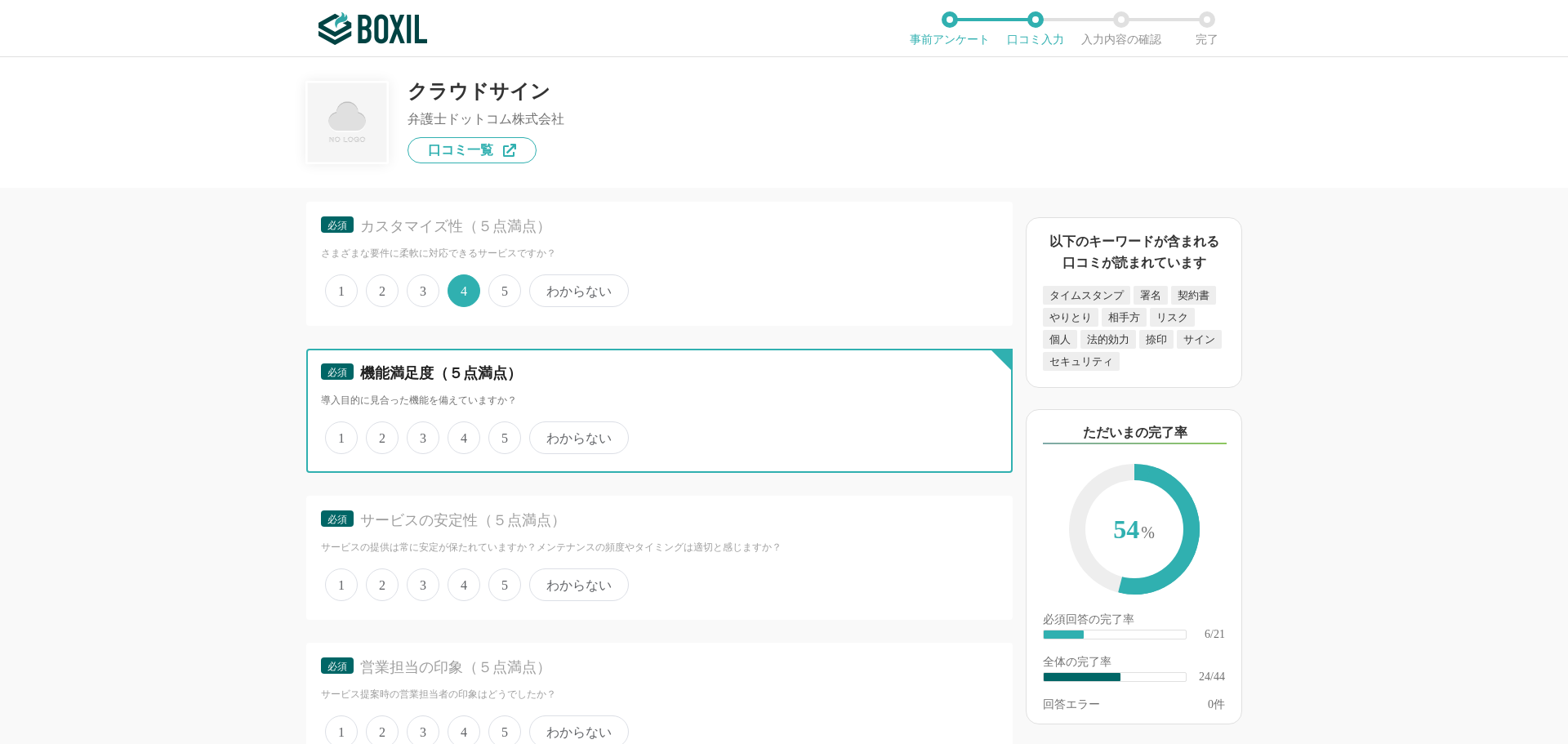
click at [462, 435] on input "4" at bounding box center [457, 429] width 11 height 11
radio input "true"
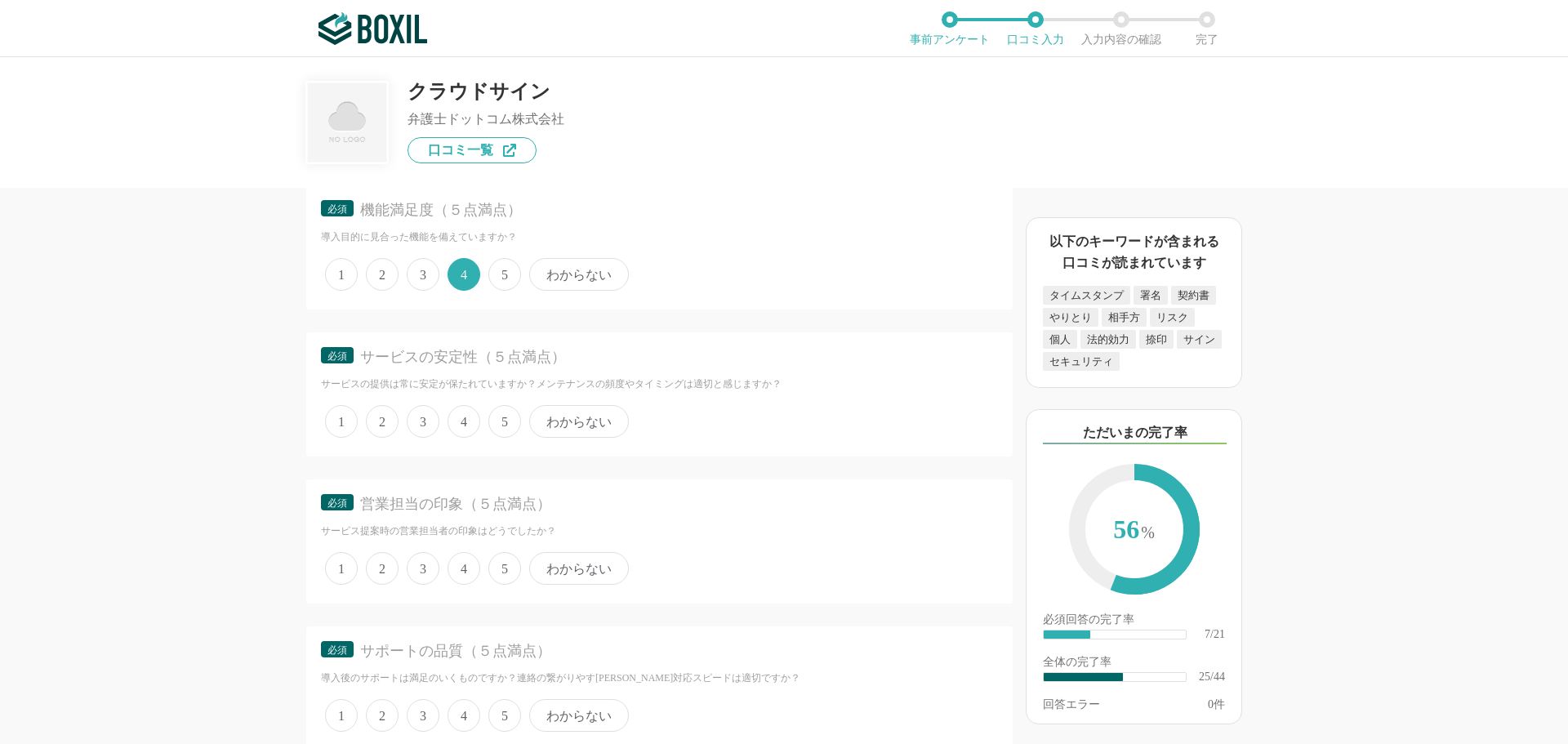
click at [461, 420] on span "4" at bounding box center [463, 421] width 33 height 33
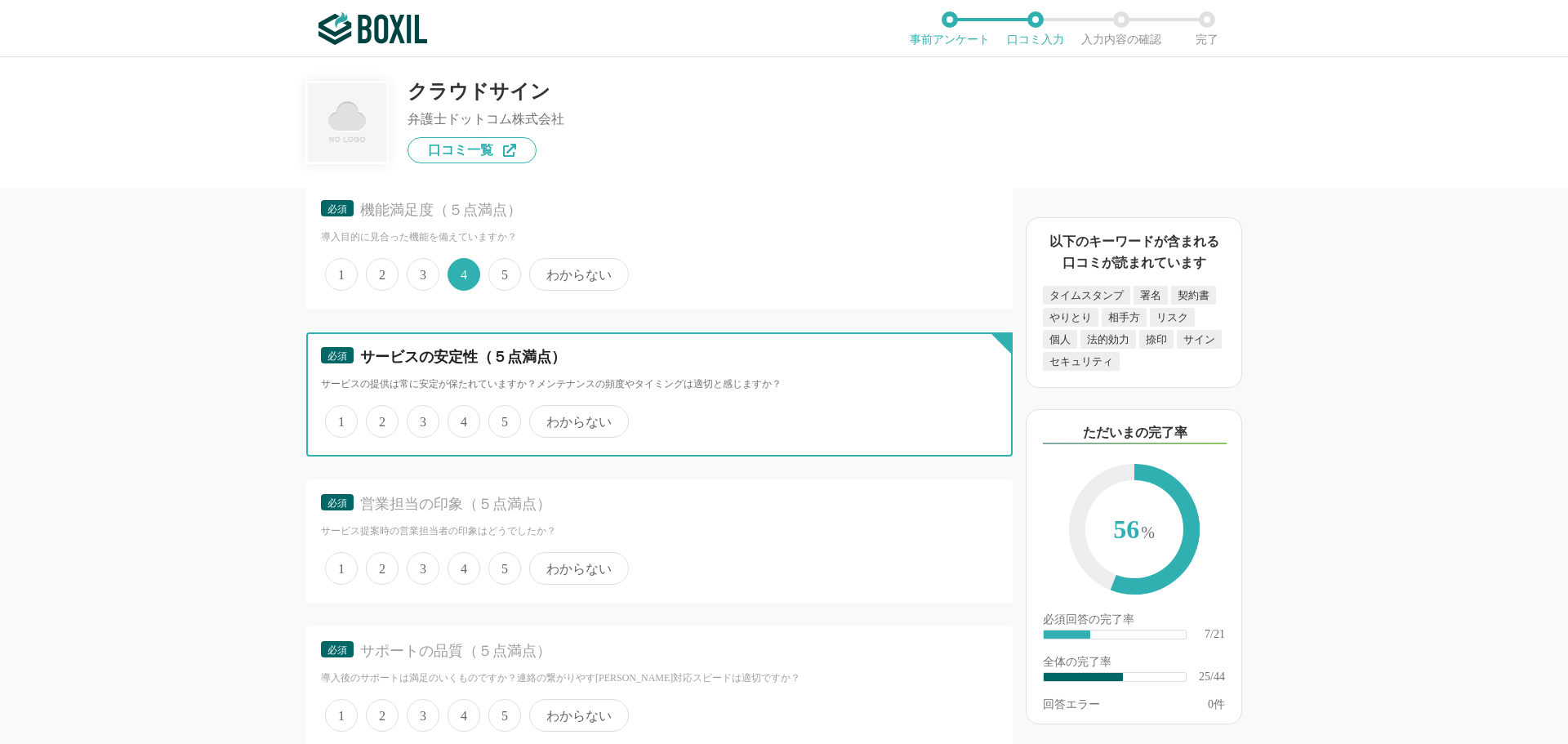
click at [461, 418] on input "4" at bounding box center [457, 413] width 11 height 11
radio input "true"
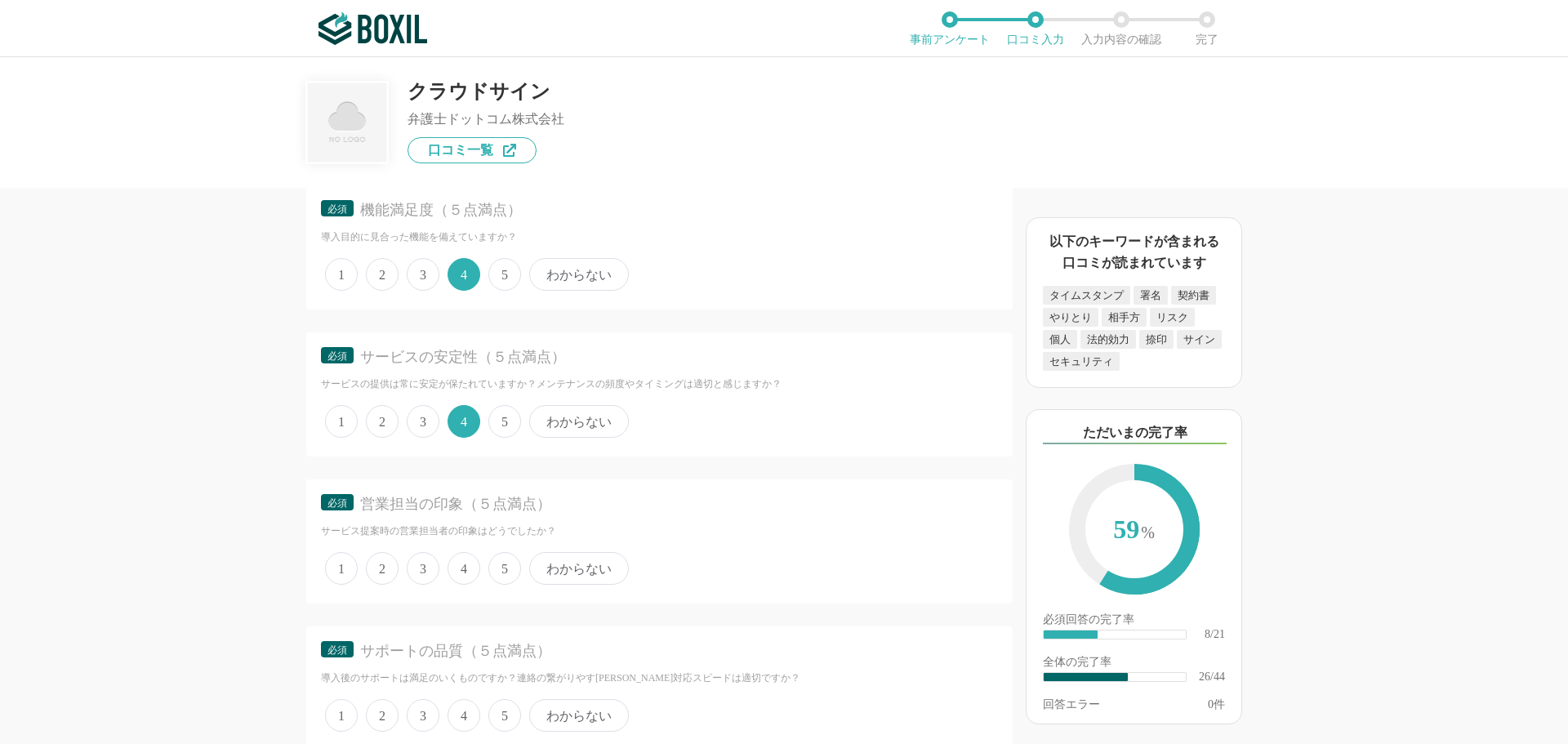
click at [465, 566] on span "4" at bounding box center [463, 568] width 33 height 33
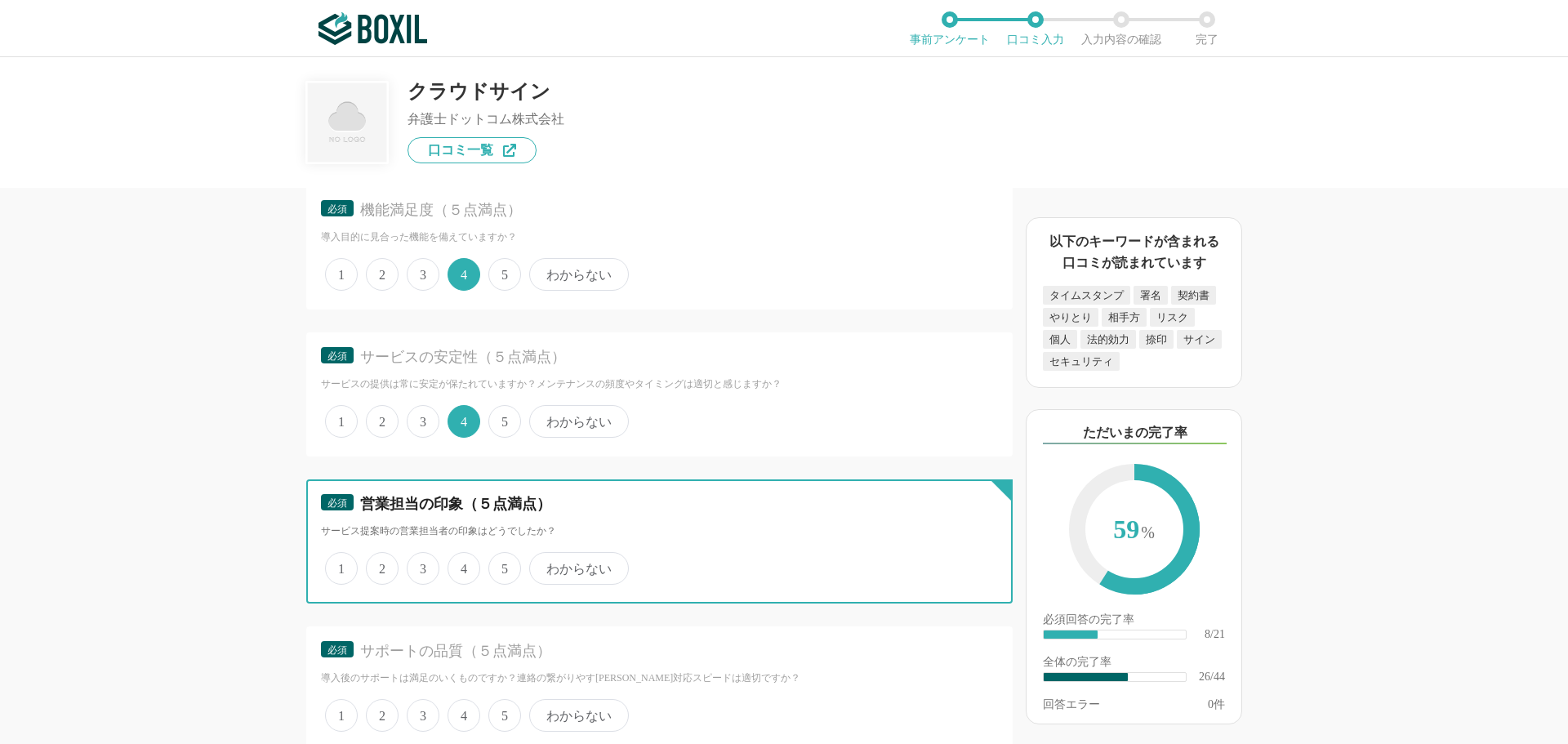
click at [462, 566] on input "4" at bounding box center [457, 560] width 11 height 11
radio input "true"
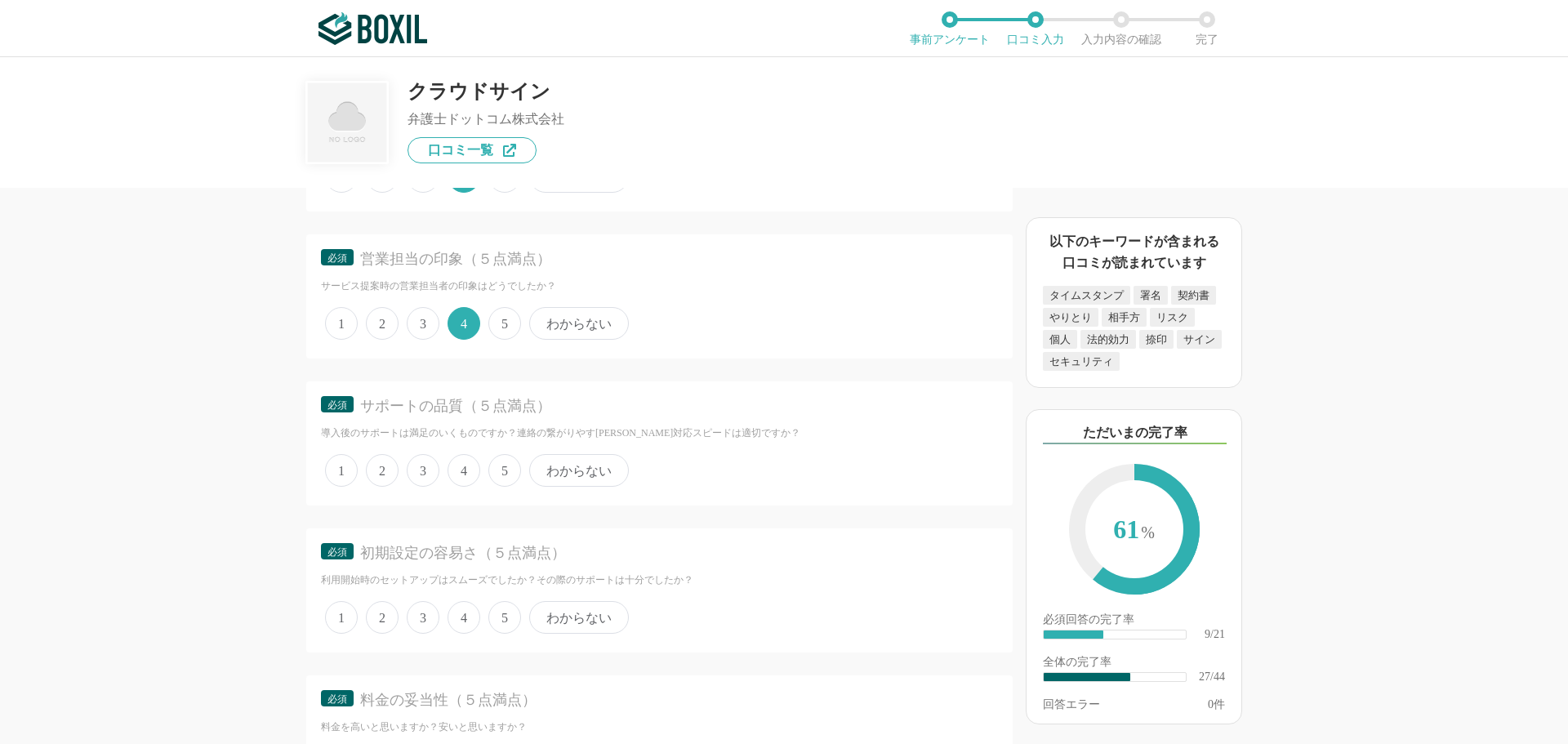
click at [463, 466] on span "4" at bounding box center [463, 470] width 33 height 33
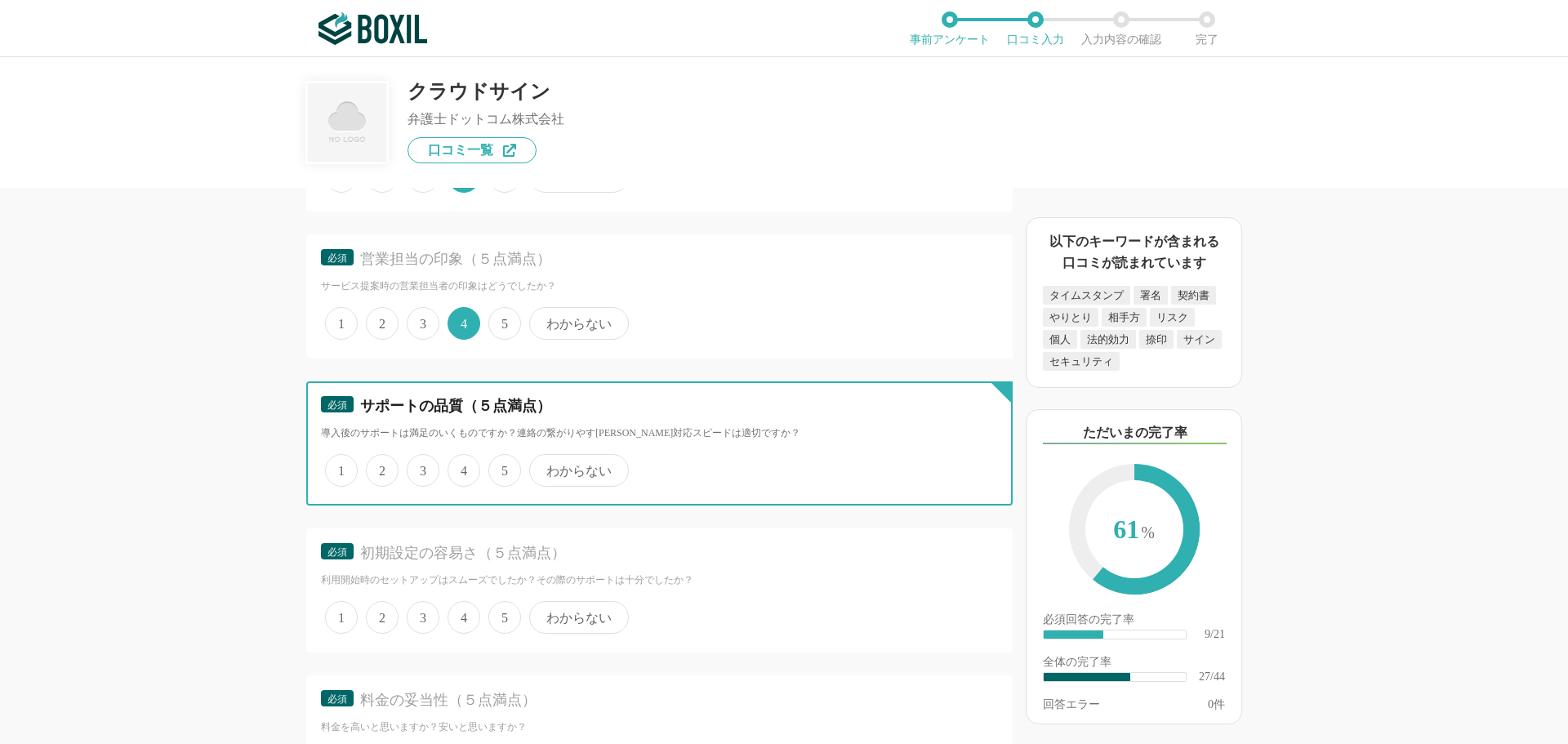
click at [462, 466] on input "4" at bounding box center [457, 462] width 11 height 11
radio input "true"
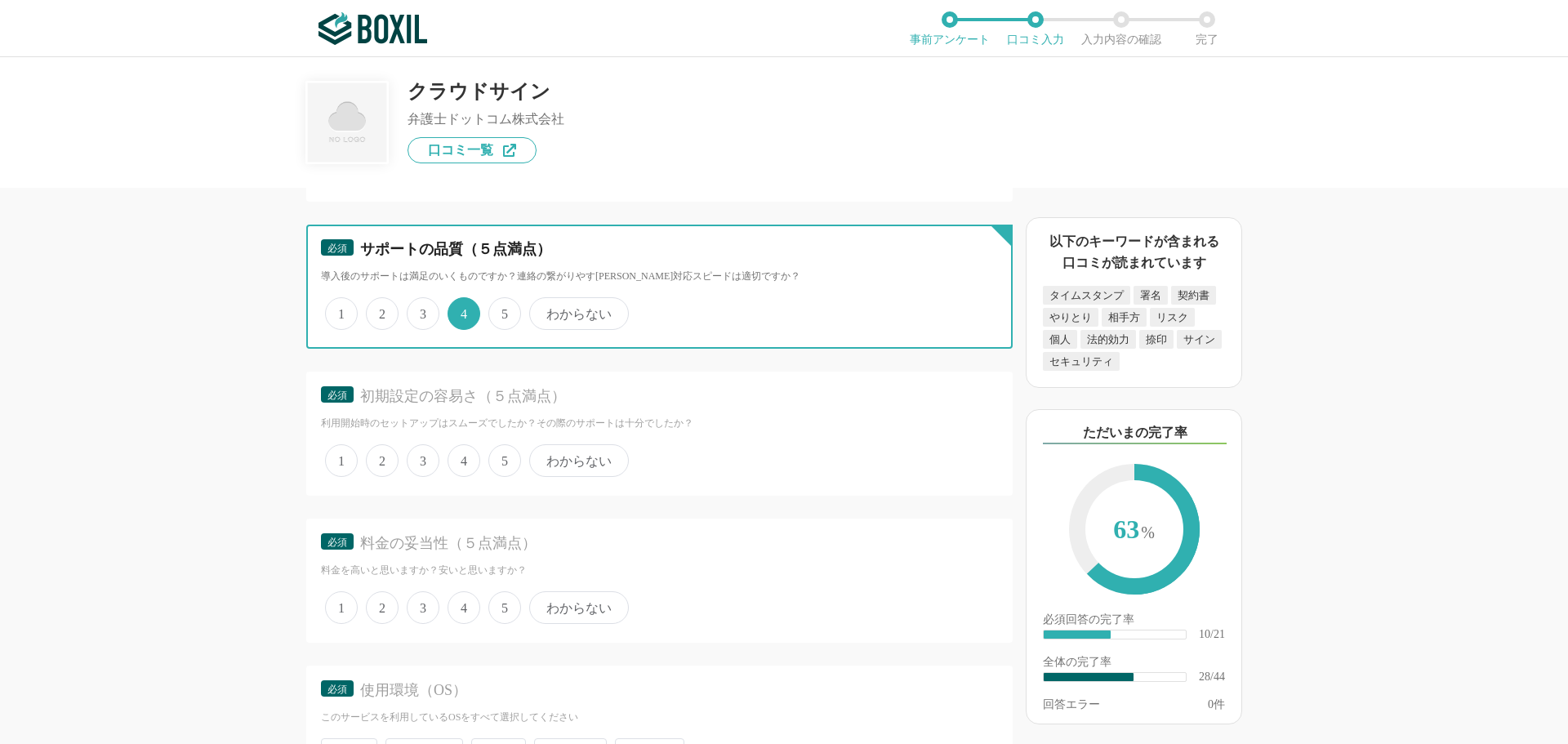
scroll to position [4085, 0]
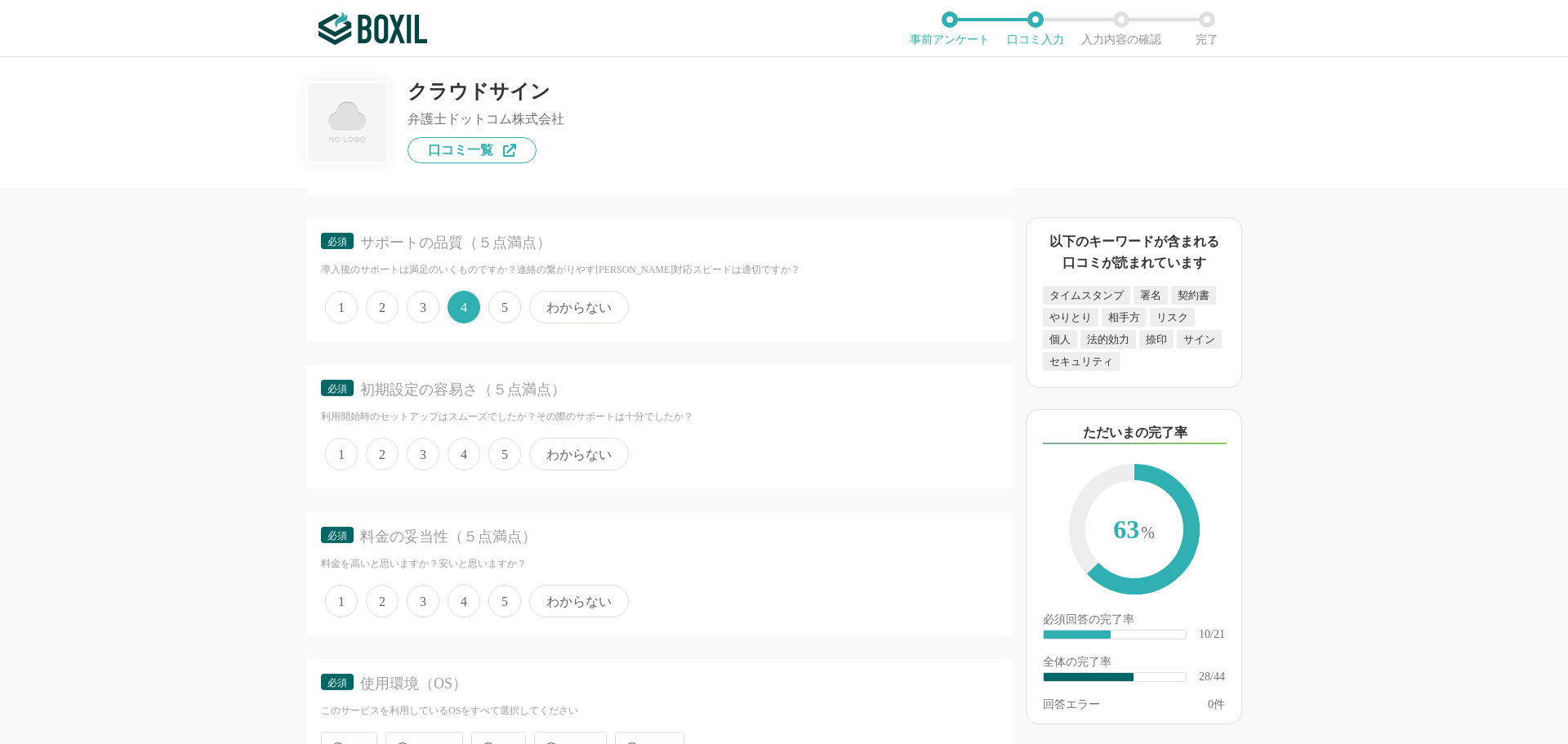
click at [459, 452] on span "4" at bounding box center [463, 454] width 33 height 33
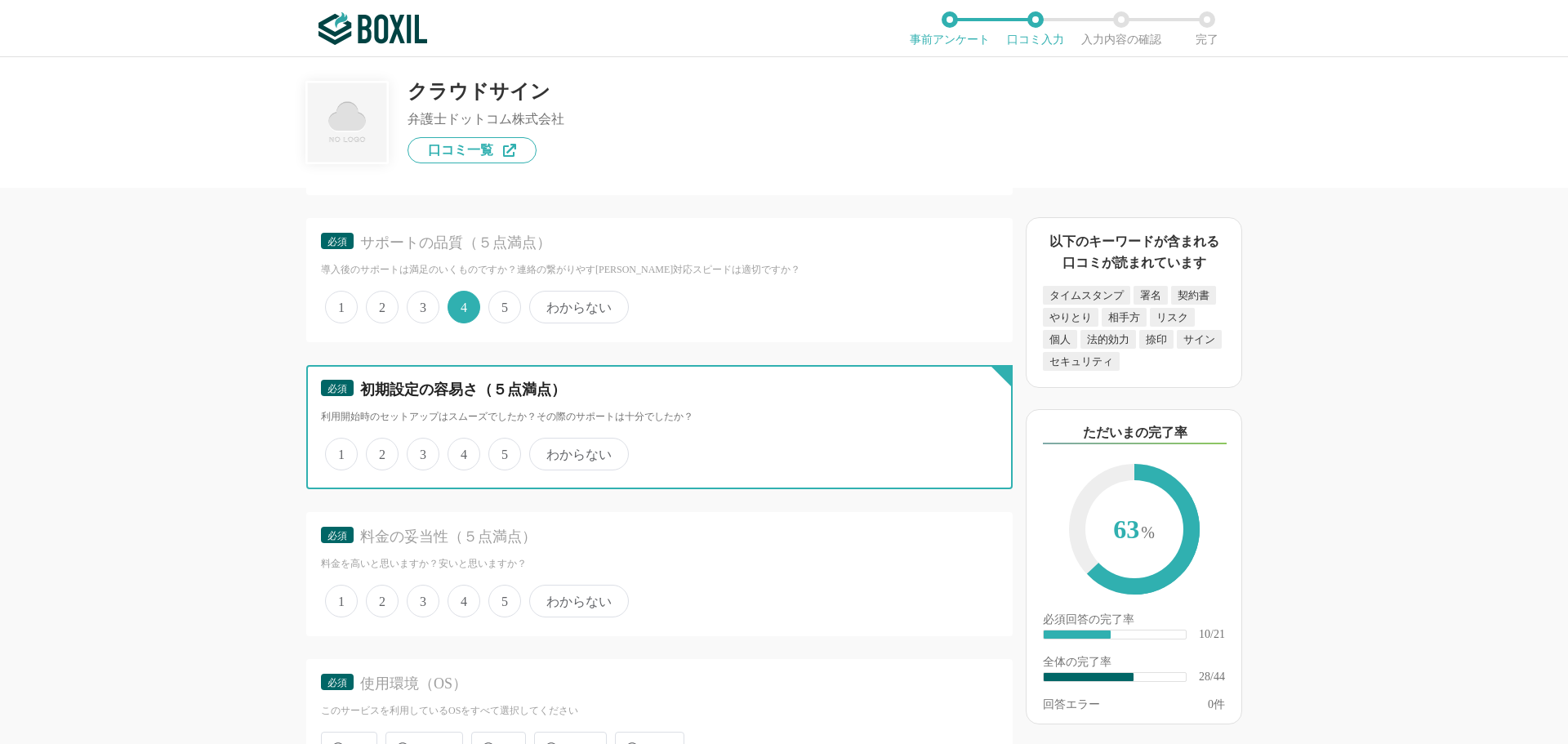
click at [459, 451] on input "4" at bounding box center [457, 446] width 11 height 11
radio input "true"
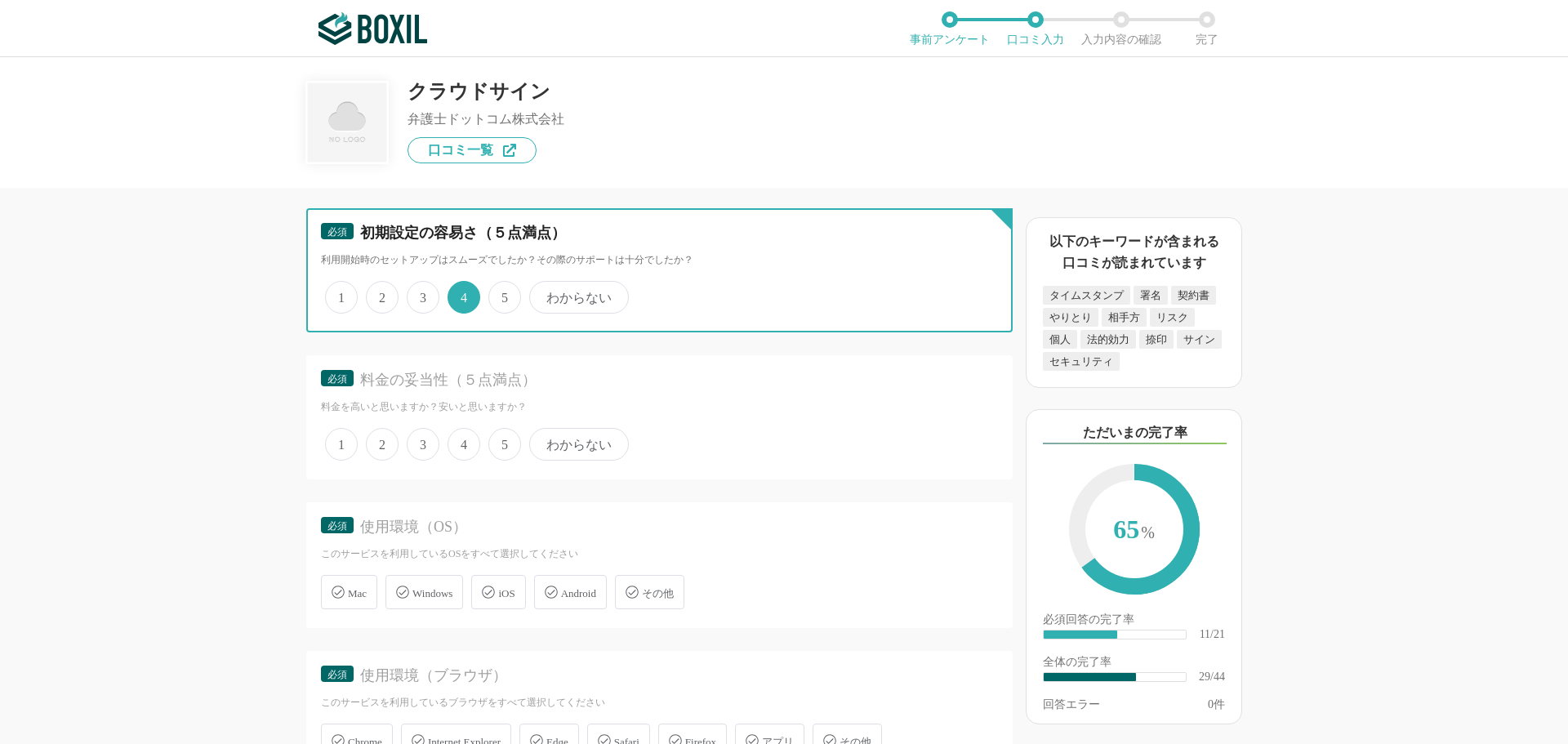
scroll to position [4248, 0]
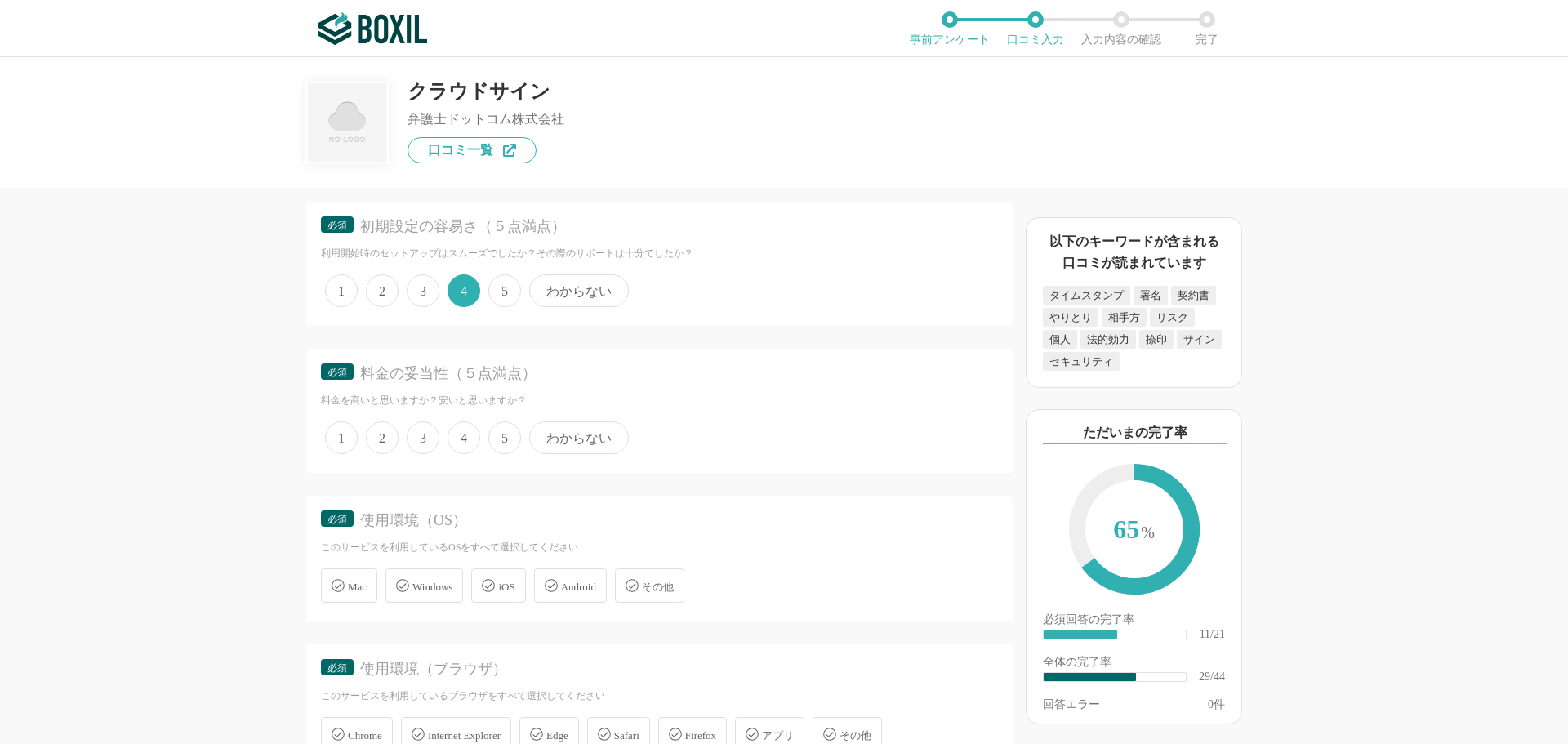
click at [428, 442] on span "3" at bounding box center [423, 437] width 33 height 33
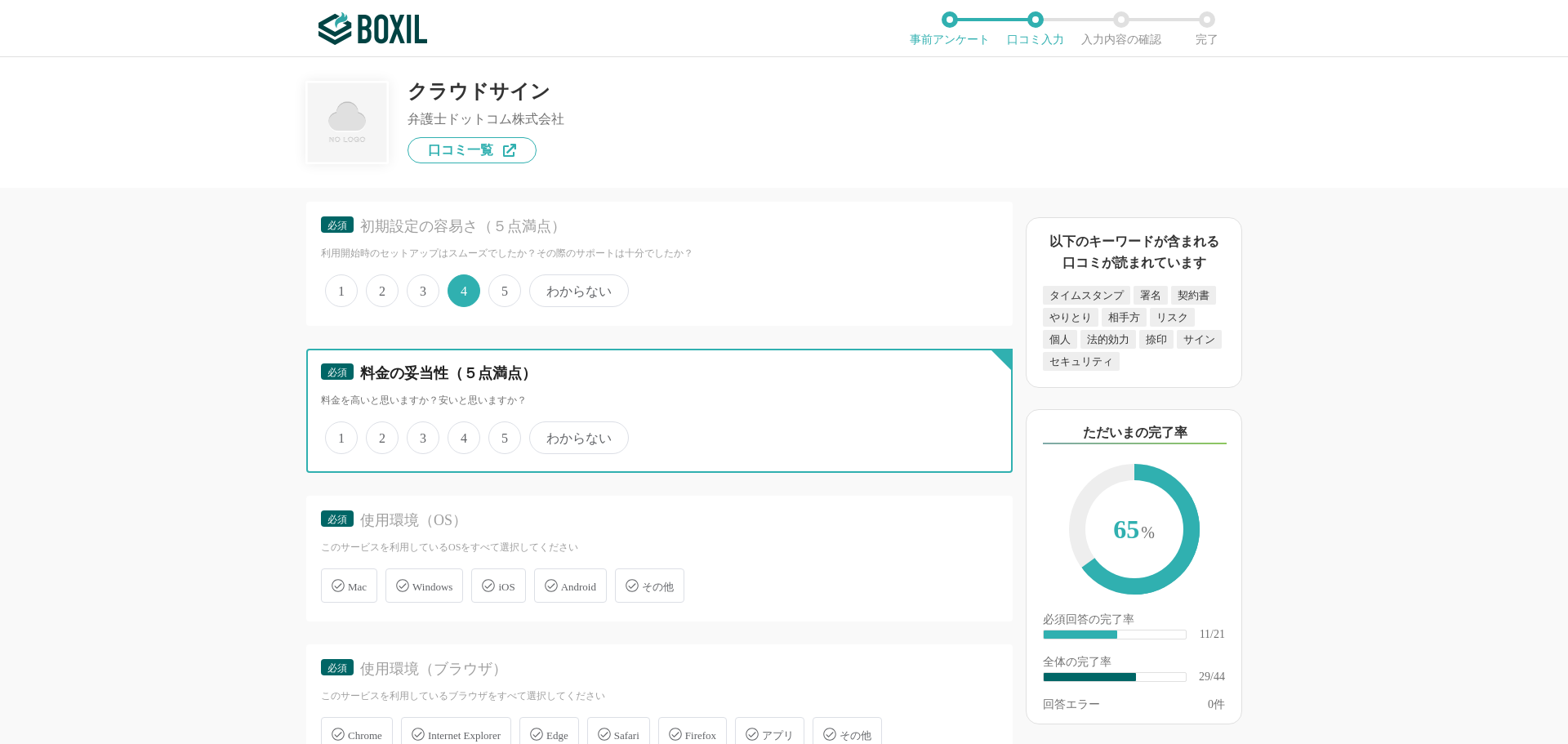
click at [421, 435] on input "3" at bounding box center [416, 429] width 11 height 11
radio input "true"
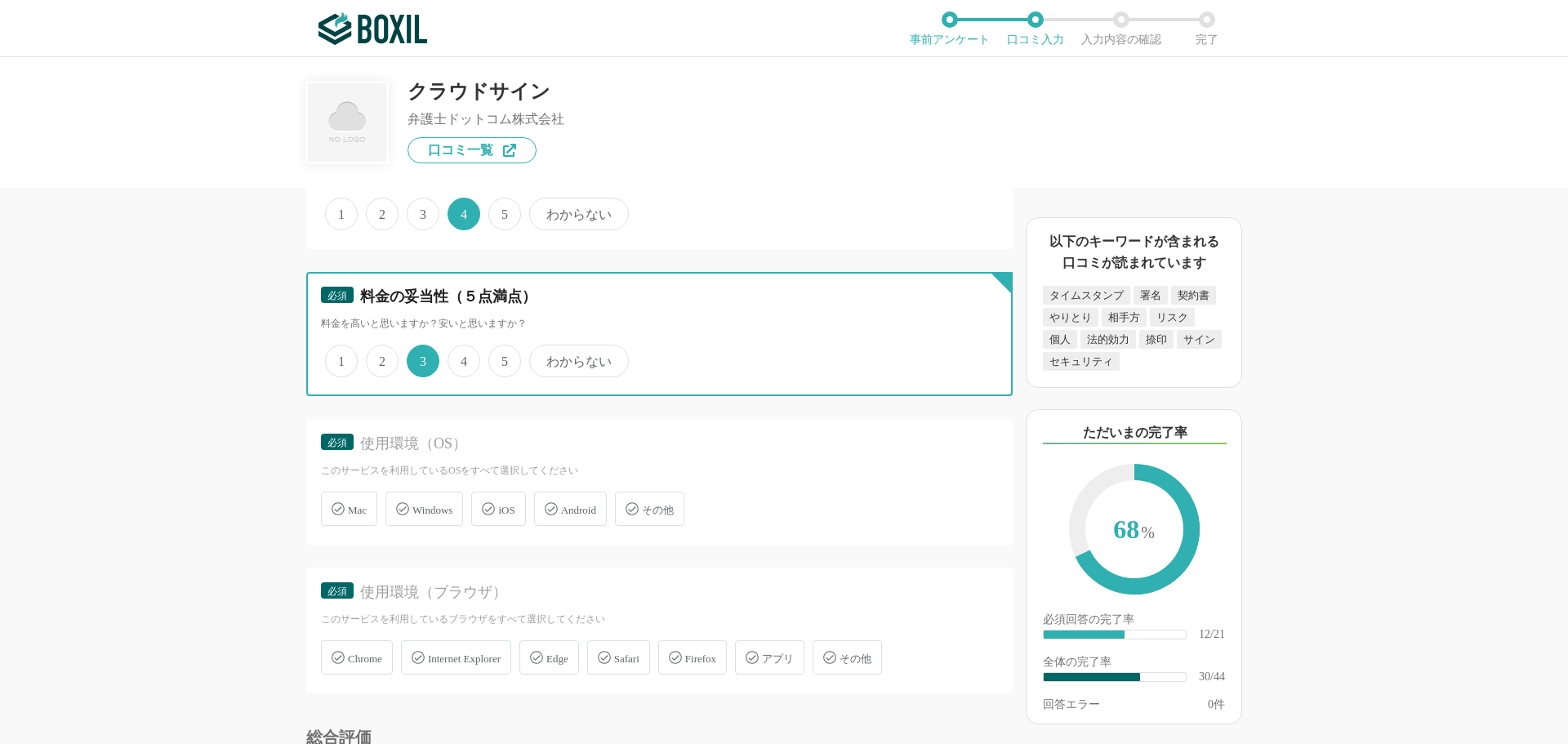
scroll to position [4411, 0]
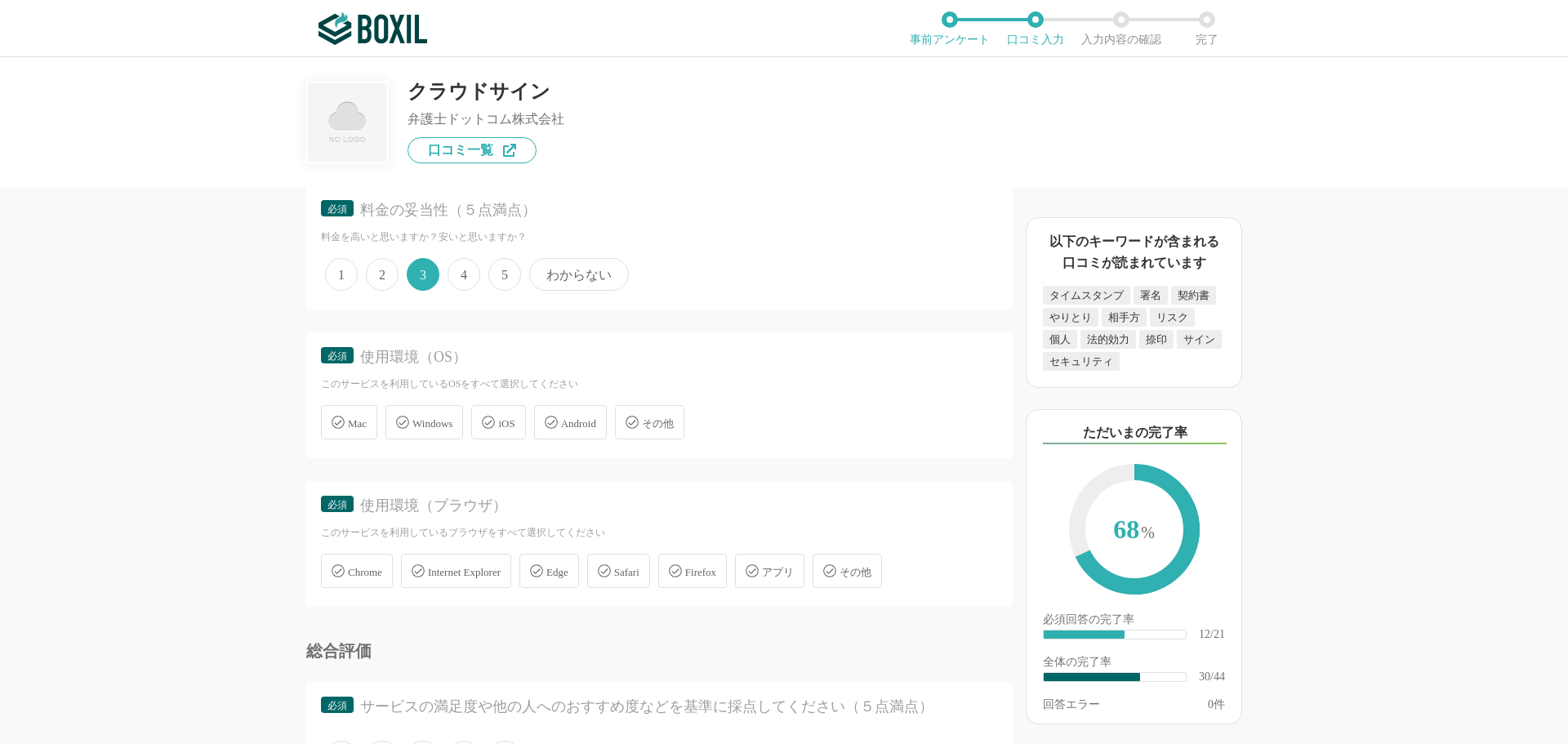
click at [424, 418] on span "Windows" at bounding box center [432, 424] width 40 height 12
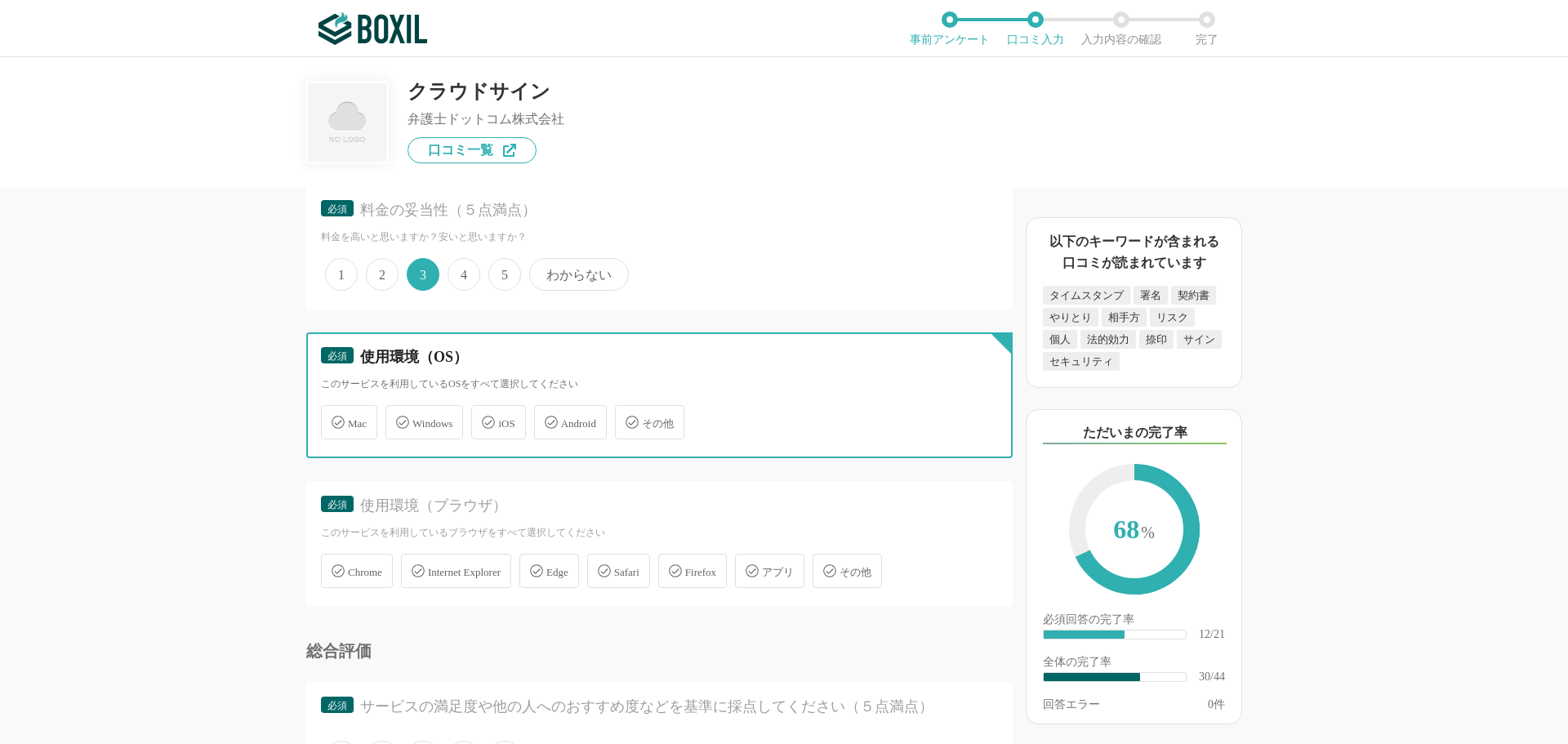
click at [399, 417] on input "Windows" at bounding box center [394, 413] width 11 height 11
checkbox input "true"
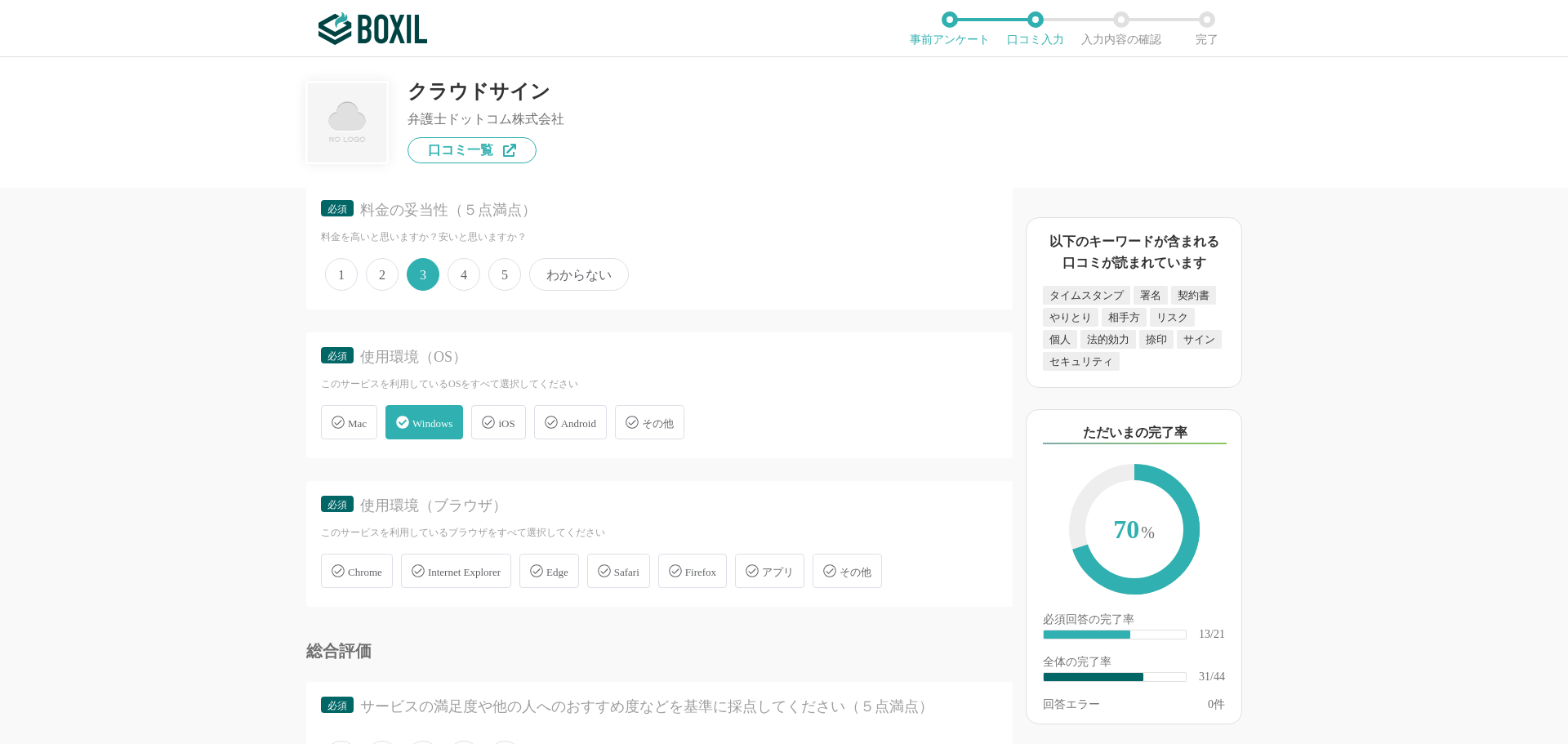
click at [515, 428] on span "iOS" at bounding box center [506, 424] width 16 height 12
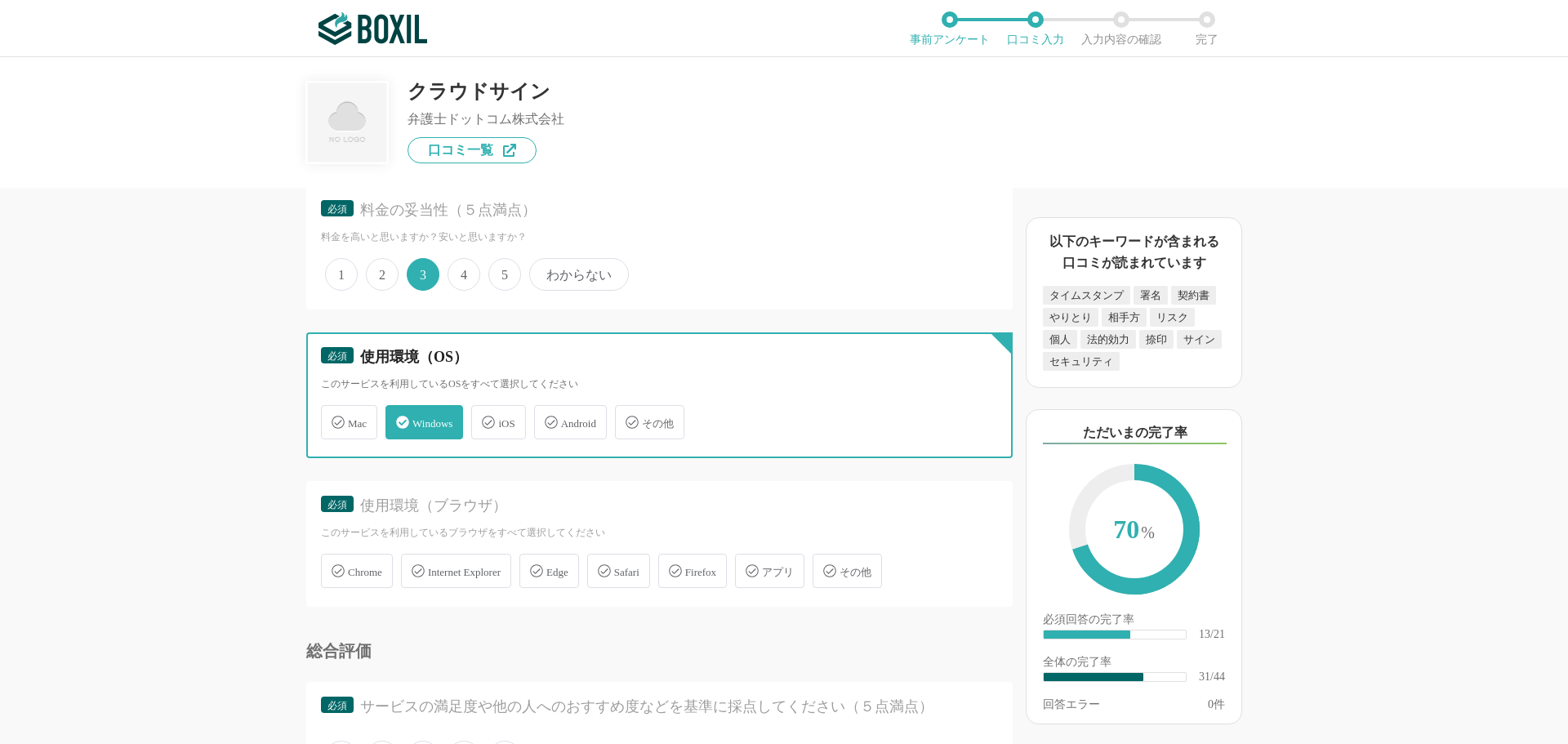
click at [486, 418] on input "iOS" at bounding box center [480, 413] width 11 height 11
checkbox input "true"
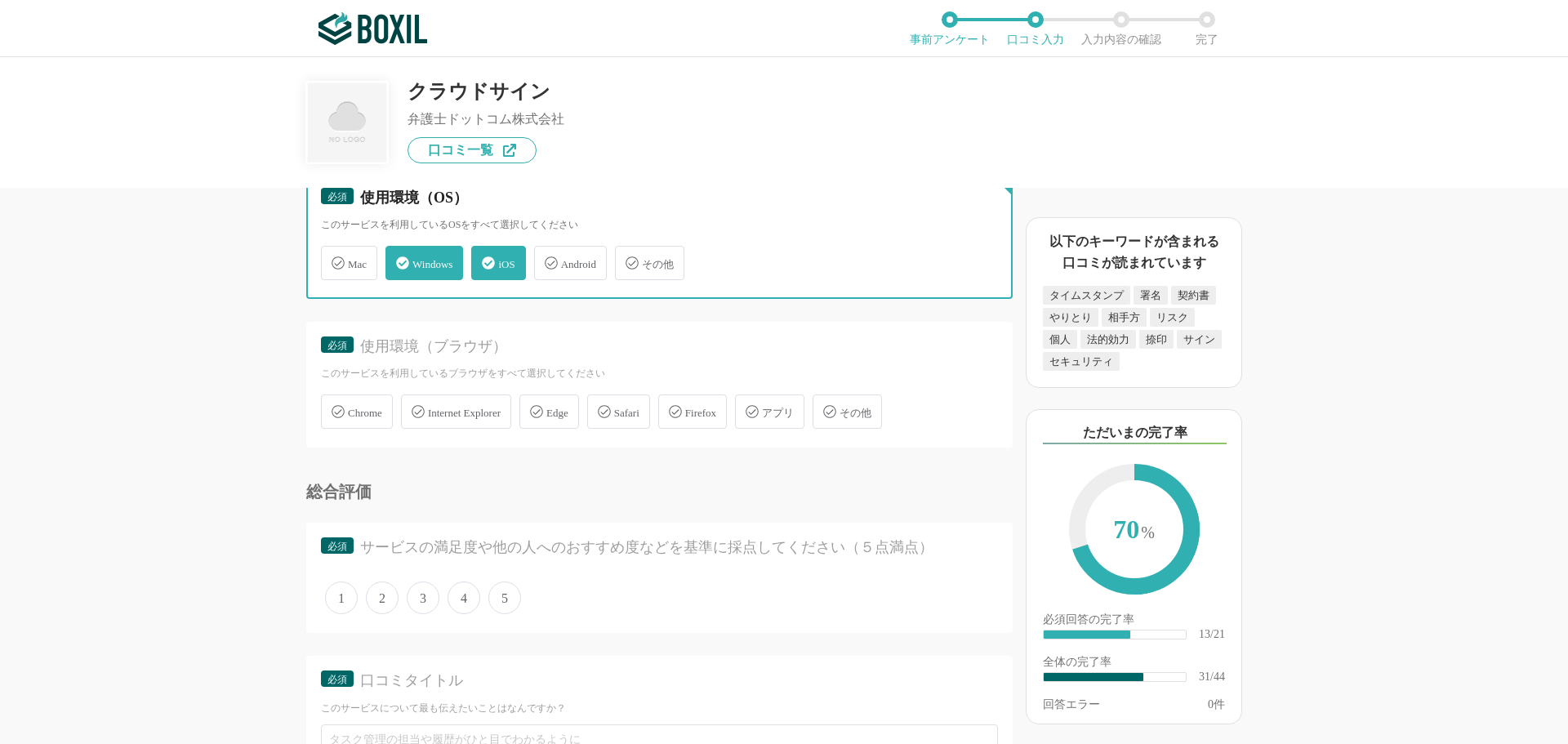
scroll to position [4575, 0]
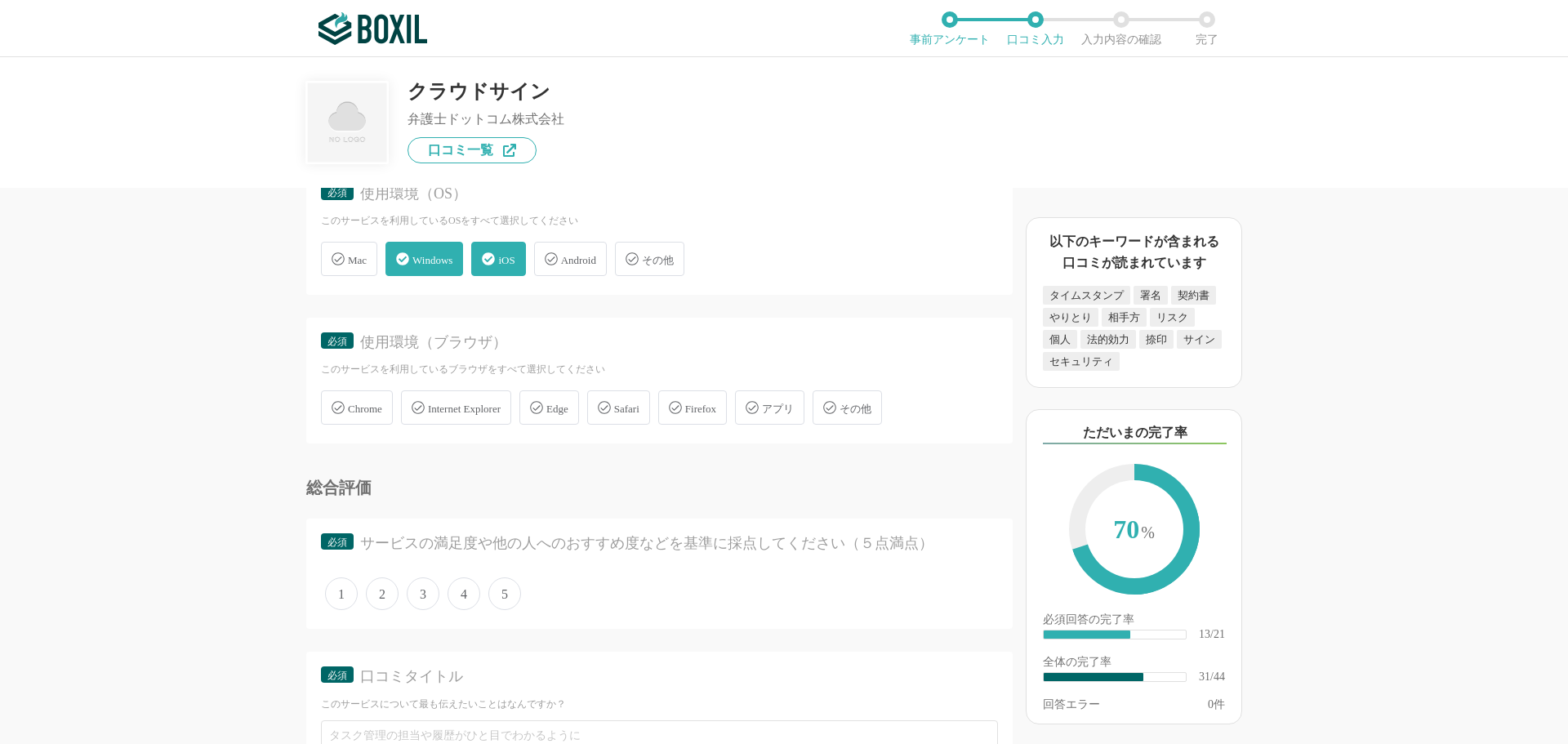
click at [377, 417] on div "Chrome" at bounding box center [356, 407] width 72 height 35
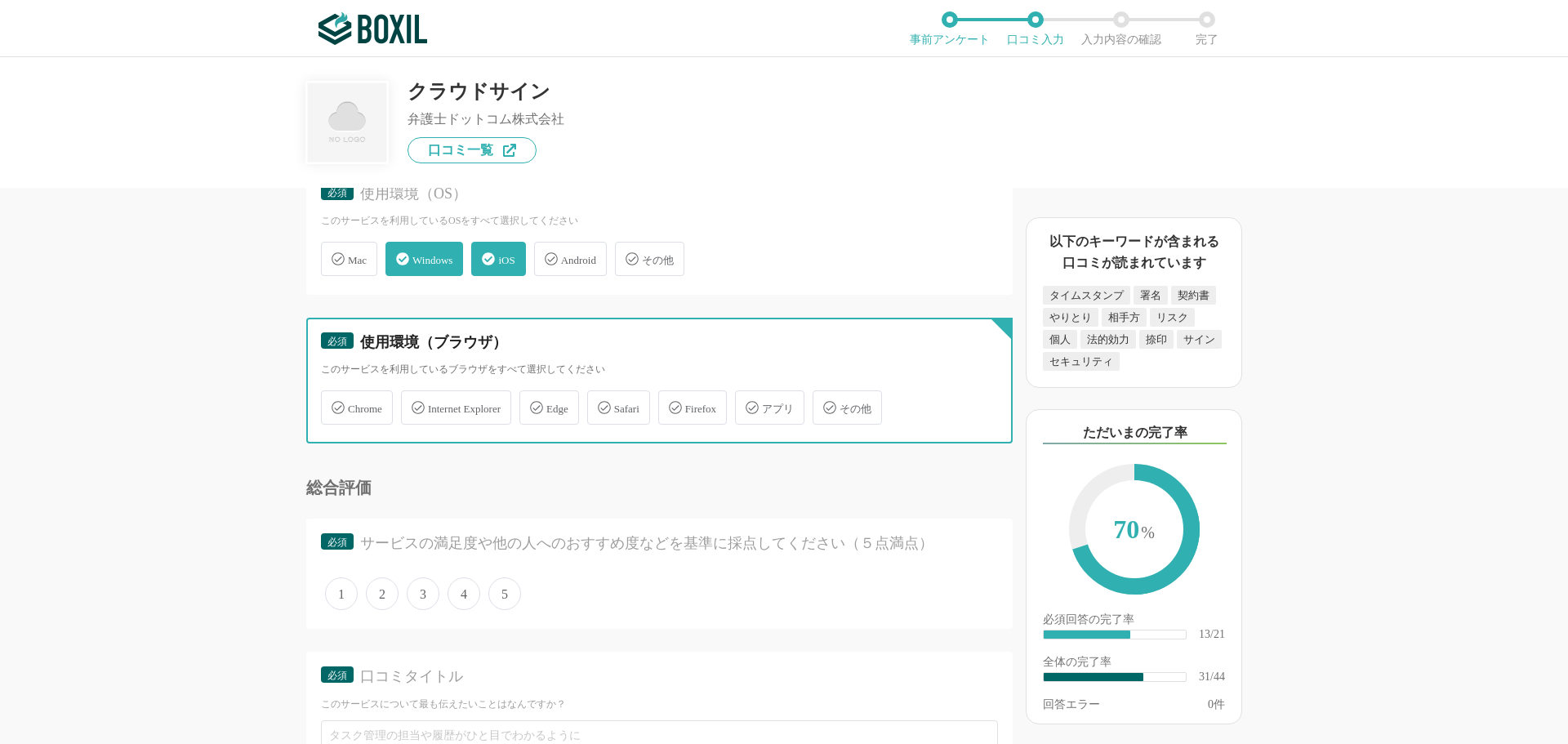
click at [335, 404] on input "Chrome" at bounding box center [330, 398] width 11 height 11
checkbox input "true"
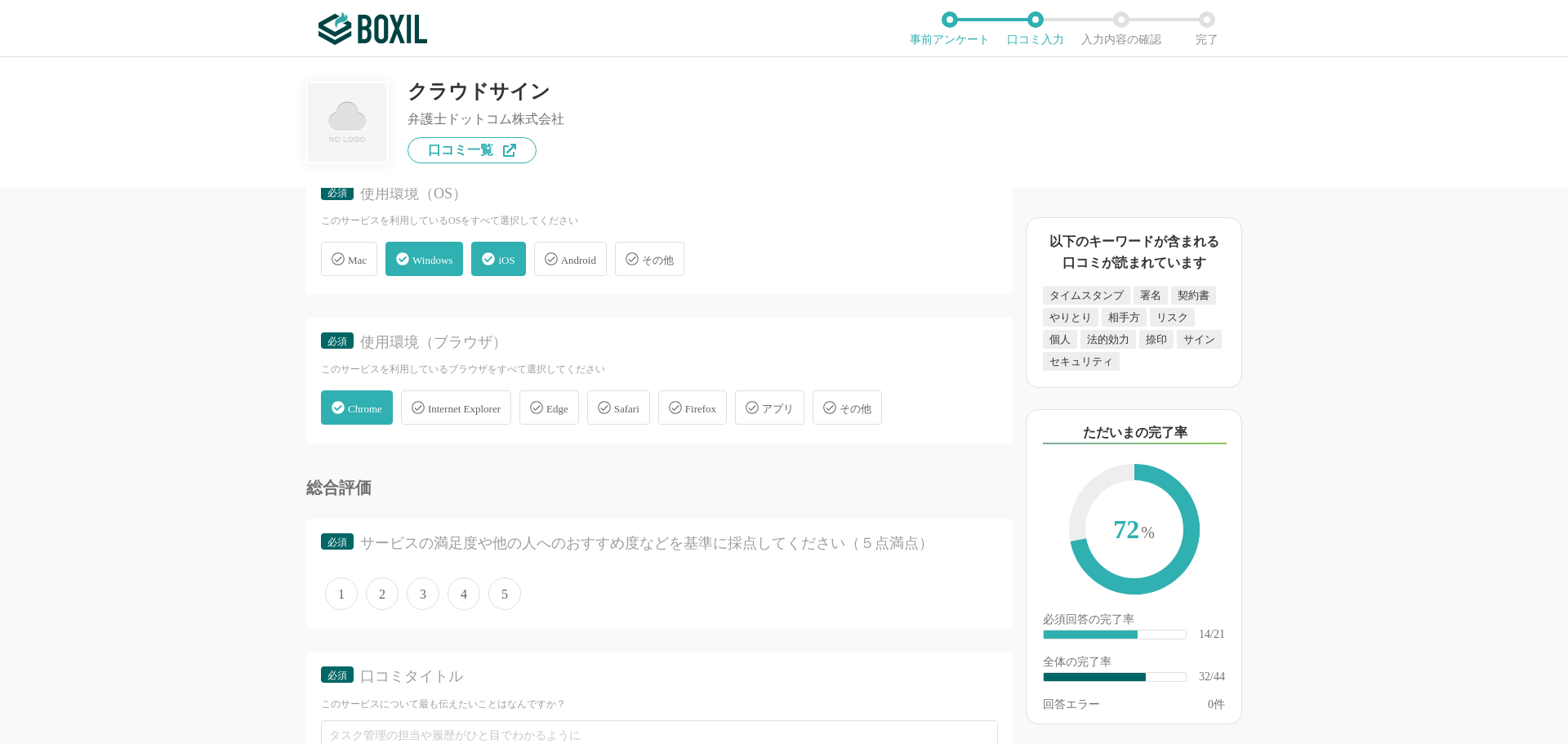
click at [633, 413] on span "Safari" at bounding box center [627, 409] width 25 height 12
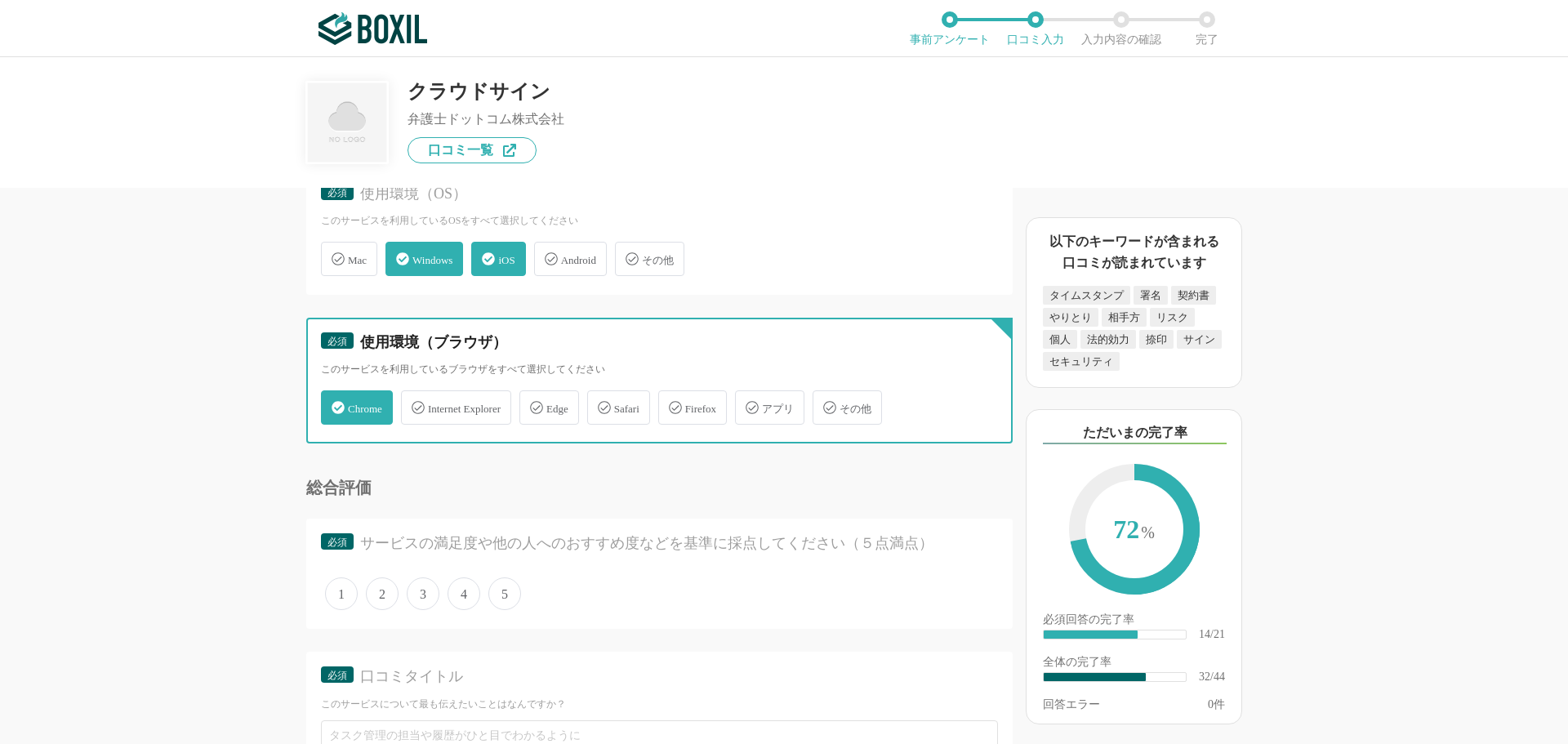
click at [601, 404] on input "Safari" at bounding box center [596, 398] width 11 height 11
checkbox input "true"
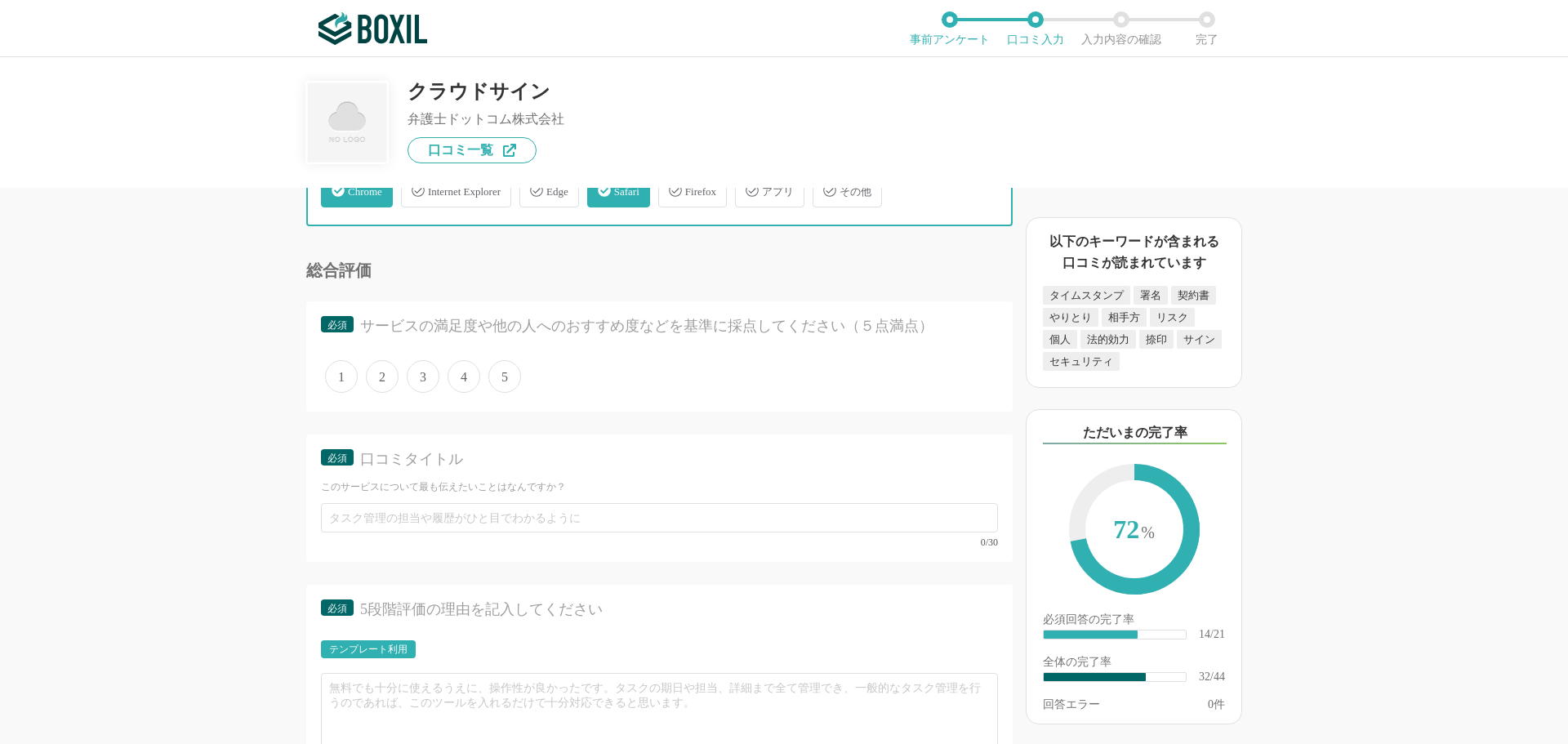
scroll to position [4820, 0]
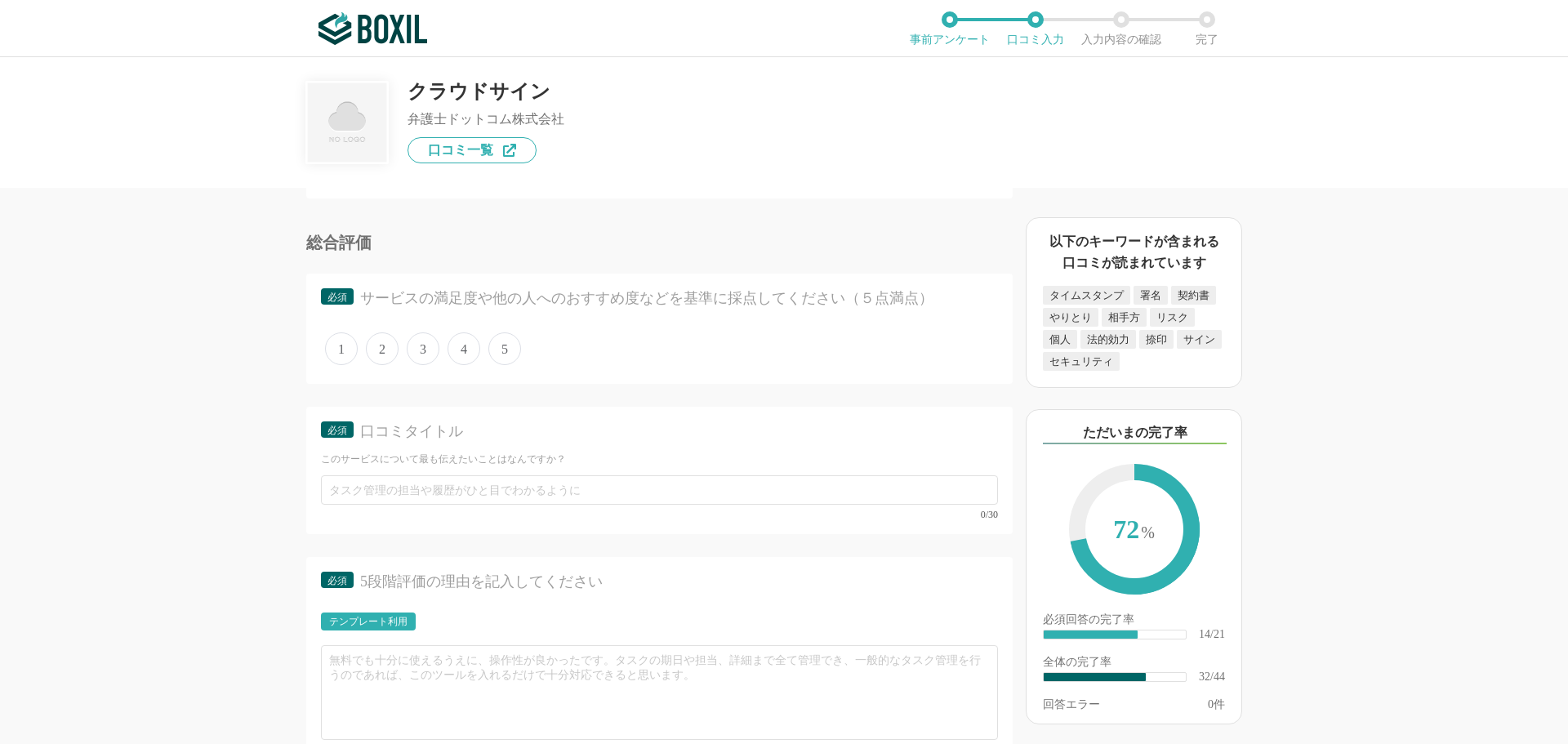
click at [461, 349] on span "4" at bounding box center [463, 348] width 33 height 33
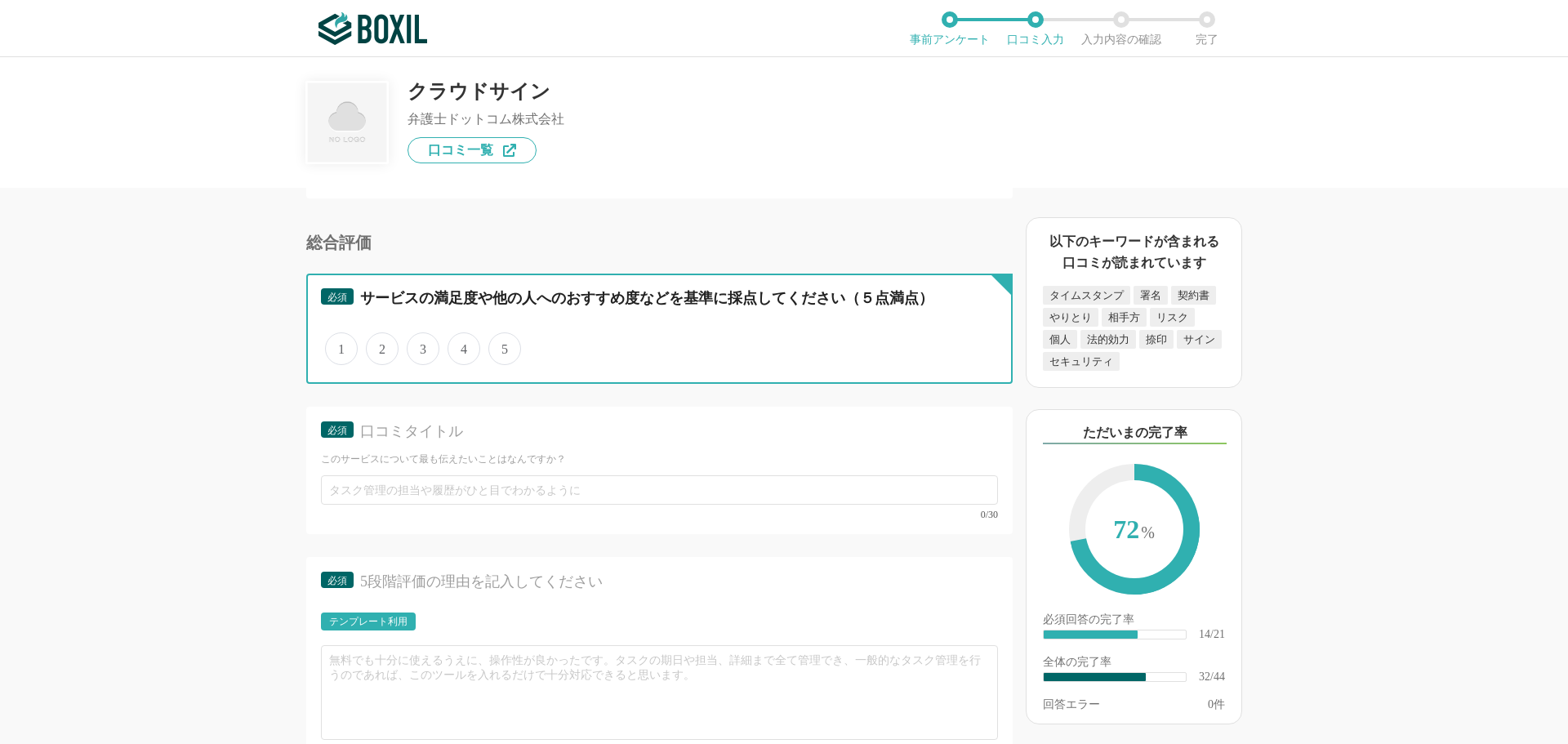
click at [461, 346] on input "4" at bounding box center [457, 340] width 11 height 11
radio input "true"
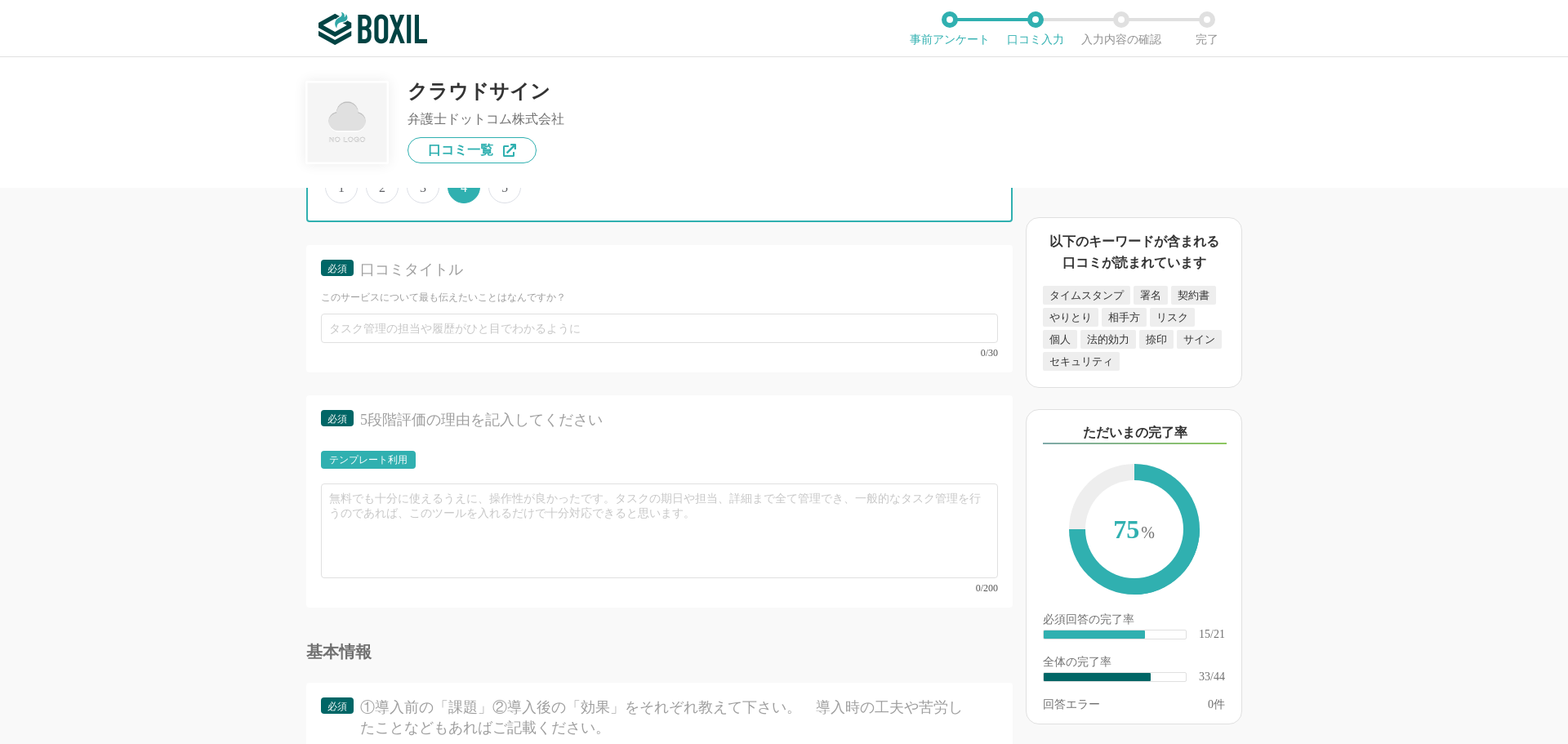
scroll to position [4983, 0]
